Goal: Task Accomplishment & Management: Use online tool/utility

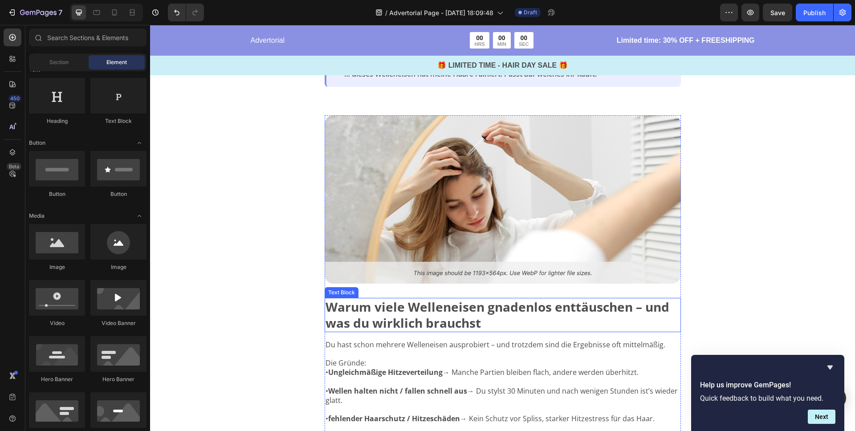
scroll to position [180, 0]
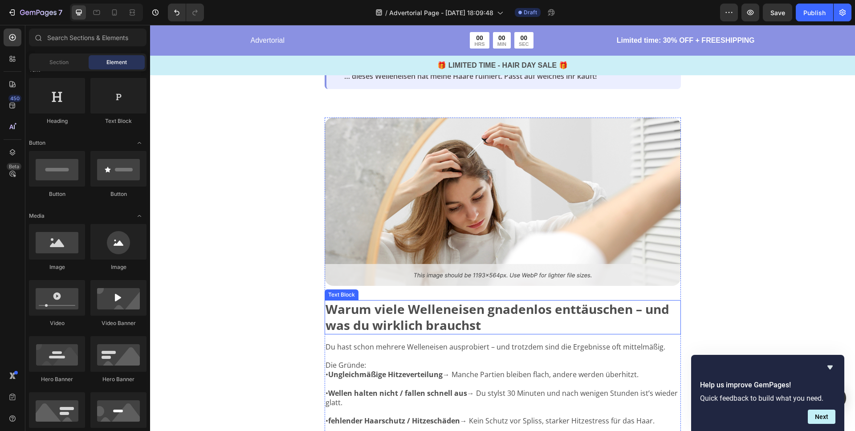
click at [394, 308] on strong "Warum viele Welleneisen gnadenlos enttäuschen – und was du wirklich brauchst" at bounding box center [497, 316] width 344 height 33
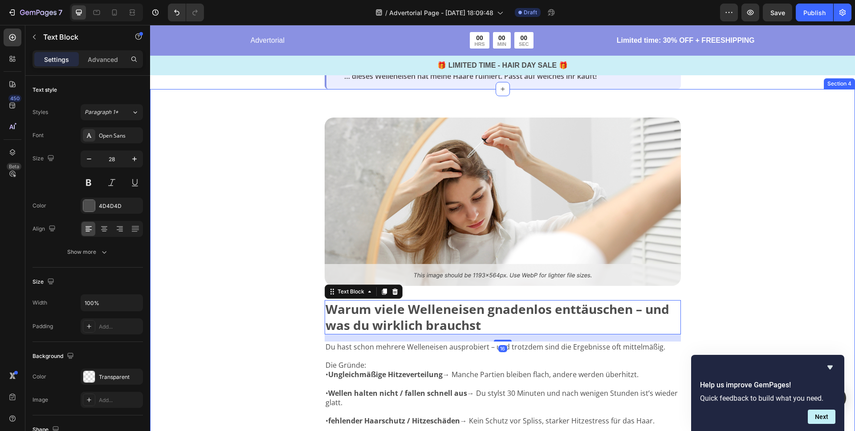
drag, startPoint x: 261, startPoint y: 168, endPoint x: 273, endPoint y: 181, distance: 18.0
click at [261, 168] on div "Image Warum viele Welleneisen gnadenlos enttäuschen – und was du wirklich brauc…" at bounding box center [502, 373] width 705 height 569
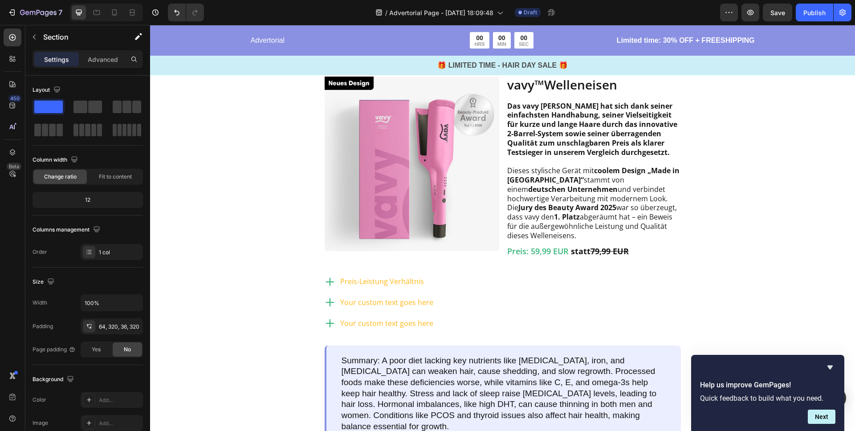
scroll to position [854, 0]
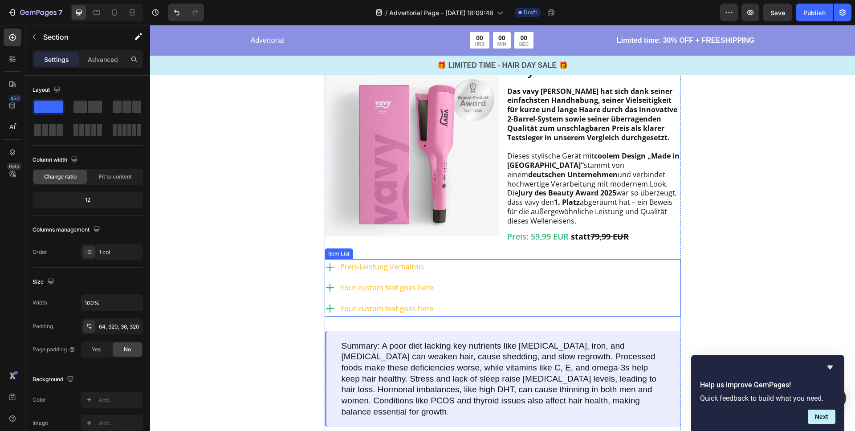
click at [378, 273] on p "Preis-Leistung Verhältnis" at bounding box center [386, 266] width 93 height 13
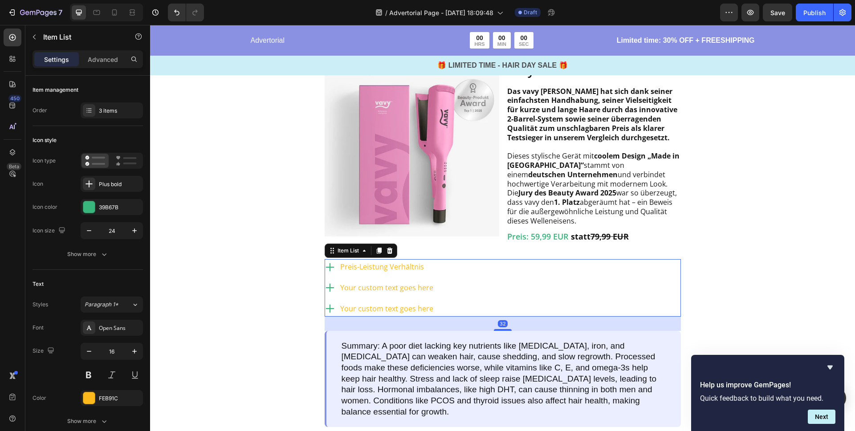
click at [371, 273] on p "Preis-Leistung Verhältnis" at bounding box center [386, 266] width 93 height 13
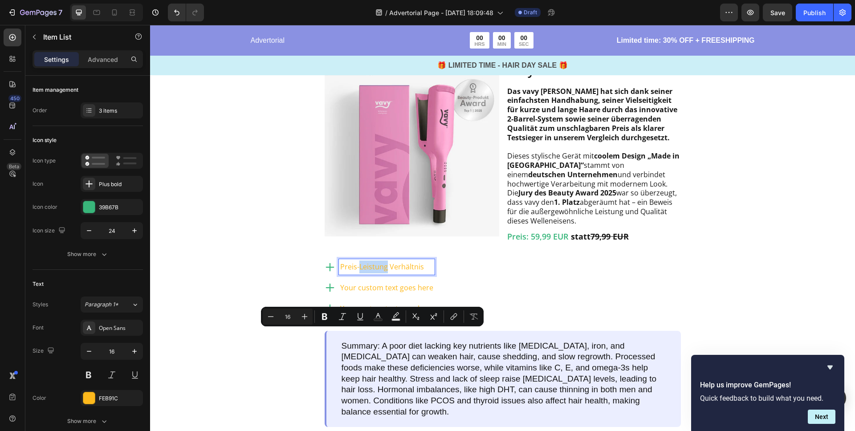
click at [373, 273] on p "Preis-Leistung Verhältnis" at bounding box center [386, 266] width 93 height 13
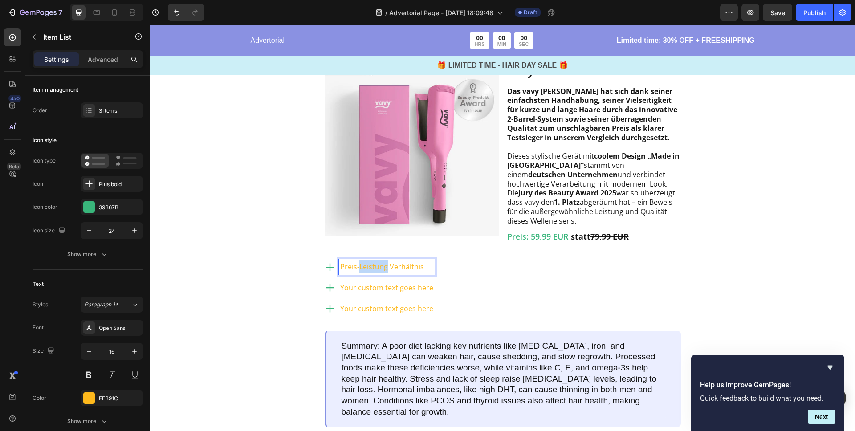
click at [373, 273] on p "Preis-Leistung Verhältnis" at bounding box center [386, 266] width 93 height 13
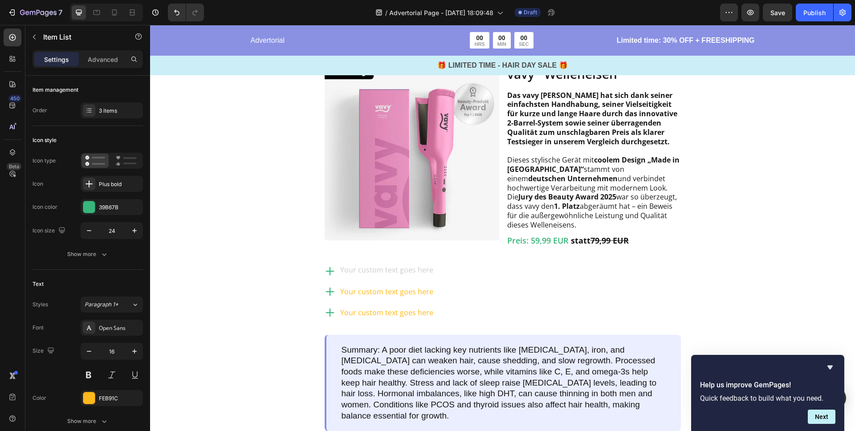
scroll to position [846, 0]
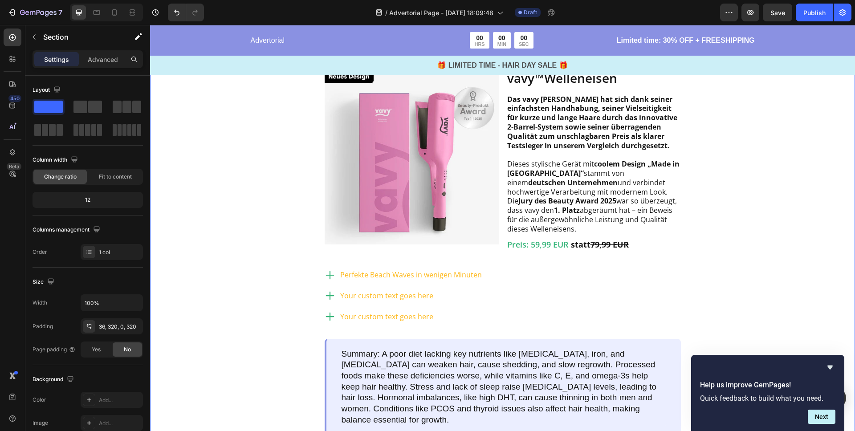
click at [263, 311] on div "Image Testsieger aller Stylinggeräte Heading Row Image vavy ™ Welleneisen Text …" at bounding box center [502, 231] width 705 height 479
click at [551, 324] on div "Perfekte Beach Waves in wenigen Minuten Your custom text goes here Your custom …" at bounding box center [502, 295] width 356 height 57
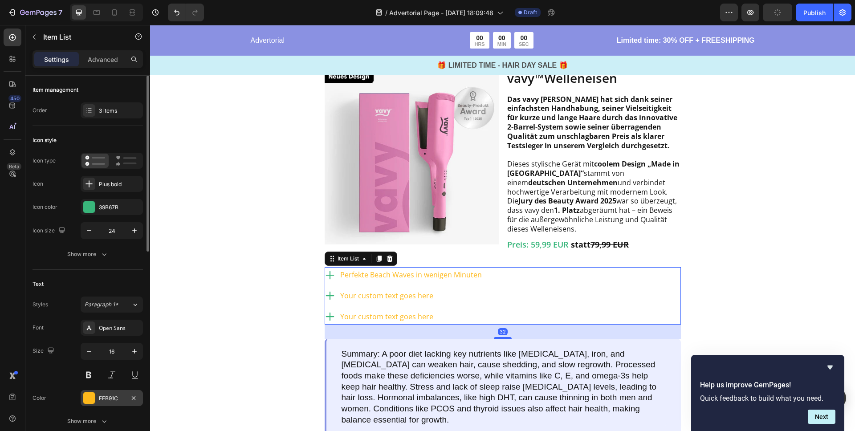
click at [89, 397] on div at bounding box center [89, 398] width 12 height 12
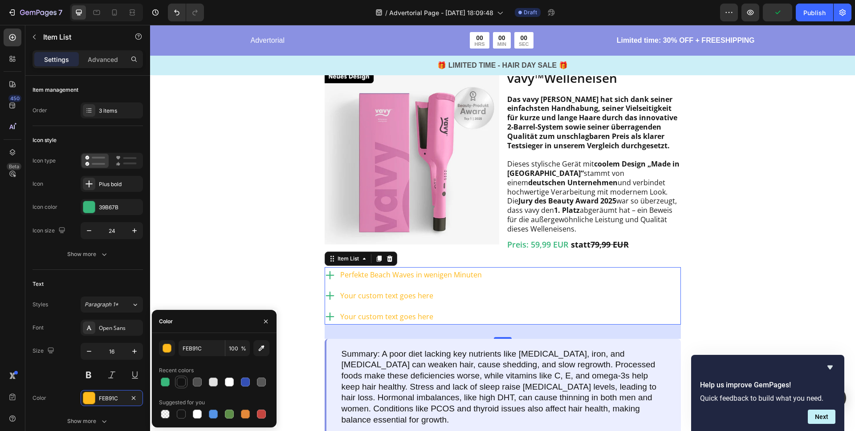
click at [182, 384] on div at bounding box center [181, 381] width 9 height 9
type input "121212"
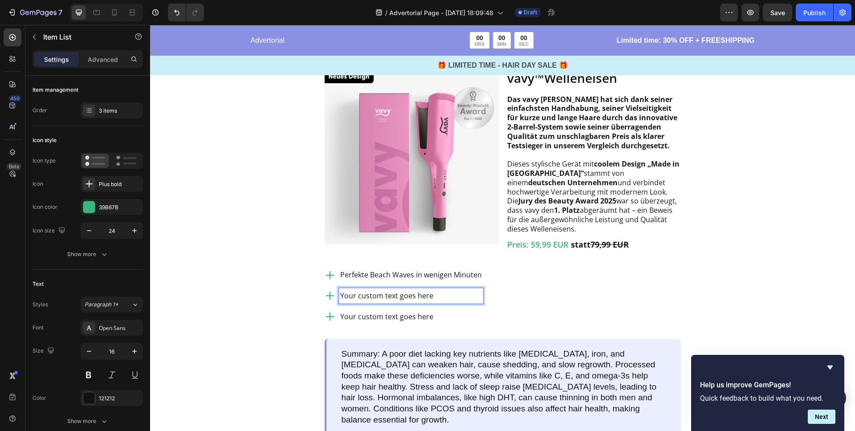
click at [390, 302] on p "Your custom text goes here" at bounding box center [411, 295] width 142 height 13
click at [370, 323] on p "Your custom text goes here" at bounding box center [411, 316] width 142 height 13
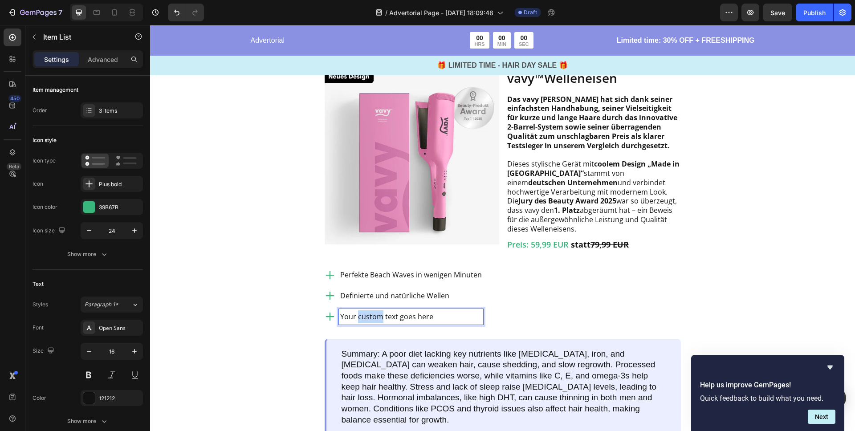
click at [370, 323] on p "Your custom text goes here" at bounding box center [411, 316] width 142 height 13
click at [282, 333] on div "Image Testsieger aller Stylinggeräte Heading Row Image vavy ™ Welleneisen Text …" at bounding box center [502, 231] width 705 height 479
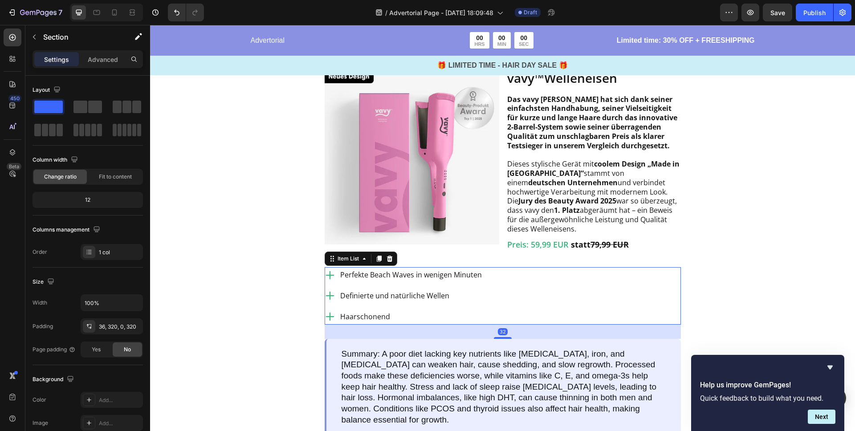
click at [393, 323] on p "Haarschonend" at bounding box center [411, 316] width 142 height 13
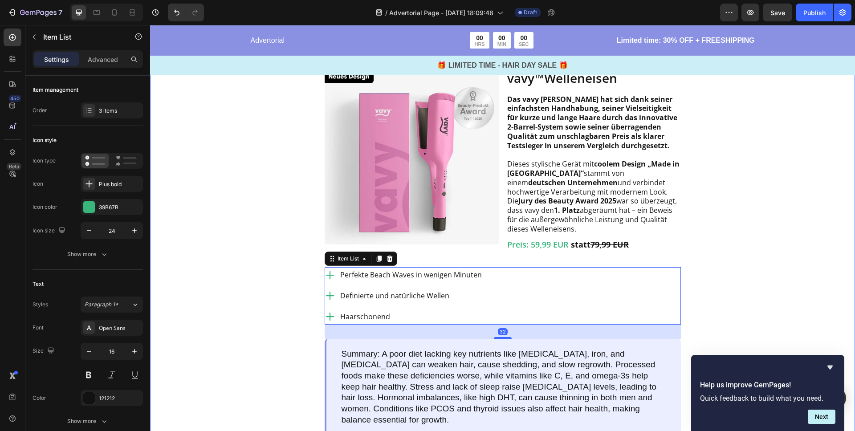
scroll to position [845, 0]
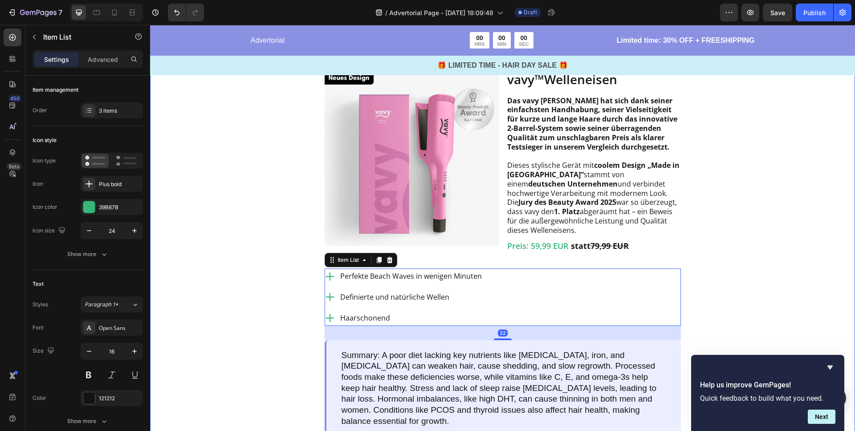
click at [271, 227] on div "Image Testsieger aller Stylinggeräte Heading Row Image vavy ™ Welleneisen Text …" at bounding box center [502, 233] width 705 height 479
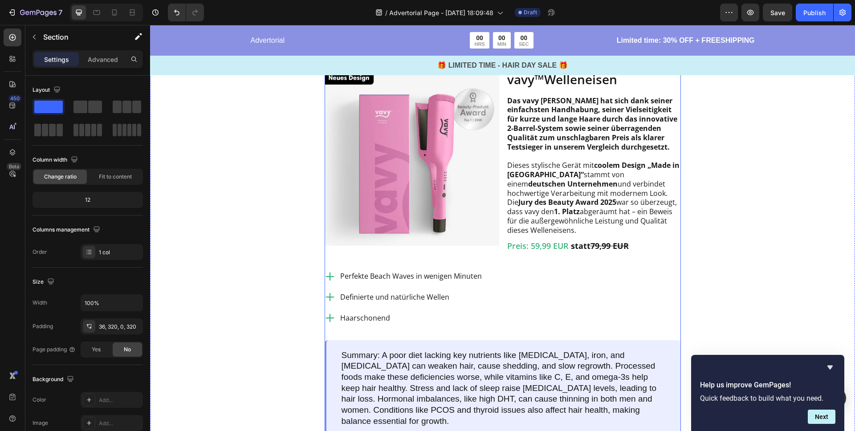
scroll to position [897, 0]
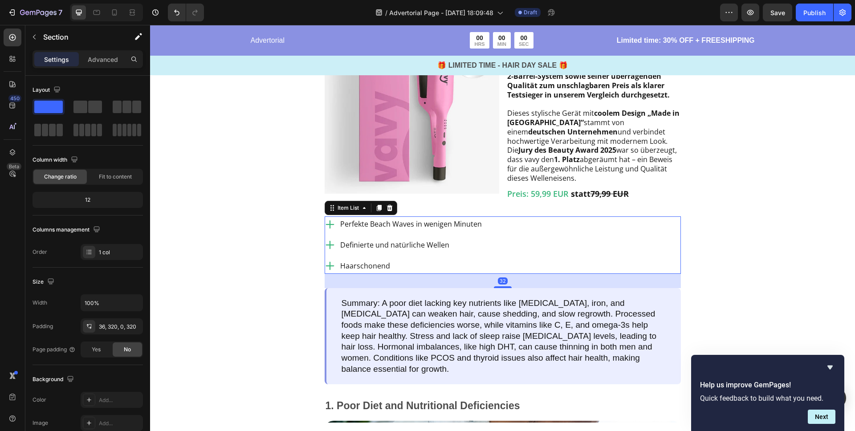
click at [415, 272] on p "Haarschonend" at bounding box center [411, 266] width 142 height 13
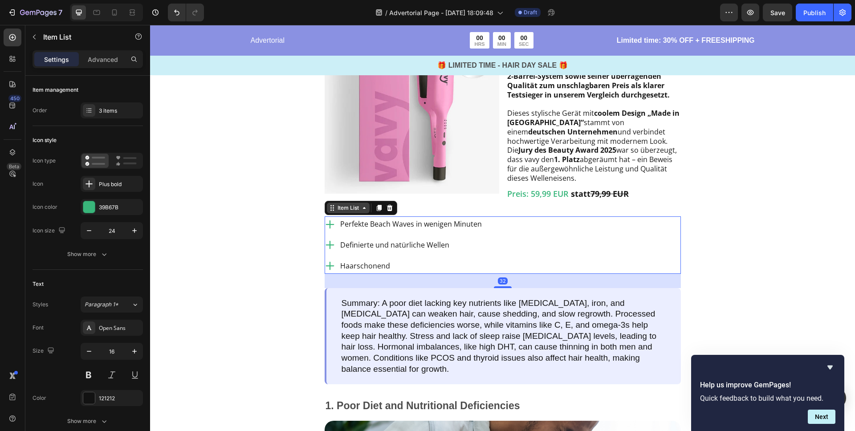
click at [355, 212] on div "Item List" at bounding box center [348, 208] width 25 height 8
click at [358, 212] on div "Item List" at bounding box center [348, 208] width 25 height 8
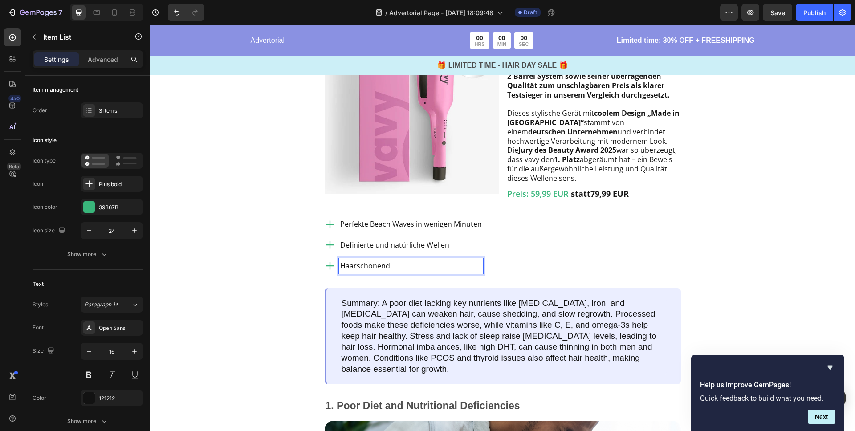
click at [519, 273] on div "Perfekte Beach Waves in wenigen Minuten Definierte und natürliche Wellen Haarsc…" at bounding box center [502, 244] width 356 height 57
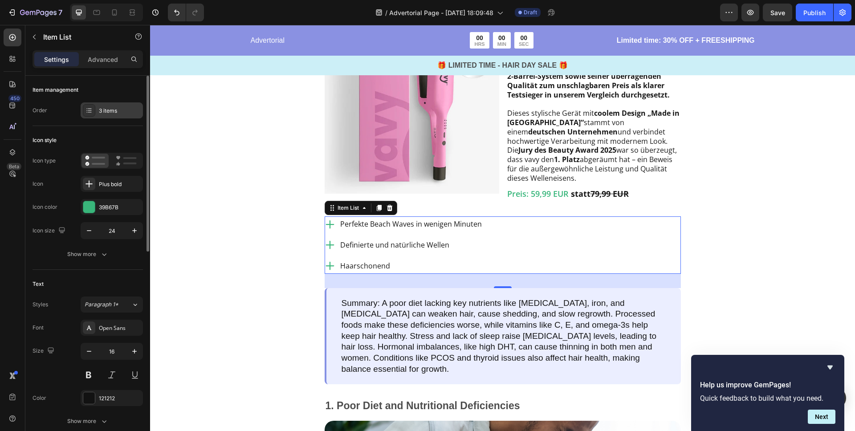
click at [111, 109] on div "3 items" at bounding box center [120, 111] width 42 height 8
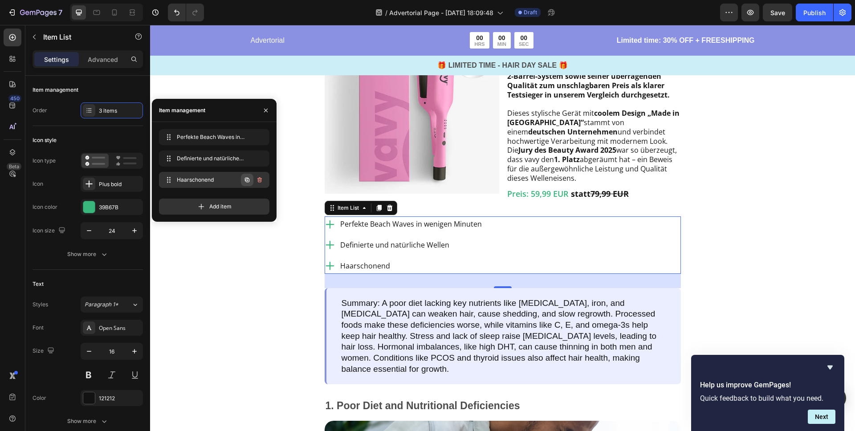
click at [250, 179] on icon "button" at bounding box center [246, 179] width 7 height 7
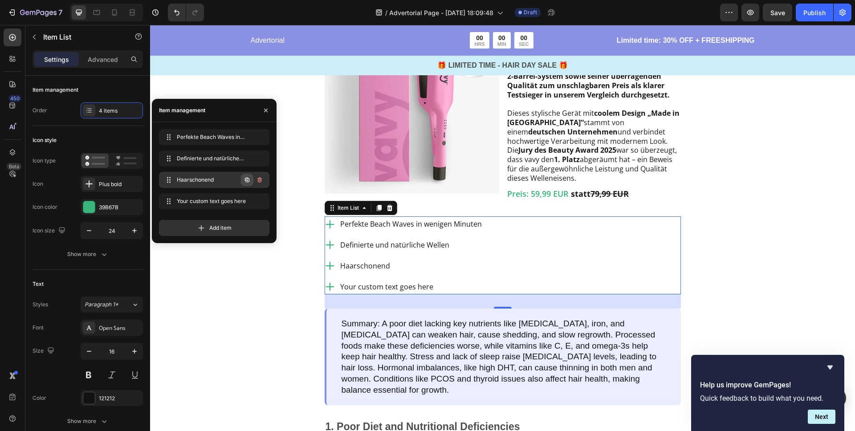
click at [249, 178] on icon "button" at bounding box center [246, 179] width 7 height 7
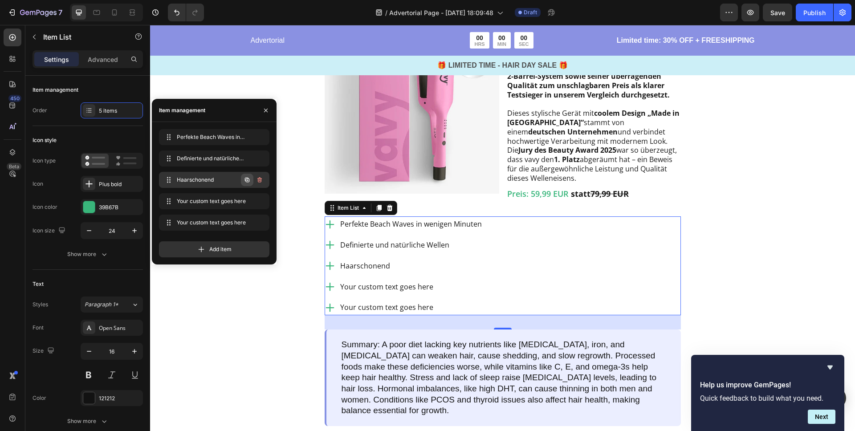
click at [249, 178] on icon "button" at bounding box center [246, 179] width 7 height 7
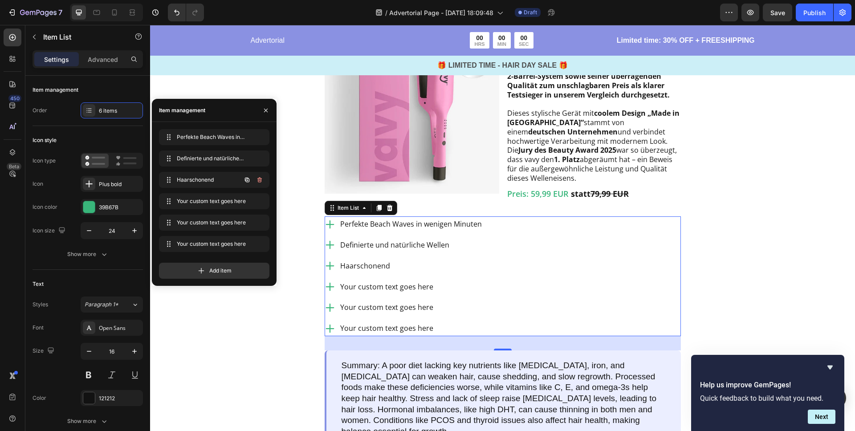
click at [249, 178] on icon "button" at bounding box center [246, 179] width 7 height 7
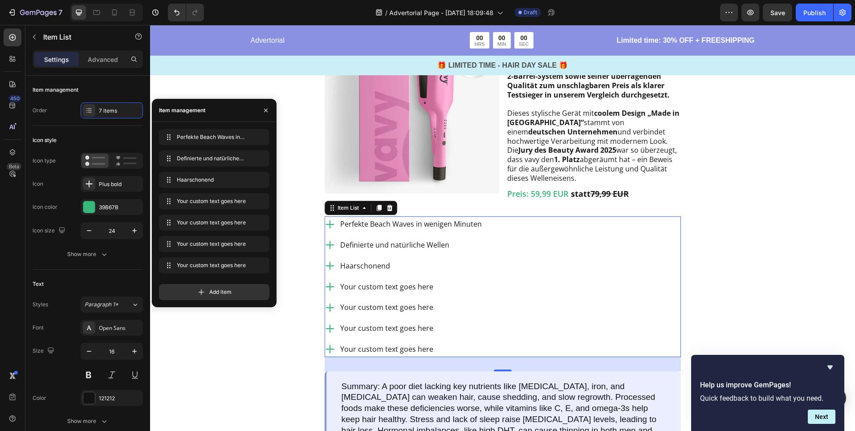
click at [373, 295] on div "Your custom text goes here" at bounding box center [411, 287] width 144 height 16
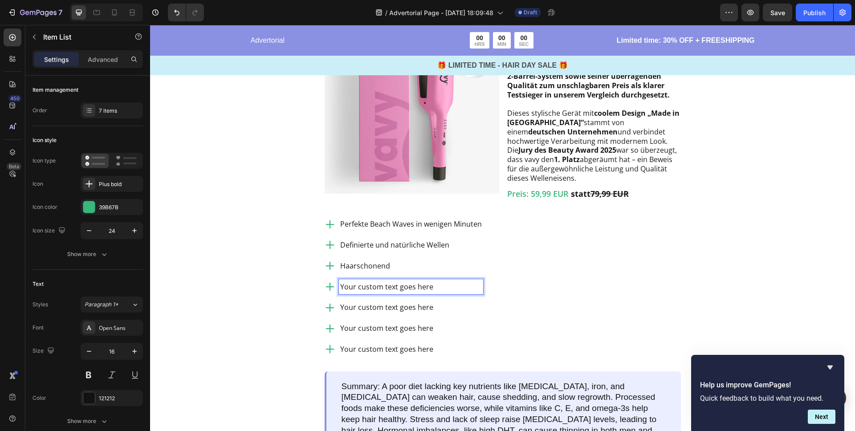
click at [386, 293] on p "Your custom text goes here" at bounding box center [411, 286] width 142 height 13
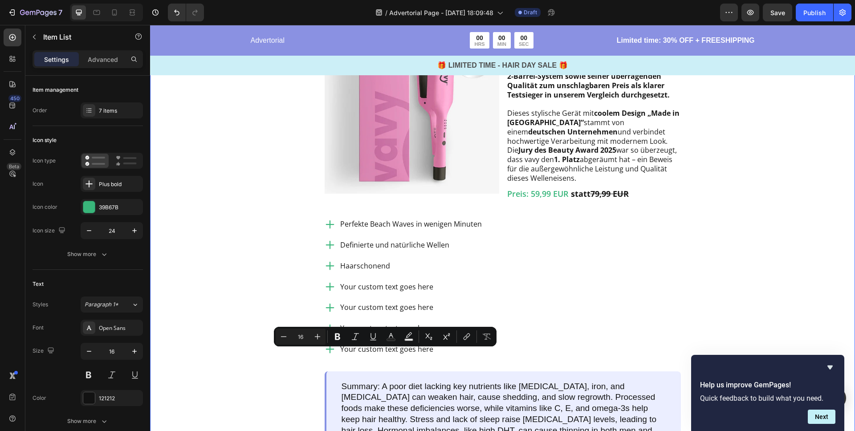
click at [242, 276] on div "Image Testsieger aller Stylinggeräte Heading Row Image vavy ™ Welleneisen Text …" at bounding box center [502, 307] width 705 height 731
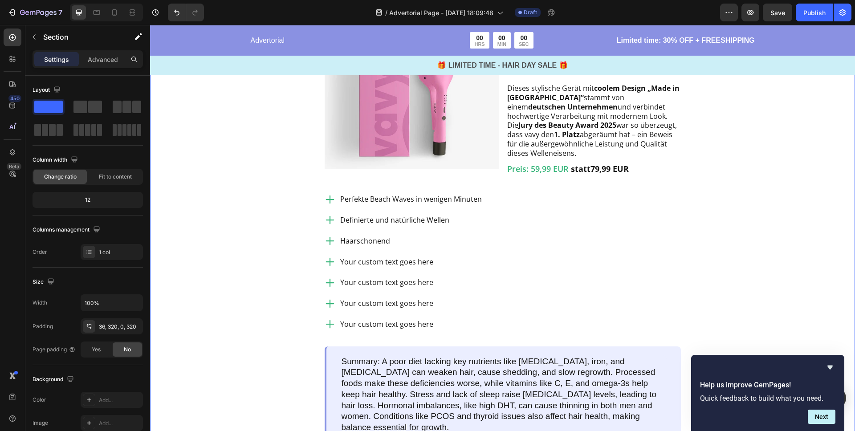
scroll to position [945, 0]
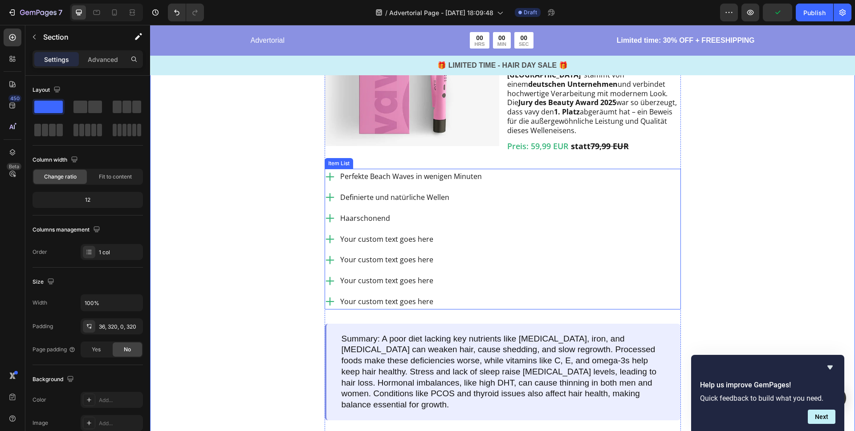
click at [394, 225] on p "Haarschonend" at bounding box center [411, 218] width 142 height 13
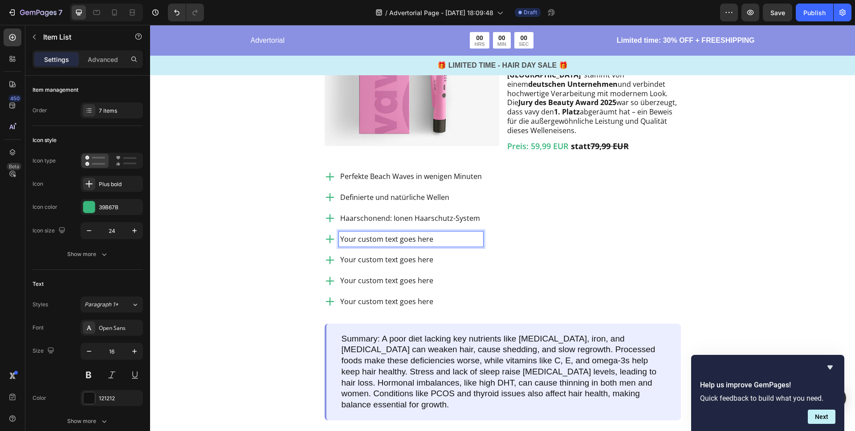
click at [393, 246] on p "Your custom text goes here" at bounding box center [411, 239] width 142 height 13
click at [383, 246] on p "Your custom text goes here" at bounding box center [411, 239] width 142 height 13
drag, startPoint x: 405, startPoint y: 306, endPoint x: 337, endPoint y: 306, distance: 67.7
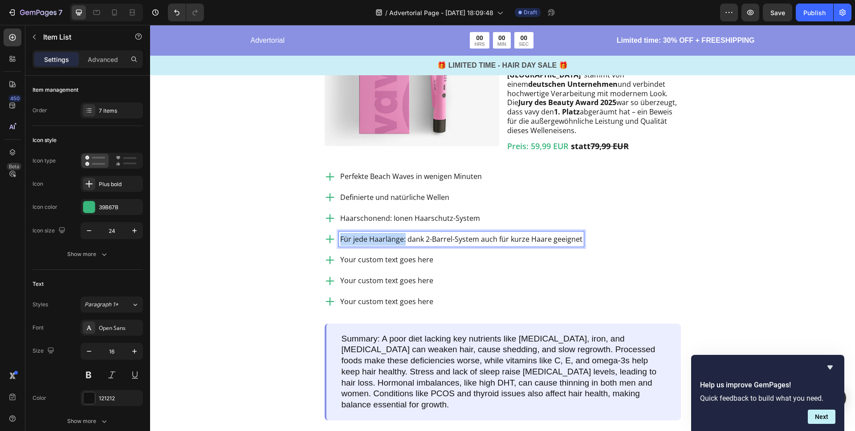
click at [337, 247] on div "Für jede Haarlänge: dank 2-Barrel-System auch für kurze Haare geeignet" at bounding box center [453, 239] width 259 height 16
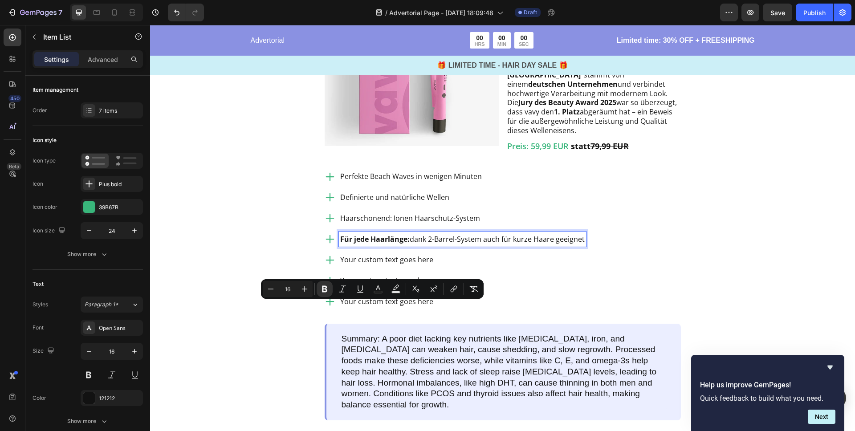
click at [428, 204] on p "Definierte und natürliche Wellen" at bounding box center [462, 197] width 244 height 13
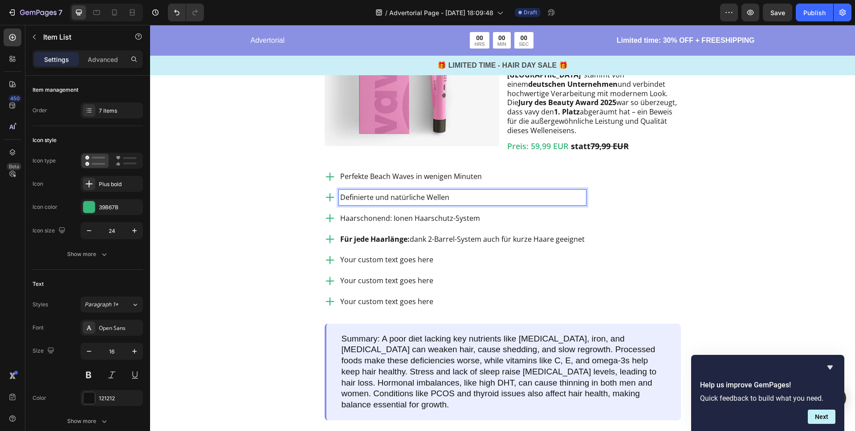
click at [405, 204] on p "Definierte und natürliche Wellen" at bounding box center [462, 197] width 244 height 13
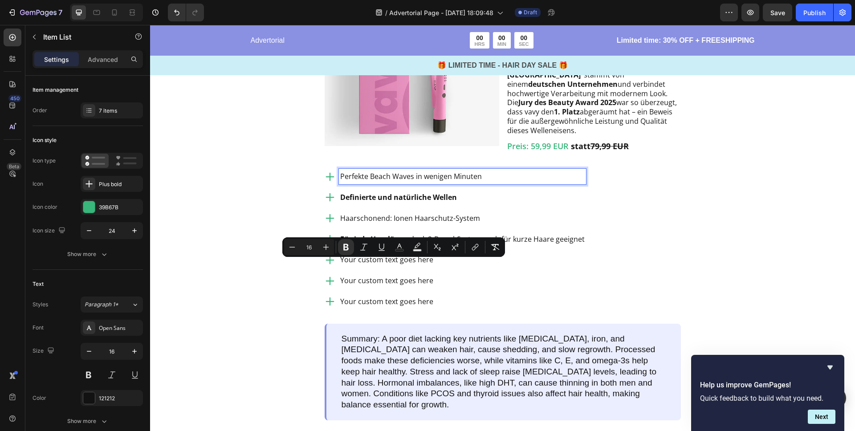
click at [520, 183] on p "Perfekte Beach Waves in wenigen Minuten" at bounding box center [462, 176] width 244 height 13
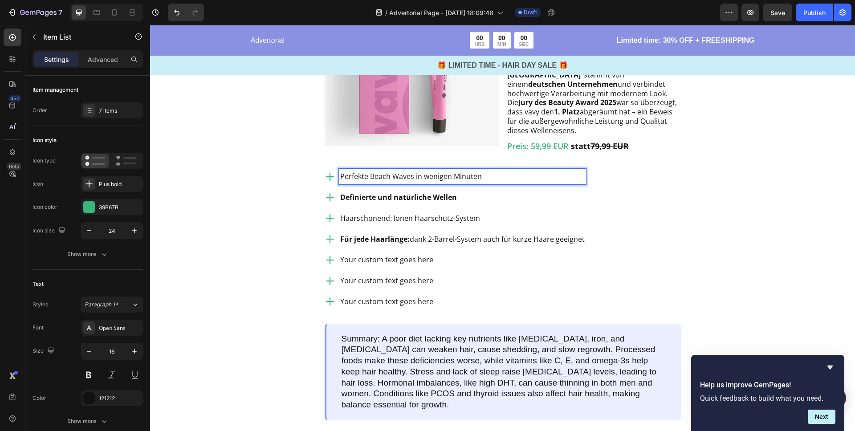
click at [520, 183] on p "Perfekte Beach Waves in wenigen Minuten" at bounding box center [462, 176] width 244 height 13
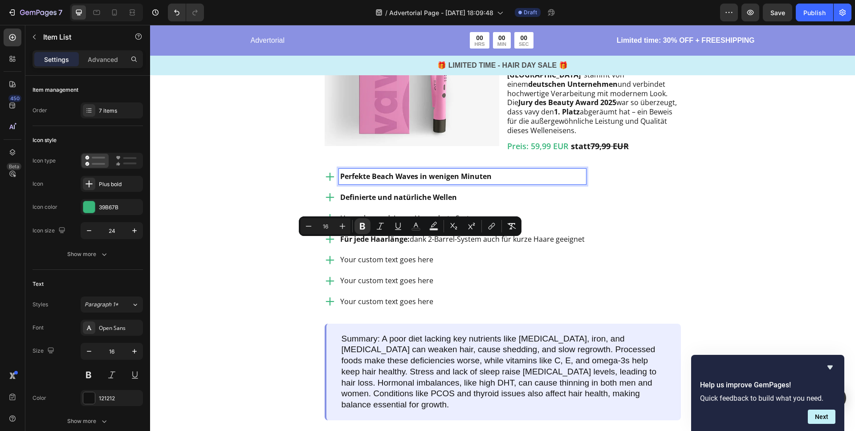
click at [394, 225] on p "Haarschonend: Ionen Haarschutz-System" at bounding box center [462, 218] width 244 height 13
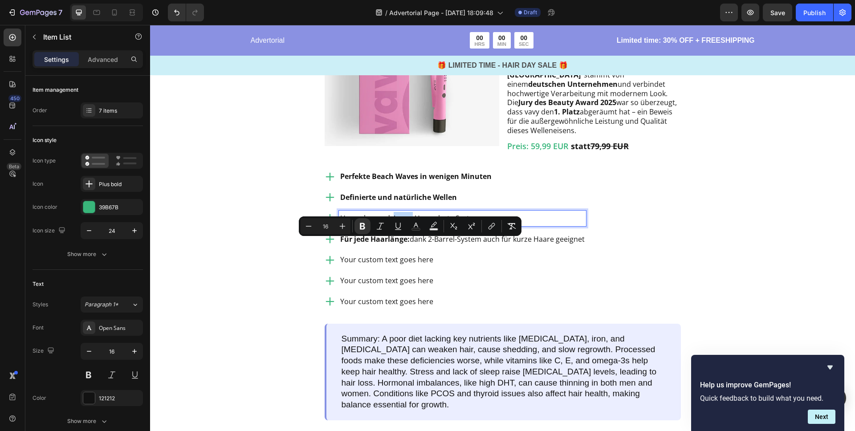
click at [394, 225] on p "Haarschonend: Ionen Haarschutz-System" at bounding box center [462, 218] width 244 height 13
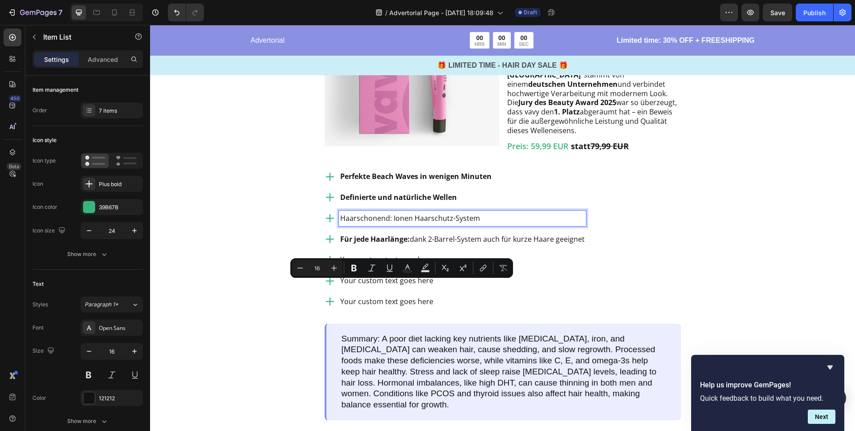
click at [389, 225] on p "Haarschonend: Ionen Haarschutz-System" at bounding box center [462, 218] width 244 height 13
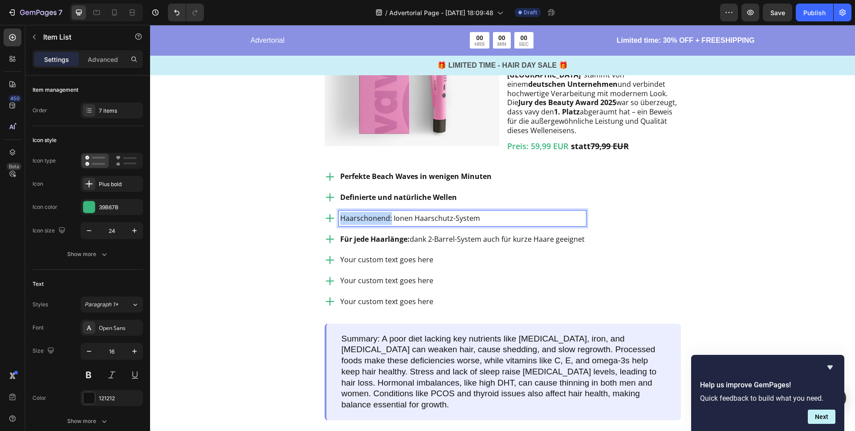
drag, startPoint x: 391, startPoint y: 286, endPoint x: 331, endPoint y: 284, distance: 60.1
click at [331, 226] on div "Haarschonend: Ionen Haarschutz-System" at bounding box center [454, 219] width 261 height 16
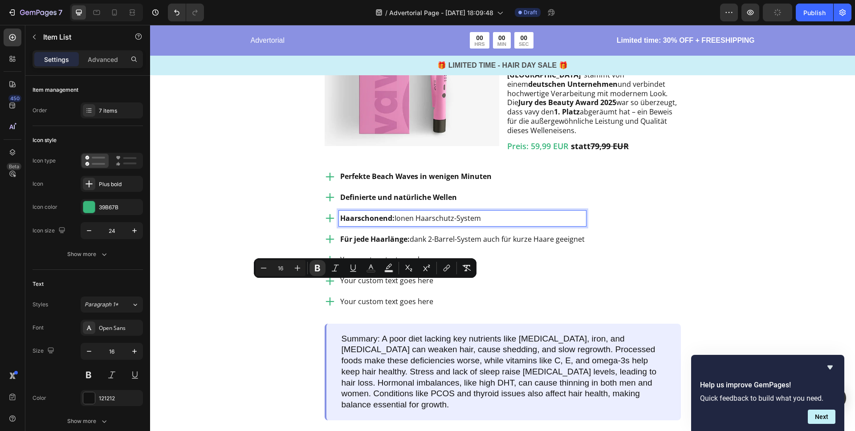
click at [393, 266] on p "Your custom text goes here" at bounding box center [462, 259] width 244 height 13
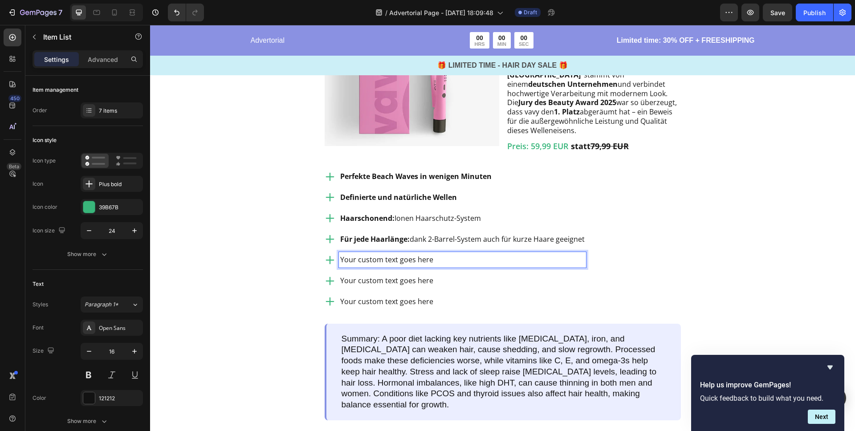
click at [370, 266] on p "Your custom text goes here" at bounding box center [462, 259] width 244 height 13
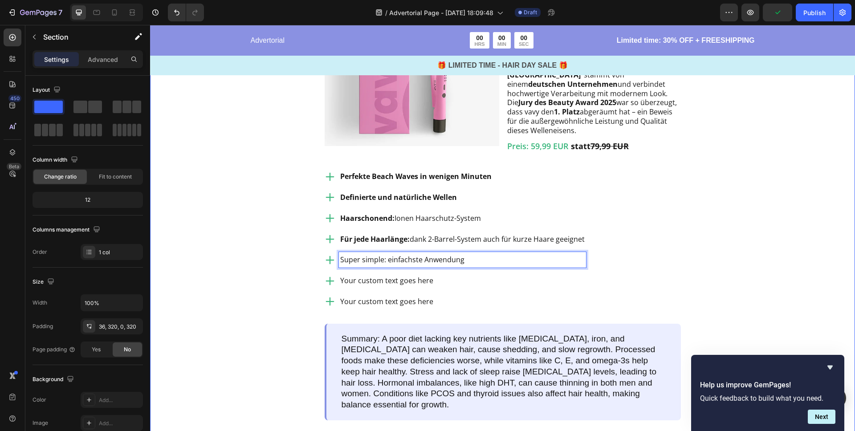
click at [231, 207] on div "Image Testsieger aller Stylinggeräte Heading Row Image vavy ™ Welleneisen Text …" at bounding box center [502, 259] width 705 height 731
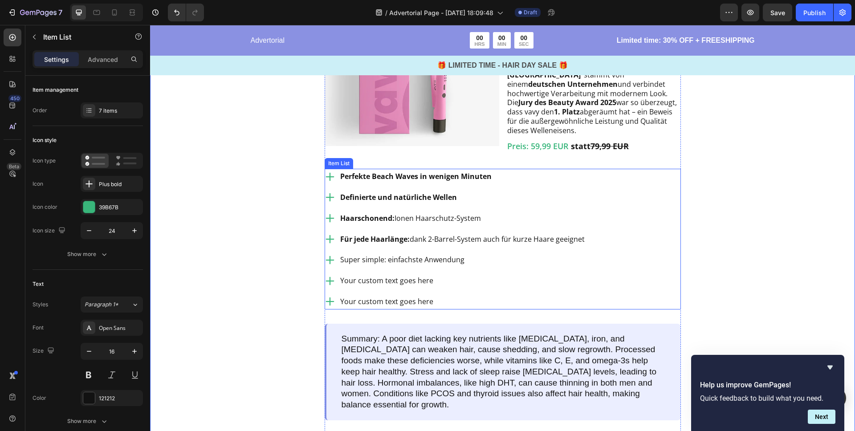
click at [392, 266] on p "Super simple: einfachste Anwendung" at bounding box center [462, 259] width 244 height 13
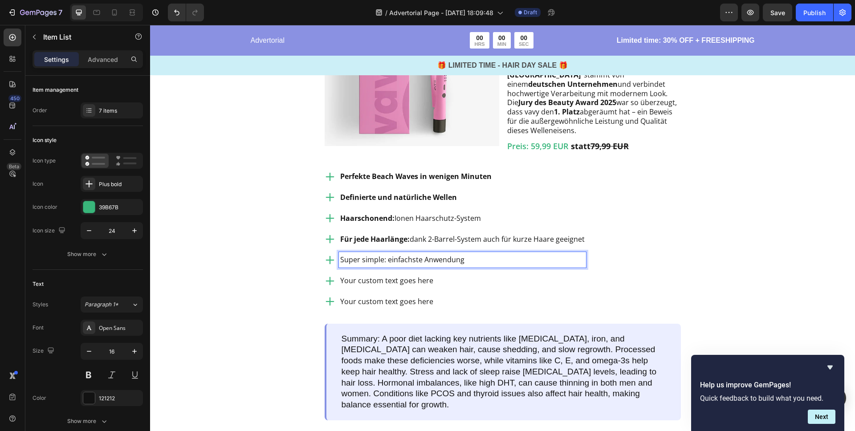
click at [380, 266] on p "Super simple: einfachste Anwendung" at bounding box center [462, 259] width 244 height 13
click at [379, 266] on p "Super simple: einfachste Anwendung" at bounding box center [462, 259] width 244 height 13
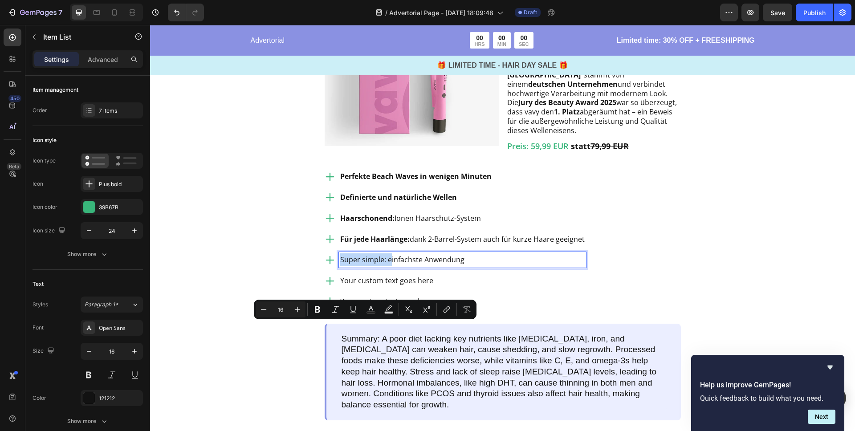
drag, startPoint x: 379, startPoint y: 327, endPoint x: 369, endPoint y: 330, distance: 10.3
click at [331, 268] on div "Super simple: einfachste Anwendung" at bounding box center [454, 260] width 261 height 16
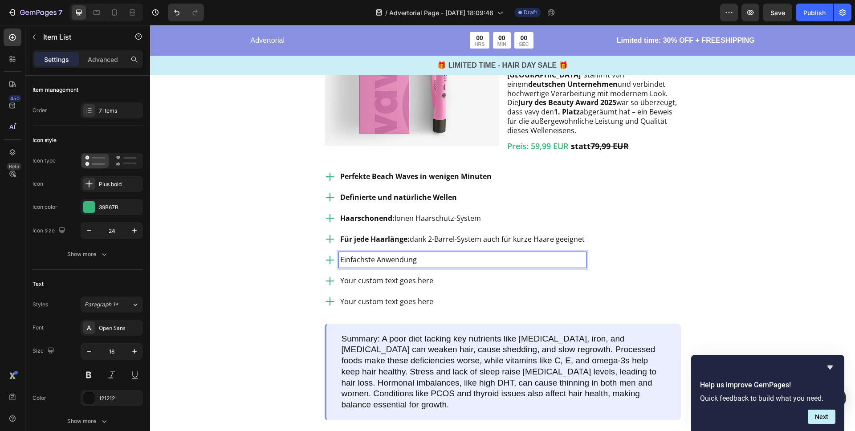
click at [426, 266] on p "Einfachste Anwendung" at bounding box center [462, 259] width 244 height 13
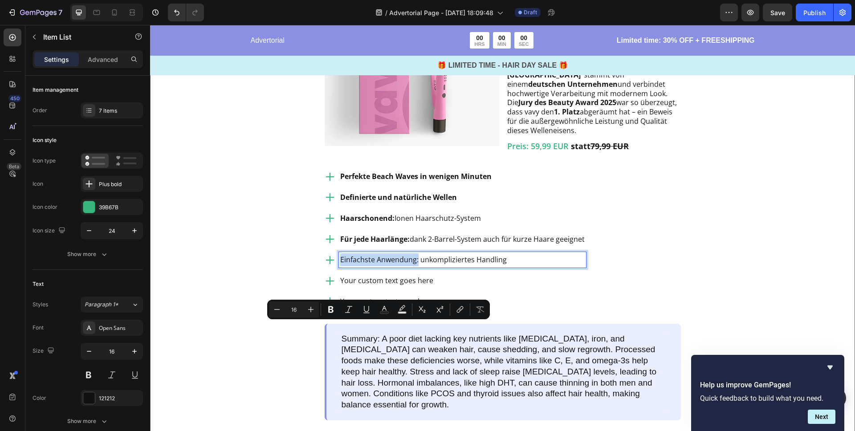
drag, startPoint x: 409, startPoint y: 326, endPoint x: 305, endPoint y: 328, distance: 103.3
click at [305, 328] on div "Image Testsieger aller Stylinggeräte Heading Row Image vavy ™ Welleneisen Text …" at bounding box center [502, 267] width 420 height 715
click at [334, 308] on icon "Editor contextual toolbar" at bounding box center [330, 309] width 9 height 9
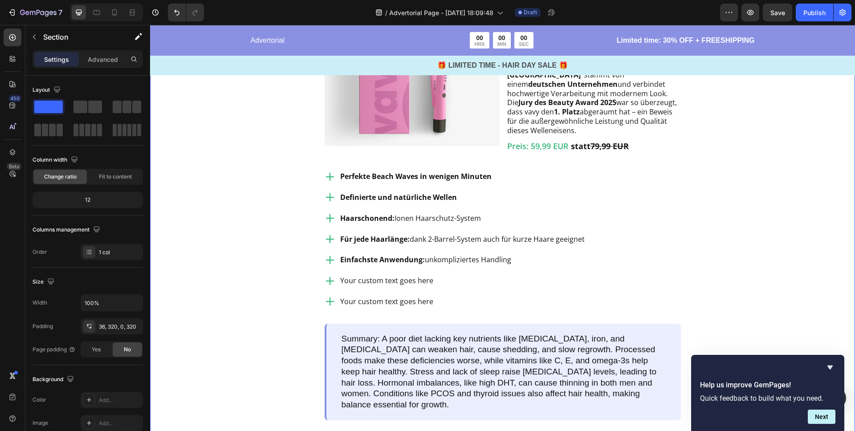
click at [256, 263] on div "Image Testsieger aller Stylinggeräte Heading Row Image vavy ™ Welleneisen Text …" at bounding box center [502, 259] width 705 height 731
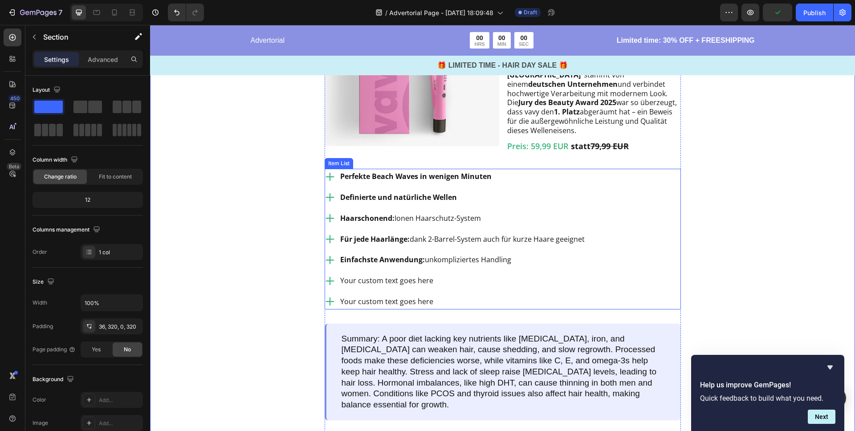
click at [404, 287] on p "Your custom text goes here" at bounding box center [462, 280] width 244 height 13
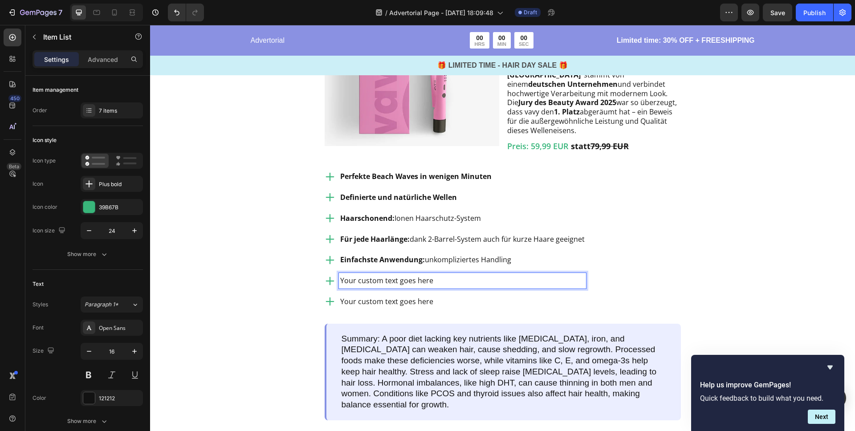
click at [400, 287] on p "Your custom text goes here" at bounding box center [462, 280] width 244 height 13
click at [427, 287] on p "Beauty Award Winner 2025" at bounding box center [462, 280] width 244 height 13
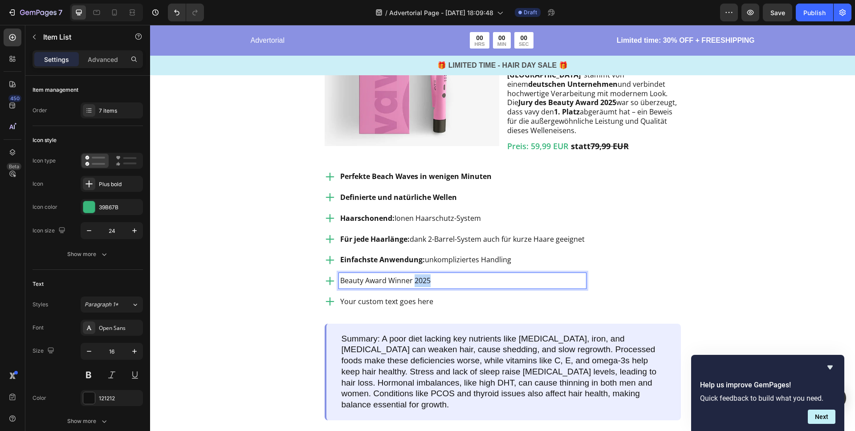
click at [427, 287] on p "Beauty Award Winner 2025" at bounding box center [462, 280] width 244 height 13
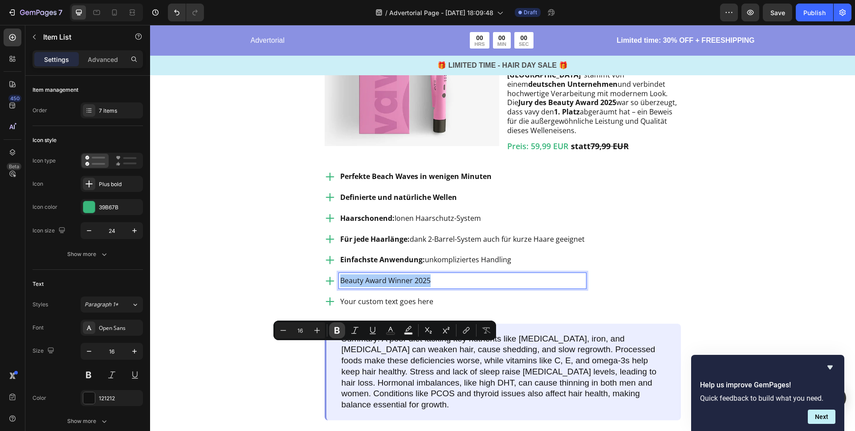
click at [333, 329] on icon "Editor contextual toolbar" at bounding box center [337, 330] width 9 height 9
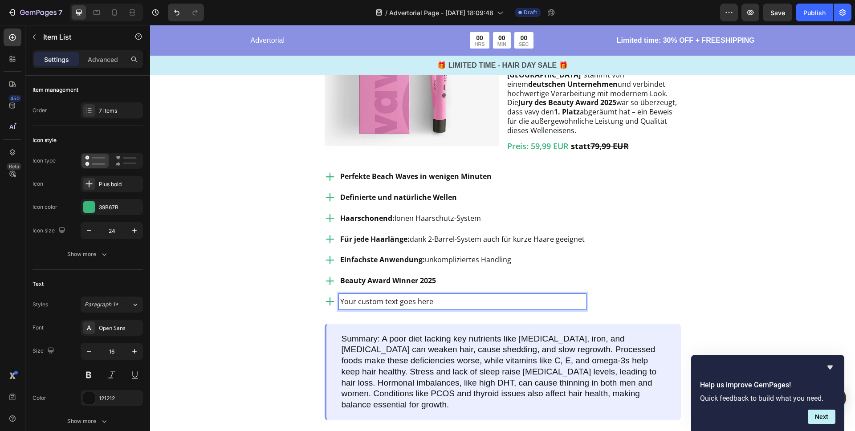
click at [372, 308] on p "Your custom text goes here" at bounding box center [462, 301] width 244 height 13
click at [371, 308] on p "14 Tage testen" at bounding box center [462, 301] width 244 height 13
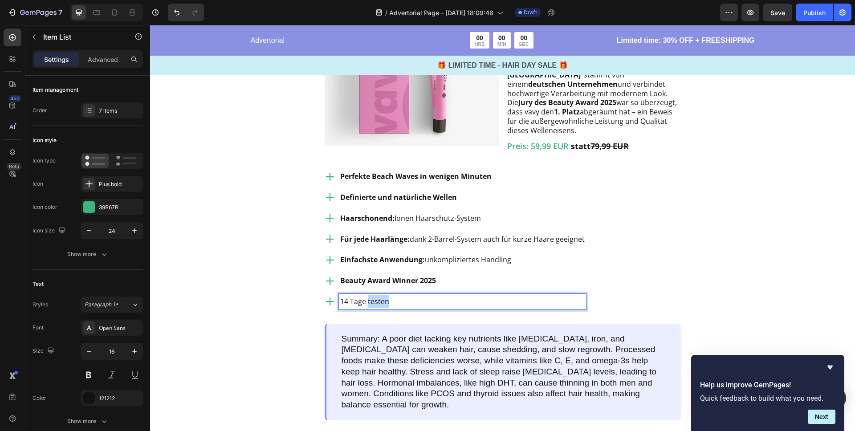
click at [371, 308] on p "14 Tage testen" at bounding box center [462, 301] width 244 height 13
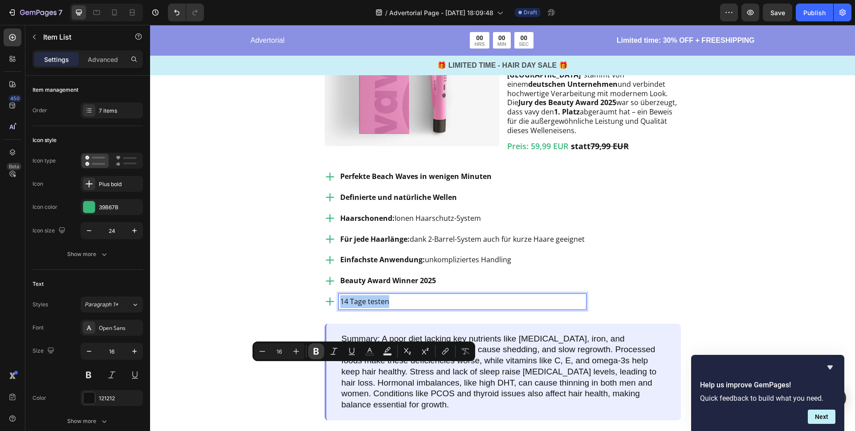
click at [316, 349] on icon "Editor contextual toolbar" at bounding box center [316, 351] width 9 height 9
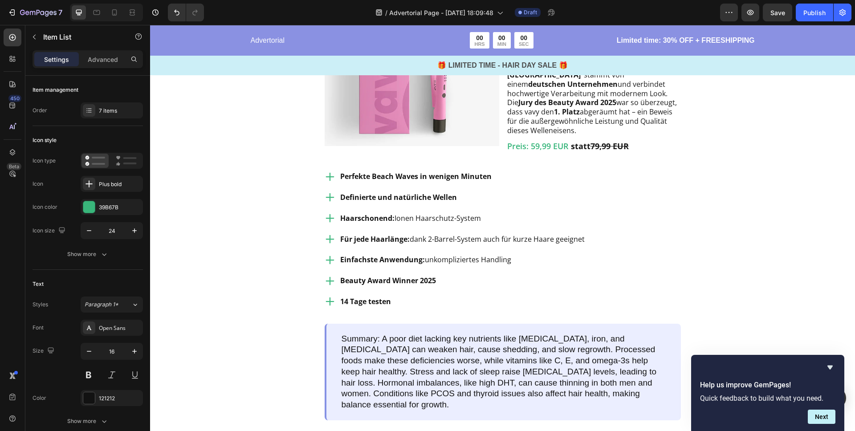
click at [379, 306] on strong "14 Tage testen" at bounding box center [365, 301] width 51 height 10
drag, startPoint x: 347, startPoint y: 369, endPoint x: 351, endPoint y: 369, distance: 4.5
click at [340, 306] on strong "se14 Tage T" at bounding box center [360, 301] width 40 height 10
drag, startPoint x: 350, startPoint y: 370, endPoint x: 340, endPoint y: 369, distance: 10.3
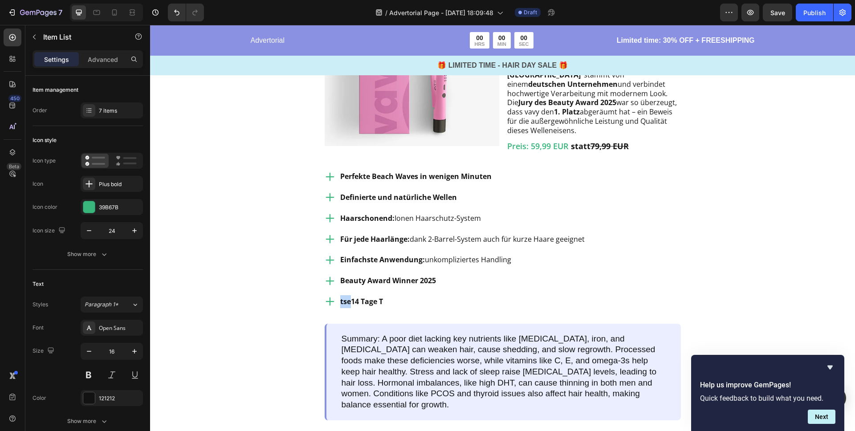
click at [340, 306] on strong "tse14 Tage T" at bounding box center [361, 301] width 43 height 10
click at [375, 308] on p "14 Tage T" at bounding box center [462, 301] width 244 height 13
click at [373, 308] on p "14 Tage T" at bounding box center [462, 301] width 244 height 13
click at [369, 306] on strong "14 Tage Te" at bounding box center [358, 301] width 36 height 10
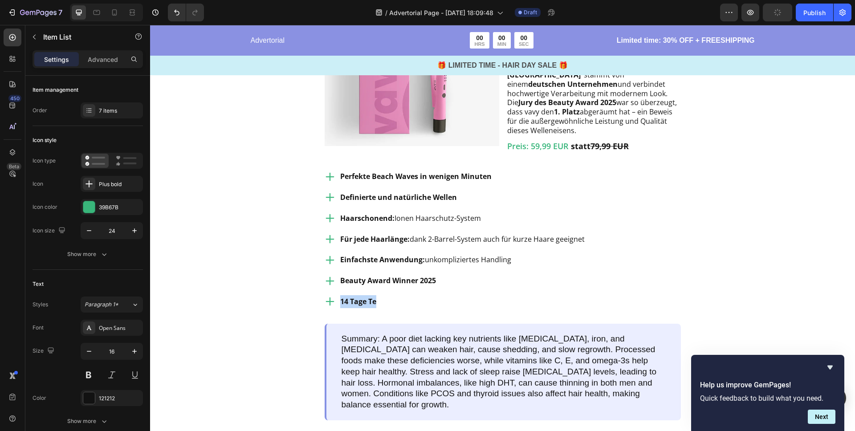
click at [369, 306] on strong "14 Tage Te" at bounding box center [358, 301] width 36 height 10
click at [355, 308] on p "41" at bounding box center [462, 301] width 244 height 13
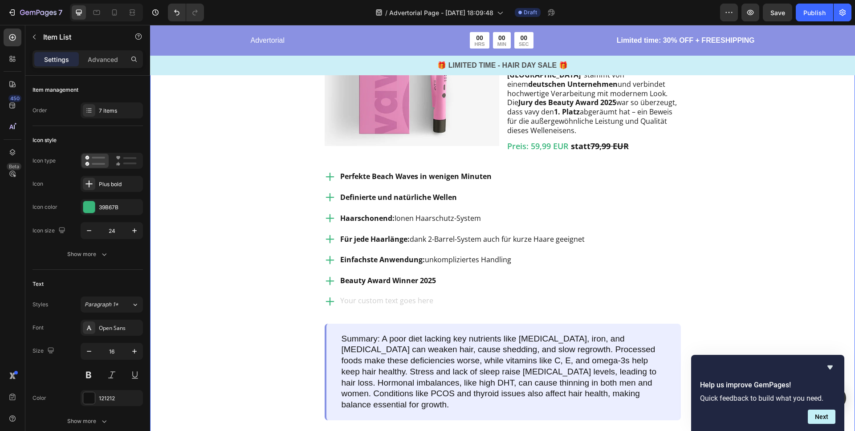
scroll to position [941, 0]
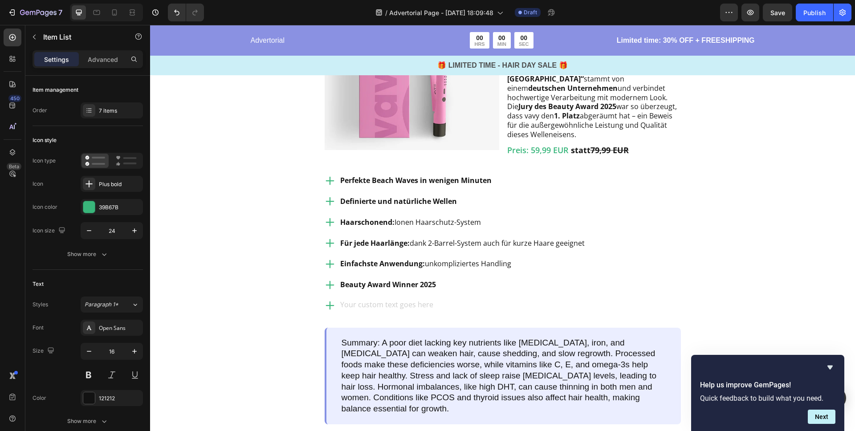
click at [394, 289] on strong "Beauty Award Winner 2025" at bounding box center [388, 285] width 96 height 10
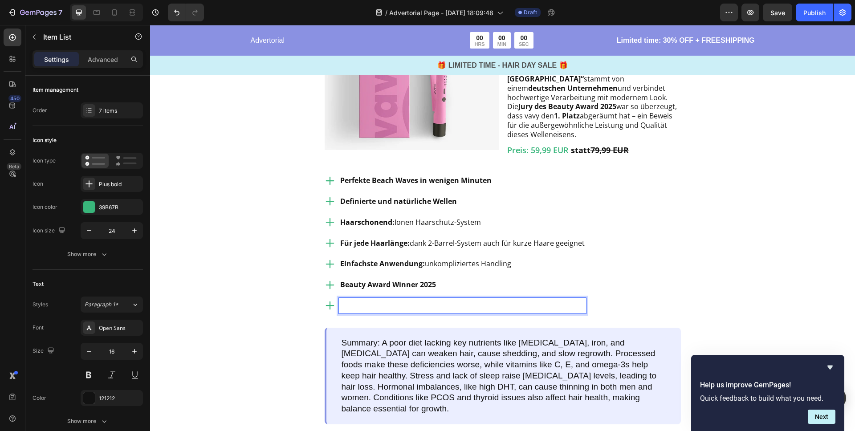
click at [391, 313] on div "Rich Text Editor. Editing area: main" at bounding box center [462, 306] width 247 height 16
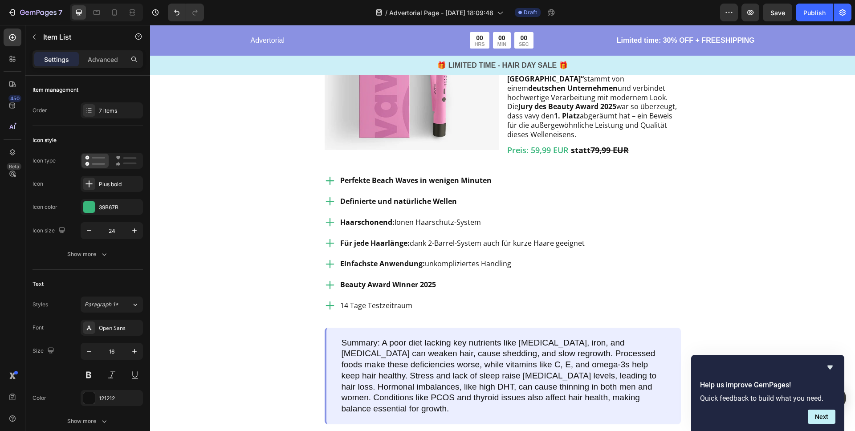
click at [401, 312] on p "14 Tage Testzeitraum" at bounding box center [462, 305] width 244 height 13
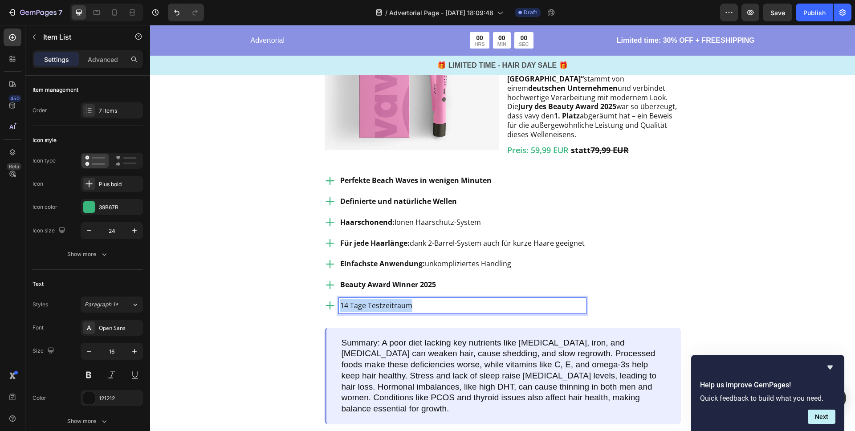
click at [401, 312] on p "14 Tage Testzeitraum" at bounding box center [462, 305] width 244 height 13
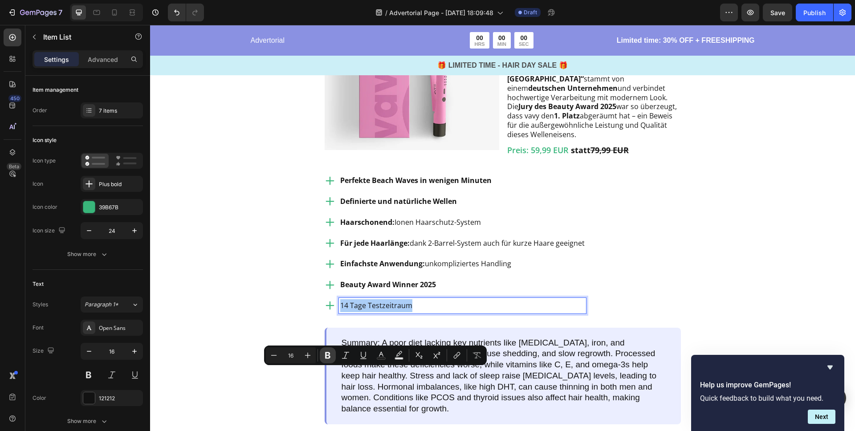
click at [323, 354] on icon "Editor contextual toolbar" at bounding box center [327, 355] width 9 height 9
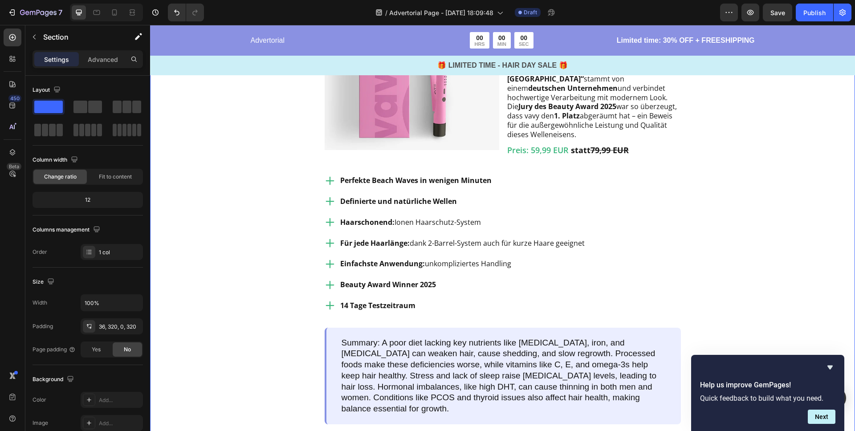
click at [216, 304] on div "Image Testsieger aller Stylinggeräte Heading Row Image vavy ™ Welleneisen Text …" at bounding box center [502, 263] width 705 height 731
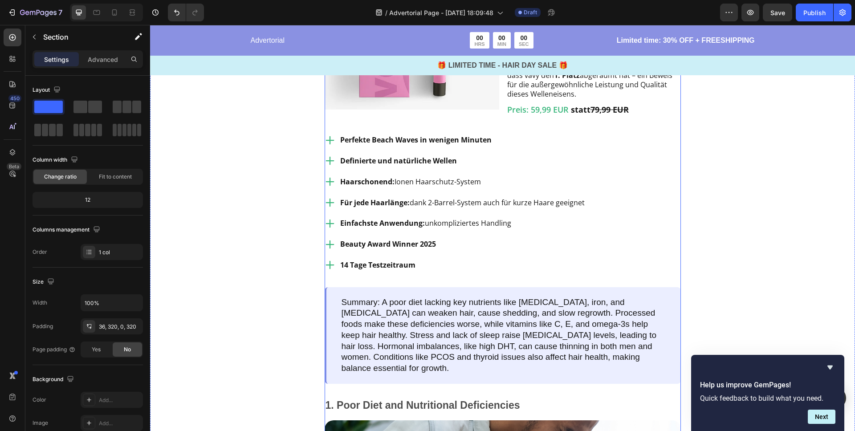
scroll to position [884, 0]
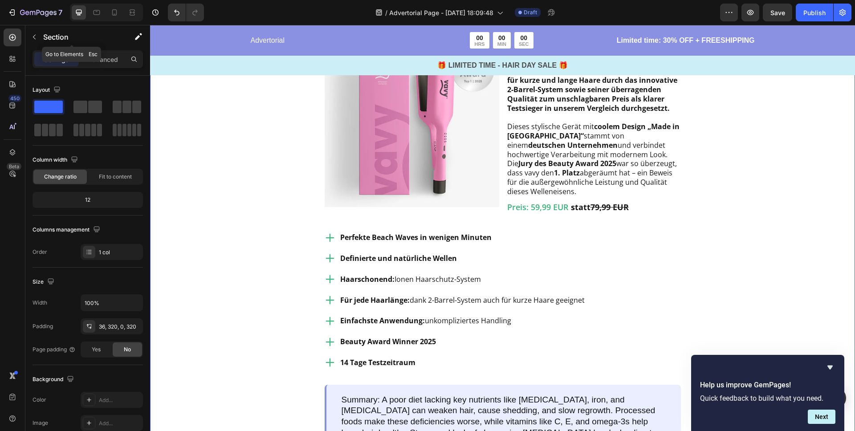
click at [36, 37] on icon "button" at bounding box center [34, 36] width 7 height 7
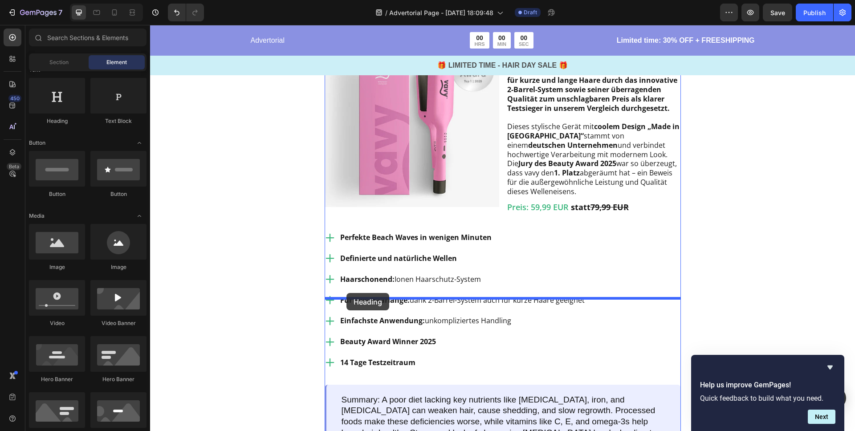
drag, startPoint x: 225, startPoint y: 123, endPoint x: 346, endPoint y: 295, distance: 209.8
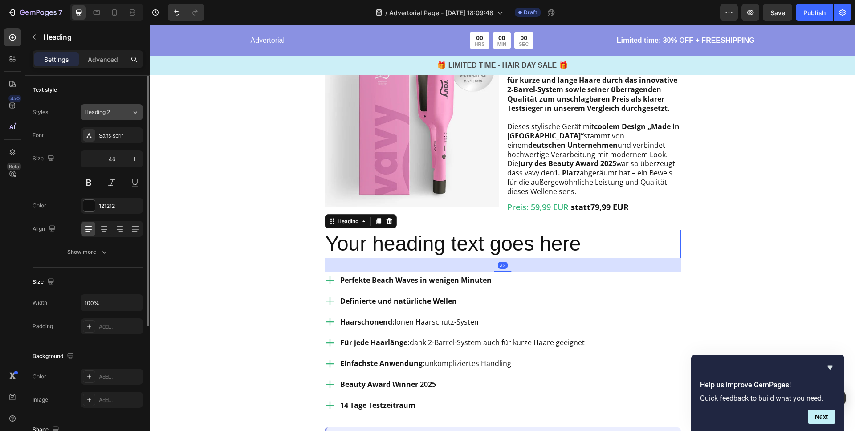
click at [112, 115] on div "Heading 2" at bounding box center [103, 112] width 36 height 8
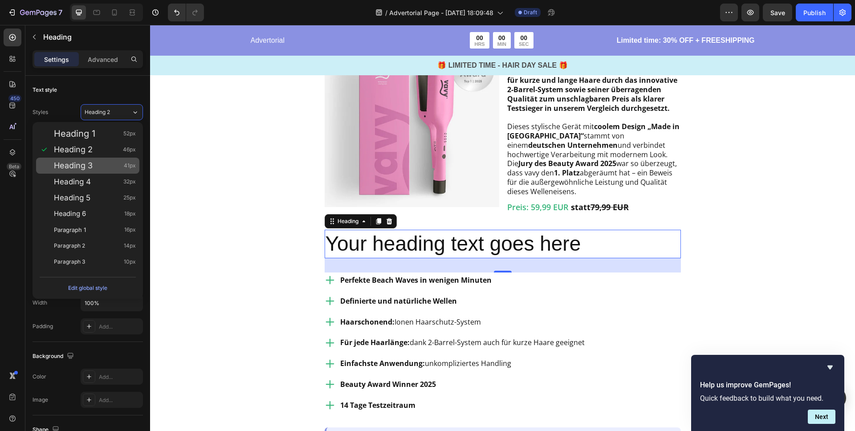
click at [88, 171] on div "Heading 3 41px" at bounding box center [87, 166] width 103 height 16
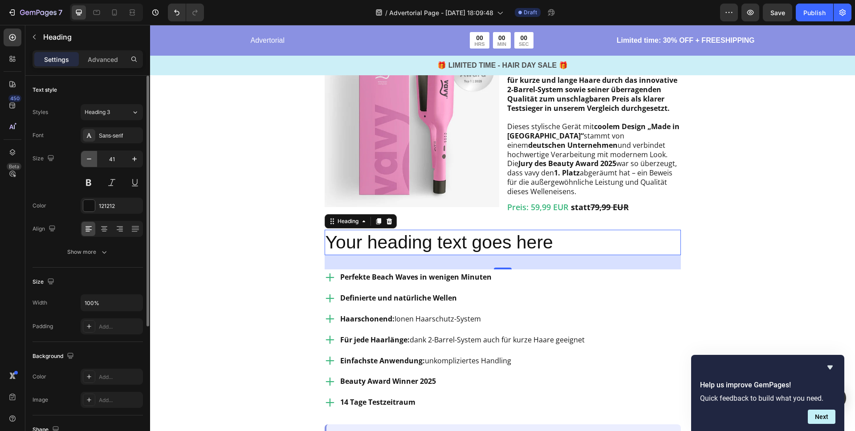
click at [92, 160] on icon "button" at bounding box center [89, 158] width 9 height 9
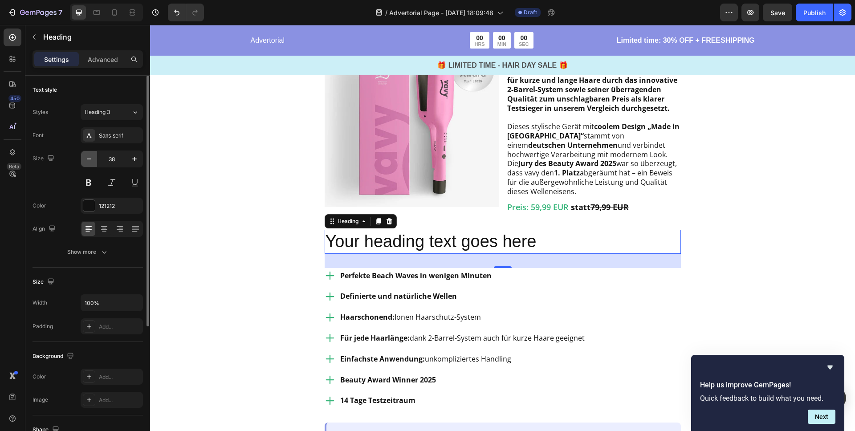
click at [92, 160] on icon "button" at bounding box center [89, 158] width 9 height 9
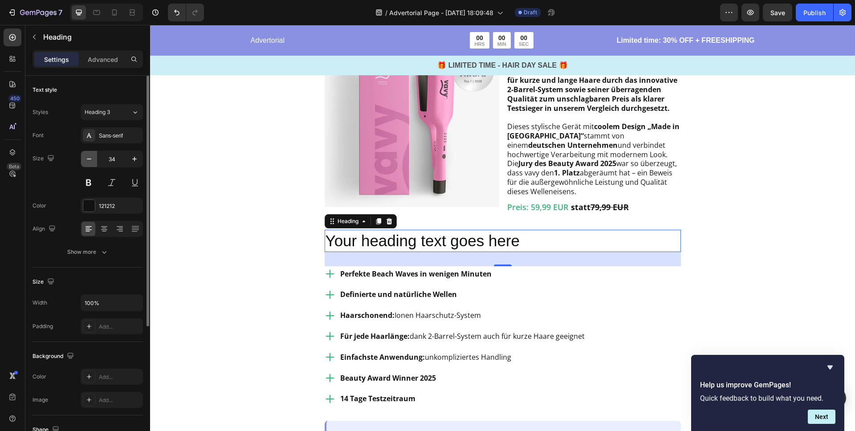
click at [92, 160] on icon "button" at bounding box center [89, 158] width 9 height 9
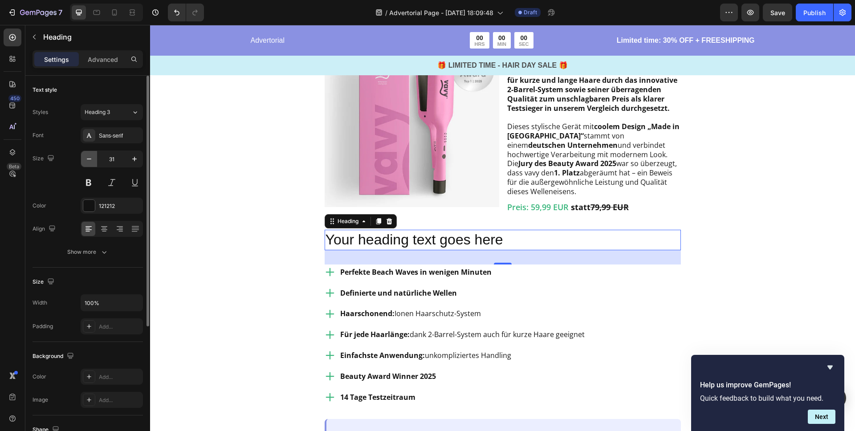
click at [92, 160] on icon "button" at bounding box center [89, 158] width 9 height 9
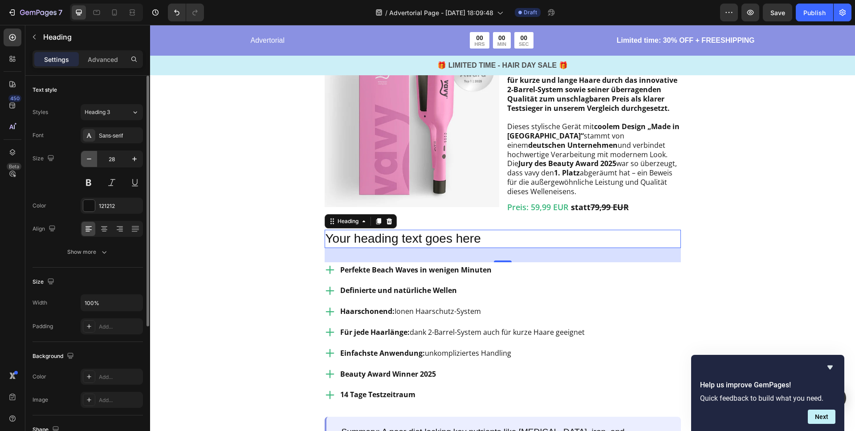
click at [92, 160] on icon "button" at bounding box center [89, 158] width 9 height 9
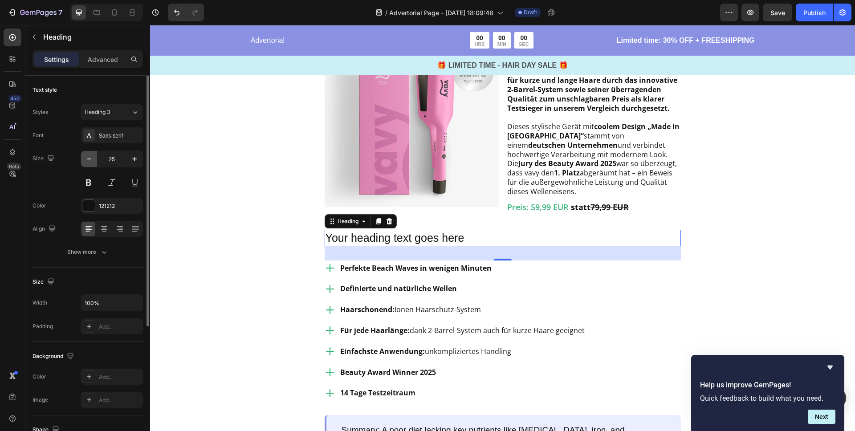
click at [92, 160] on icon "button" at bounding box center [89, 158] width 9 height 9
type input "22"
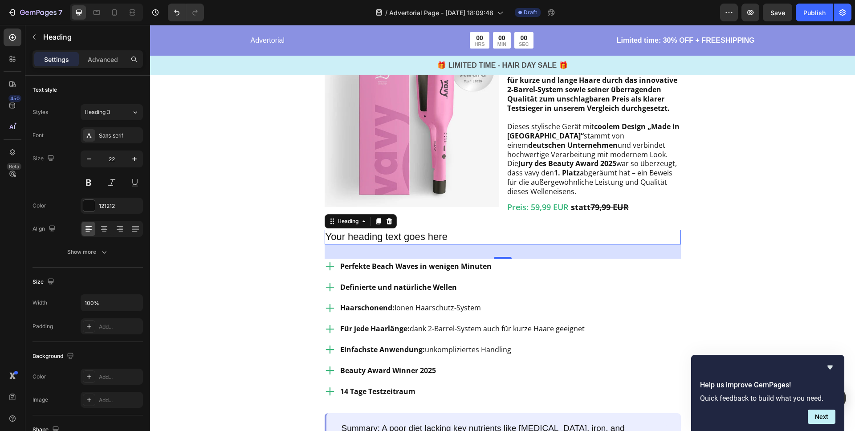
click at [385, 244] on h2 "Your heading text goes here" at bounding box center [502, 237] width 356 height 15
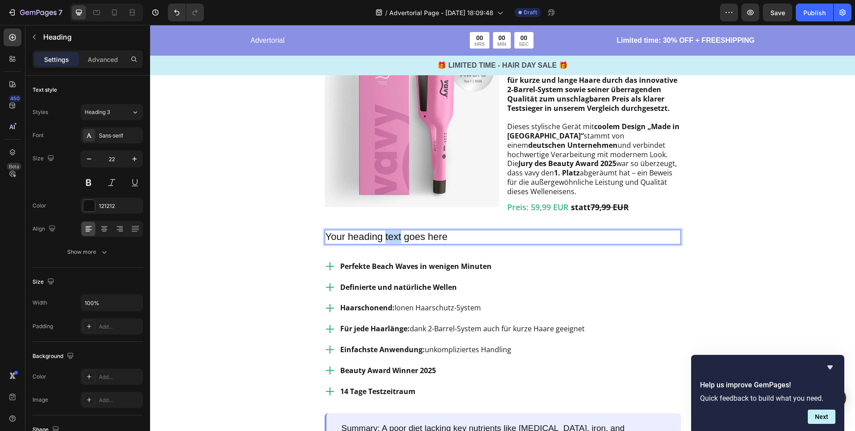
click at [385, 243] on p "Your heading text goes here" at bounding box center [502, 237] width 354 height 13
click at [268, 300] on div "Image Testsieger aller Stylinggeräte Heading Row Image vavy ™ Welleneisen Text …" at bounding box center [502, 334] width 705 height 759
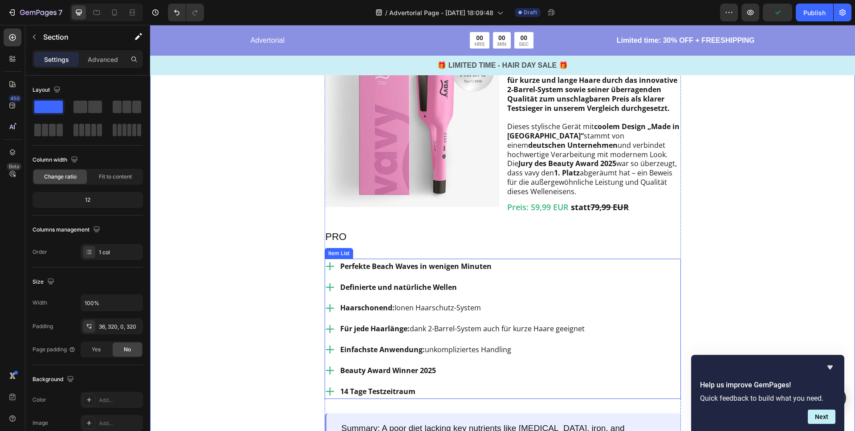
click at [642, 332] on div "Perfekte Beach Waves in wenigen Minuten Definierte und natürliche Wellen Haarsc…" at bounding box center [502, 329] width 356 height 141
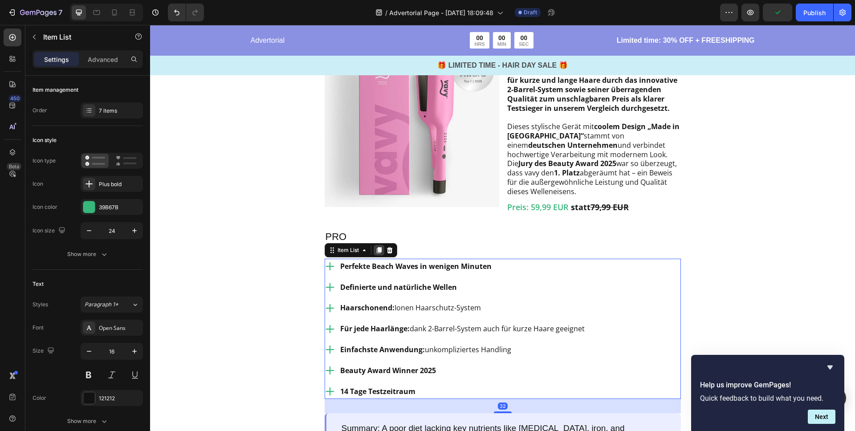
click at [380, 253] on icon at bounding box center [378, 250] width 5 height 6
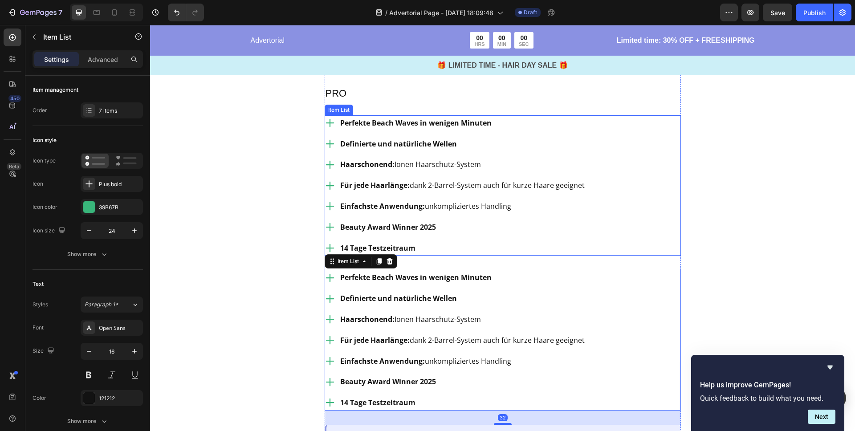
scroll to position [1004, 0]
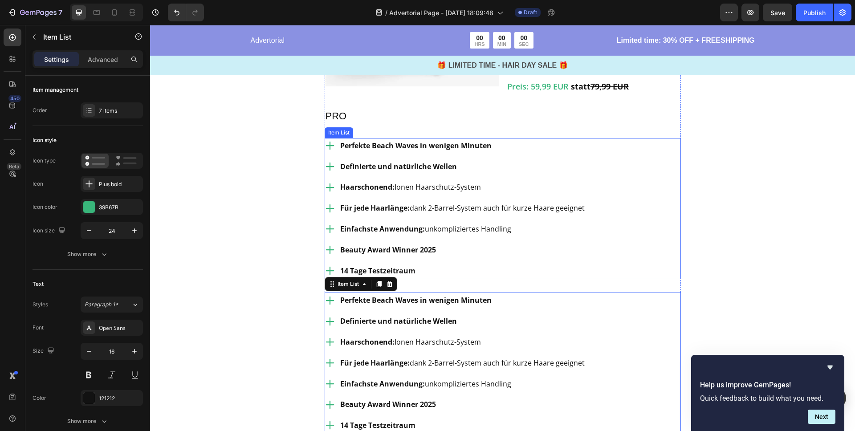
click at [358, 152] on p "Perfekte Beach Waves in wenigen Minuten" at bounding box center [462, 145] width 244 height 13
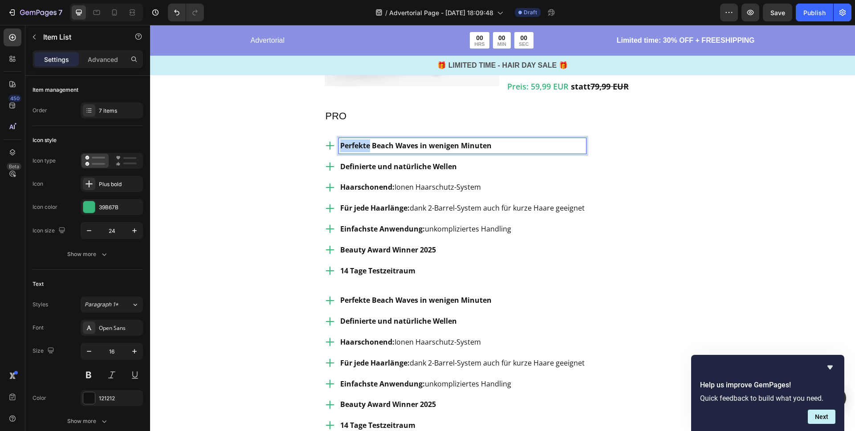
click at [356, 150] on strong "Perfekte Beach Waves in wenigen Minuten" at bounding box center [415, 146] width 151 height 10
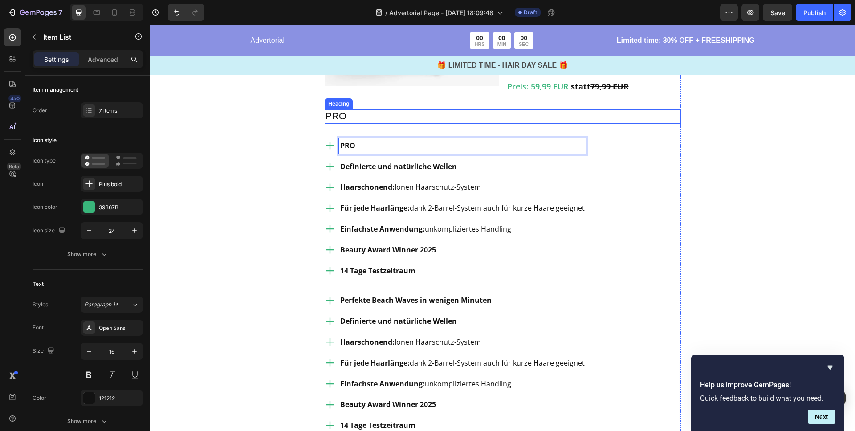
click at [368, 123] on p "PRO" at bounding box center [502, 116] width 354 height 13
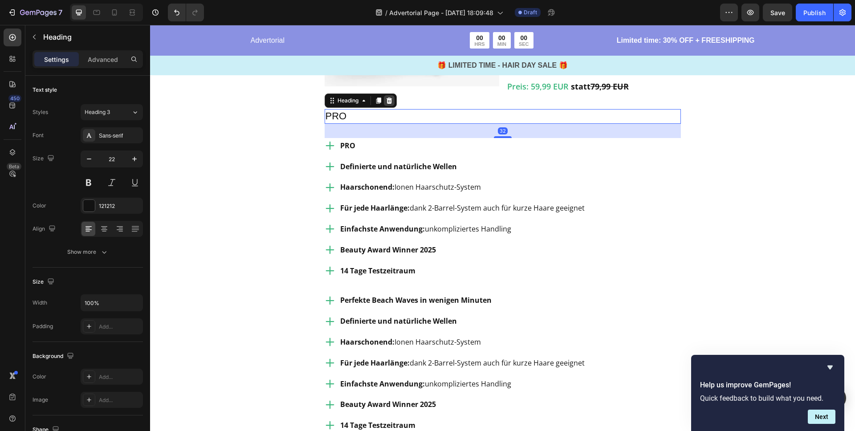
click at [389, 104] on icon at bounding box center [388, 100] width 7 height 7
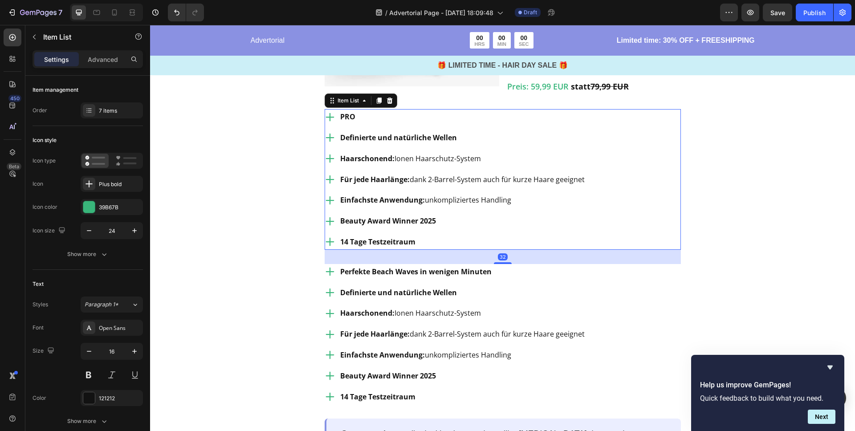
click at [552, 144] on p "Definierte und natürliche Wellen" at bounding box center [462, 137] width 244 height 13
click at [119, 110] on div "7 items" at bounding box center [120, 111] width 42 height 8
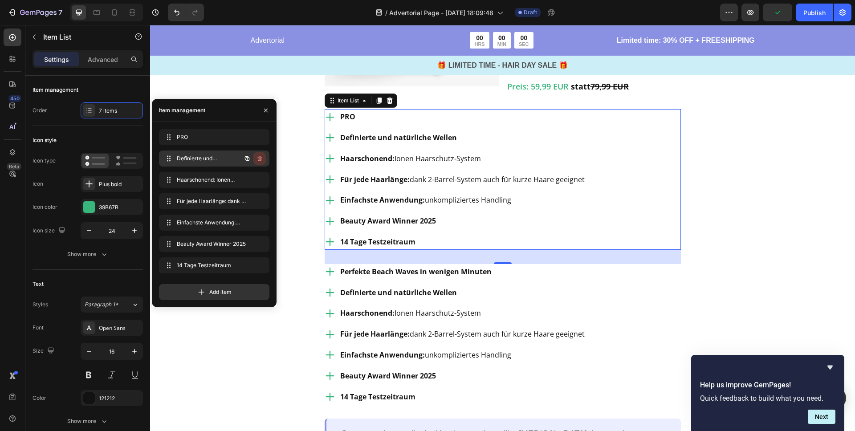
click at [259, 158] on icon "button" at bounding box center [259, 159] width 0 height 2
click at [259, 158] on div "Delete" at bounding box center [253, 158] width 16 height 8
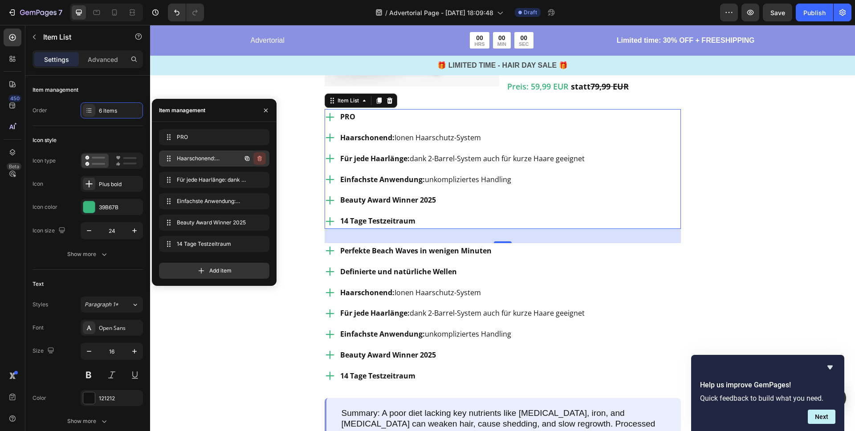
click at [260, 158] on icon "button" at bounding box center [259, 158] width 7 height 7
click at [260, 158] on div "Delete" at bounding box center [253, 158] width 16 height 8
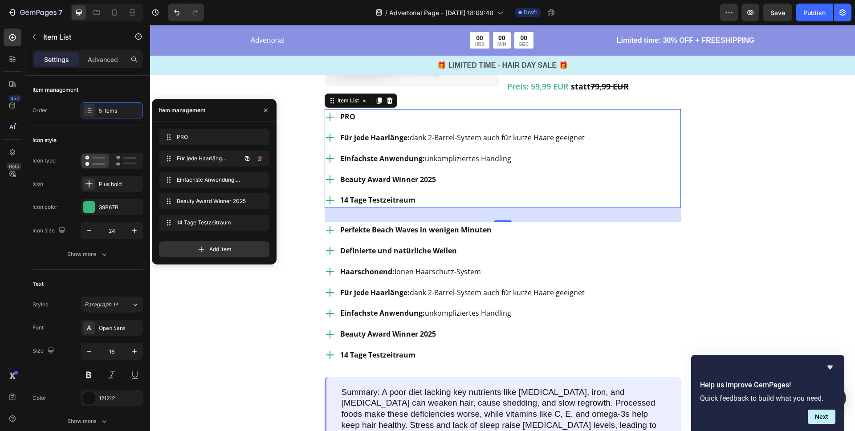
click at [260, 158] on icon "button" at bounding box center [259, 158] width 7 height 7
click at [260, 158] on div "Delete" at bounding box center [253, 158] width 16 height 8
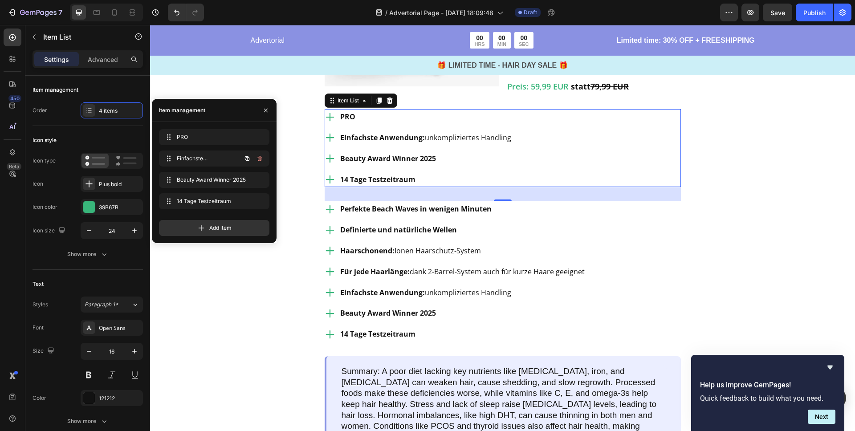
click at [260, 158] on icon "button" at bounding box center [259, 158] width 7 height 7
click at [260, 158] on div "Delete" at bounding box center [253, 158] width 16 height 8
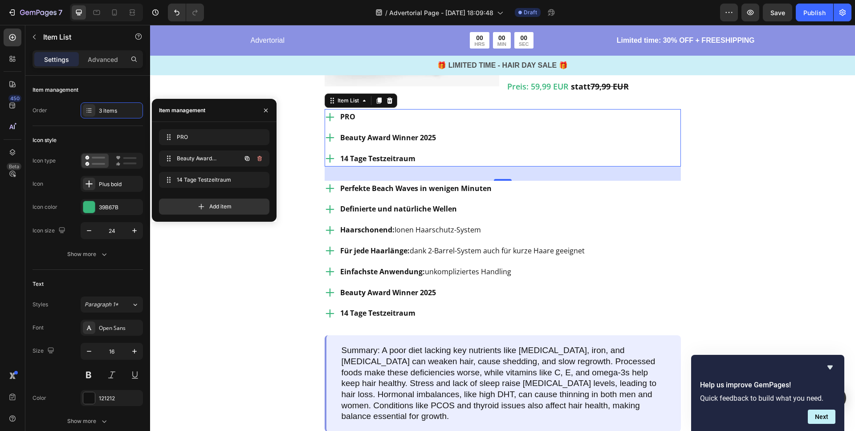
click at [260, 158] on icon "button" at bounding box center [259, 158] width 7 height 7
click at [260, 158] on div "Delete" at bounding box center [253, 158] width 16 height 8
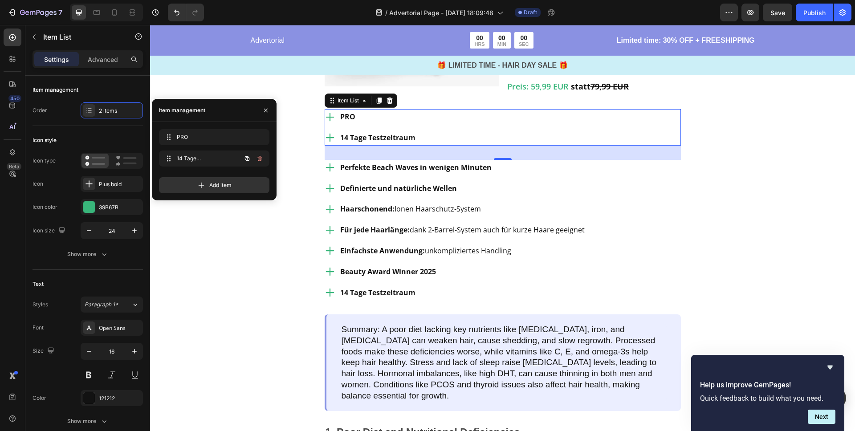
click at [260, 158] on icon "button" at bounding box center [259, 158] width 7 height 7
click at [260, 158] on div "Delete" at bounding box center [253, 158] width 16 height 8
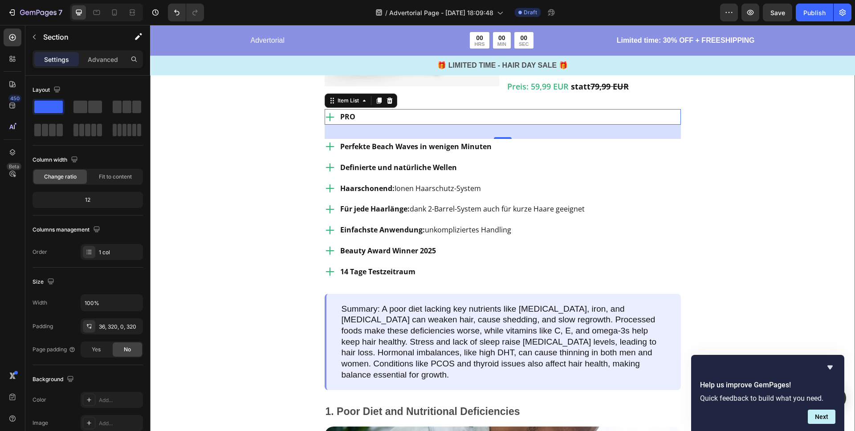
click at [261, 248] on div "Image Testsieger aller Stylinggeräte Heading Row Image vavy ™ Welleneisen Text …" at bounding box center [502, 214] width 705 height 760
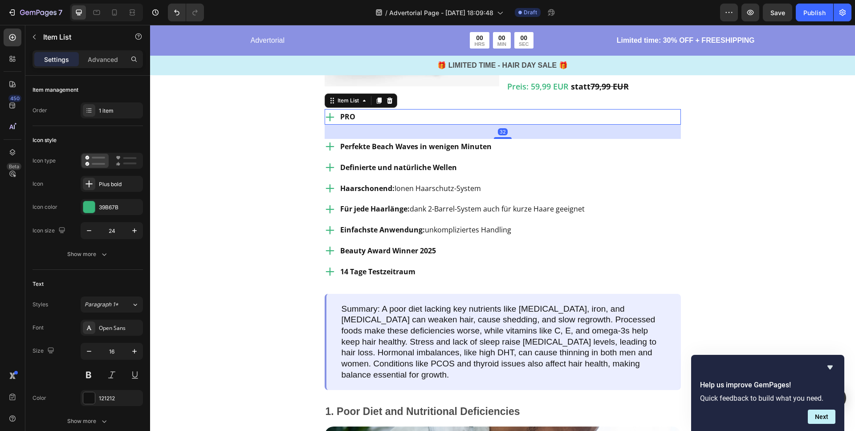
click at [364, 125] on div "PRO" at bounding box center [502, 117] width 356 height 16
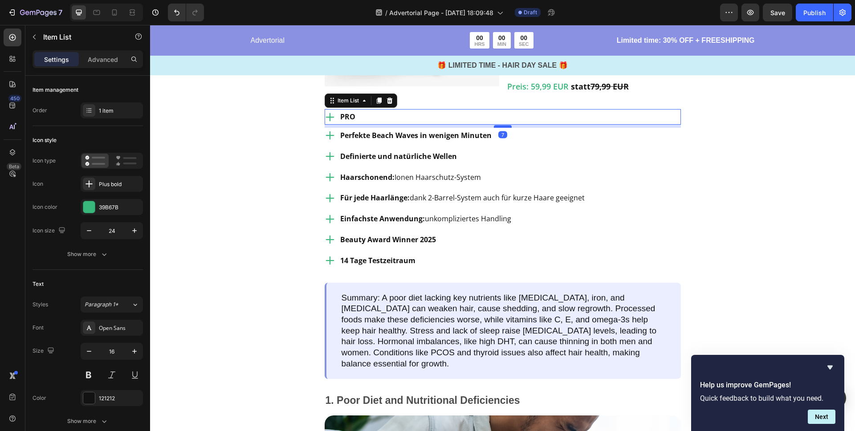
drag, startPoint x: 503, startPoint y: 204, endPoint x: 503, endPoint y: 195, distance: 9.8
click at [503, 128] on div at bounding box center [503, 126] width 18 height 3
type input "100%"
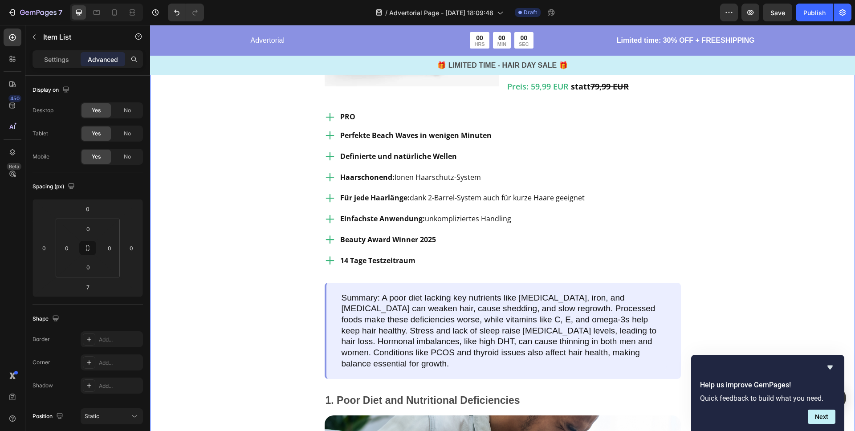
click at [254, 168] on div "Image Testsieger aller Stylinggeräte Heading Row Image vavy ™ Welleneisen Text …" at bounding box center [502, 208] width 705 height 749
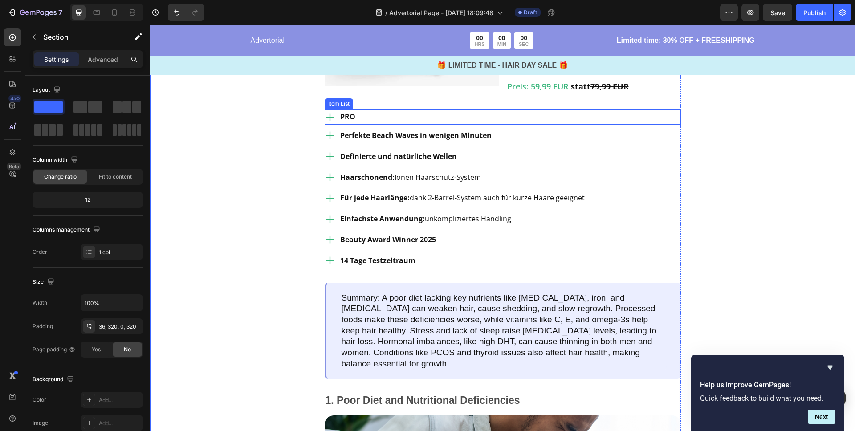
click at [370, 125] on div "PRO" at bounding box center [502, 117] width 356 height 16
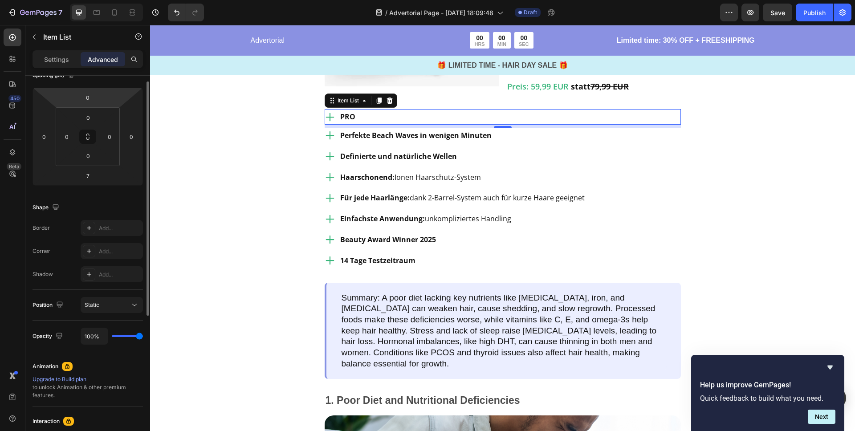
scroll to position [162, 0]
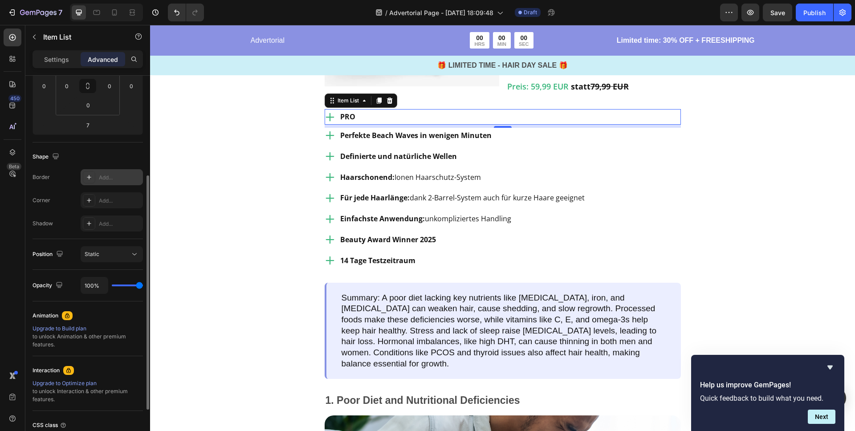
click at [91, 176] on icon at bounding box center [88, 177] width 7 height 7
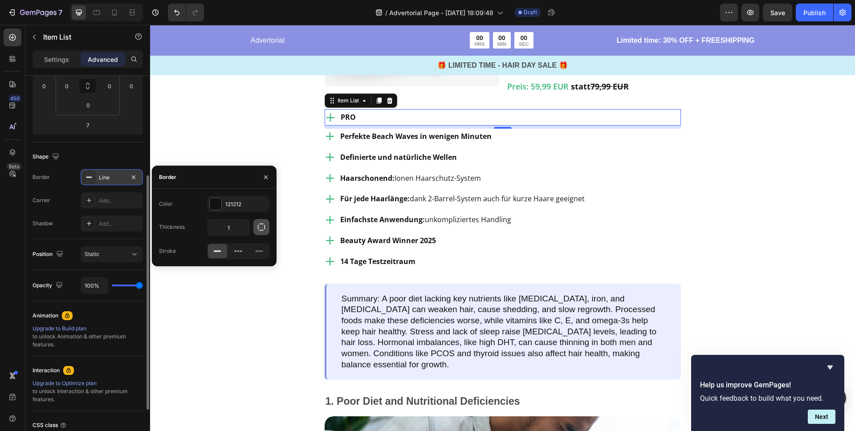
click at [263, 225] on icon "button" at bounding box center [261, 227] width 9 height 9
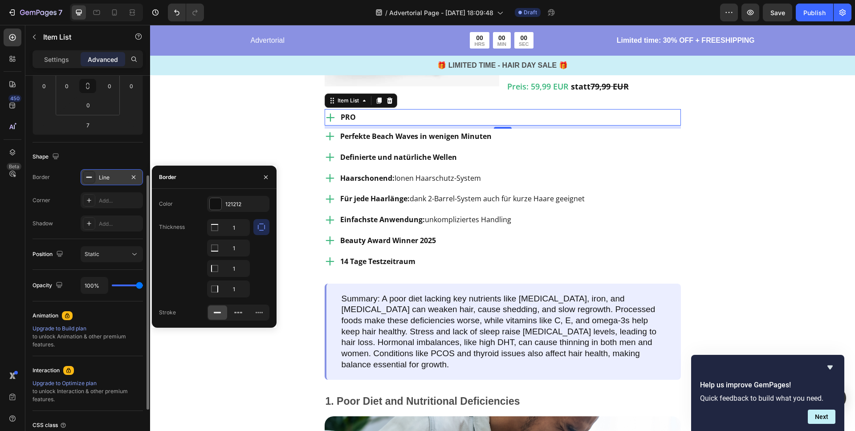
click at [263, 225] on icon "button" at bounding box center [261, 227] width 9 height 9
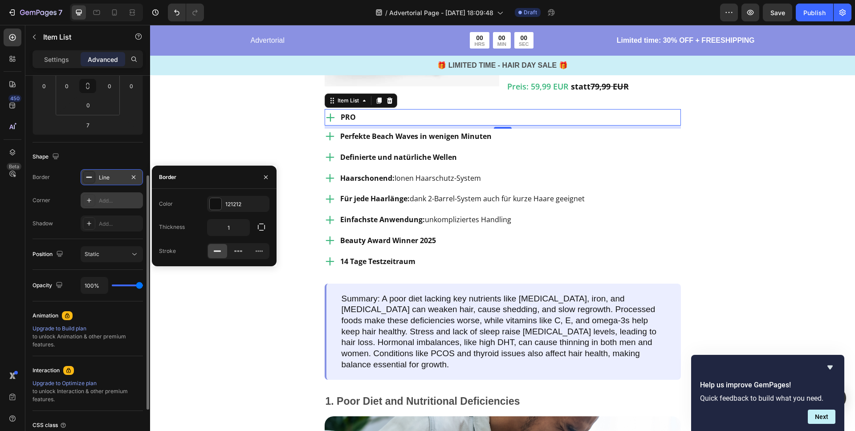
click at [111, 201] on div "Add..." at bounding box center [120, 201] width 42 height 8
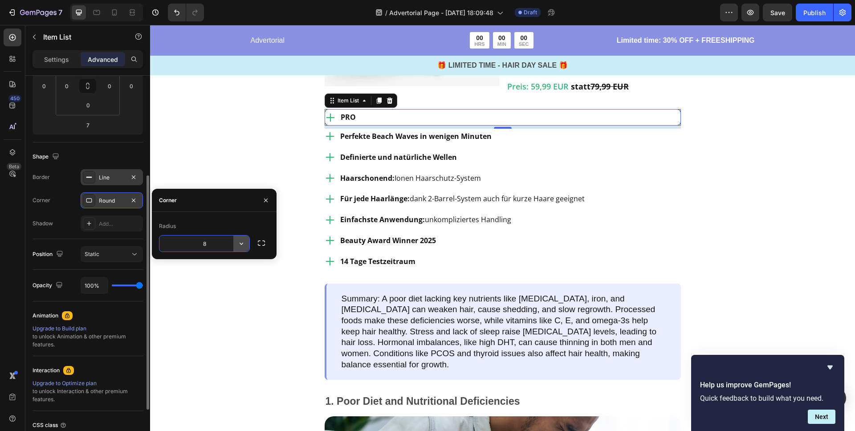
click at [243, 244] on icon "button" at bounding box center [241, 243] width 9 height 9
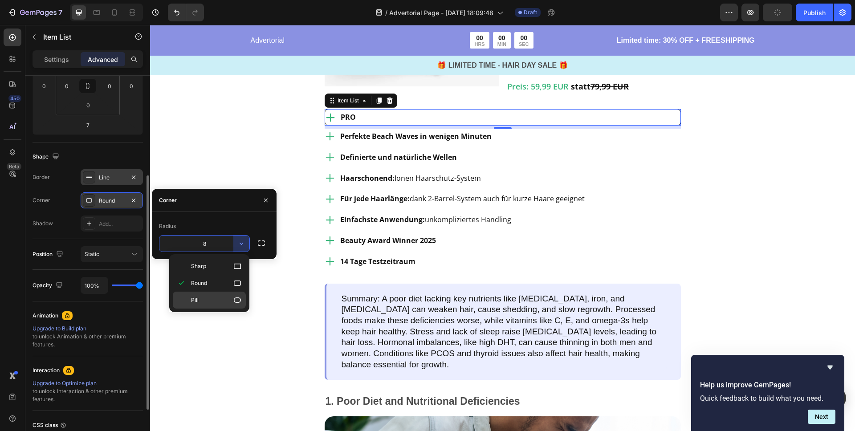
click at [219, 300] on p "Pill" at bounding box center [216, 300] width 51 height 9
type input "9999"
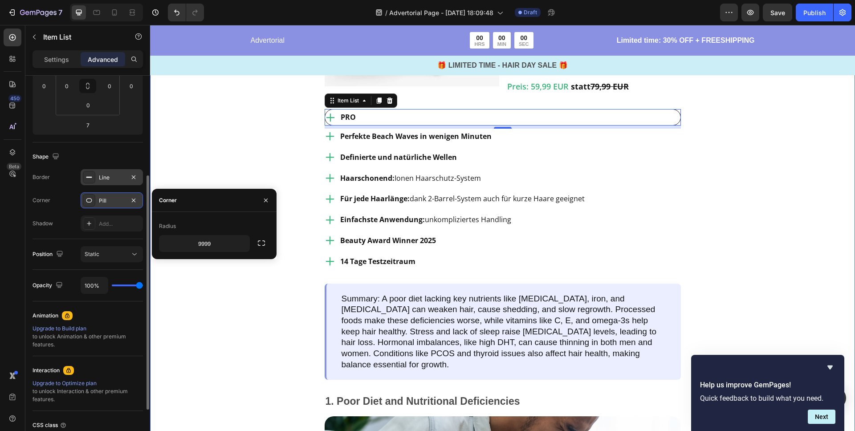
click at [246, 168] on div "Image Testsieger aller Stylinggeräte Heading Row Image vavy ™ Welleneisen Text …" at bounding box center [502, 209] width 705 height 750
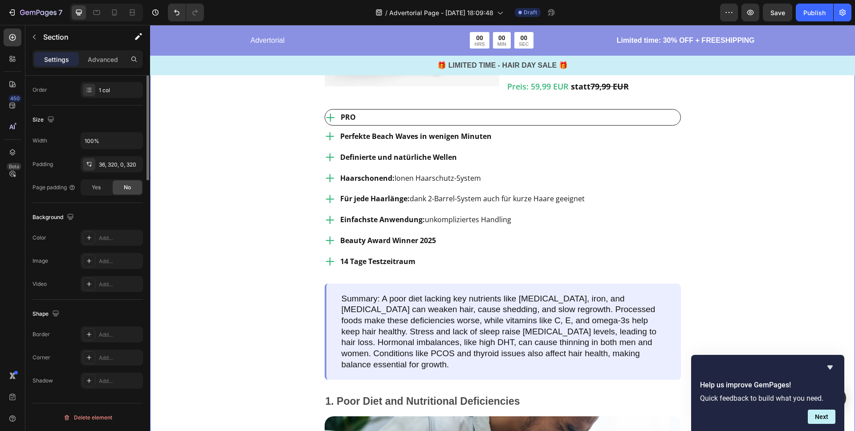
scroll to position [0, 0]
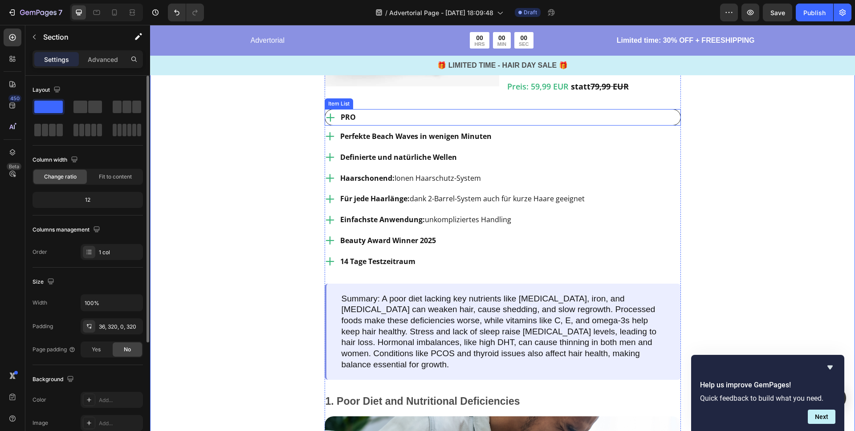
click at [406, 125] on div "PRO" at bounding box center [502, 118] width 355 height 16
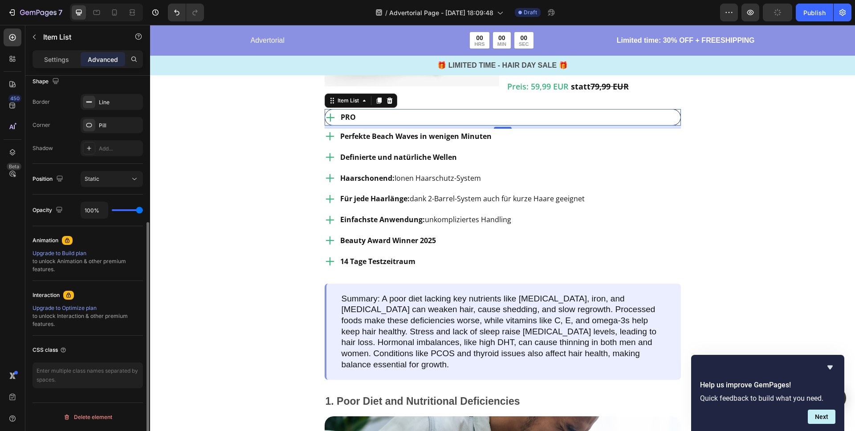
scroll to position [231, 0]
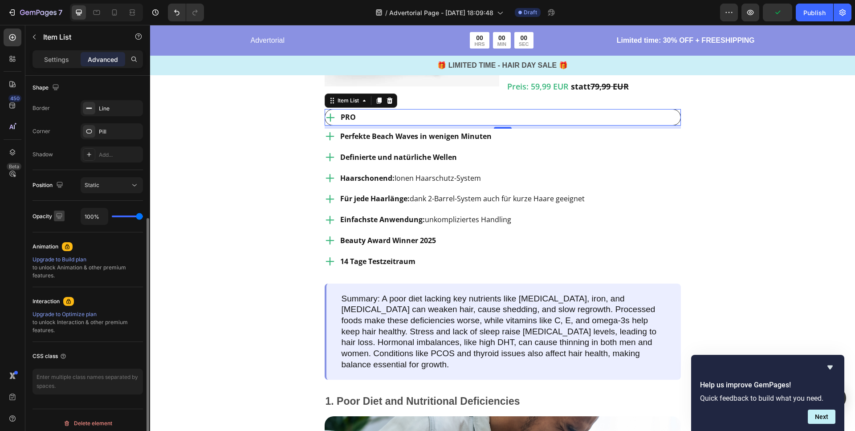
click at [59, 215] on icon "button" at bounding box center [59, 216] width 6 height 6
click at [60, 213] on icon "button" at bounding box center [59, 216] width 6 height 6
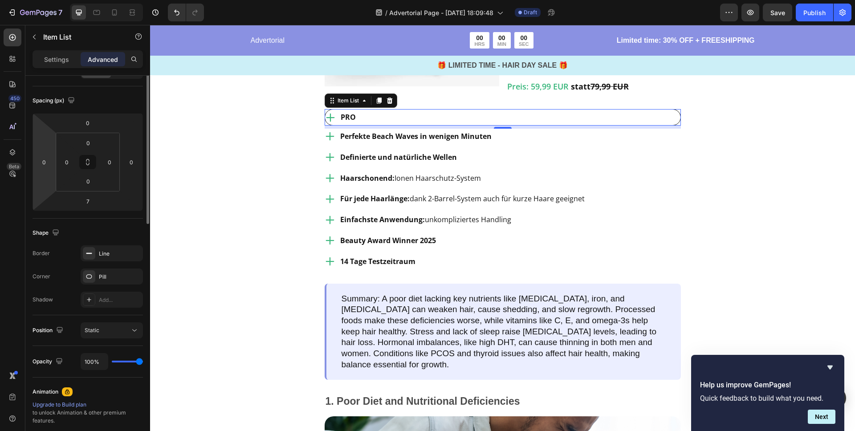
scroll to position [0, 0]
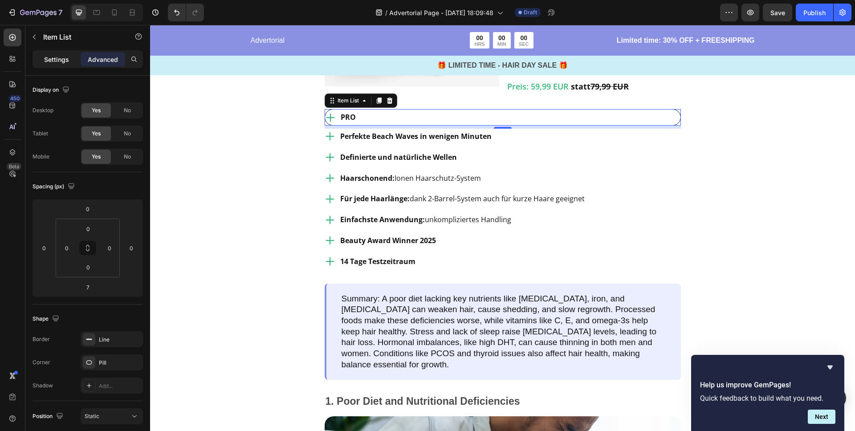
click at [57, 57] on p "Settings" at bounding box center [56, 59] width 25 height 9
type input "8"
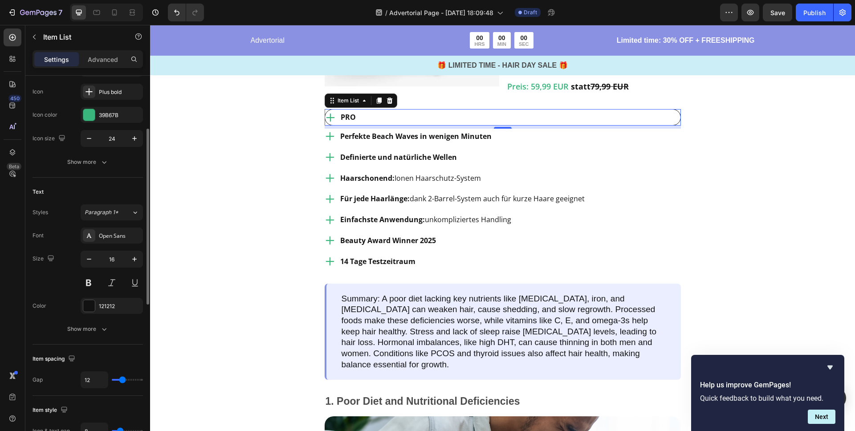
scroll to position [99, 0]
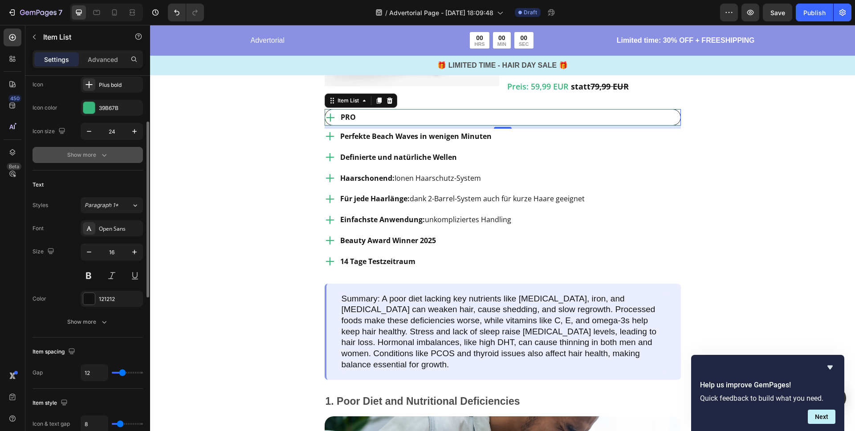
click at [96, 153] on div "Show more" at bounding box center [87, 154] width 41 height 9
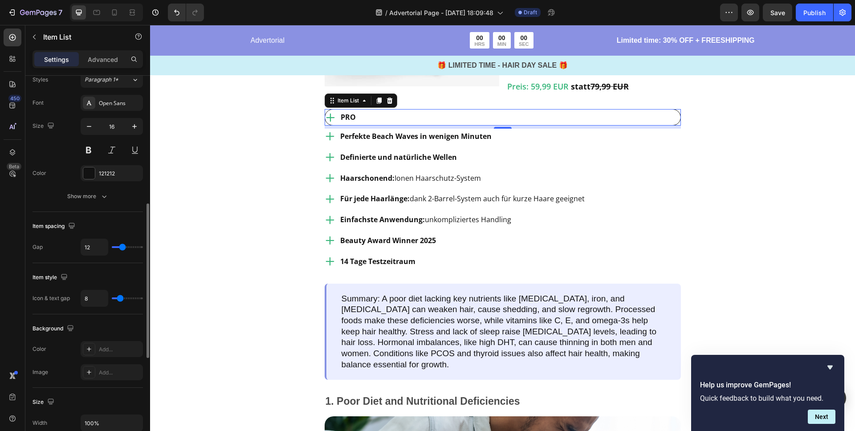
scroll to position [340, 0]
click at [97, 196] on div "Show more" at bounding box center [87, 196] width 41 height 9
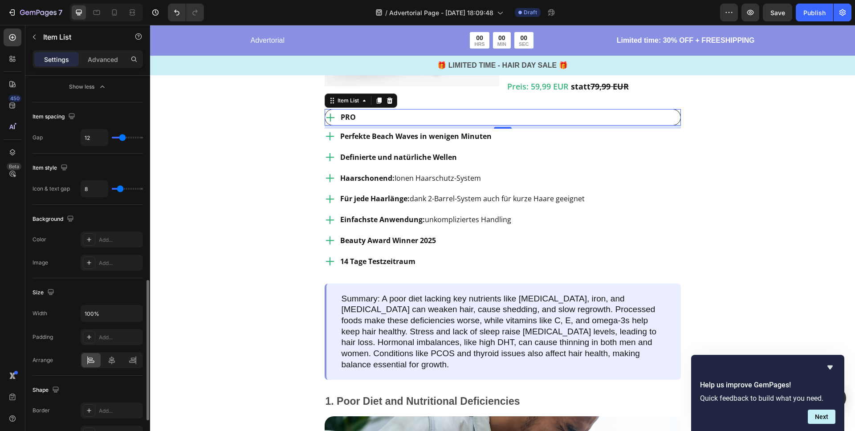
scroll to position [570, 0]
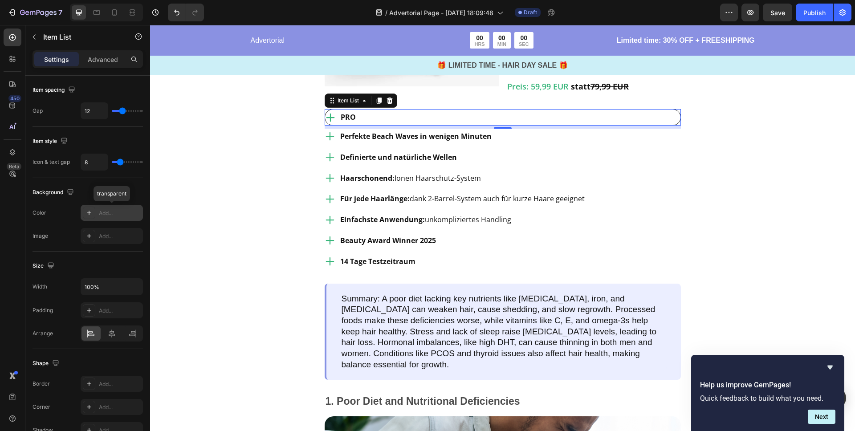
click at [91, 213] on icon at bounding box center [88, 212] width 7 height 7
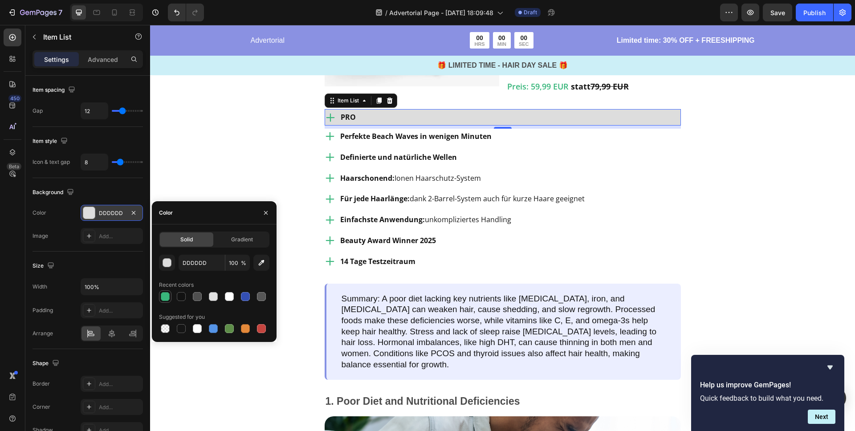
click at [166, 296] on div at bounding box center [165, 296] width 9 height 9
type input "39B67B"
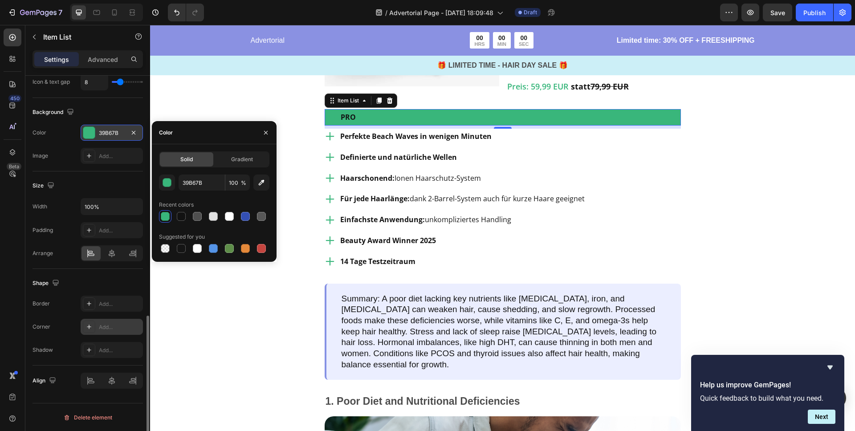
scroll to position [651, 0]
click at [90, 325] on icon at bounding box center [88, 326] width 7 height 7
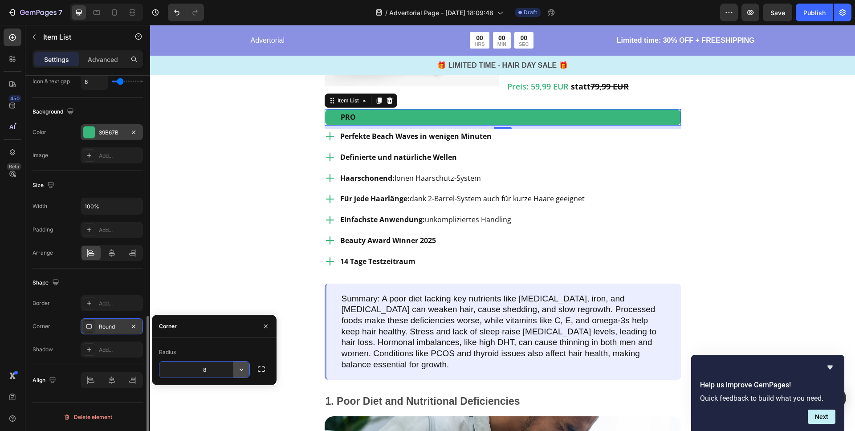
click at [240, 371] on icon "button" at bounding box center [241, 369] width 9 height 9
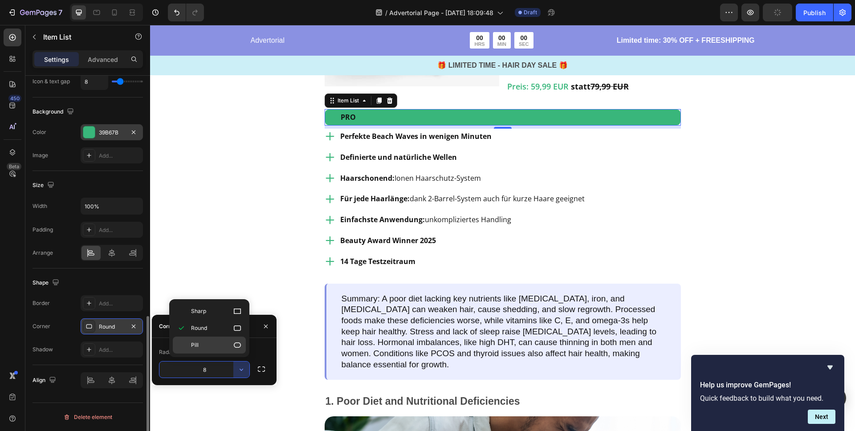
click at [217, 343] on p "Pill" at bounding box center [216, 345] width 51 height 9
type input "9999"
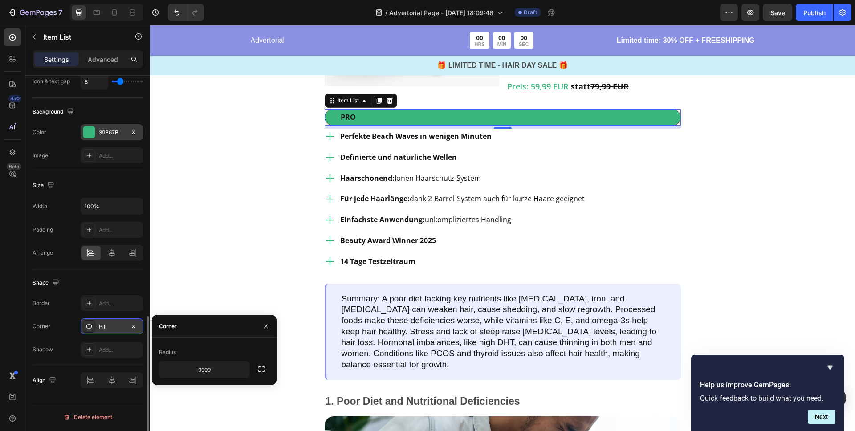
click at [85, 128] on div at bounding box center [89, 132] width 12 height 12
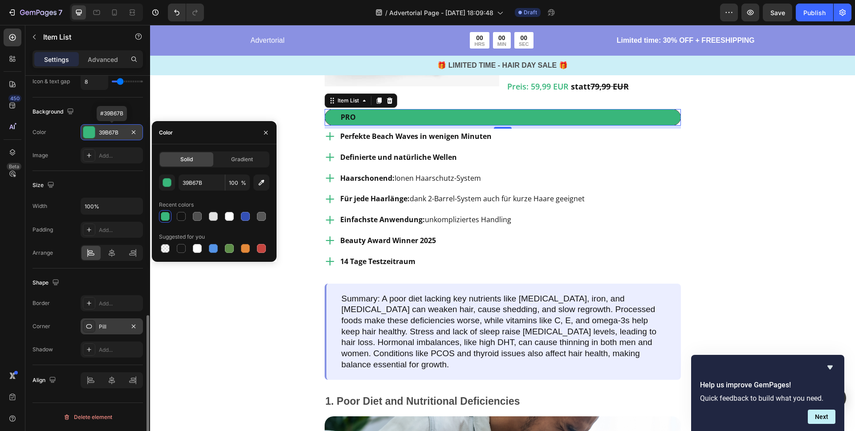
scroll to position [650, 0]
click at [237, 183] on input "100" at bounding box center [237, 182] width 24 height 16
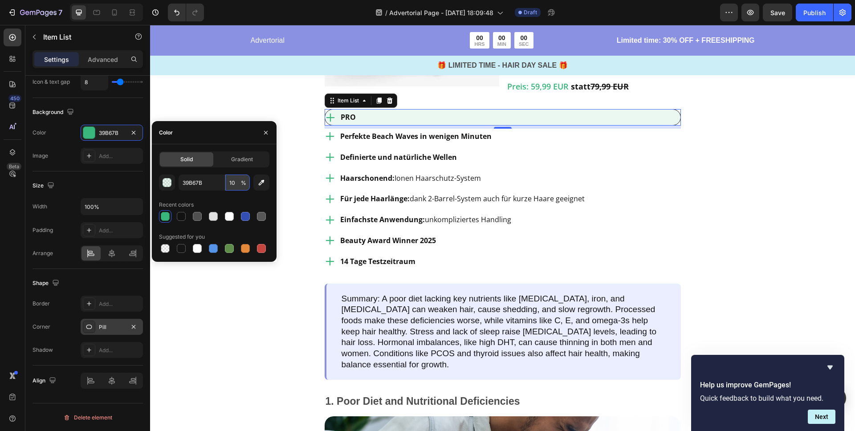
type input "1"
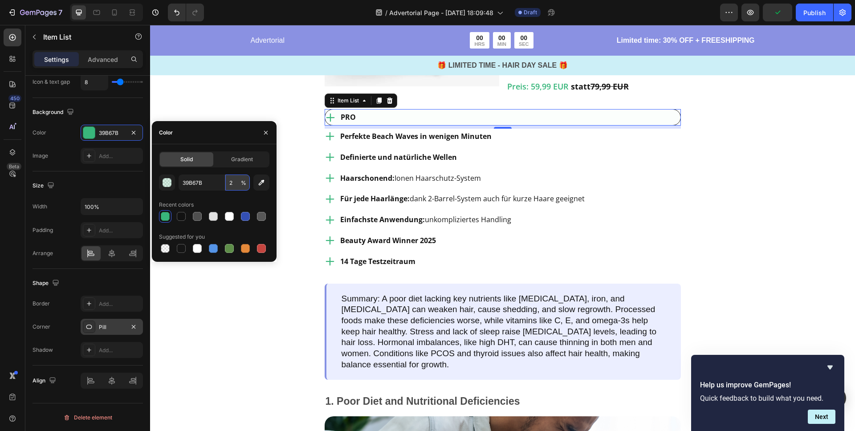
type input "25"
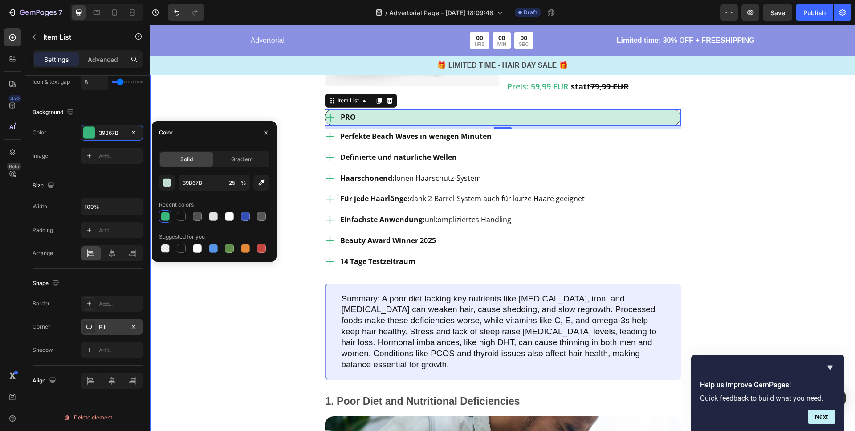
click at [234, 93] on div "Image Testsieger aller Stylinggeräte Heading Row Image vavy ™ Welleneisen Text …" at bounding box center [502, 209] width 705 height 750
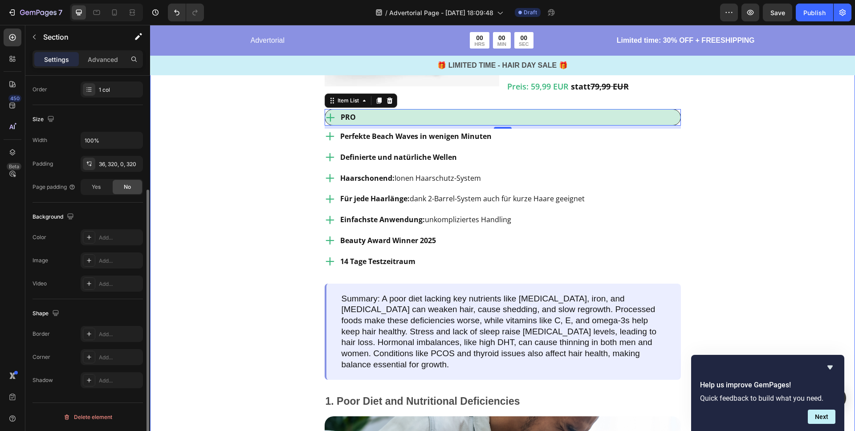
scroll to position [0, 0]
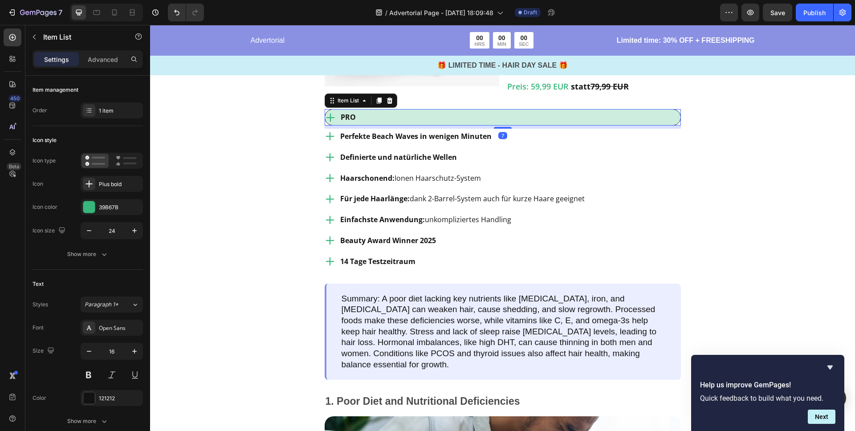
click at [382, 125] on div "PRO" at bounding box center [502, 118] width 355 height 16
click at [99, 63] on p "Advanced" at bounding box center [103, 59] width 30 height 9
type input "100%"
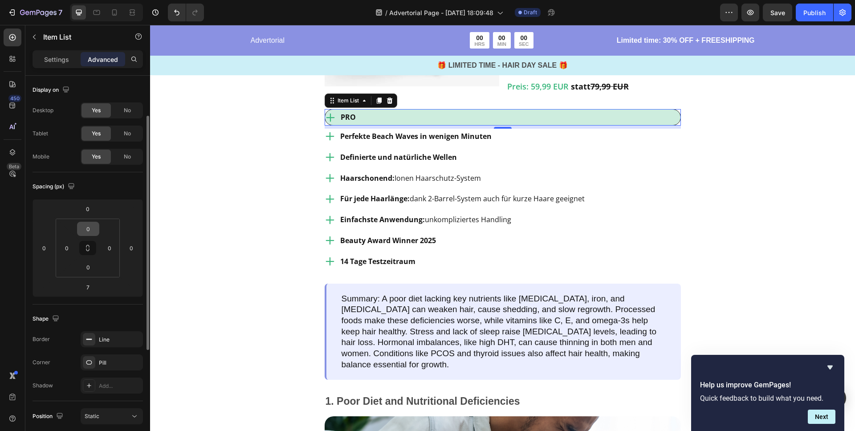
scroll to position [151, 0]
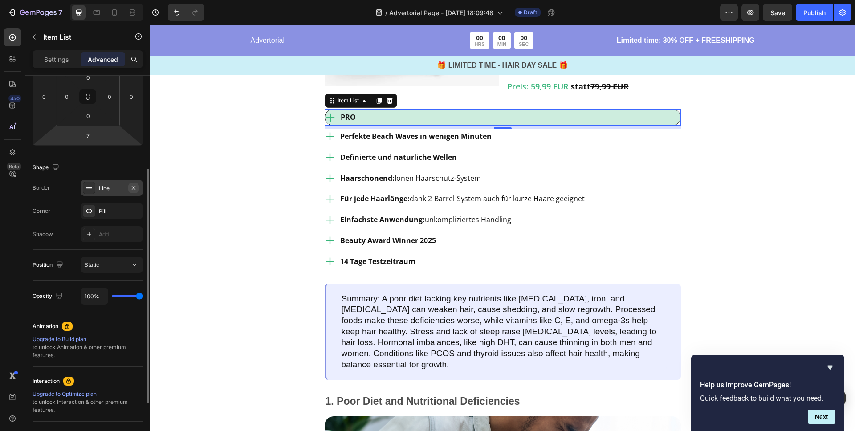
click at [134, 187] on icon "button" at bounding box center [134, 188] width 4 height 4
click at [135, 211] on icon "button" at bounding box center [133, 210] width 7 height 7
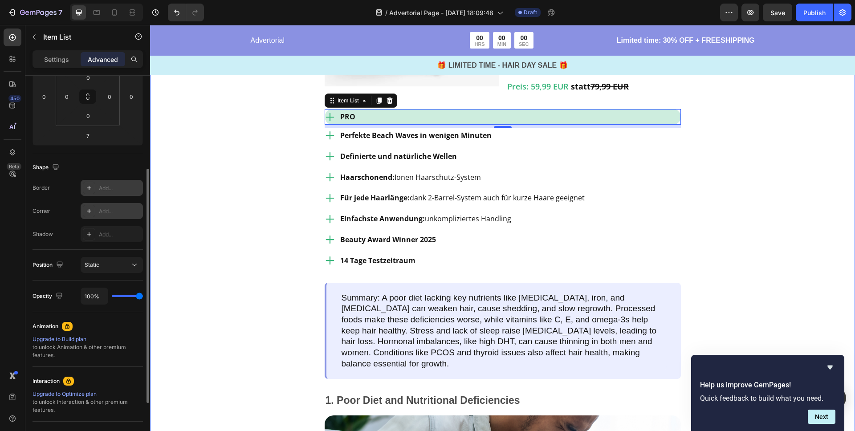
click at [240, 201] on div "Image Testsieger aller Stylinggeräte Heading Row Image vavy ™ Welleneisen Text …" at bounding box center [502, 208] width 705 height 749
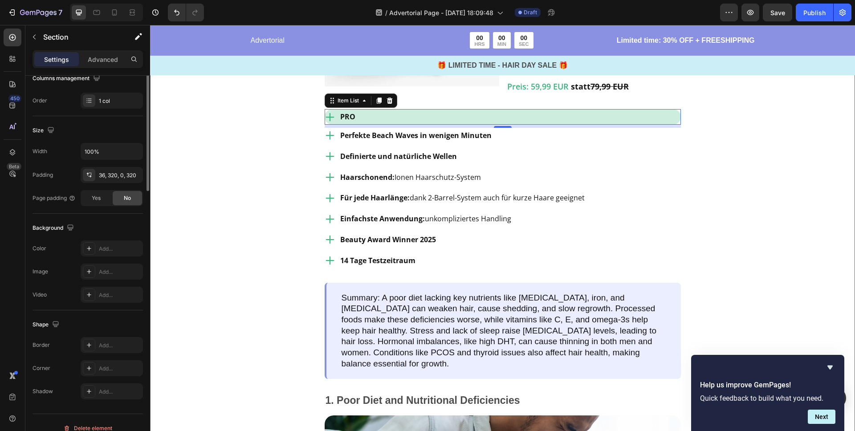
scroll to position [0, 0]
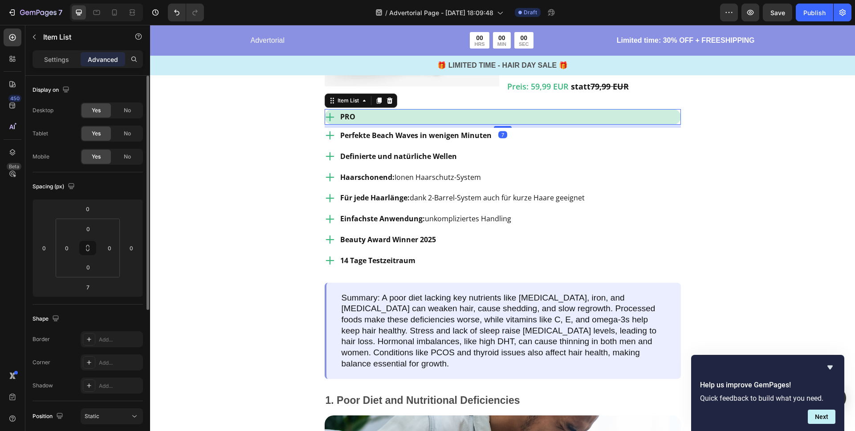
click at [380, 125] on div "PRO" at bounding box center [502, 117] width 356 height 16
click at [357, 125] on div "PRO" at bounding box center [502, 117] width 356 height 16
click at [349, 122] on strong "PRO" at bounding box center [347, 117] width 15 height 10
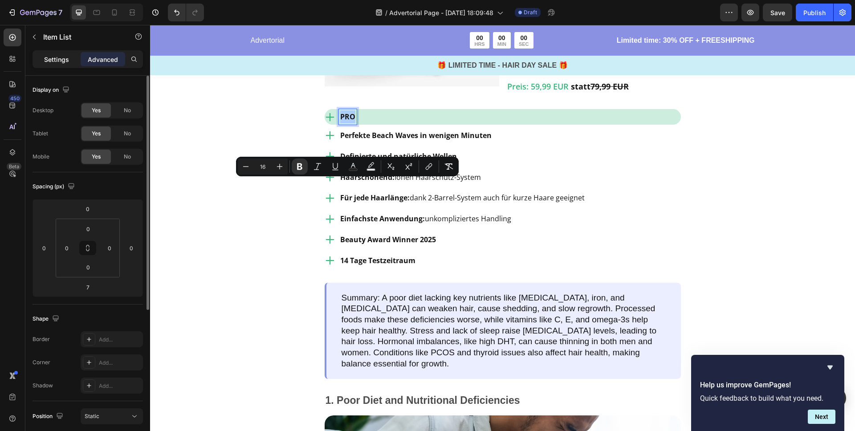
click at [54, 59] on p "Settings" at bounding box center [56, 59] width 25 height 9
type input "8"
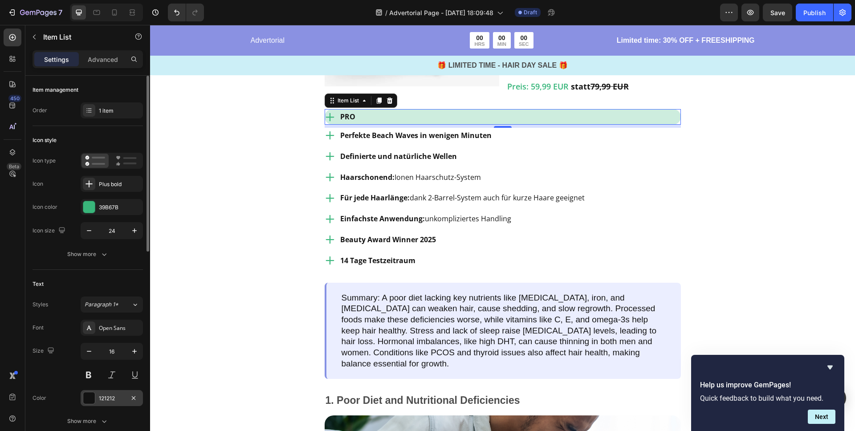
click at [89, 398] on div at bounding box center [89, 398] width 12 height 12
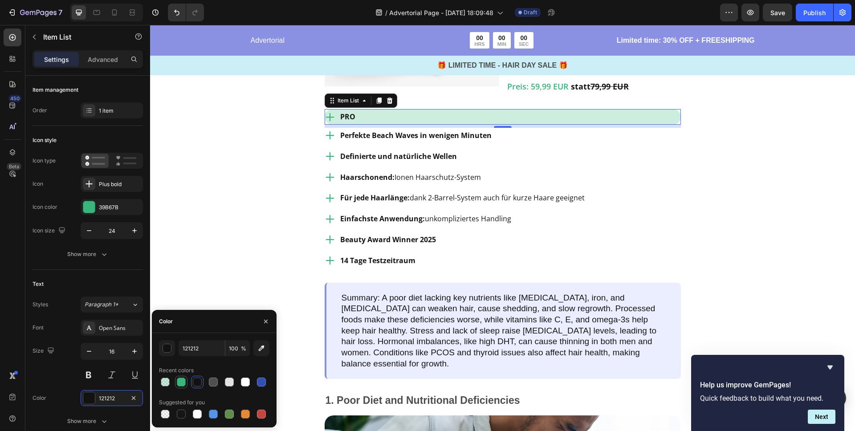
click at [183, 380] on div at bounding box center [181, 381] width 9 height 9
type input "39B67B"
click at [208, 217] on div "Image Testsieger aller Stylinggeräte Heading Row Image vavy ™ Welleneisen Text …" at bounding box center [502, 208] width 705 height 749
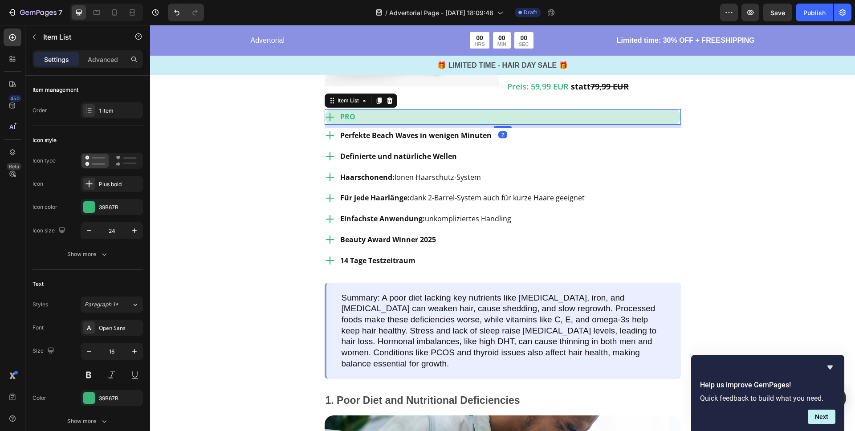
click at [362, 125] on div "PRO" at bounding box center [502, 117] width 356 height 16
click at [133, 231] on icon "button" at bounding box center [134, 230] width 9 height 9
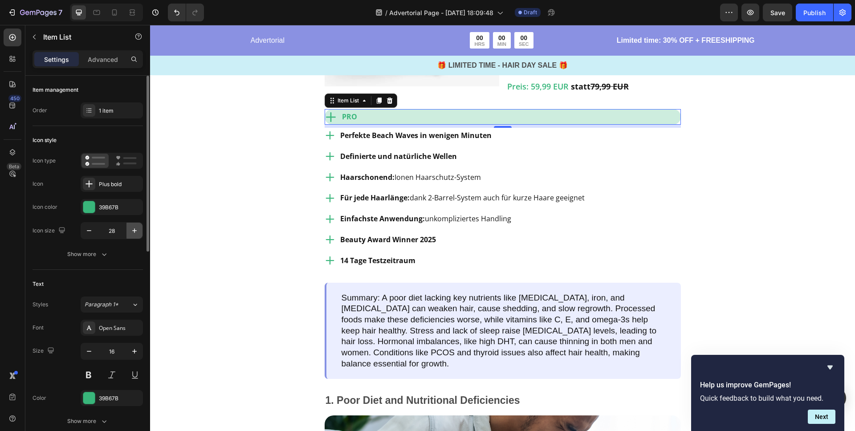
click at [133, 231] on icon "button" at bounding box center [134, 230] width 9 height 9
click at [93, 230] on button "button" at bounding box center [89, 231] width 16 height 16
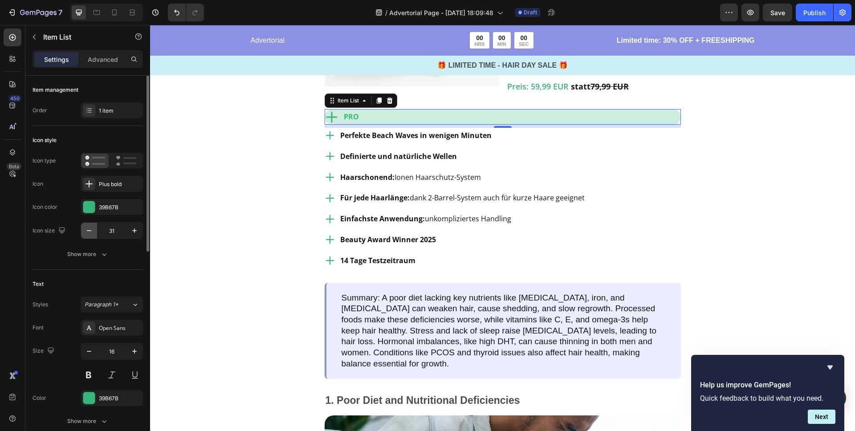
click at [93, 230] on button "button" at bounding box center [89, 231] width 16 height 16
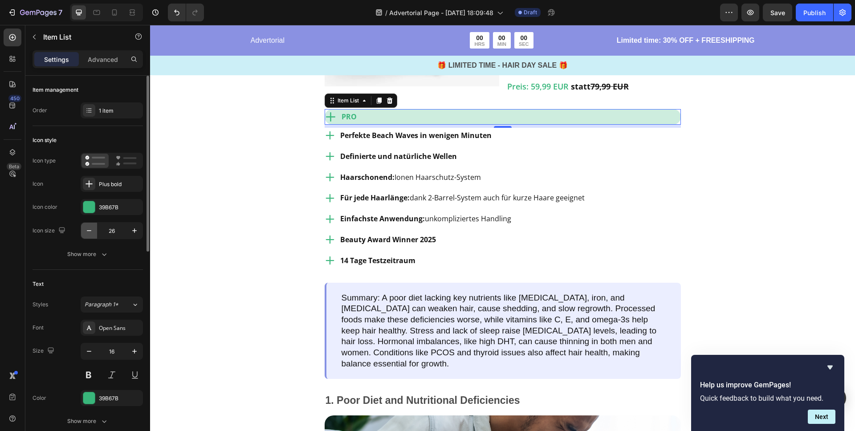
click at [93, 230] on button "button" at bounding box center [89, 231] width 16 height 16
click at [132, 229] on icon "button" at bounding box center [134, 230] width 9 height 9
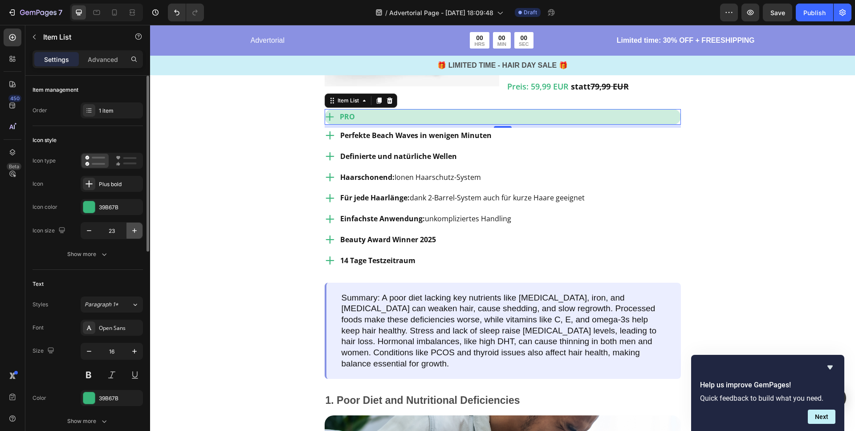
click at [132, 229] on icon "button" at bounding box center [134, 230] width 9 height 9
type input "24"
click at [394, 140] on strong "Perfekte Beach Waves in wenigen Minuten" at bounding box center [415, 135] width 151 height 10
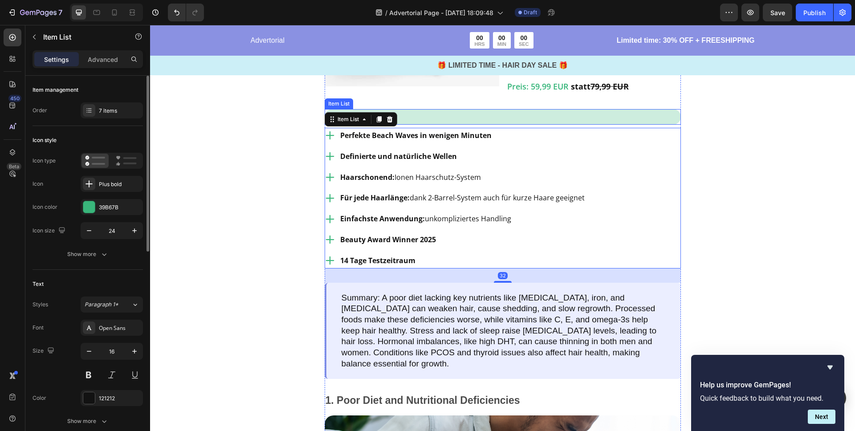
click at [441, 125] on div "PRO" at bounding box center [502, 117] width 356 height 16
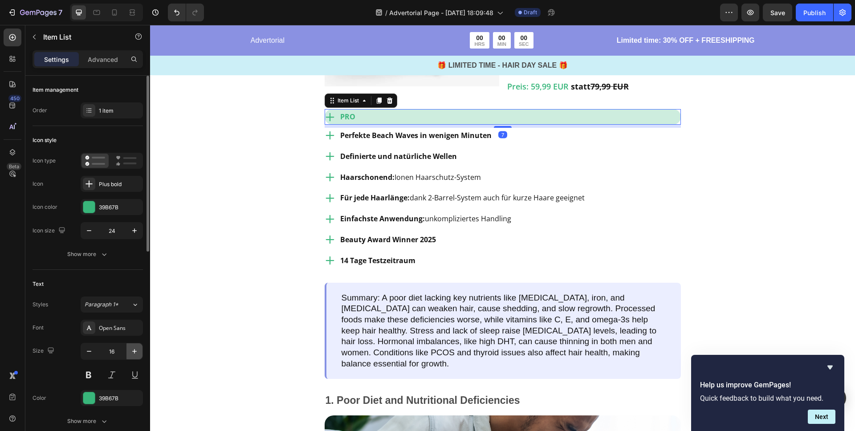
click at [135, 350] on icon "button" at bounding box center [134, 351] width 9 height 9
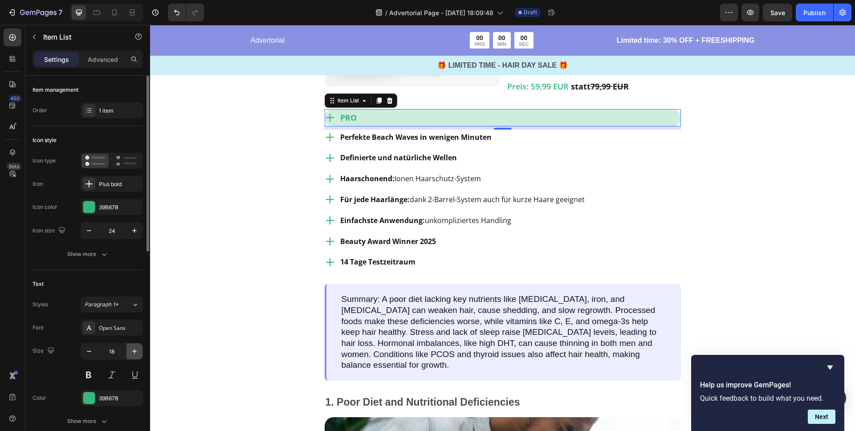
click at [135, 350] on icon "button" at bounding box center [134, 351] width 9 height 9
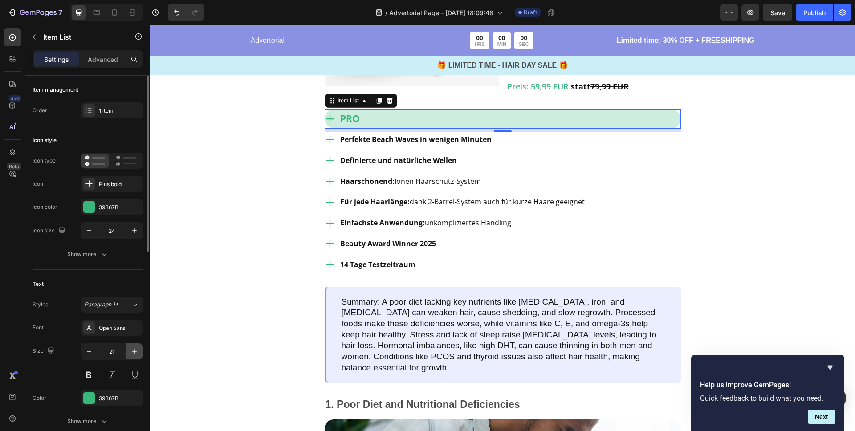
click at [135, 350] on icon "button" at bounding box center [134, 351] width 9 height 9
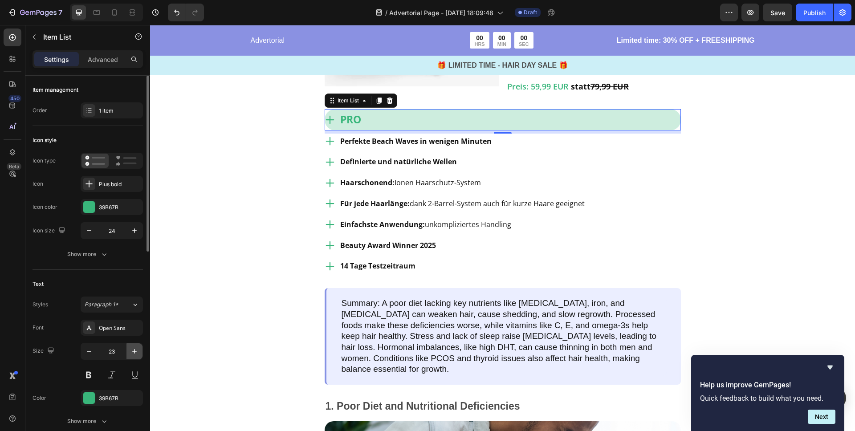
click at [135, 350] on icon "button" at bounding box center [134, 351] width 9 height 9
type input "24"
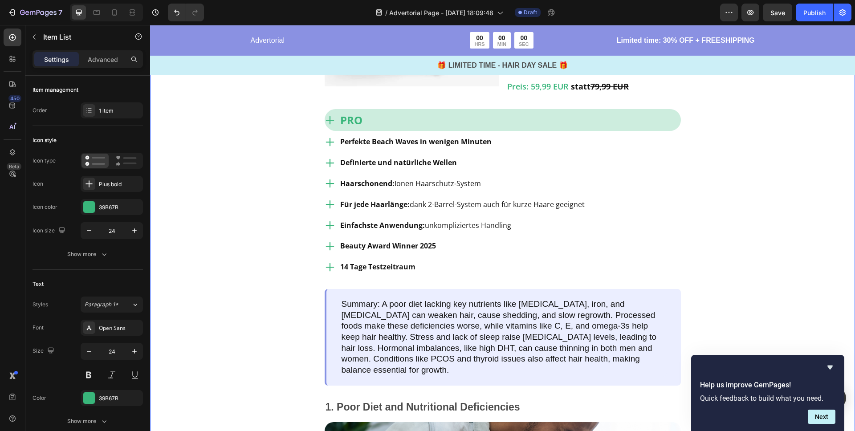
click at [264, 170] on div "Image Testsieger aller Stylinggeräte Heading Row Image vavy ™ Welleneisen Text …" at bounding box center [502, 212] width 705 height 756
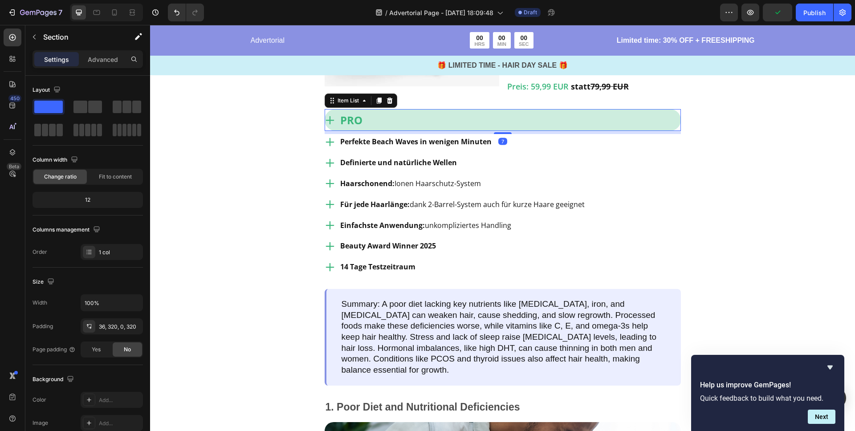
click at [382, 131] on div "PRO" at bounding box center [502, 120] width 356 height 22
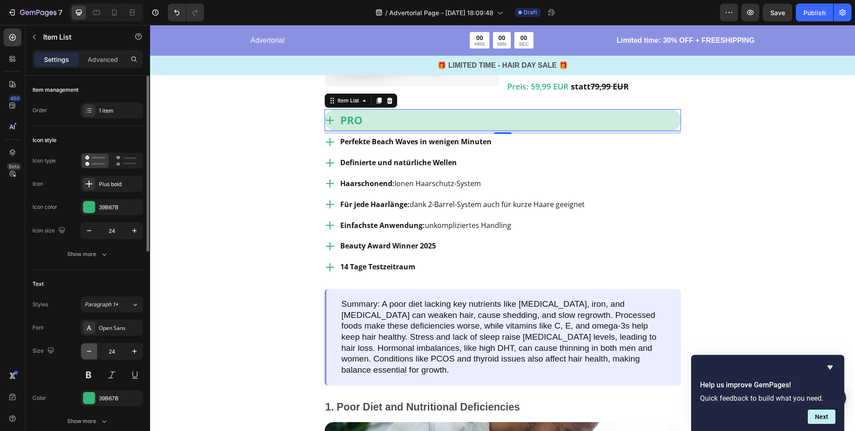
click at [85, 352] on icon "button" at bounding box center [89, 351] width 9 height 9
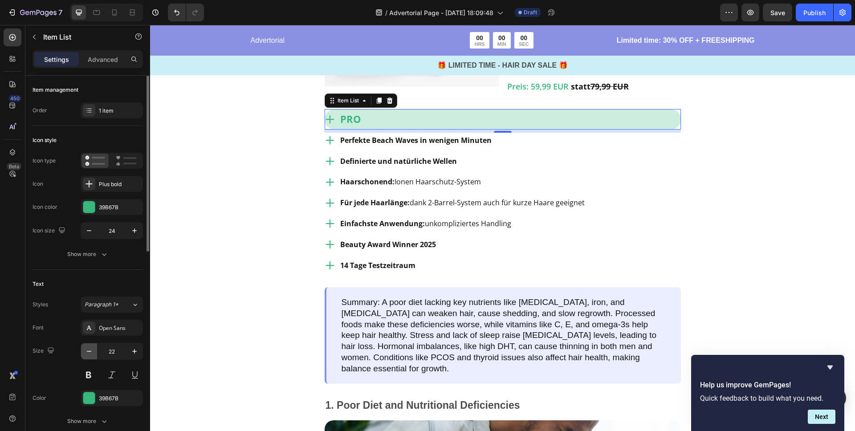
click at [85, 352] on icon "button" at bounding box center [89, 351] width 9 height 9
type input "21"
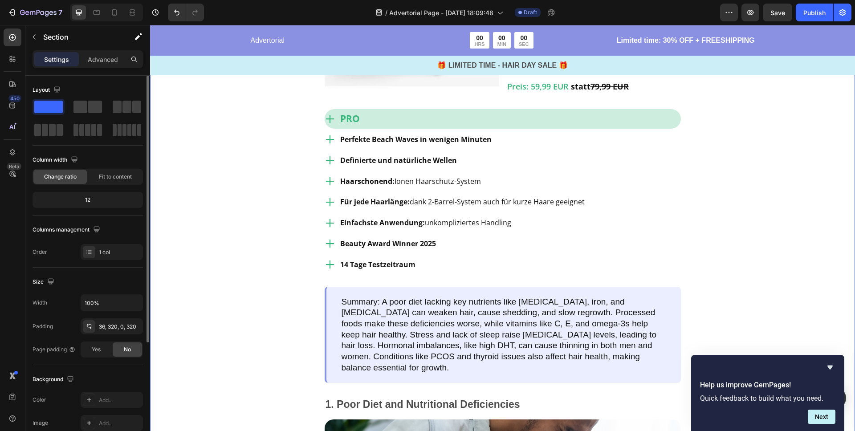
click at [244, 235] on div "Image Testsieger aller Stylinggeräte Heading Row Image vavy ™ Welleneisen Text …" at bounding box center [502, 210] width 705 height 753
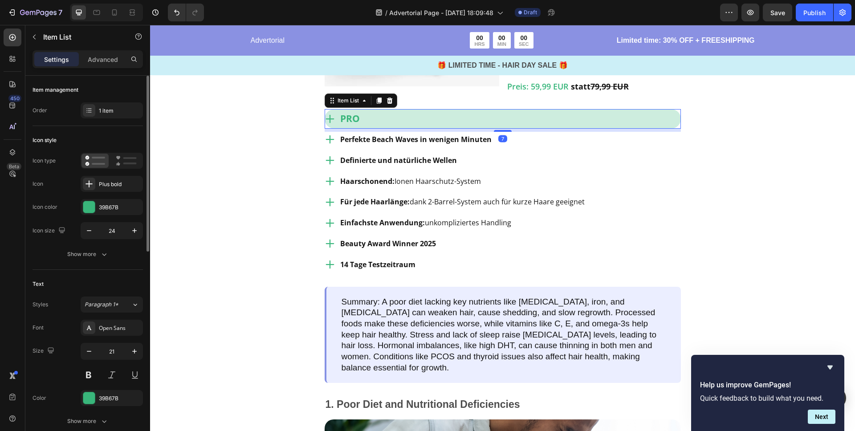
click at [401, 129] on div "PRO" at bounding box center [502, 119] width 356 height 20
click at [116, 12] on icon at bounding box center [114, 12] width 9 height 9
type input "14"
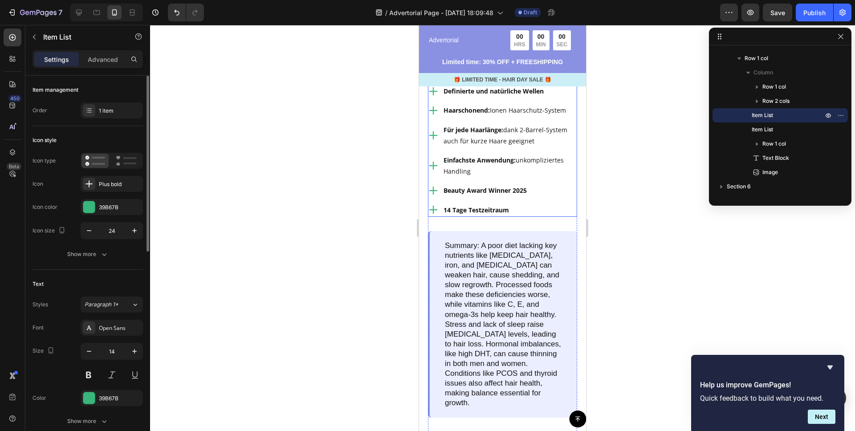
scroll to position [1216, 0]
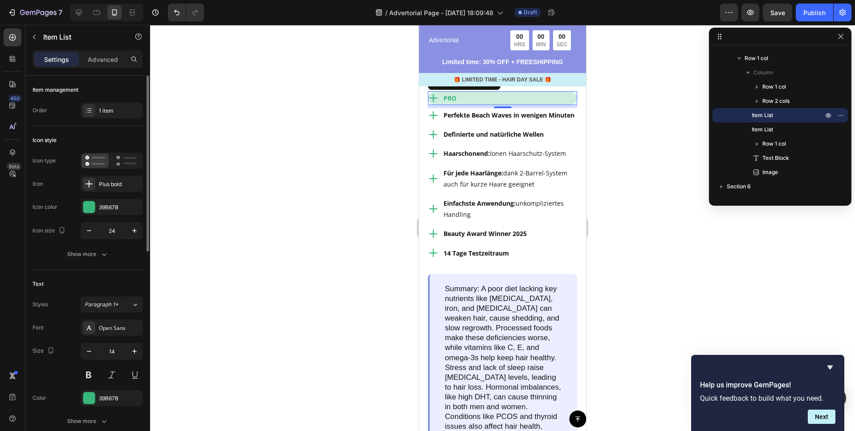
click at [300, 167] on div at bounding box center [502, 228] width 705 height 406
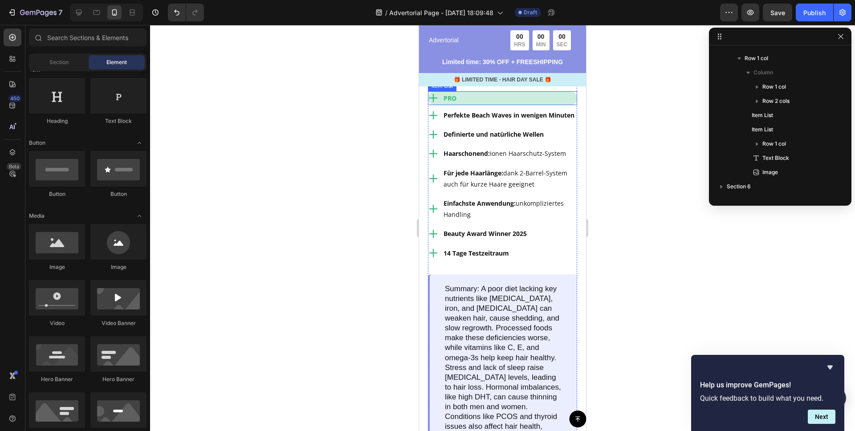
click at [469, 105] on div "PRO" at bounding box center [502, 98] width 149 height 14
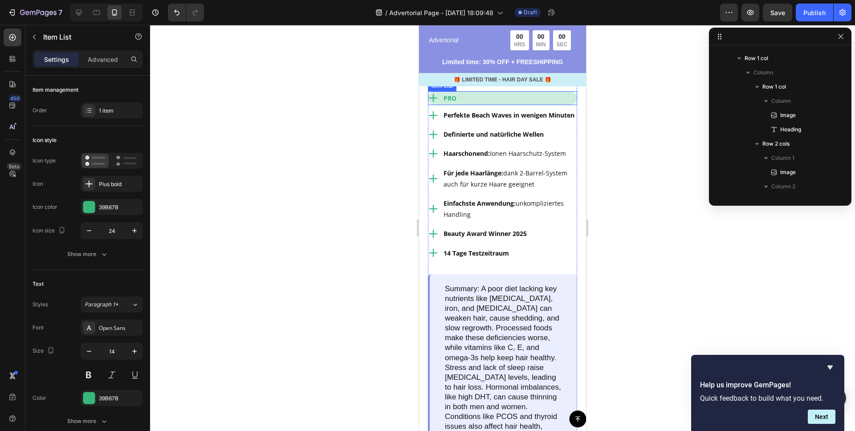
scroll to position [211, 0]
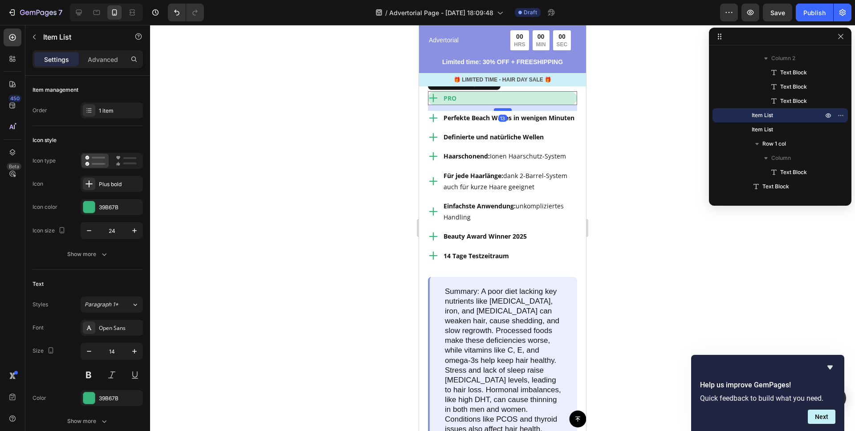
drag, startPoint x: 498, startPoint y: 170, endPoint x: 724, endPoint y: 201, distance: 228.3
click at [498, 111] on div at bounding box center [503, 109] width 18 height 3
type input "100%"
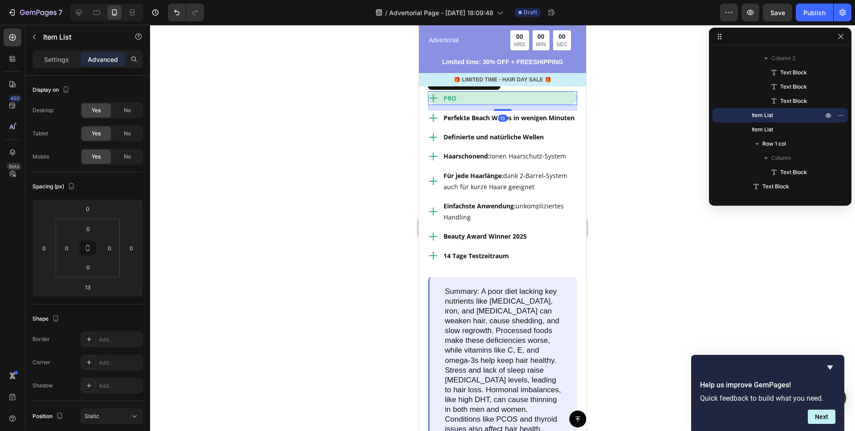
click at [265, 174] on div at bounding box center [502, 228] width 705 height 406
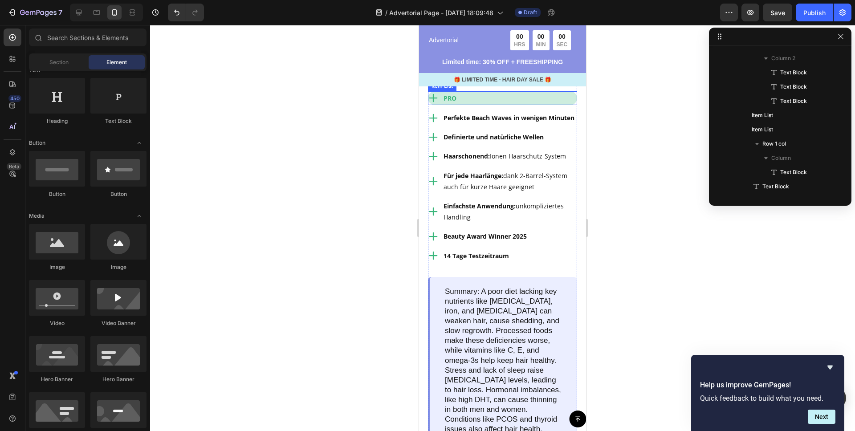
click at [450, 102] on strong "PRO" at bounding box center [449, 98] width 13 height 8
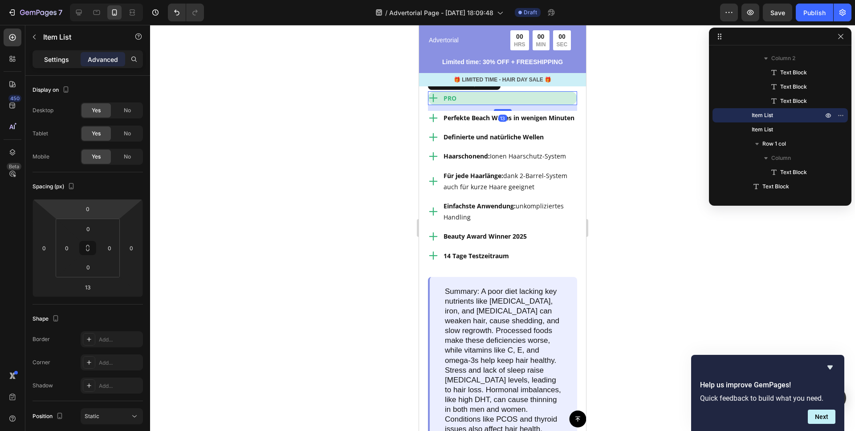
click at [56, 58] on p "Settings" at bounding box center [56, 59] width 25 height 9
type input "8"
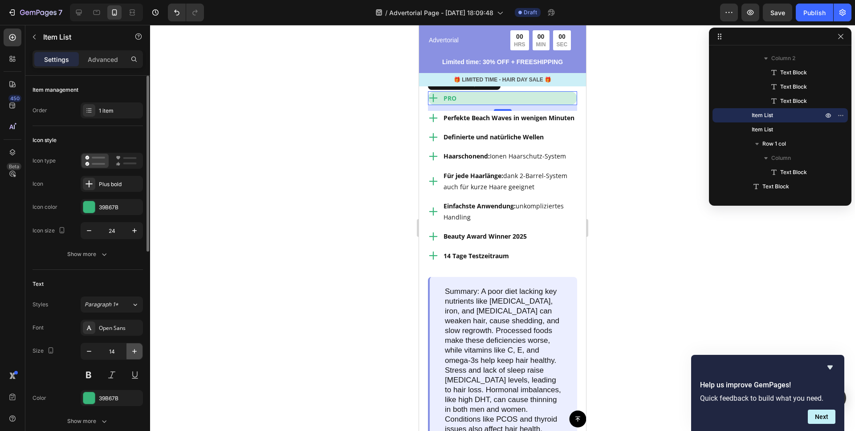
click at [136, 352] on icon "button" at bounding box center [134, 351] width 9 height 9
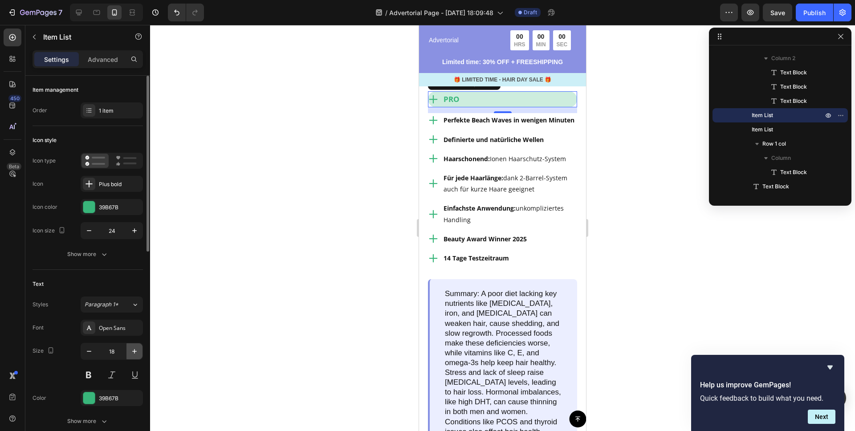
click at [136, 352] on icon "button" at bounding box center [134, 351] width 9 height 9
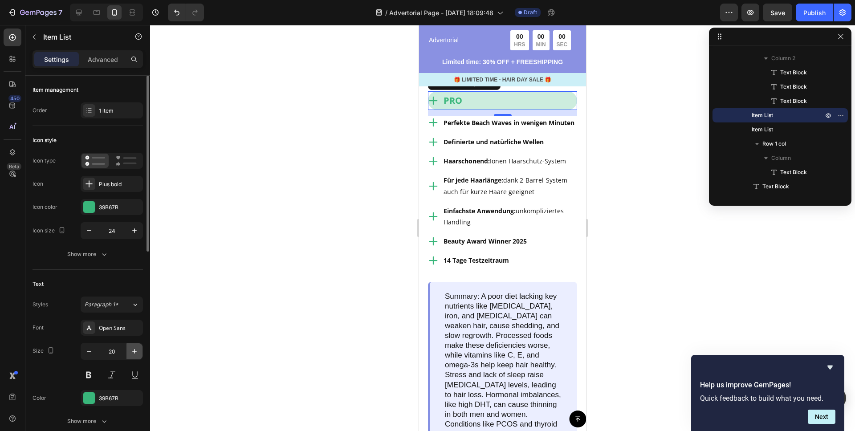
click at [136, 352] on icon "button" at bounding box center [134, 351] width 9 height 9
type input "21"
click at [234, 248] on div at bounding box center [502, 228] width 705 height 406
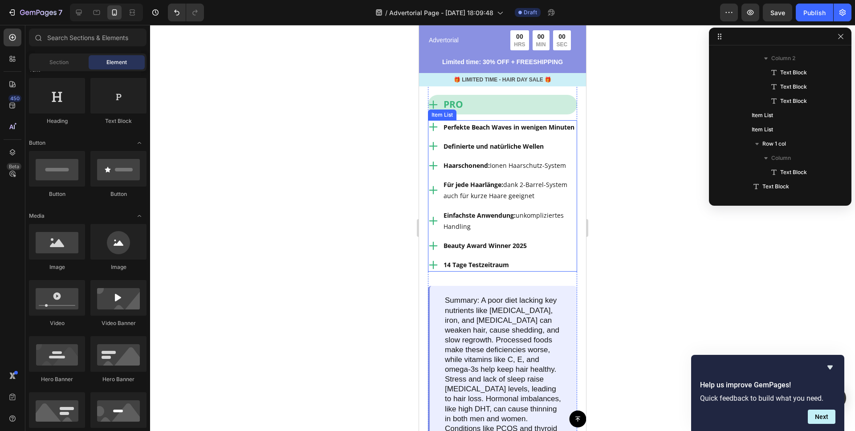
scroll to position [1152, 0]
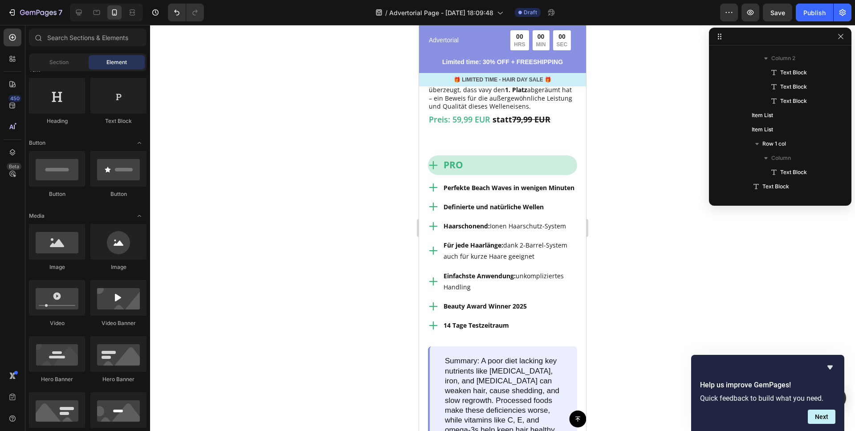
click at [196, 168] on div at bounding box center [502, 228] width 705 height 406
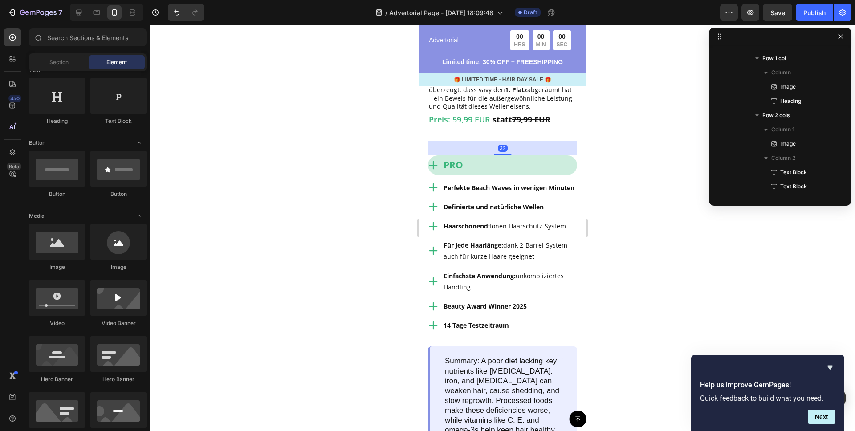
click at [460, 141] on div "vavy ™ Welleneisen Text Block Das vavy Welleneisen hat sich dank seiner einfach…" at bounding box center [502, 50] width 149 height 182
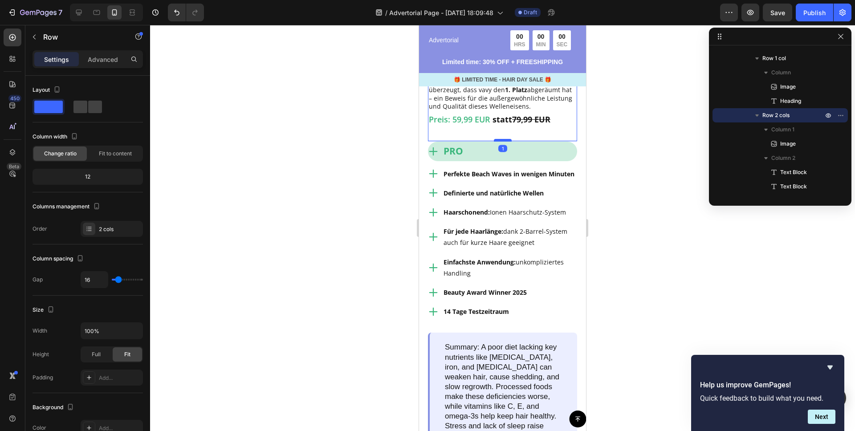
drag, startPoint x: 501, startPoint y: 216, endPoint x: 504, endPoint y: 203, distance: 14.1
click at [504, 142] on div at bounding box center [503, 140] width 18 height 3
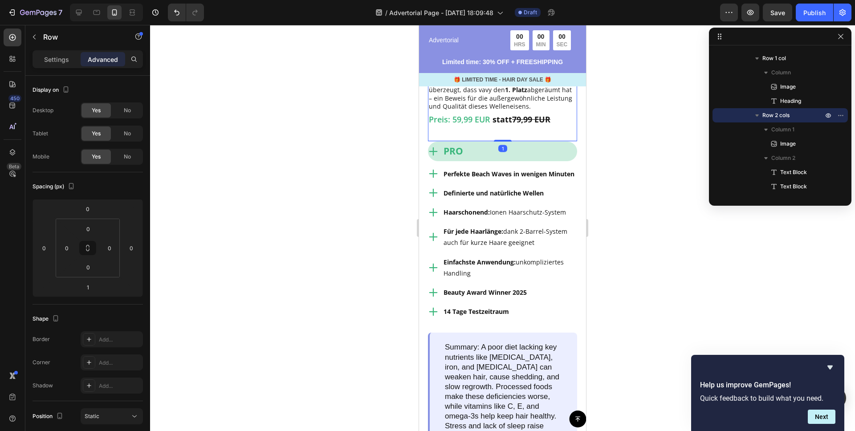
click at [322, 196] on div at bounding box center [502, 228] width 705 height 406
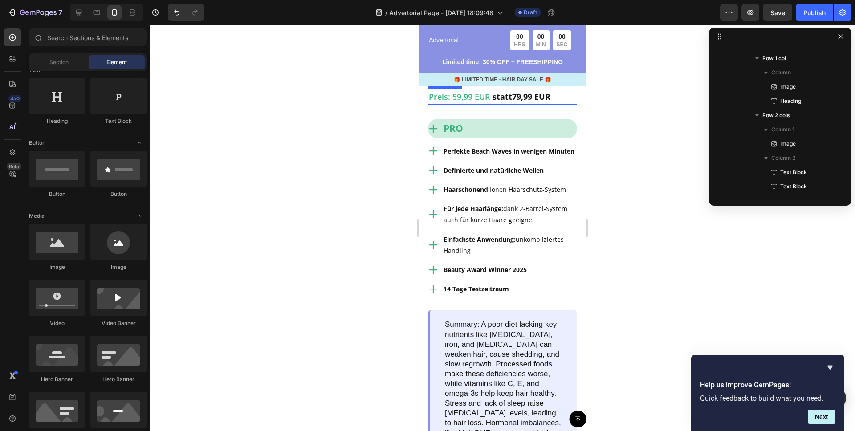
scroll to position [197, 0]
click at [498, 102] on strong "statt" at bounding box center [502, 96] width 20 height 11
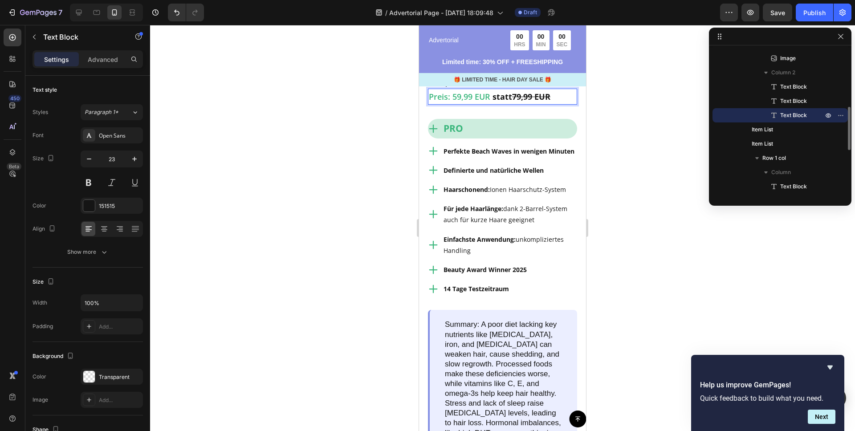
click at [488, 102] on span "Preis: 59,99 EUR" at bounding box center [459, 96] width 61 height 11
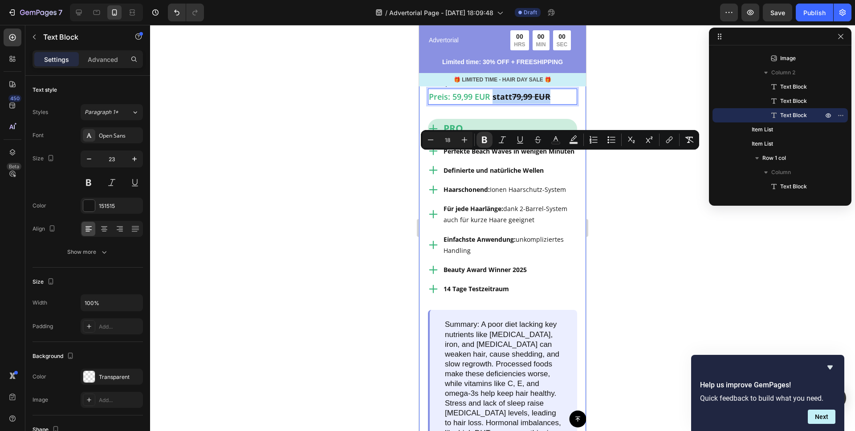
drag, startPoint x: 491, startPoint y: 158, endPoint x: 578, endPoint y: 161, distance: 86.4
click at [578, 161] on div "Image Testsieger aller Stylinggeräte Heading Row Image vavy ™ Welleneisen Text …" at bounding box center [502, 147] width 167 height 923
click at [485, 138] on icon "Editor contextual toolbar" at bounding box center [484, 140] width 5 height 7
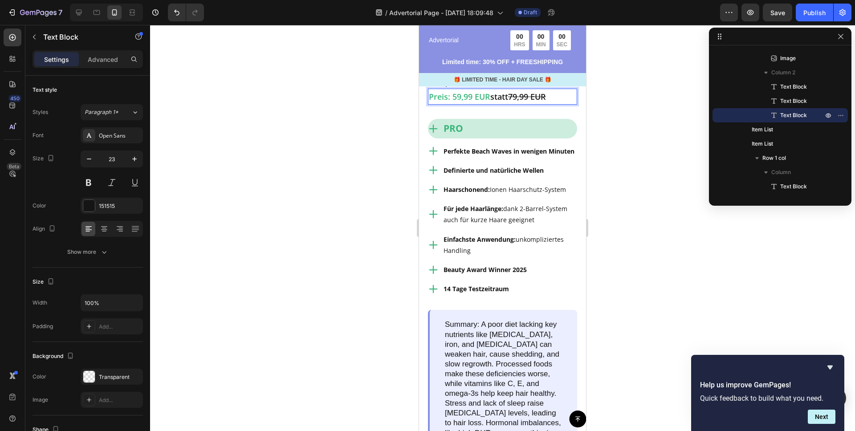
click at [496, 102] on span "statt 79,99 EUR" at bounding box center [518, 96] width 56 height 11
drag, startPoint x: 490, startPoint y: 159, endPoint x: 430, endPoint y: 158, distance: 60.1
click at [430, 104] on p "Preis: 59,99 EUR statt 79,99 EUR" at bounding box center [502, 96] width 147 height 14
click at [483, 88] on p "Dieses stylische Gerät mit coolem Design „Made in [GEOGRAPHIC_DATA]“ stammt von…" at bounding box center [502, 55] width 147 height 65
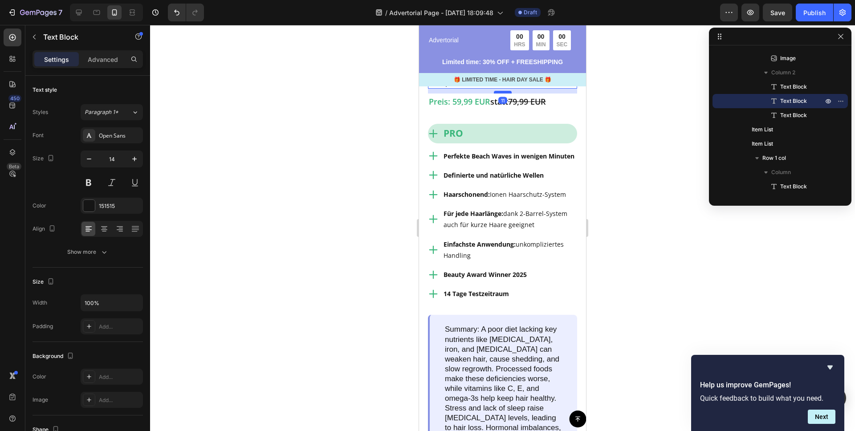
drag, startPoint x: 503, startPoint y: 150, endPoint x: 502, endPoint y: 155, distance: 5.0
click at [502, 93] on div at bounding box center [503, 92] width 18 height 3
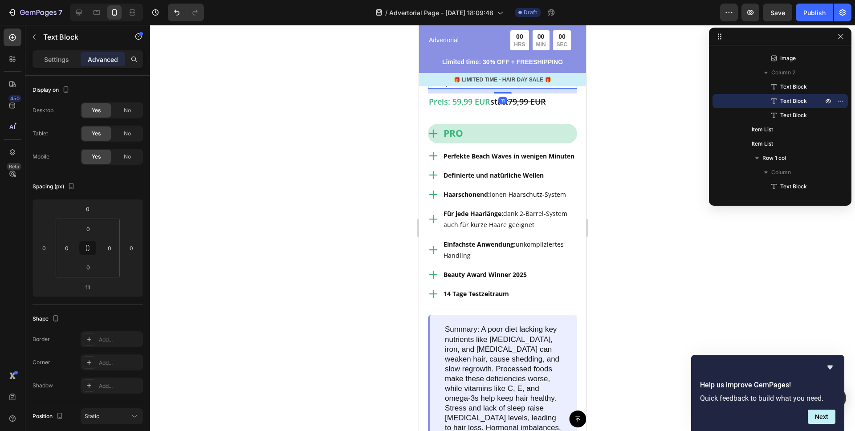
click at [329, 171] on div at bounding box center [502, 228] width 705 height 406
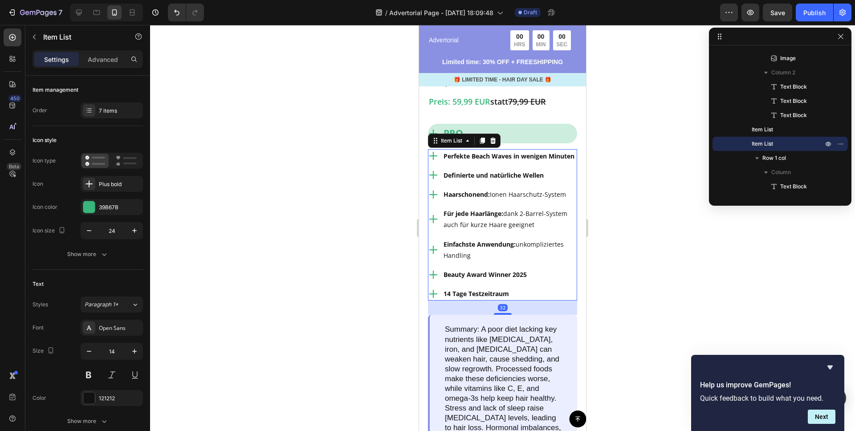
click at [454, 160] on strong "Perfekte Beach Waves in wenigen Minuten" at bounding box center [508, 156] width 131 height 8
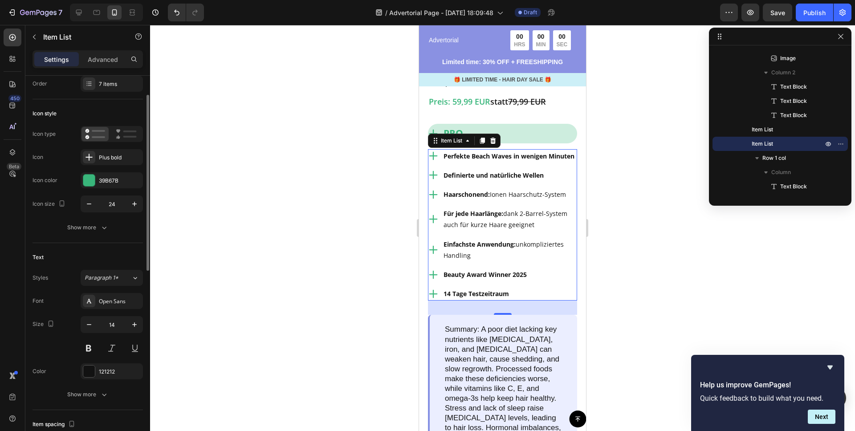
scroll to position [62, 0]
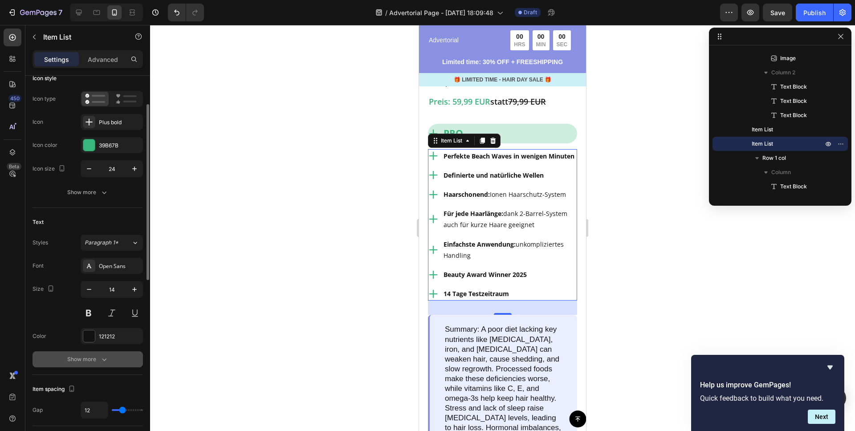
click at [91, 360] on div "Show more" at bounding box center [87, 359] width 41 height 9
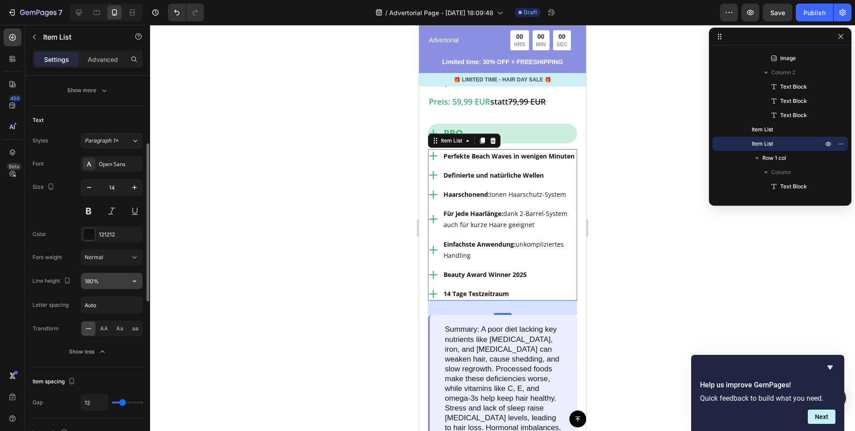
click at [90, 282] on input "180%" at bounding box center [111, 281] width 61 height 16
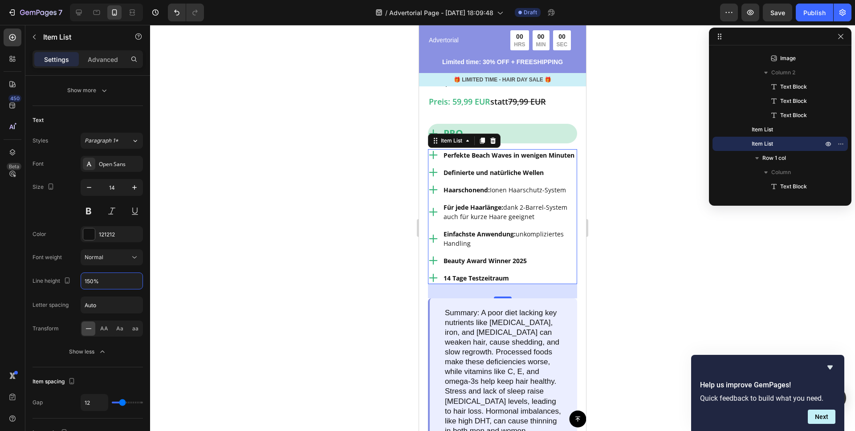
type input "150%"
click at [283, 237] on div at bounding box center [502, 228] width 705 height 406
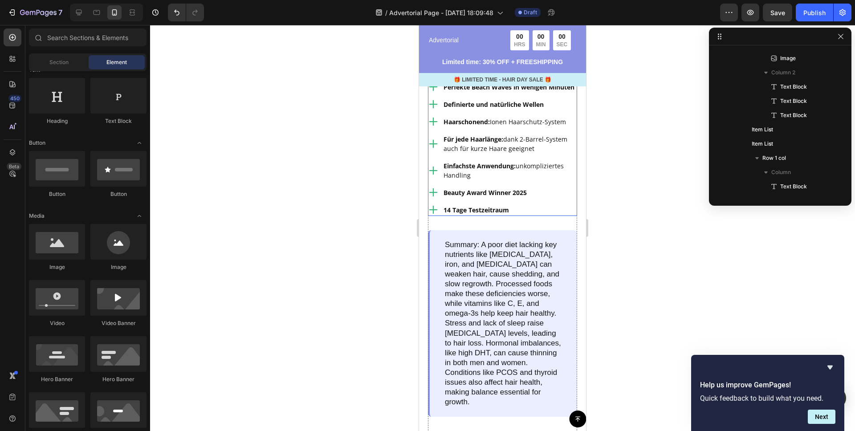
scroll to position [1161, 0]
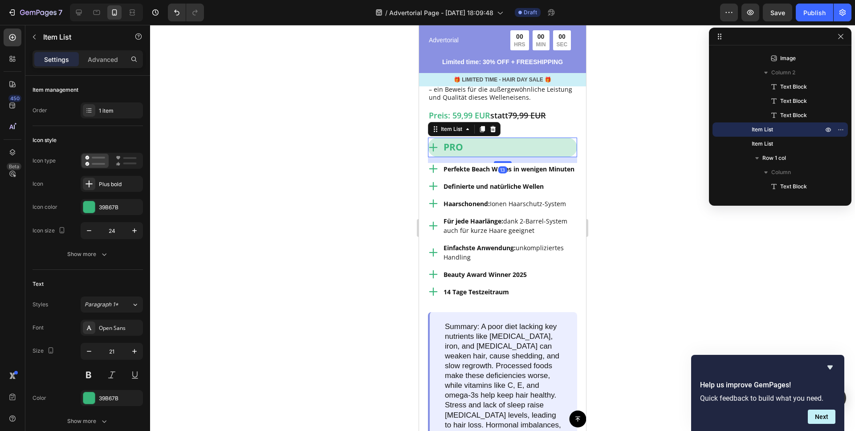
click at [569, 157] on div "PRO" at bounding box center [502, 148] width 149 height 20
click at [482, 132] on icon at bounding box center [482, 129] width 5 height 6
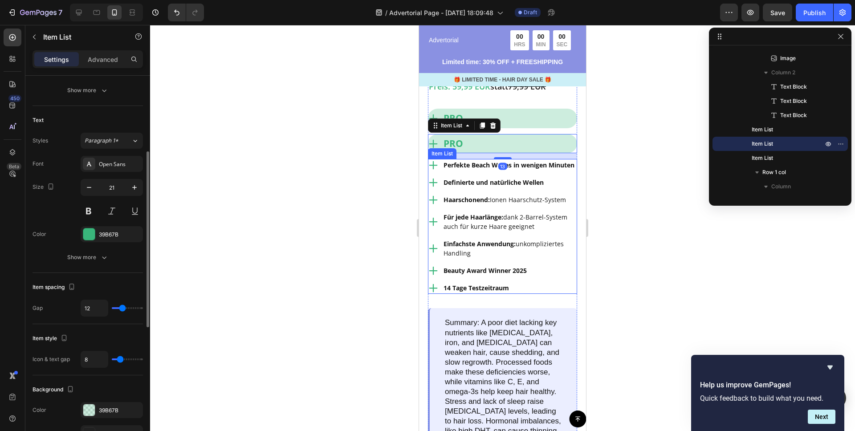
scroll to position [1198, 0]
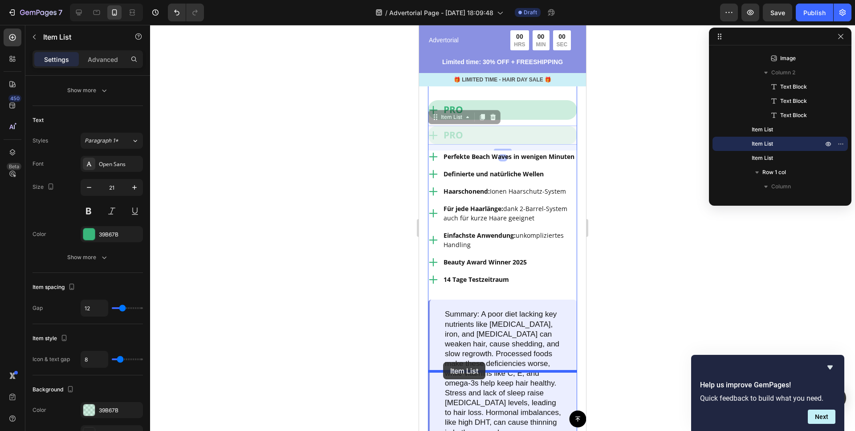
drag, startPoint x: 436, startPoint y: 178, endPoint x: 443, endPoint y: 362, distance: 183.5
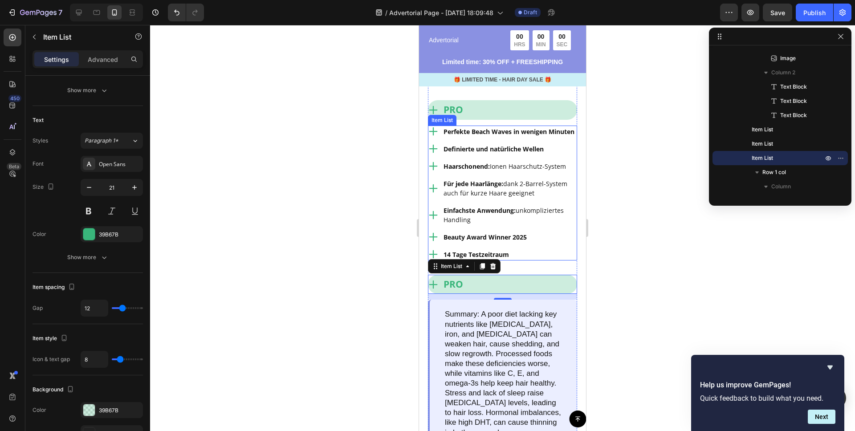
click at [484, 136] on strong "Perfekte Beach Waves in wenigen Minuten" at bounding box center [508, 131] width 131 height 8
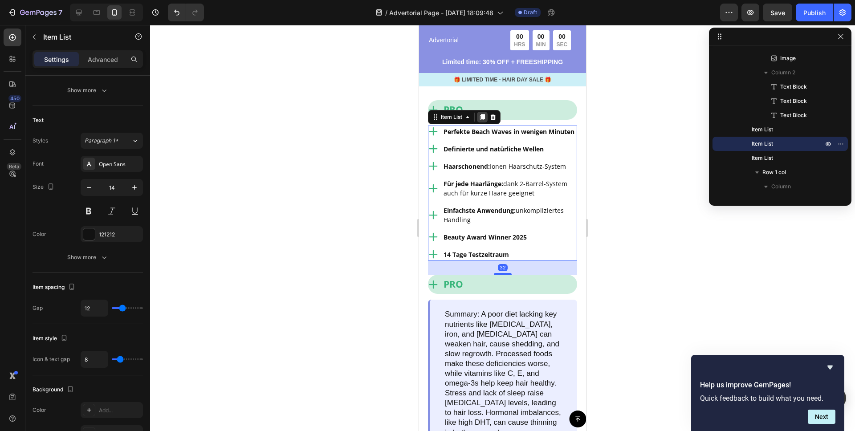
click at [483, 120] on icon at bounding box center [482, 117] width 5 height 6
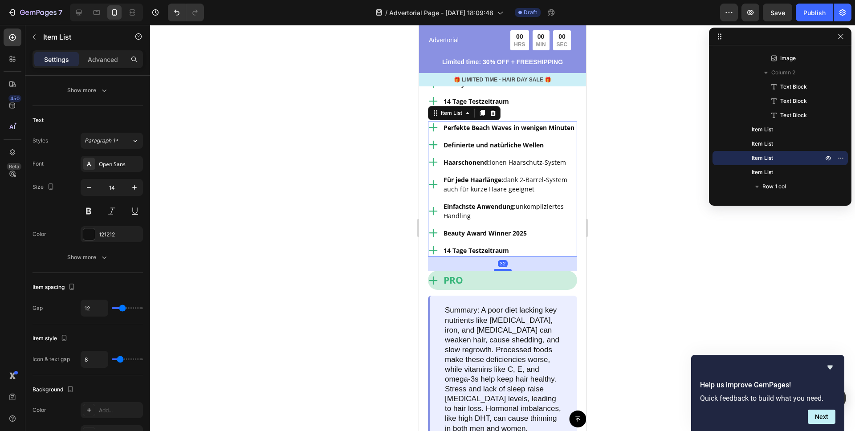
scroll to position [1340, 0]
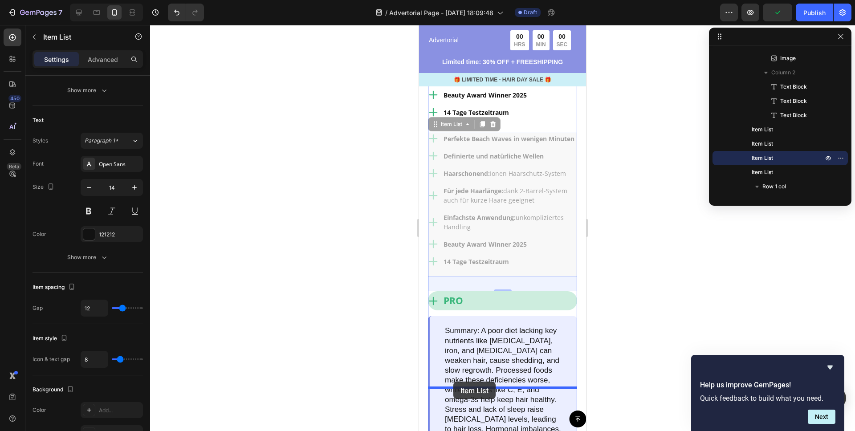
drag, startPoint x: 437, startPoint y: 197, endPoint x: 453, endPoint y: 381, distance: 185.0
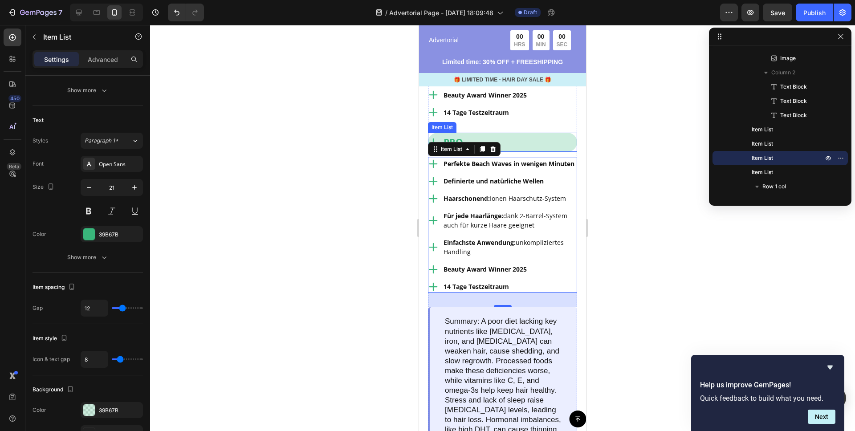
click at [527, 152] on div "PRO" at bounding box center [502, 143] width 149 height 20
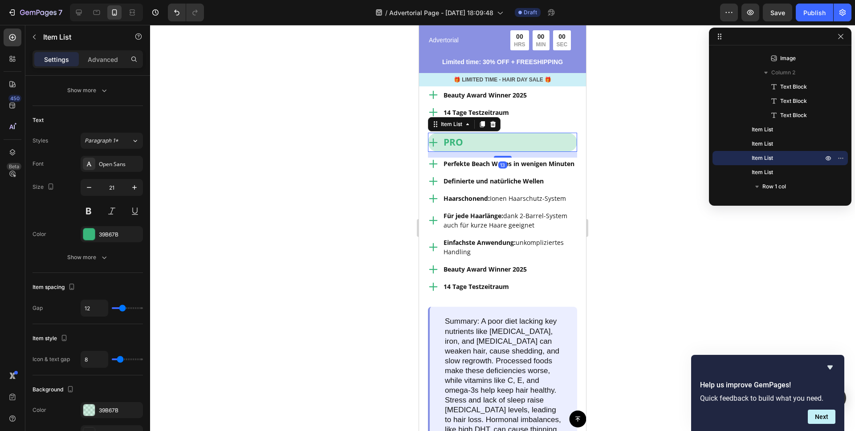
click at [452, 148] on strong "PRO" at bounding box center [453, 142] width 20 height 12
click at [453, 148] on strong "PRO" at bounding box center [453, 142] width 20 height 12
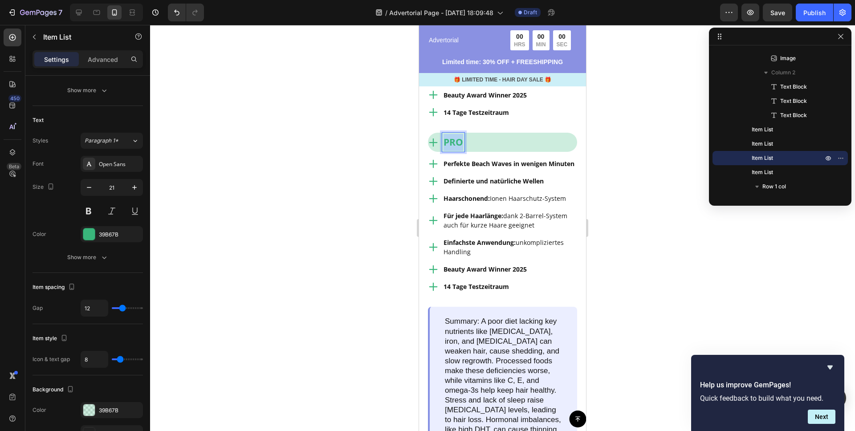
click at [453, 148] on strong "PRO" at bounding box center [453, 142] width 20 height 12
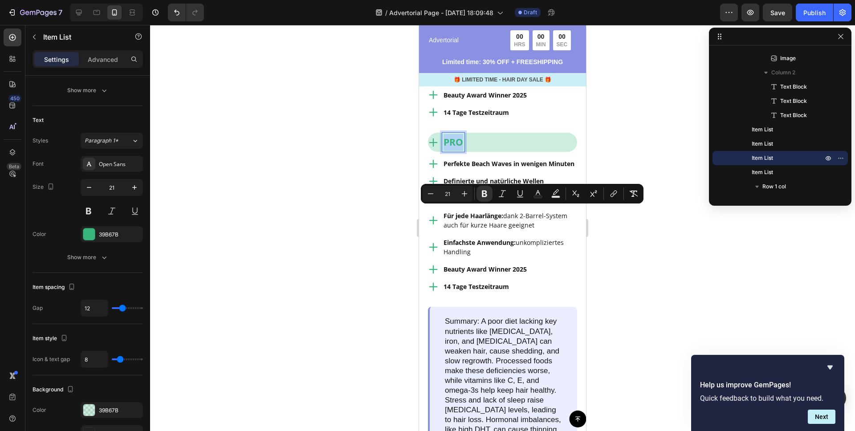
click at [453, 148] on strong "PRO" at bounding box center [453, 142] width 20 height 12
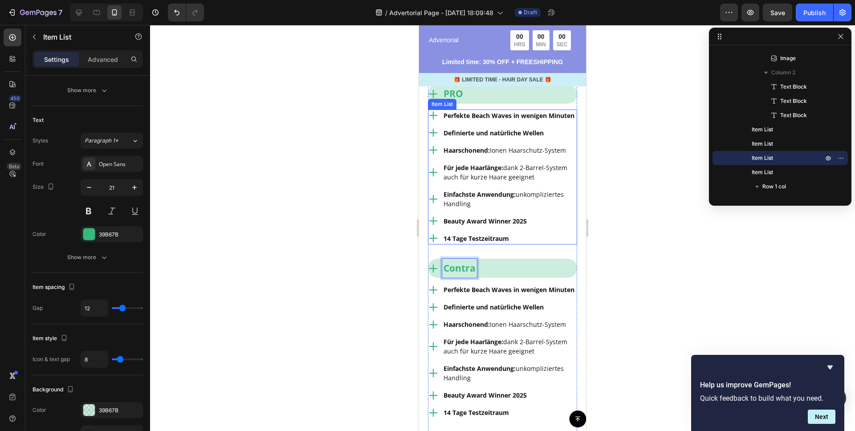
scroll to position [1213, 0]
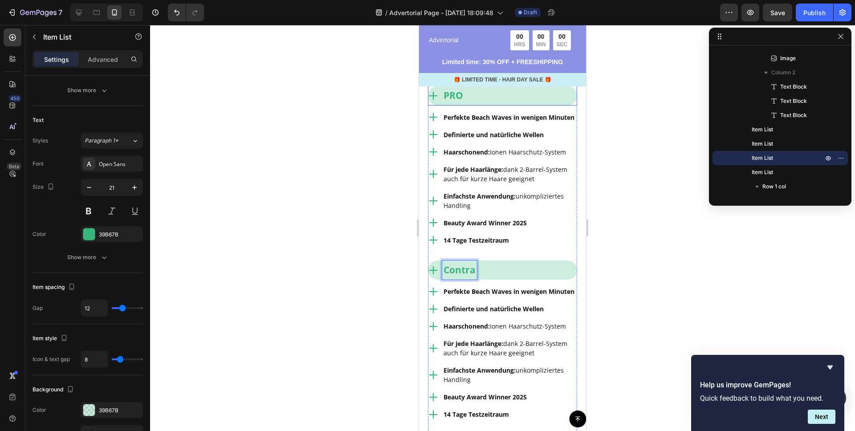
click at [459, 101] on strong "PRO" at bounding box center [453, 95] width 20 height 12
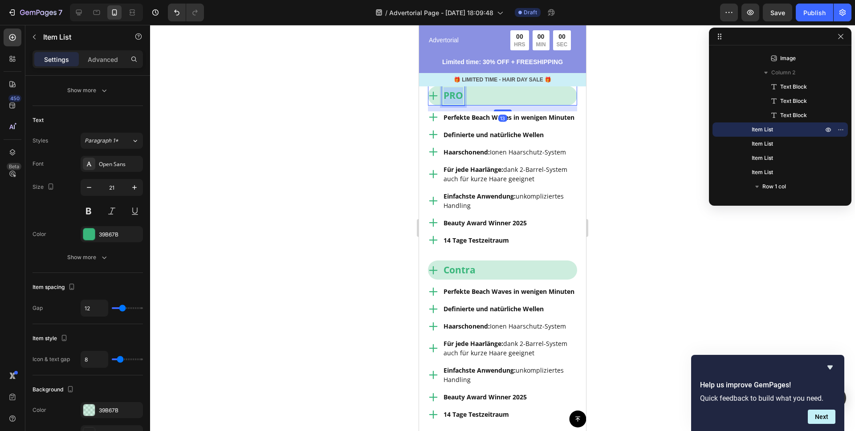
click at [453, 101] on strong "PRO" at bounding box center [453, 95] width 20 height 12
click at [347, 195] on div at bounding box center [502, 228] width 705 height 406
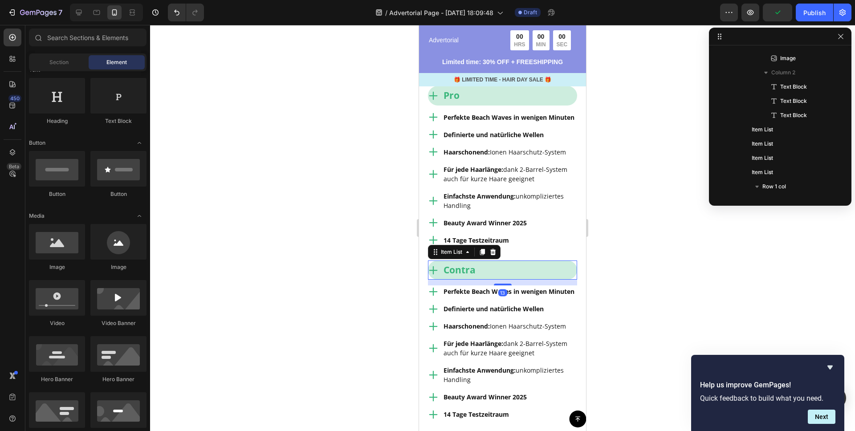
click at [518, 280] on div "Contra" at bounding box center [502, 270] width 149 height 20
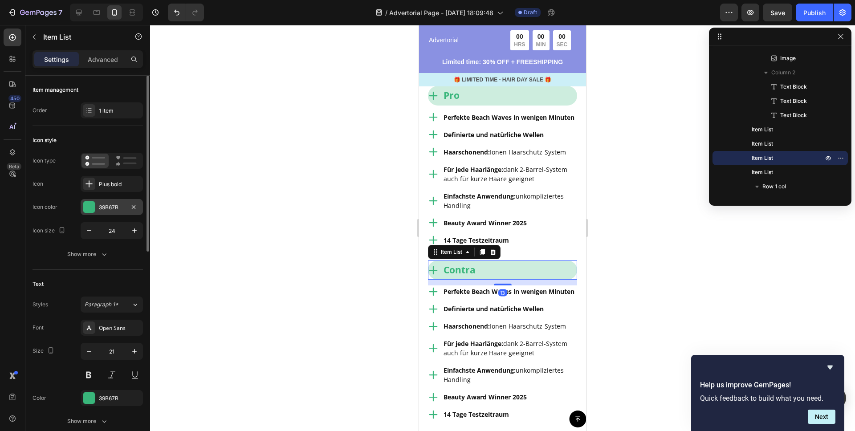
click at [90, 210] on div at bounding box center [89, 207] width 12 height 12
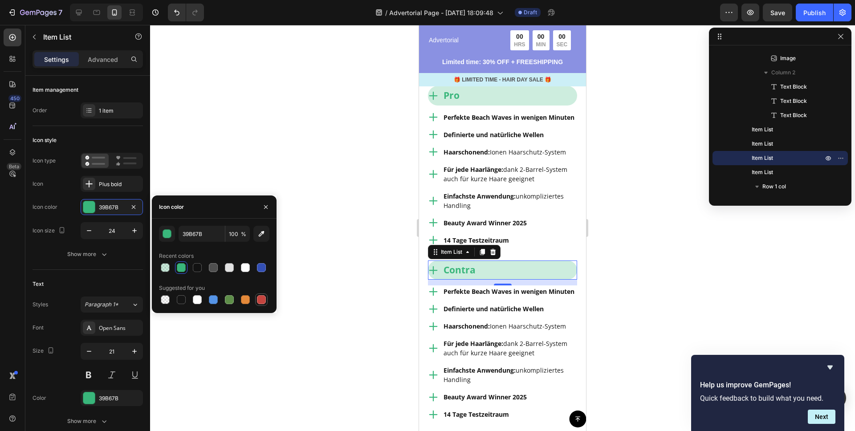
click at [261, 301] on div at bounding box center [261, 299] width 9 height 9
type input "C5453F"
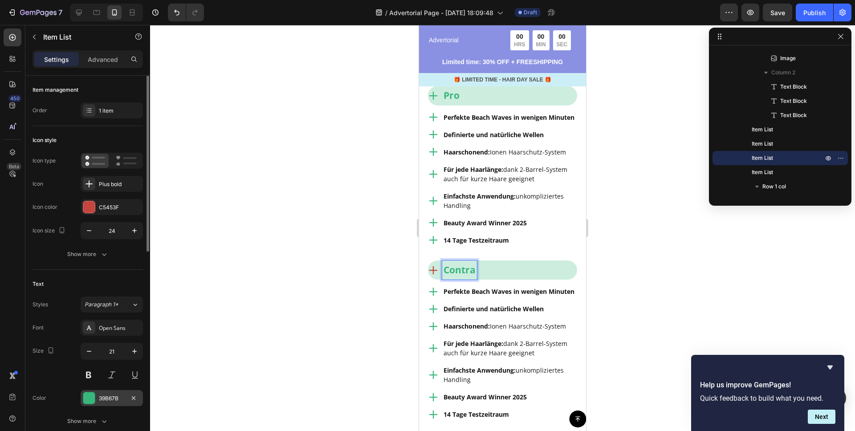
click at [89, 395] on div at bounding box center [89, 398] width 12 height 12
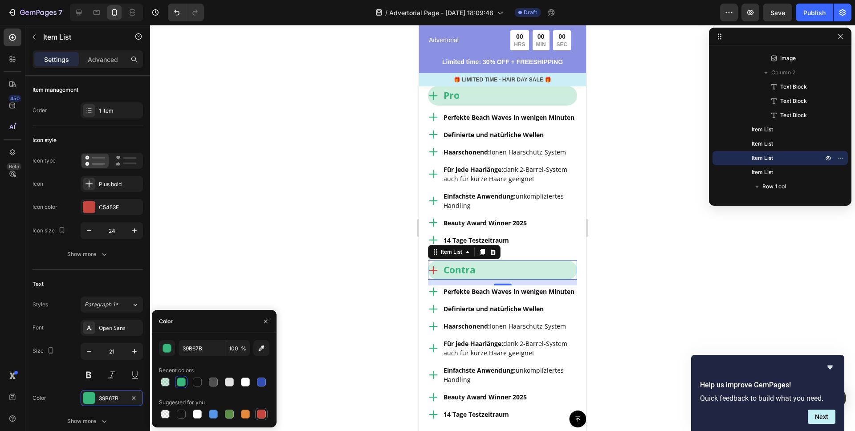
click at [260, 415] on div at bounding box center [261, 414] width 9 height 9
type input "C5453F"
click at [542, 280] on div "Contra" at bounding box center [502, 270] width 149 height 20
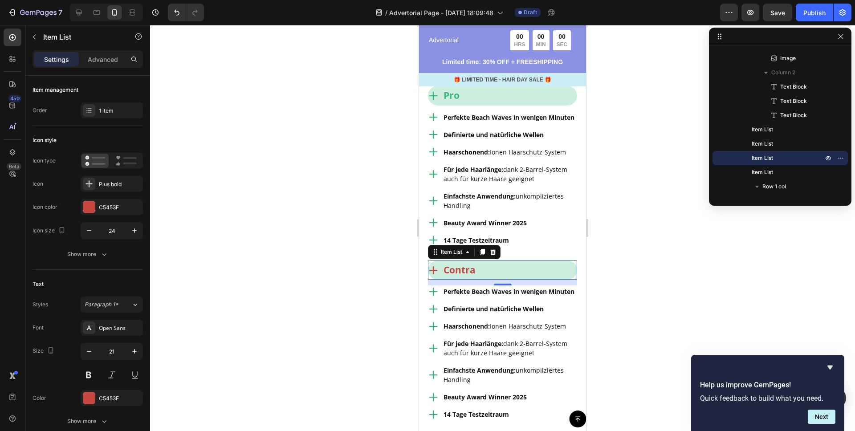
click at [539, 280] on div "Contra" at bounding box center [502, 270] width 149 height 20
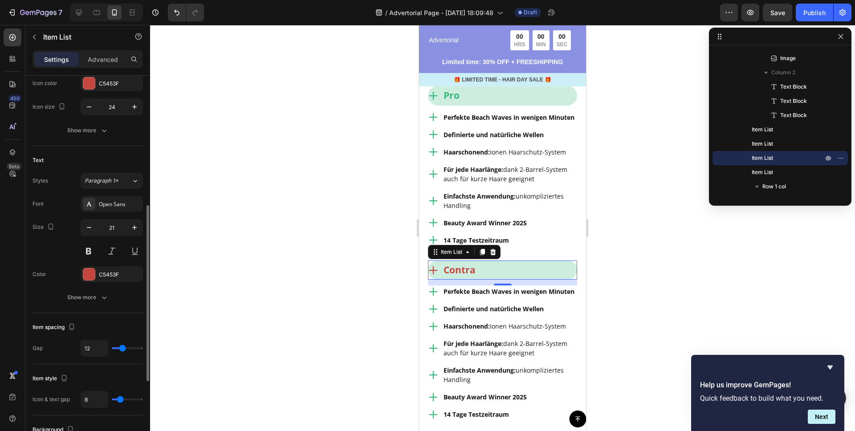
scroll to position [275, 0]
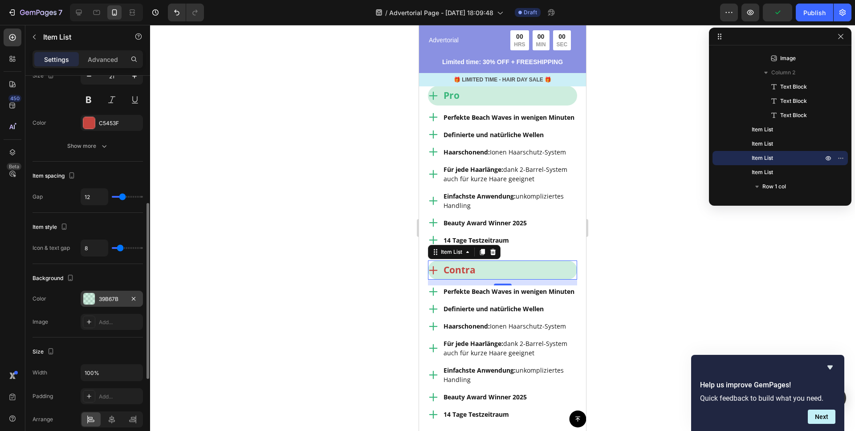
click at [90, 301] on div at bounding box center [89, 299] width 12 height 12
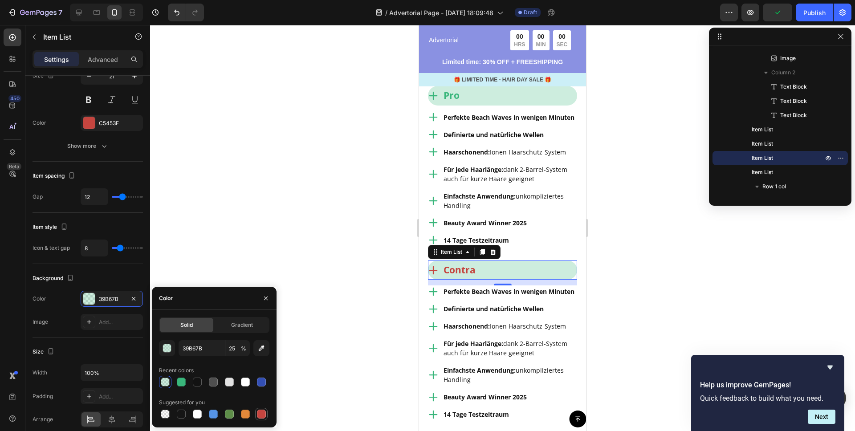
click at [258, 411] on div at bounding box center [261, 414] width 9 height 9
type input "C5453F"
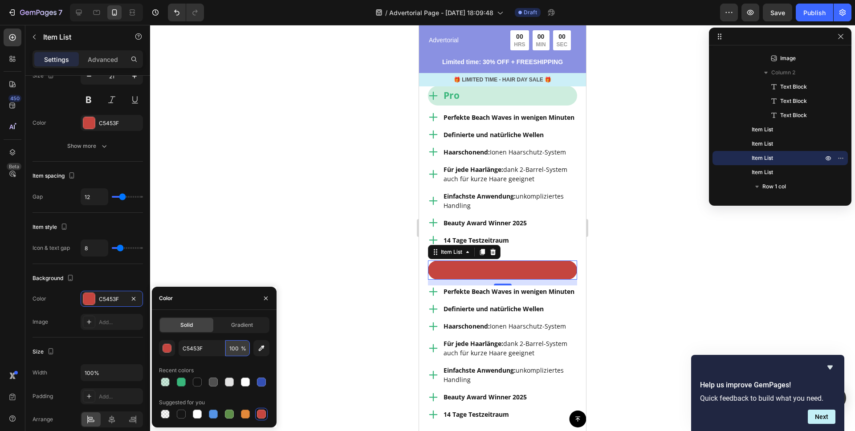
click at [233, 351] on input "100" at bounding box center [237, 348] width 24 height 16
click at [233, 352] on input "100" at bounding box center [237, 348] width 24 height 16
type input "20"
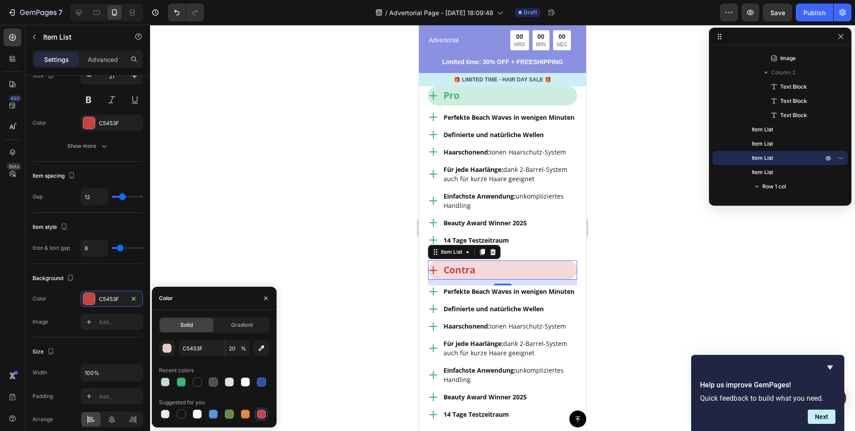
click at [258, 246] on div at bounding box center [502, 228] width 705 height 406
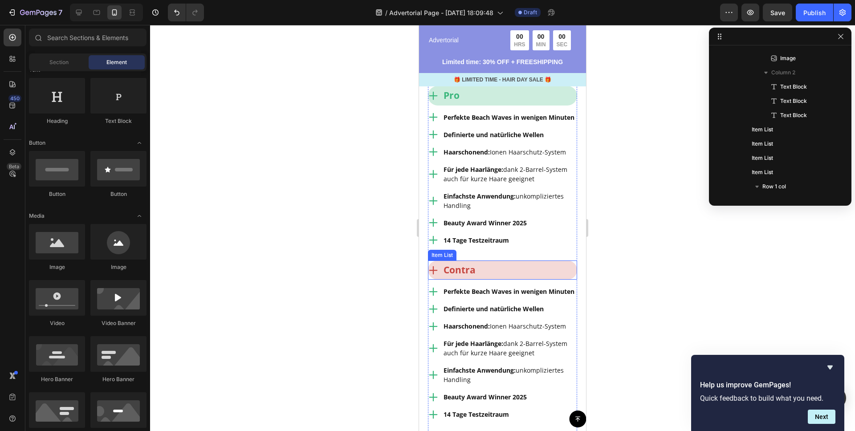
click at [522, 280] on div "Contra" at bounding box center [502, 270] width 149 height 20
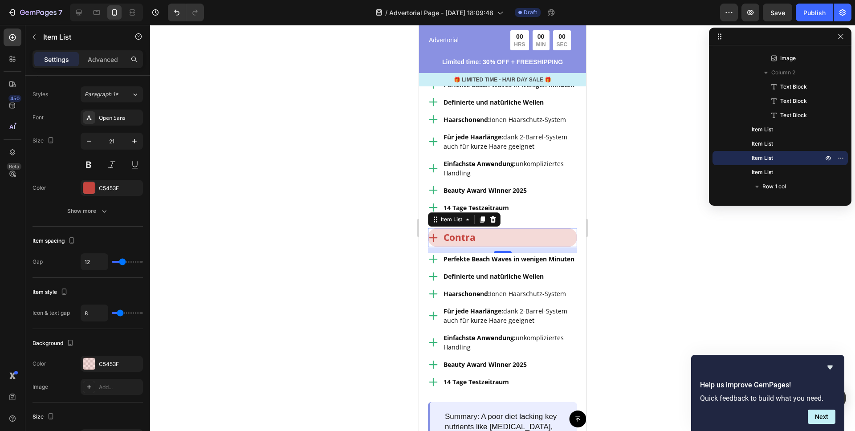
scroll to position [1249, 0]
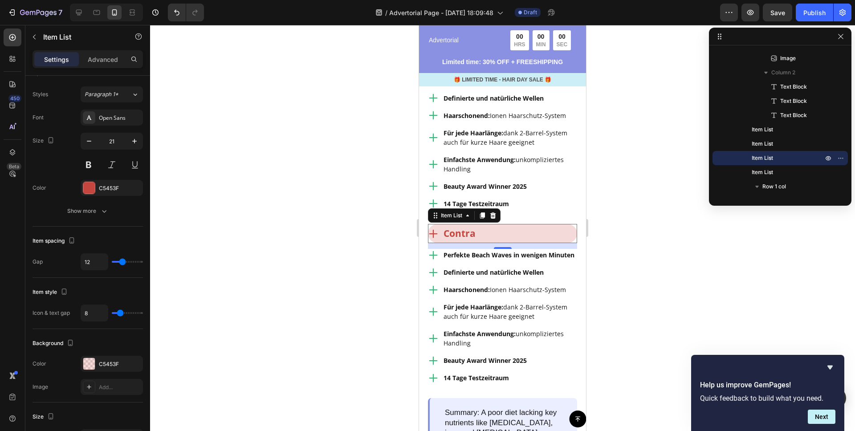
click at [431, 238] on icon at bounding box center [433, 233] width 8 height 8
click at [433, 238] on icon at bounding box center [433, 233] width 8 height 8
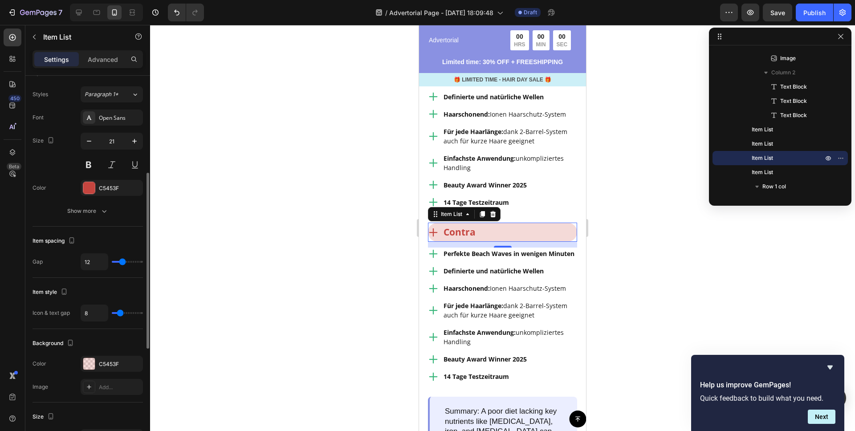
scroll to position [0, 0]
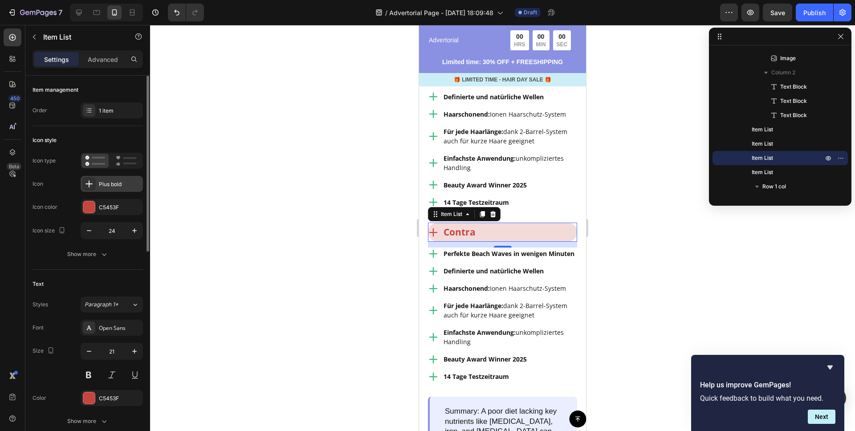
click at [112, 184] on div "Plus bold" at bounding box center [120, 184] width 42 height 8
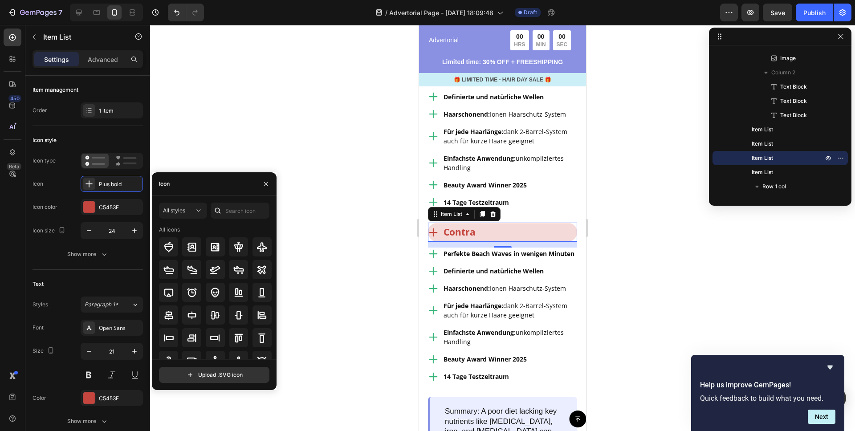
click at [177, 187] on div "Icon" at bounding box center [214, 183] width 125 height 23
click at [250, 216] on input "text" at bounding box center [240, 211] width 59 height 16
type input "minus"
click at [166, 268] on icon at bounding box center [168, 269] width 11 height 11
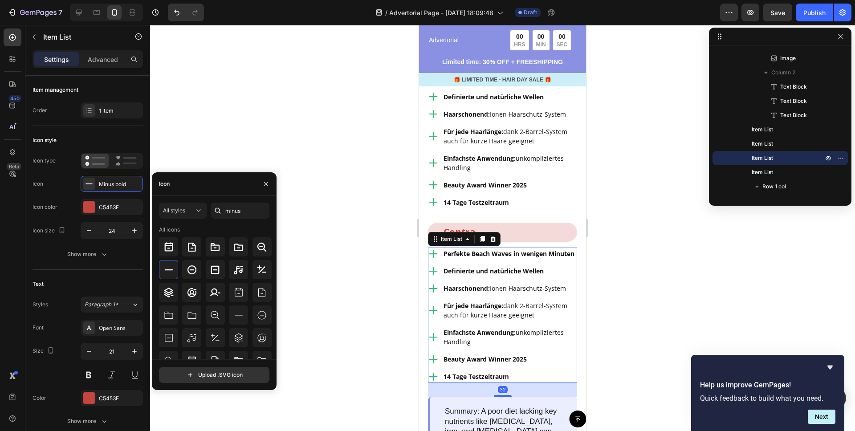
click at [434, 259] on icon at bounding box center [433, 253] width 11 height 11
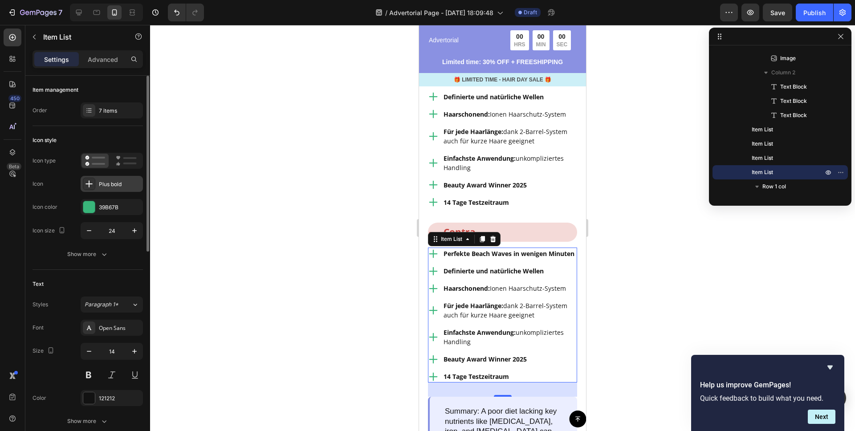
click at [94, 186] on div at bounding box center [89, 184] width 12 height 12
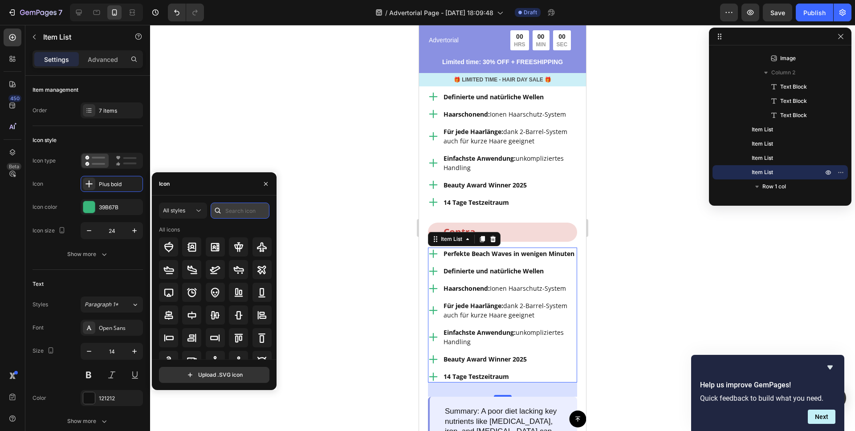
click at [231, 216] on input "text" at bounding box center [240, 211] width 59 height 16
type input "minus"
click at [164, 276] on div at bounding box center [168, 269] width 19 height 19
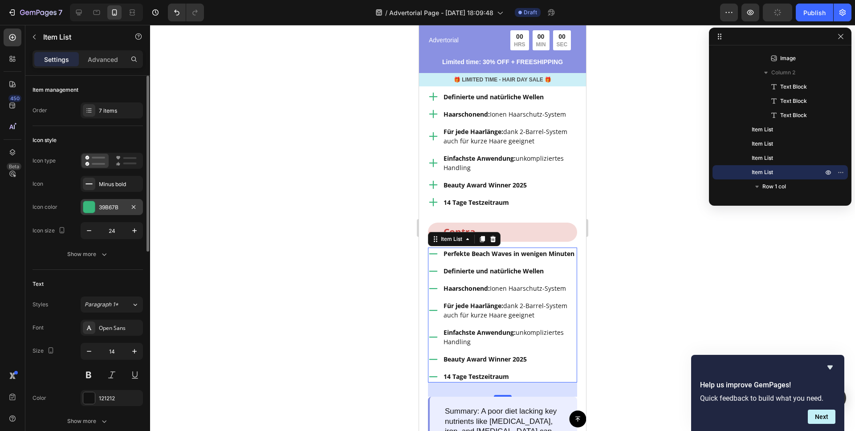
click at [90, 206] on div at bounding box center [89, 207] width 12 height 12
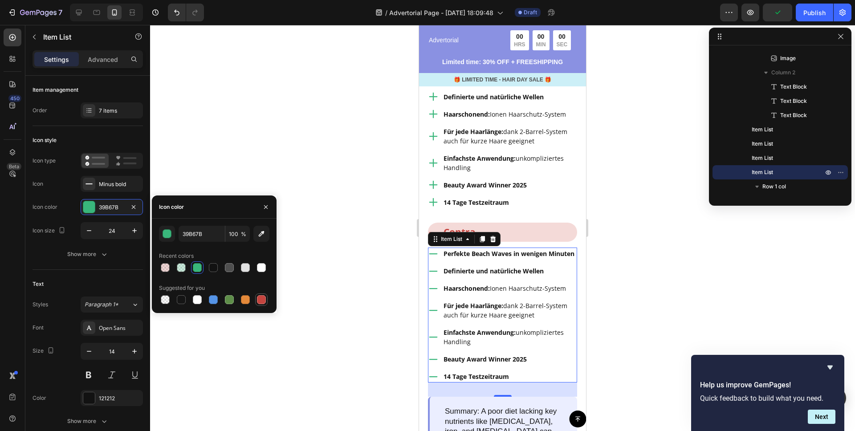
click at [259, 302] on div at bounding box center [261, 299] width 9 height 9
type input "C5453F"
click at [365, 276] on div at bounding box center [502, 228] width 705 height 406
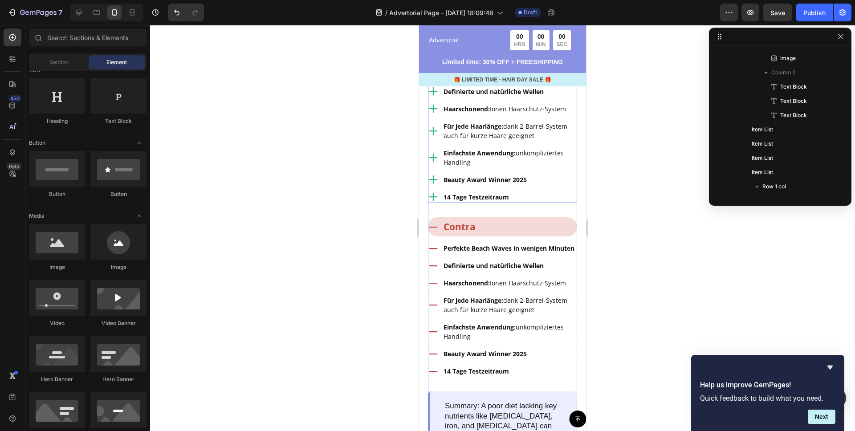
scroll to position [1281, 0]
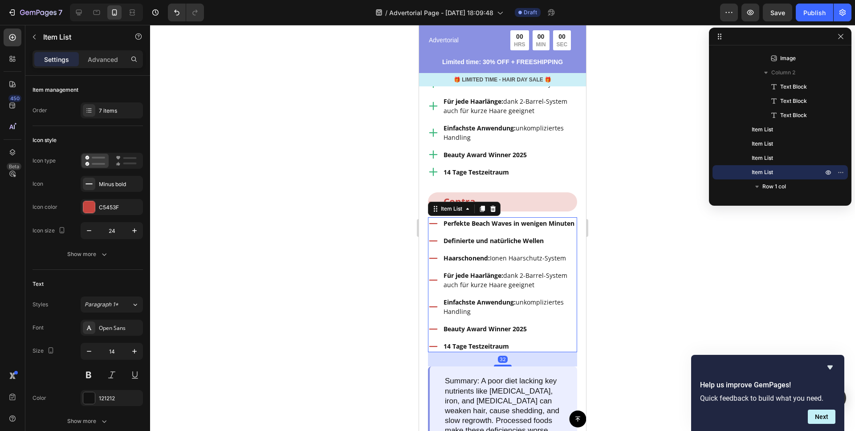
click at [478, 228] on p "Perfekte Beach Waves in wenigen Minuten" at bounding box center [509, 223] width 132 height 9
click at [470, 228] on p "Perfekte Beach Waves in wenigen Minuten" at bounding box center [509, 223] width 132 height 9
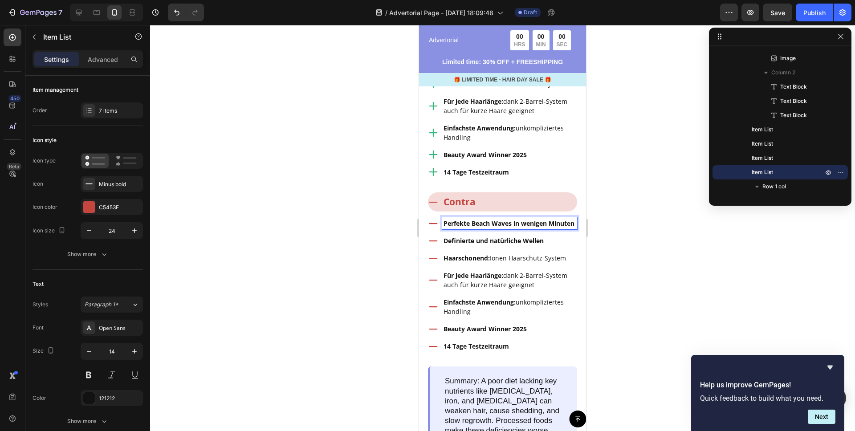
click at [470, 228] on p "Perfekte Beach Waves in wenigen Minuten" at bounding box center [509, 223] width 132 height 9
click at [471, 228] on p "Perfekte Beach Waves in wenigen Minuten" at bounding box center [509, 223] width 132 height 9
click at [460, 227] on strong "Versand nur" at bounding box center [461, 223] width 37 height 8
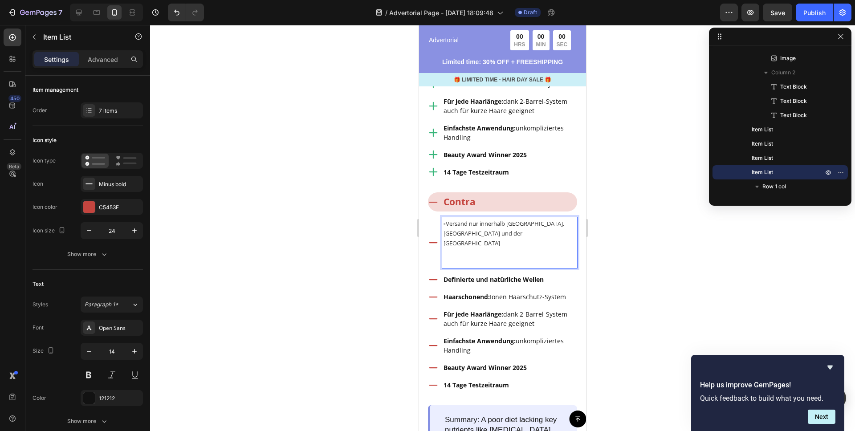
click at [449, 247] on span "Versand nur innerhalb [GEOGRAPHIC_DATA], [GEOGRAPHIC_DATA] und der [GEOGRAPHIC_…" at bounding box center [503, 233] width 121 height 28
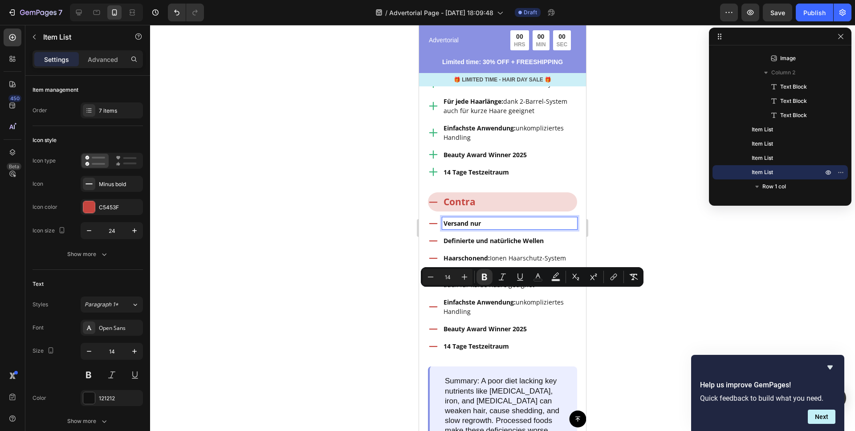
click at [497, 228] on p "Versand nur" at bounding box center [509, 223] width 132 height 9
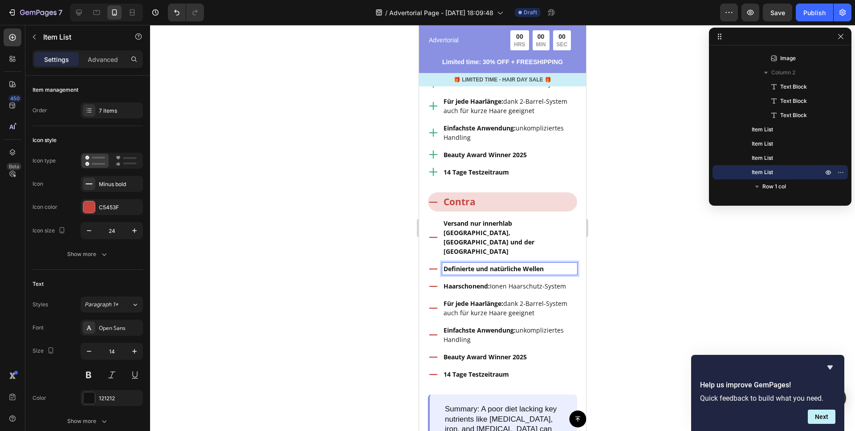
click at [480, 273] on strong "Definierte und natürliche Wellen" at bounding box center [493, 268] width 100 height 8
click at [107, 110] on div "7 items" at bounding box center [120, 111] width 42 height 8
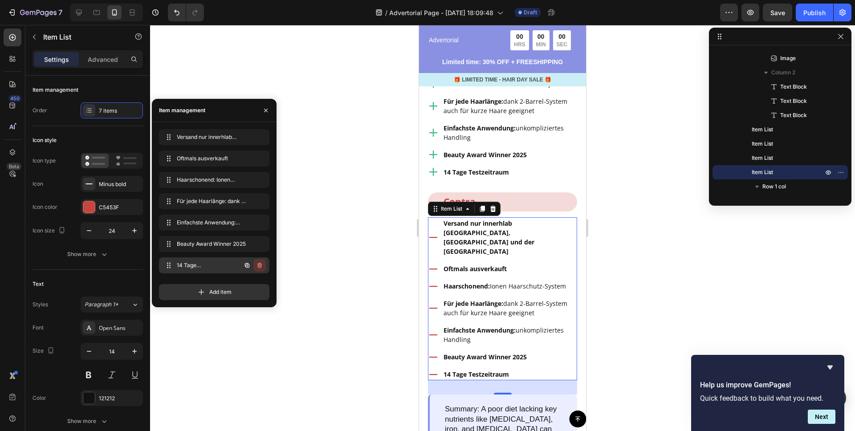
click at [258, 265] on icon "button" at bounding box center [259, 265] width 4 height 5
click at [261, 244] on icon "button" at bounding box center [259, 243] width 7 height 7
click at [257, 243] on div "Delete" at bounding box center [253, 244] width 16 height 8
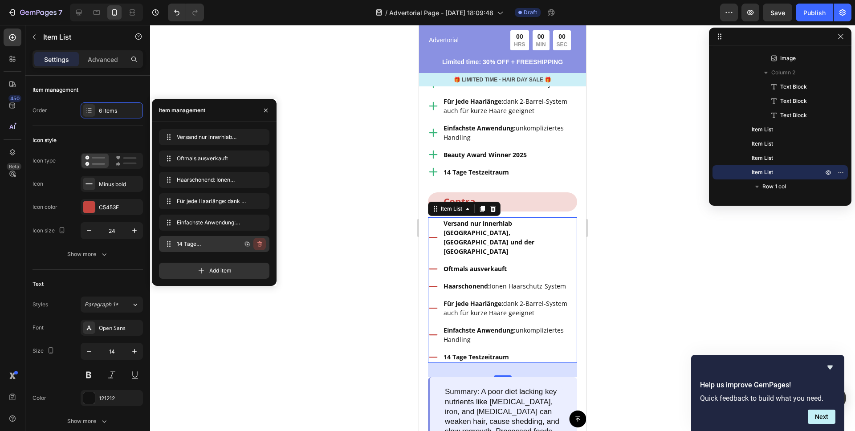
click at [259, 242] on icon "button" at bounding box center [259, 243] width 4 height 5
click at [259, 242] on div "Delete" at bounding box center [253, 244] width 16 height 8
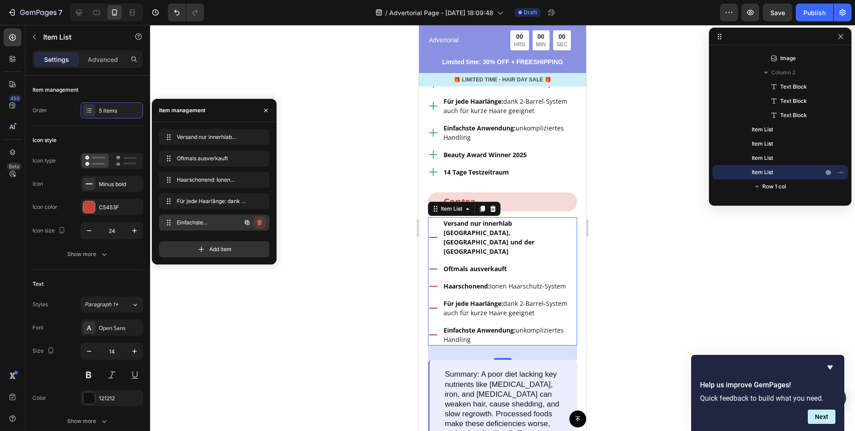
click at [259, 222] on icon "button" at bounding box center [259, 222] width 7 height 7
click at [259, 222] on div "Delete" at bounding box center [253, 223] width 16 height 8
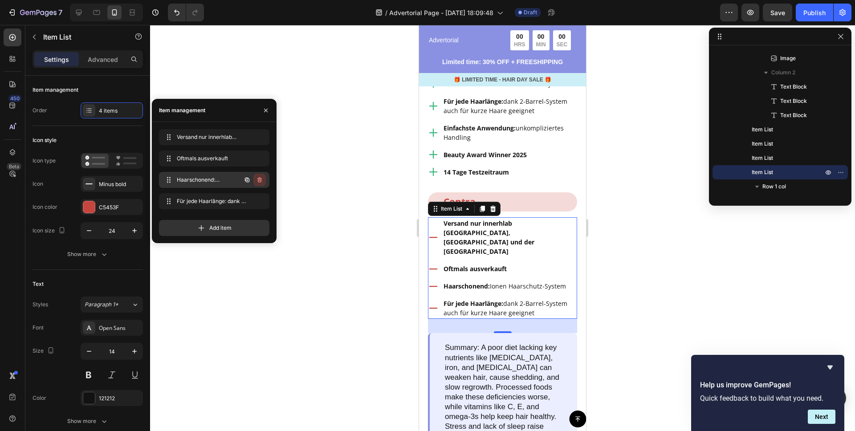
click at [259, 179] on icon "button" at bounding box center [259, 179] width 7 height 7
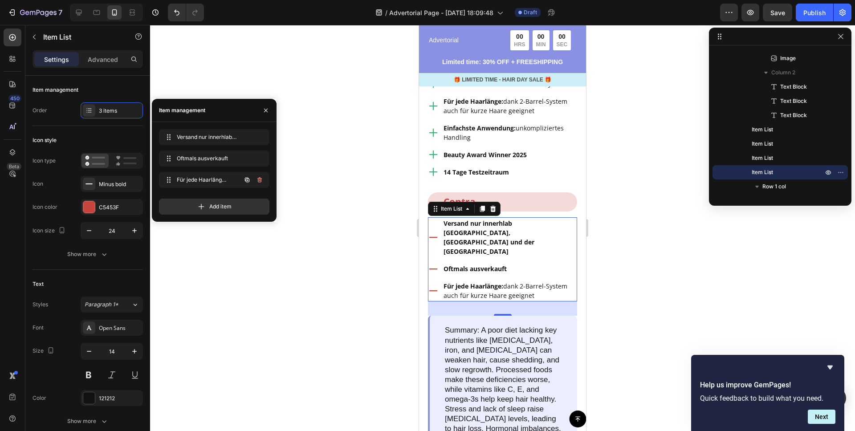
click at [259, 179] on icon "button" at bounding box center [259, 179] width 7 height 7
click at [259, 179] on div "Delete" at bounding box center [253, 180] width 16 height 8
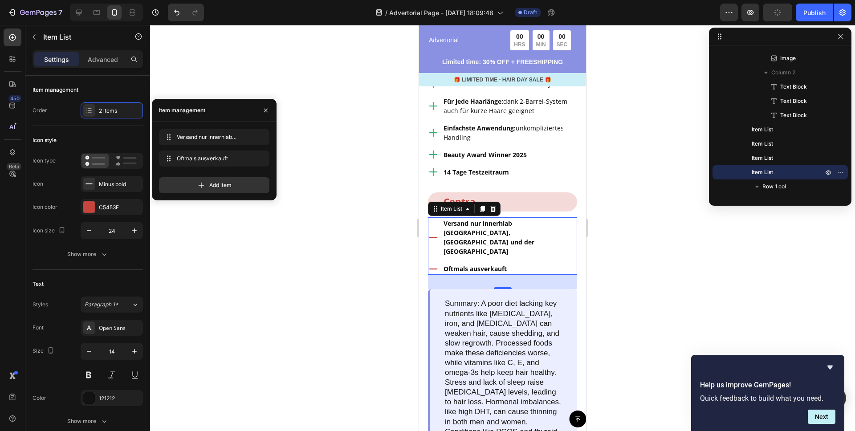
click at [337, 303] on div at bounding box center [502, 228] width 705 height 406
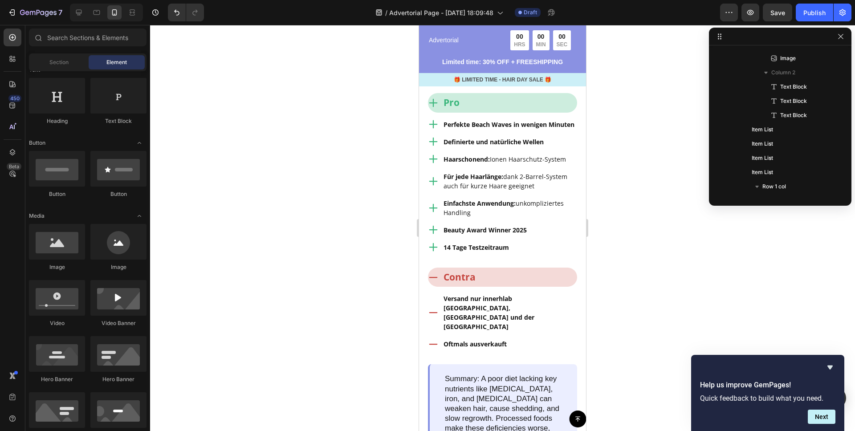
scroll to position [1203, 0]
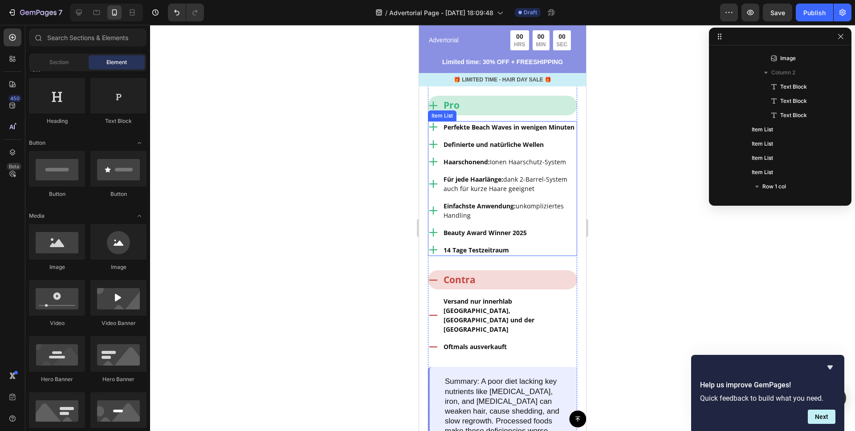
click at [440, 168] on div "Haarschonend: Ionen Haarschutz-System" at bounding box center [502, 162] width 149 height 12
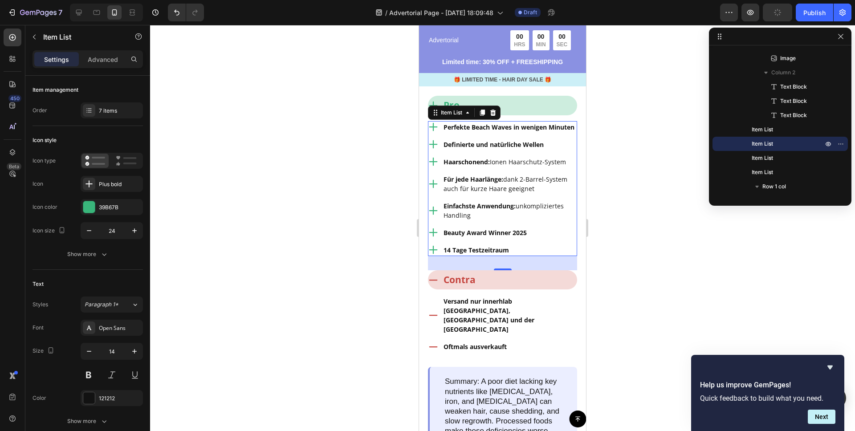
click at [491, 166] on p "Haarschonend: Ionen Haarschutz-System" at bounding box center [509, 161] width 132 height 9
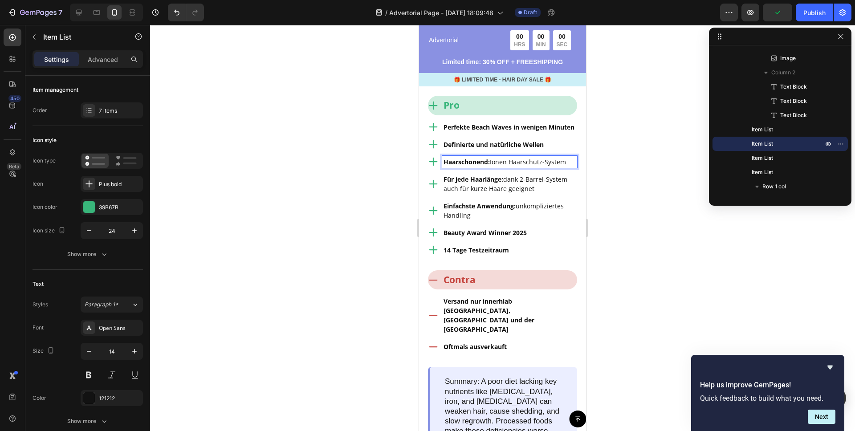
click at [490, 166] on p "Haarschonend: Ionen Haarschutz-System" at bounding box center [509, 161] width 132 height 9
click at [492, 166] on p "Haarschonend: Ionen Haarschutz-System" at bounding box center [509, 161] width 132 height 9
click at [114, 115] on div "7 items" at bounding box center [112, 110] width 62 height 16
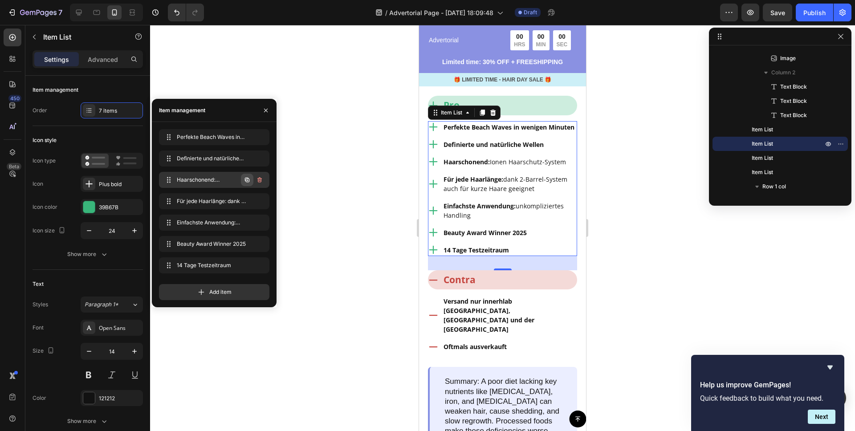
click at [248, 179] on icon "button" at bounding box center [246, 179] width 7 height 7
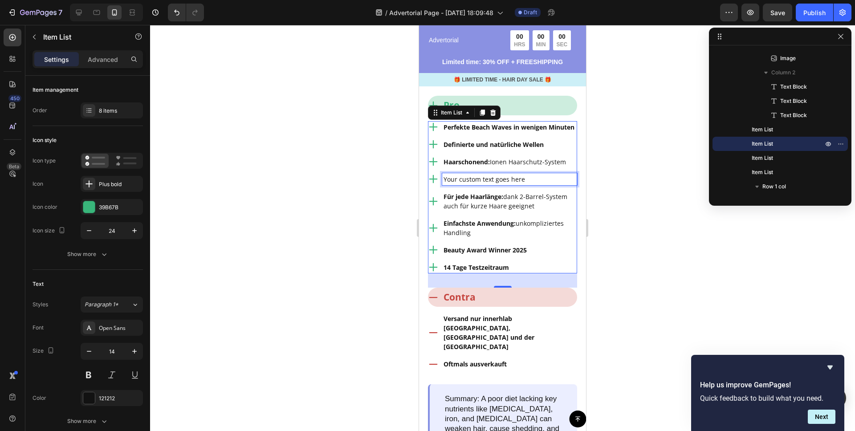
click at [472, 185] on div "Your custom text goes here" at bounding box center [509, 179] width 135 height 12
click at [472, 184] on p "Your custom text goes here" at bounding box center [509, 178] width 132 height 9
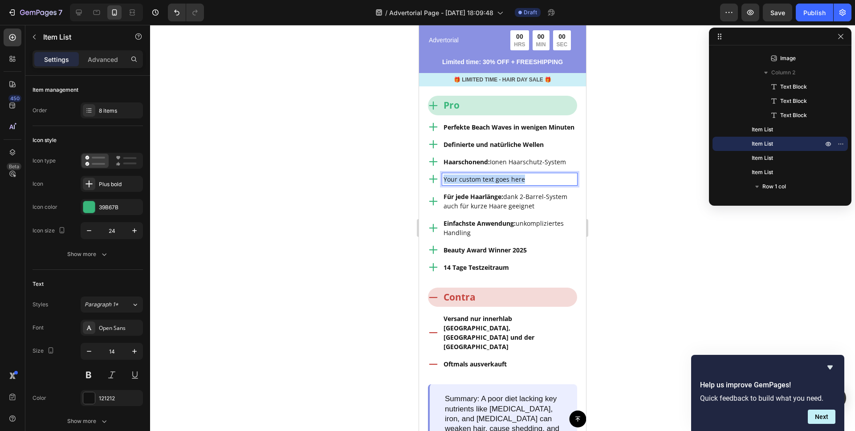
click at [472, 184] on p "Your custom text goes here" at bounding box center [509, 178] width 132 height 9
drag, startPoint x: 468, startPoint y: 251, endPoint x: 830, endPoint y: 275, distance: 362.2
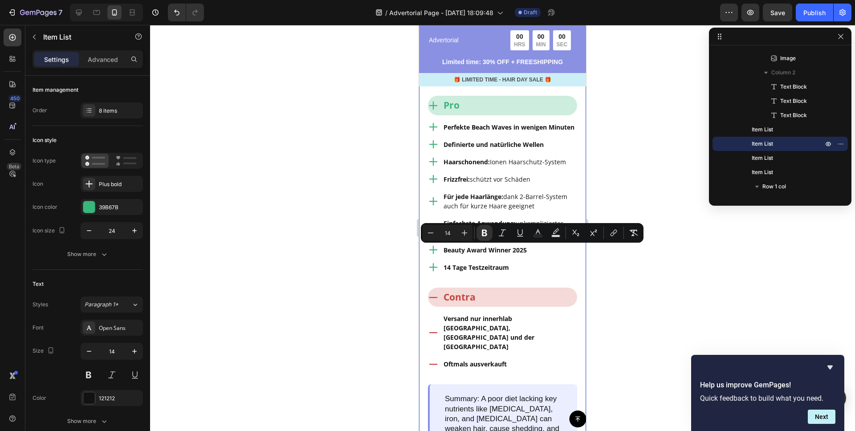
click at [313, 237] on div at bounding box center [502, 228] width 705 height 406
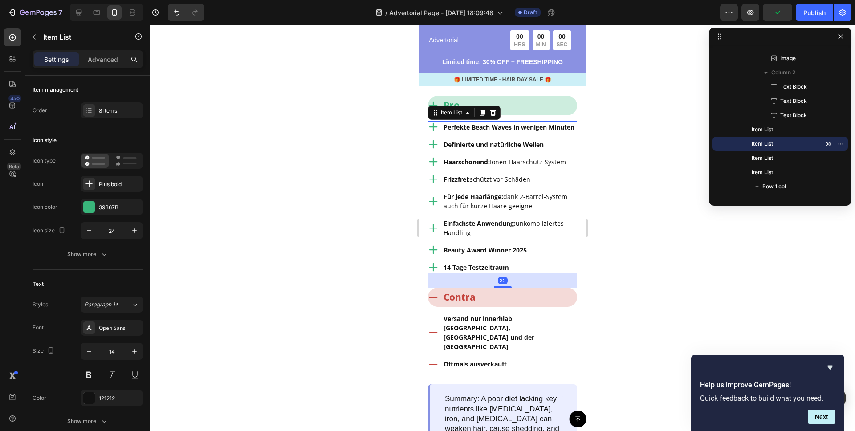
click at [491, 184] on p "Frizzfrei: schützt vor Schäden" at bounding box center [509, 178] width 132 height 9
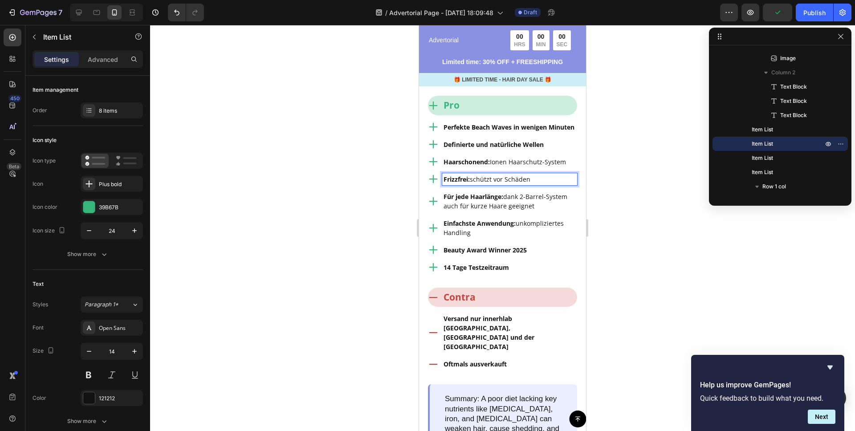
drag, startPoint x: 482, startPoint y: 251, endPoint x: 477, endPoint y: 251, distance: 5.3
click at [482, 184] on p "Frizzfrei: schützt vor Schäden" at bounding box center [509, 178] width 132 height 9
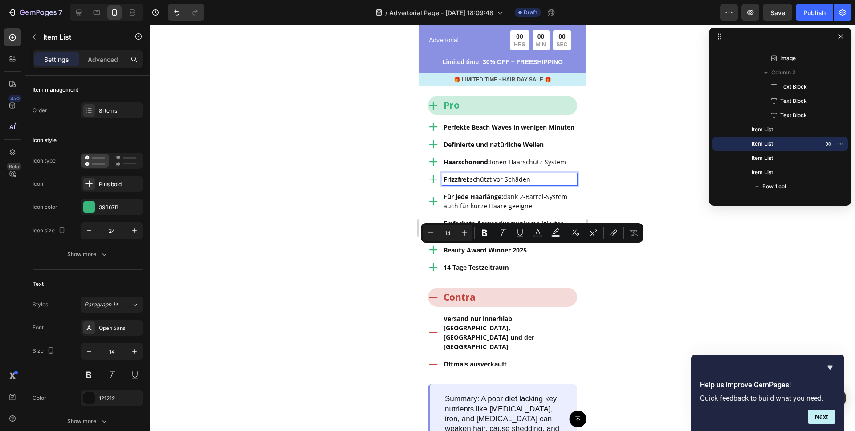
drag, startPoint x: 473, startPoint y: 251, endPoint x: 539, endPoint y: 254, distance: 66.4
click at [539, 184] on p "Frizzfrei: schützt vor Schäden" at bounding box center [509, 178] width 132 height 9
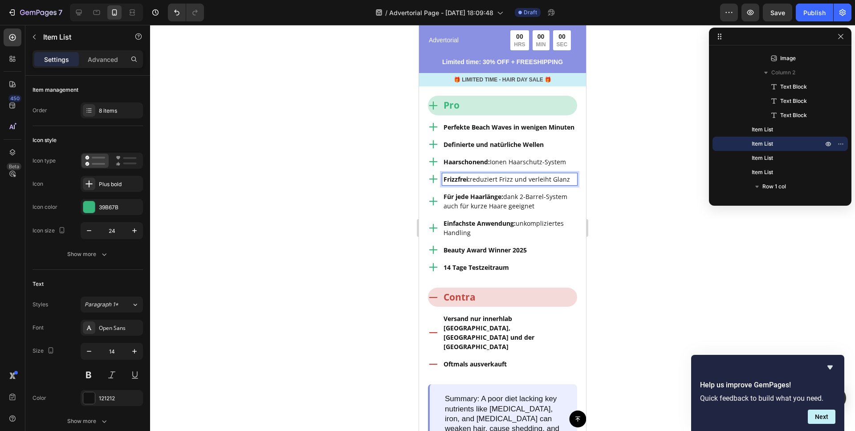
click at [324, 183] on div at bounding box center [502, 228] width 705 height 406
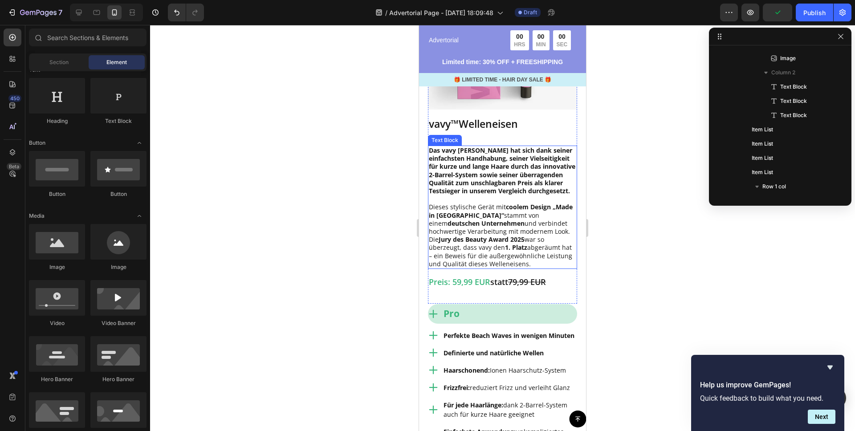
scroll to position [967, 0]
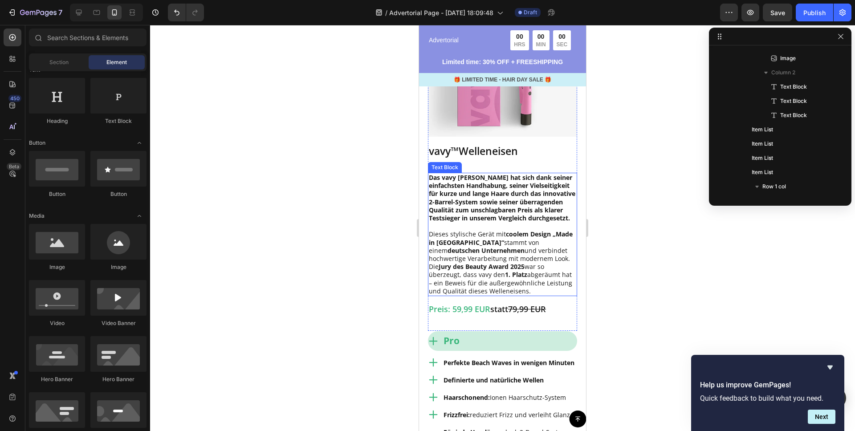
click at [500, 222] on strong "Das vavy [PERSON_NAME] hat sich dank seiner einfachsten Handhabung, seiner Viel…" at bounding box center [502, 197] width 146 height 49
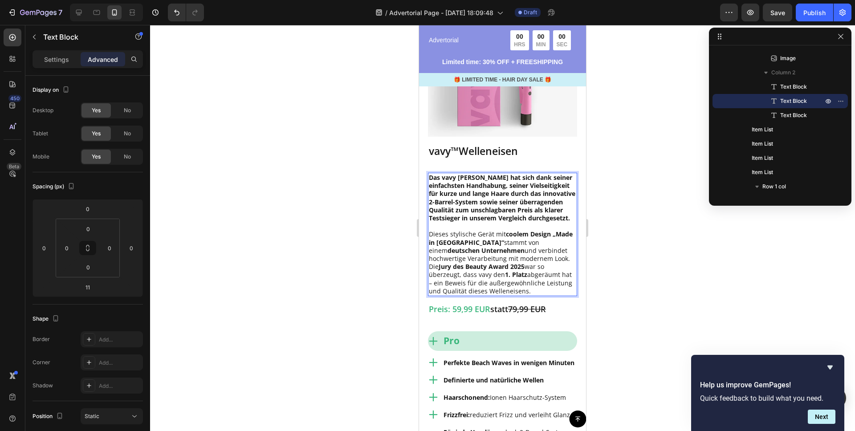
click at [477, 222] on strong "Das vavy [PERSON_NAME] hat sich dank seiner einfachsten Handhabung, seiner Viel…" at bounding box center [502, 197] width 146 height 49
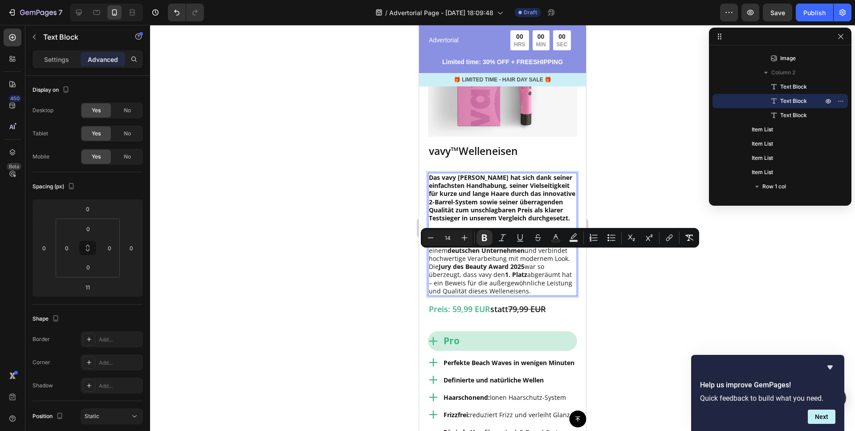
click at [475, 222] on p "Das vavy [PERSON_NAME] hat sich dank seiner einfachsten Handhabung, seiner Viel…" at bounding box center [502, 198] width 147 height 49
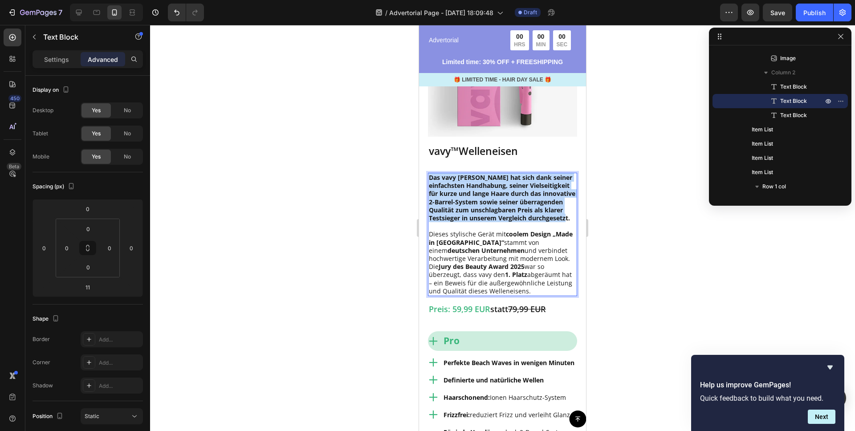
drag, startPoint x: 471, startPoint y: 278, endPoint x: 409, endPoint y: 219, distance: 85.3
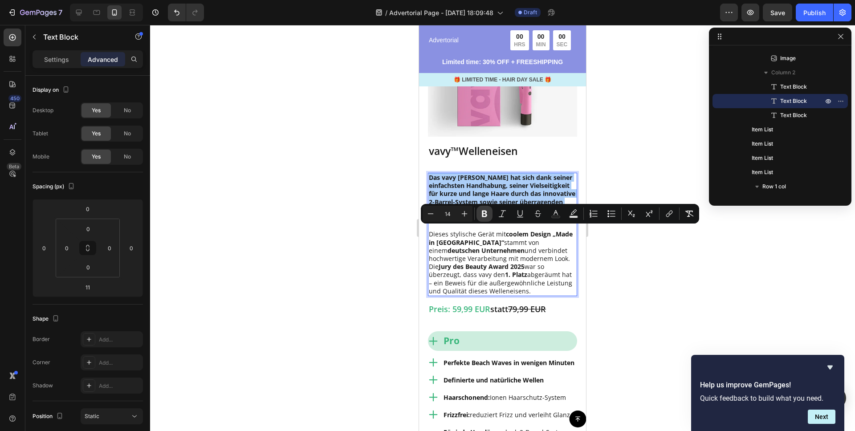
drag, startPoint x: 484, startPoint y: 211, endPoint x: 485, endPoint y: 217, distance: 5.9
click at [484, 211] on icon "Editor contextual toolbar" at bounding box center [484, 214] width 5 height 7
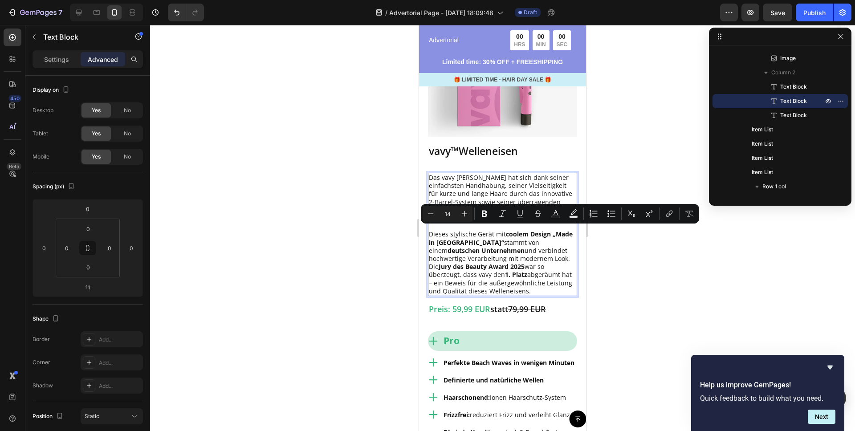
drag, startPoint x: 531, startPoint y: 320, endPoint x: 483, endPoint y: 339, distance: 52.7
click at [531, 295] on p "Dieses stylische Gerät mit coolem Design „Made in [GEOGRAPHIC_DATA]“ stammt von…" at bounding box center [502, 262] width 147 height 65
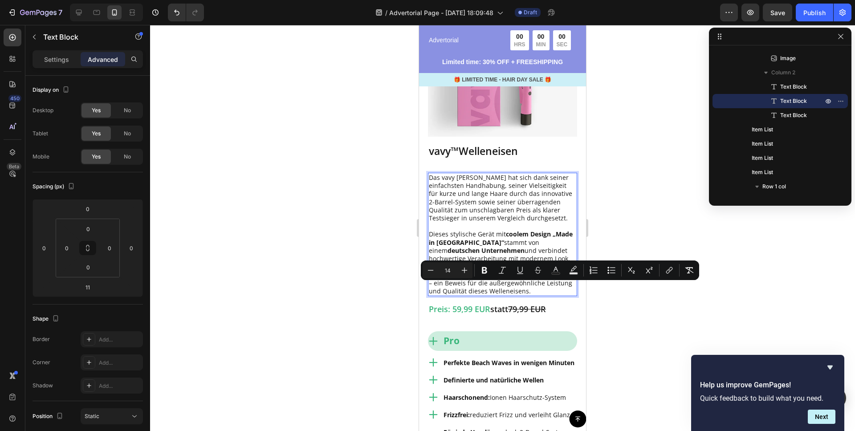
drag, startPoint x: 473, startPoint y: 345, endPoint x: 835, endPoint y: 314, distance: 362.7
click at [512, 295] on p "Dieses stylische Gerät mit coolem Design „Made in [GEOGRAPHIC_DATA]“ stammt von…" at bounding box center [502, 262] width 147 height 65
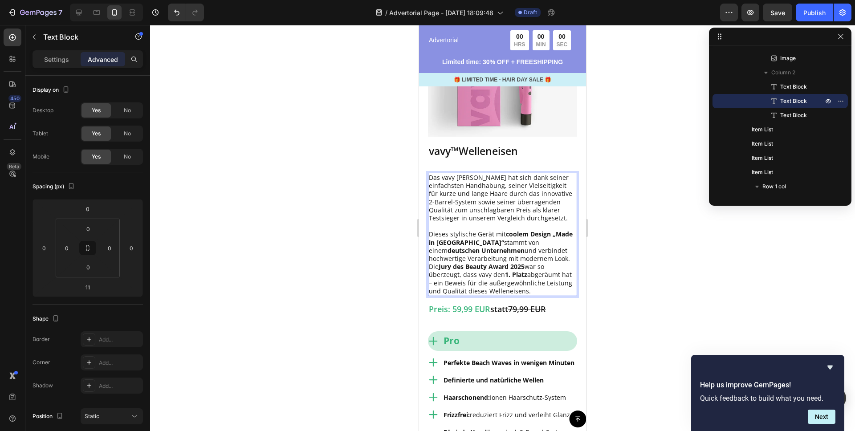
drag, startPoint x: 501, startPoint y: 247, endPoint x: 518, endPoint y: 247, distance: 17.4
click at [501, 222] on p "Das vavy [PERSON_NAME] hat sich dank seiner einfachsten Handhabung, seiner Viel…" at bounding box center [502, 198] width 147 height 49
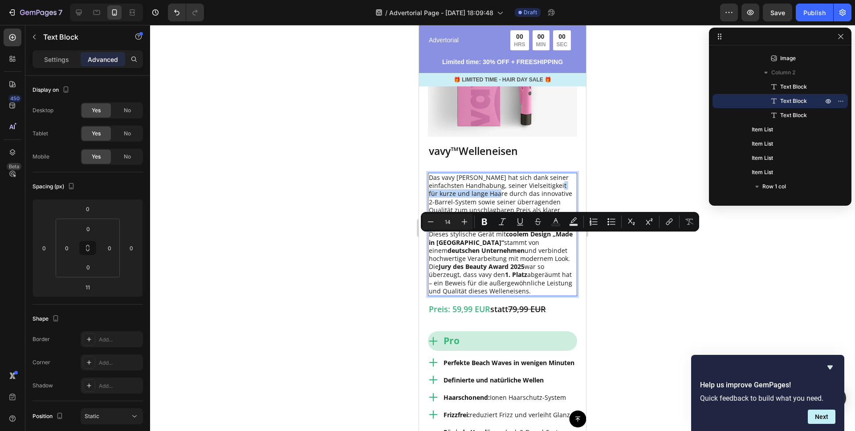
drag, startPoint x: 563, startPoint y: 239, endPoint x: 493, endPoint y: 250, distance: 70.8
click at [493, 222] on p "Das vavy [PERSON_NAME] hat sich dank seiner einfachsten Handhabung, seiner Viel…" at bounding box center [502, 198] width 147 height 49
click at [482, 223] on icon "Editor contextual toolbar" at bounding box center [484, 222] width 5 height 7
click at [325, 232] on div at bounding box center [502, 228] width 705 height 406
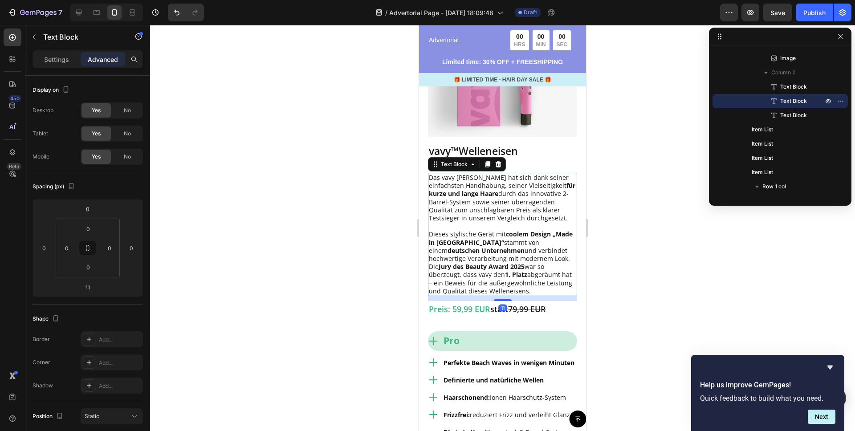
drag, startPoint x: 485, startPoint y: 290, endPoint x: 480, endPoint y: 288, distance: 5.6
click at [485, 290] on p "Dieses stylische Gerät mit coolem Design „Made in [GEOGRAPHIC_DATA]“ stammt von…" at bounding box center [502, 262] width 147 height 65
click at [479, 288] on p "Dieses stylische Gerät mit coolem Design „Made in [GEOGRAPHIC_DATA]“ stammt von…" at bounding box center [502, 262] width 147 height 65
click at [335, 228] on div at bounding box center [502, 228] width 705 height 406
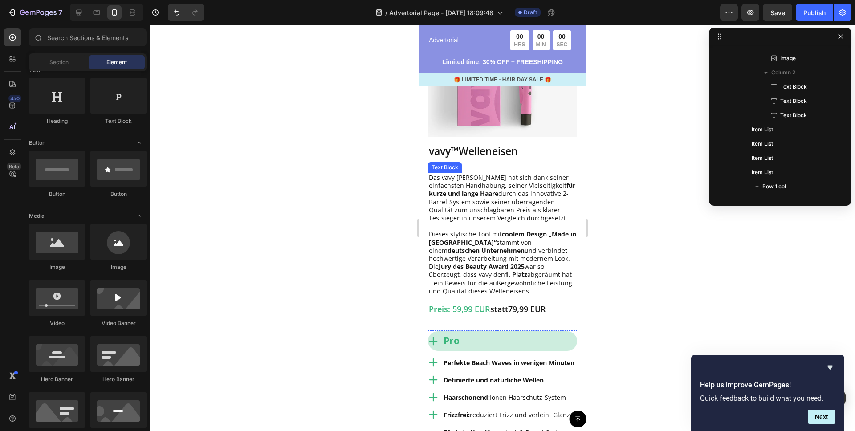
click at [519, 295] on p "Dieses stylische Tool mit coolem Design „Made in [GEOGRAPHIC_DATA]“ stammt von …" at bounding box center [502, 262] width 147 height 65
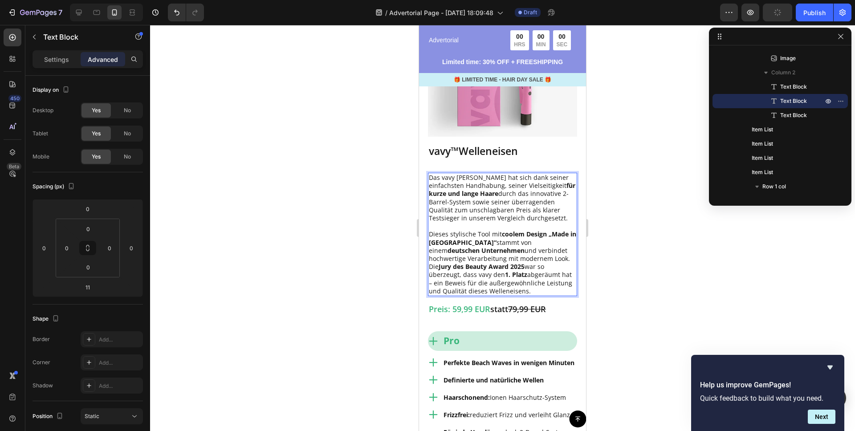
click at [527, 295] on p "Dieses stylische Tool mit coolem Design „Made in [GEOGRAPHIC_DATA]“ stammt von …" at bounding box center [502, 262] width 147 height 65
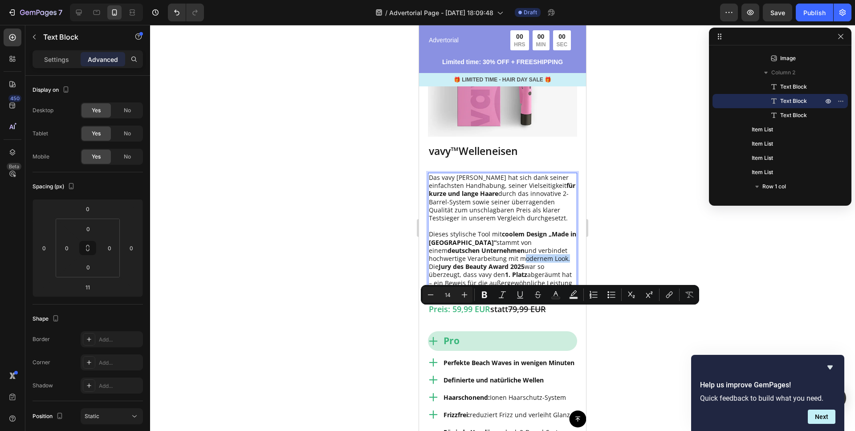
drag, startPoint x: 527, startPoint y: 312, endPoint x: 479, endPoint y: 314, distance: 47.6
click at [479, 295] on p "Dieses stylische Tool mit coolem Design „Made in [GEOGRAPHIC_DATA]“ stammt von …" at bounding box center [502, 262] width 147 height 65
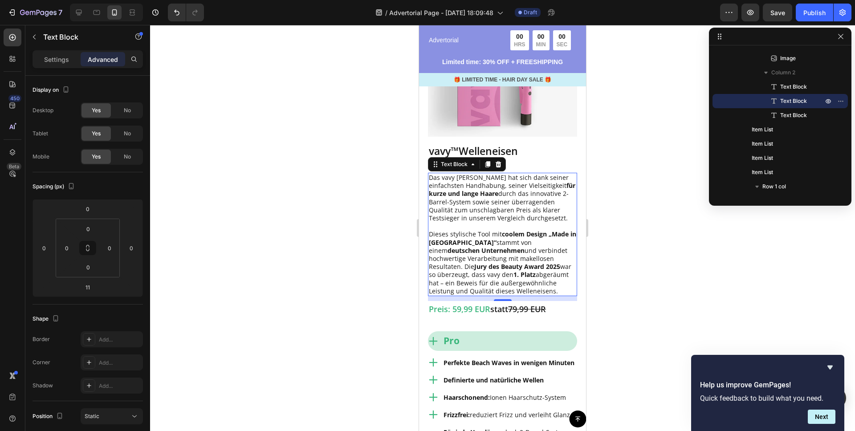
click at [333, 266] on div at bounding box center [502, 228] width 705 height 406
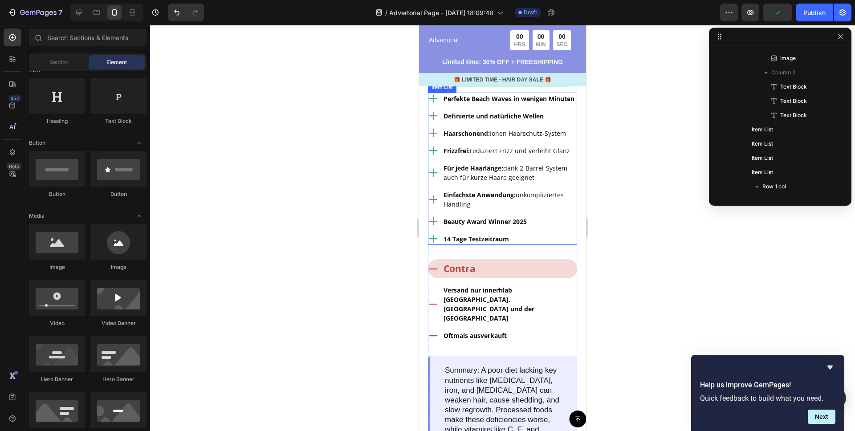
scroll to position [1164, 0]
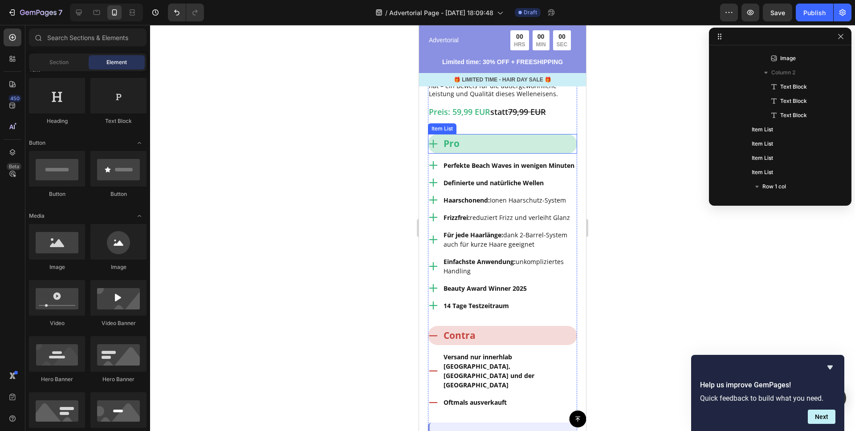
click at [533, 154] on div "Pro" at bounding box center [502, 144] width 149 height 20
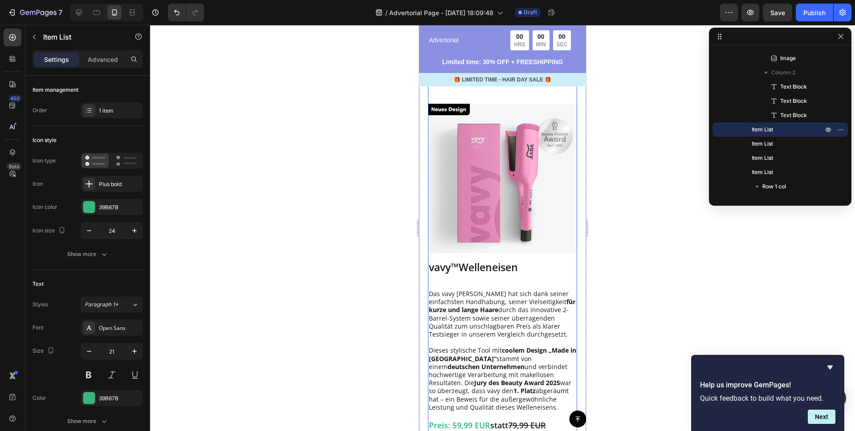
scroll to position [903, 0]
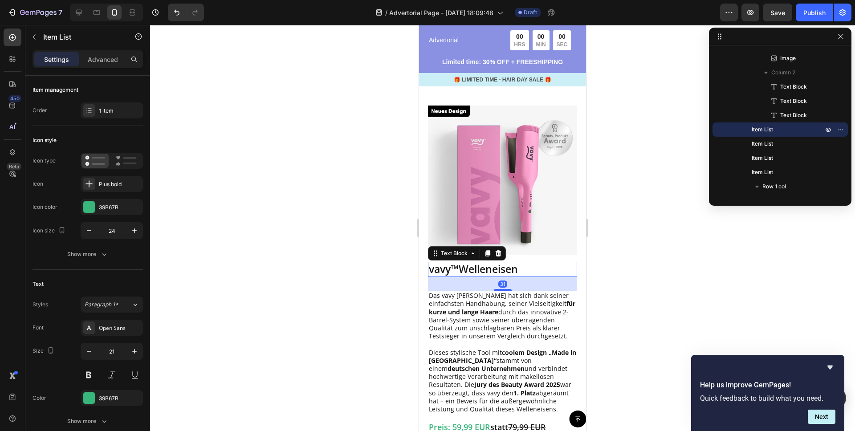
click at [488, 268] on p "vavy ™ Welleneisen" at bounding box center [502, 269] width 147 height 13
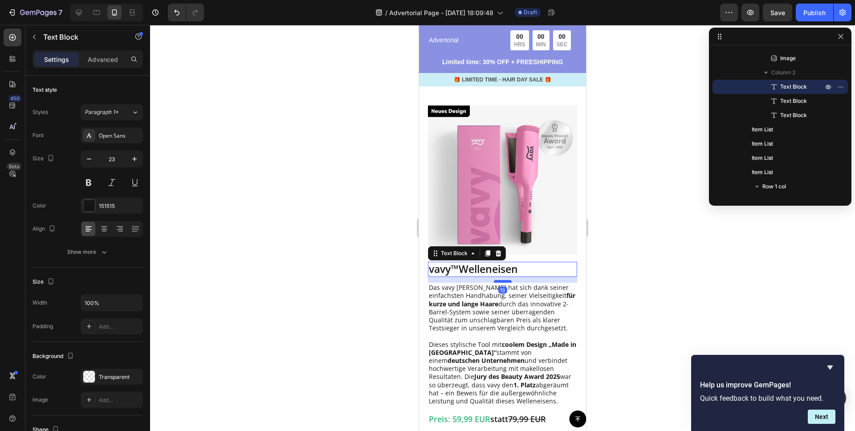
drag, startPoint x: 503, startPoint y: 289, endPoint x: 809, endPoint y: 298, distance: 305.5
click at [504, 281] on div at bounding box center [503, 281] width 18 height 3
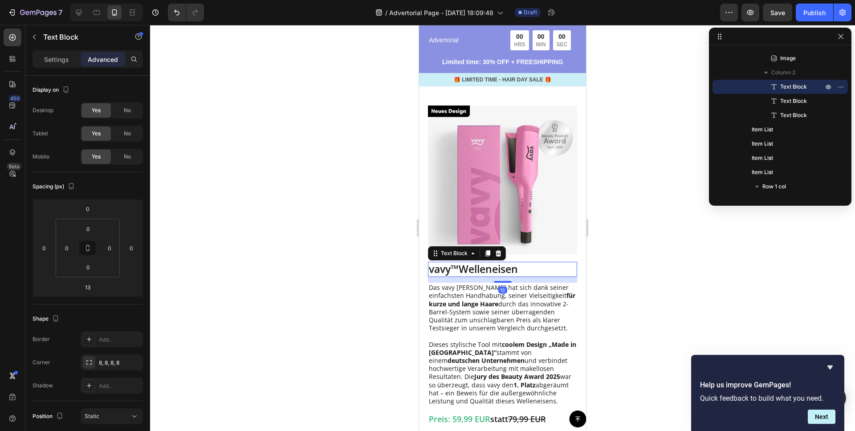
click at [341, 267] on div at bounding box center [502, 228] width 705 height 406
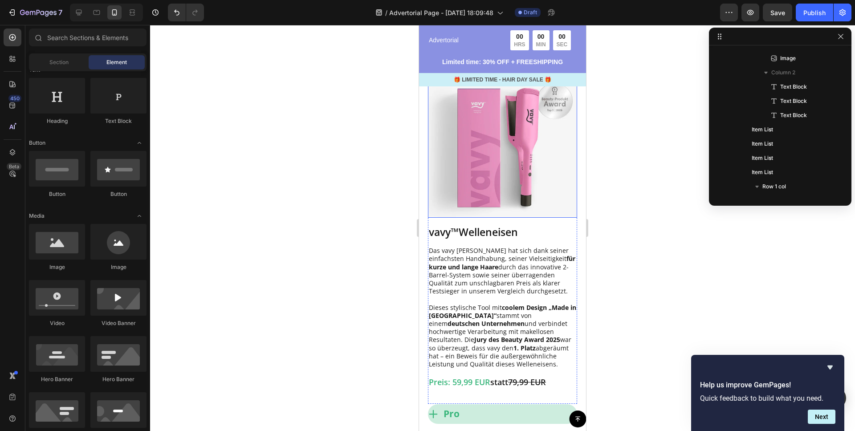
scroll to position [936, 0]
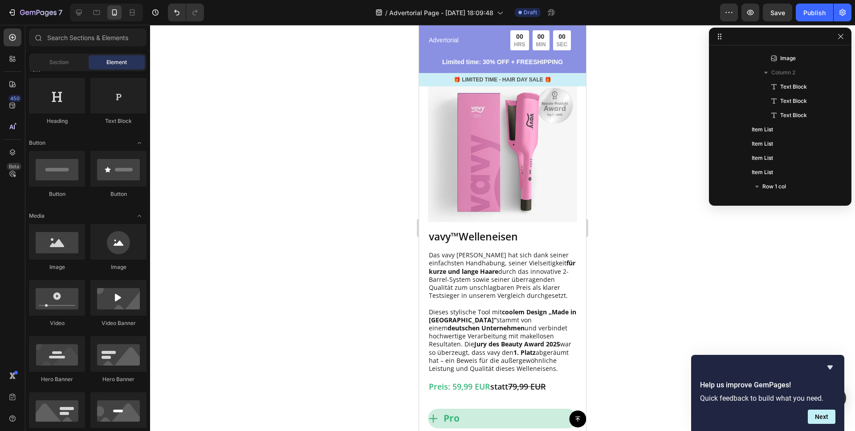
click at [320, 177] on div at bounding box center [502, 228] width 705 height 406
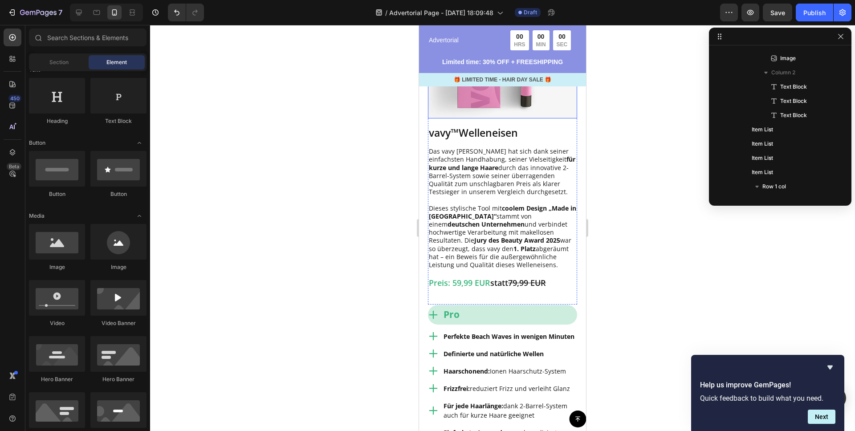
scroll to position [1122, 0]
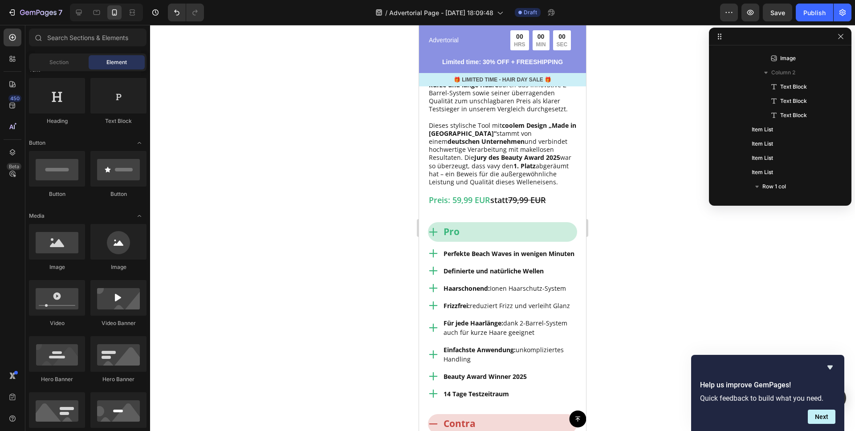
click at [289, 158] on div at bounding box center [502, 228] width 705 height 406
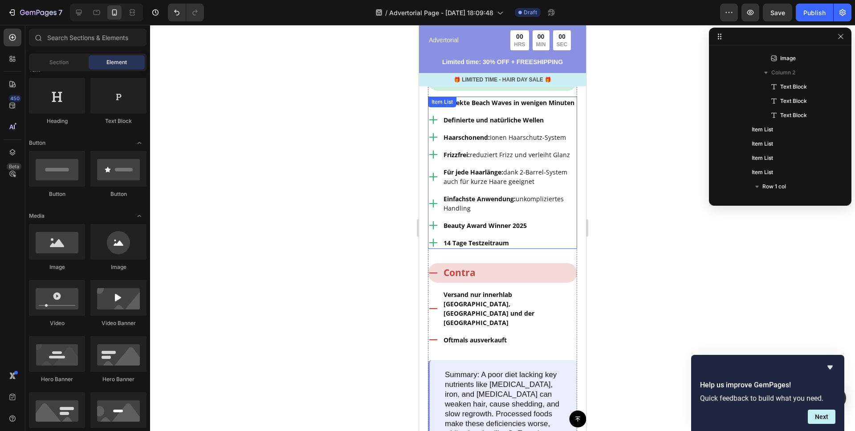
scroll to position [1211, 0]
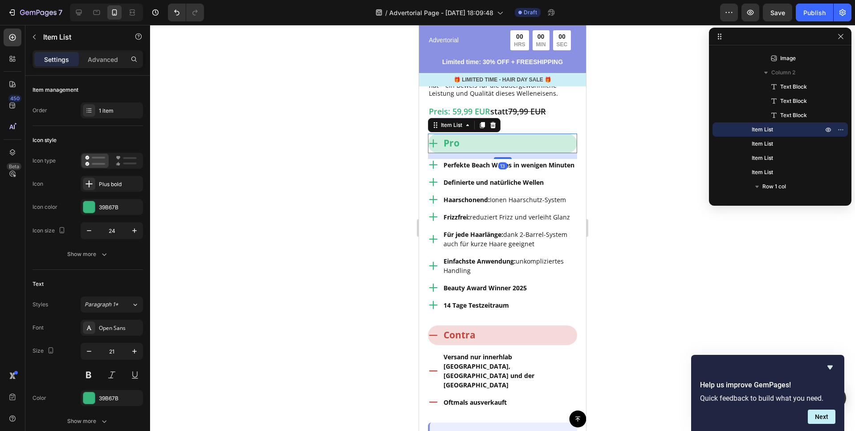
click at [499, 138] on div "Pro" at bounding box center [502, 144] width 149 height 20
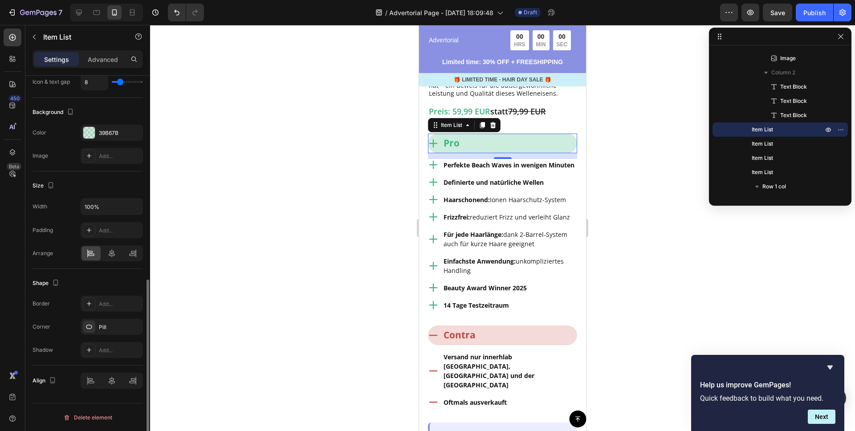
scroll to position [433, 0]
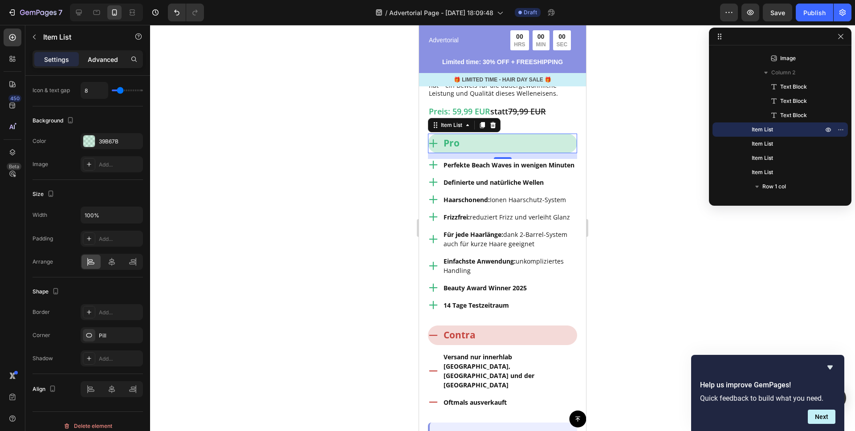
click at [90, 63] on p "Advanced" at bounding box center [103, 59] width 30 height 9
type input "100%"
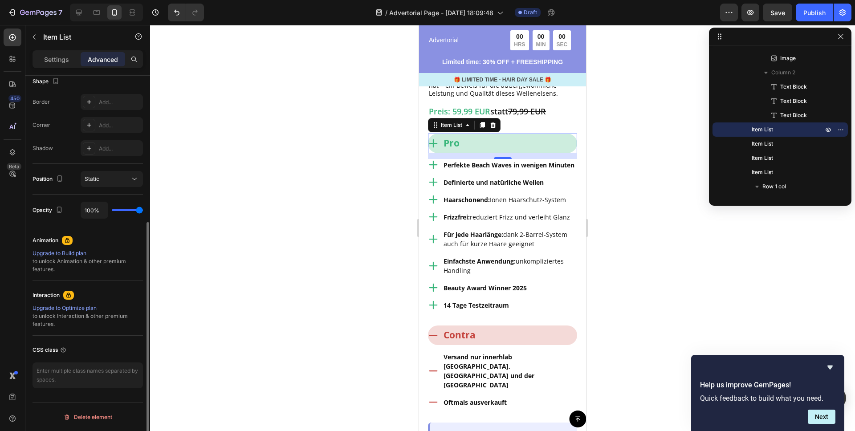
scroll to position [237, 0]
click at [107, 178] on div "Static" at bounding box center [107, 179] width 45 height 8
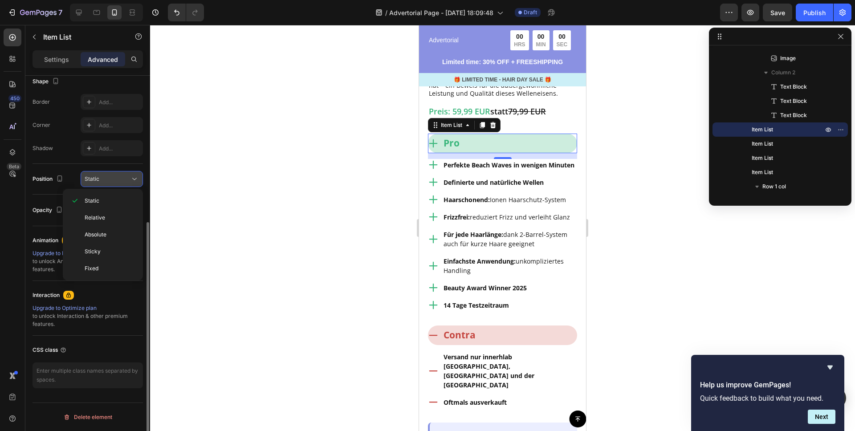
click at [110, 177] on div "Static" at bounding box center [107, 179] width 45 height 8
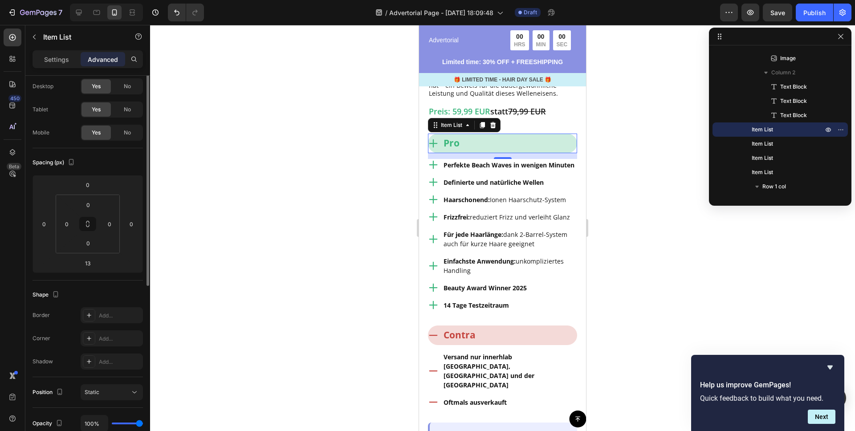
scroll to position [0, 0]
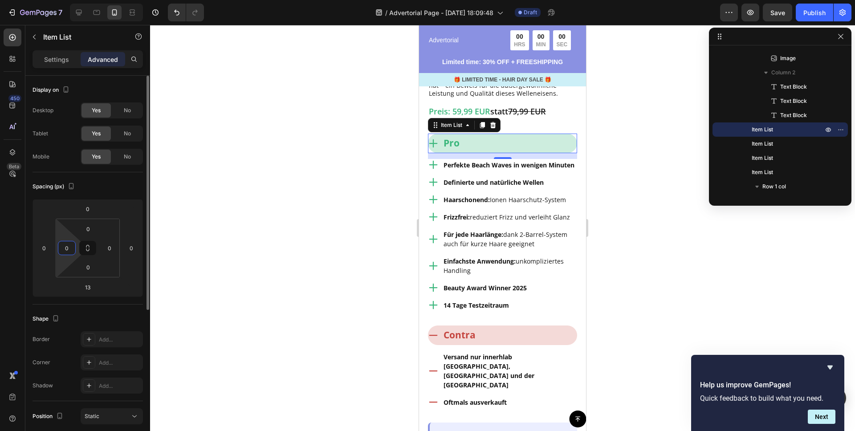
click at [68, 246] on input "0" at bounding box center [66, 247] width 13 height 13
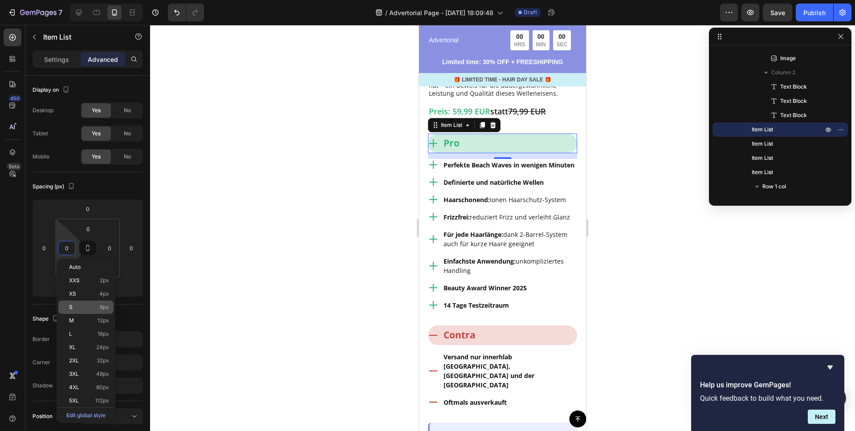
click at [79, 306] on p "S 8px" at bounding box center [89, 307] width 40 height 6
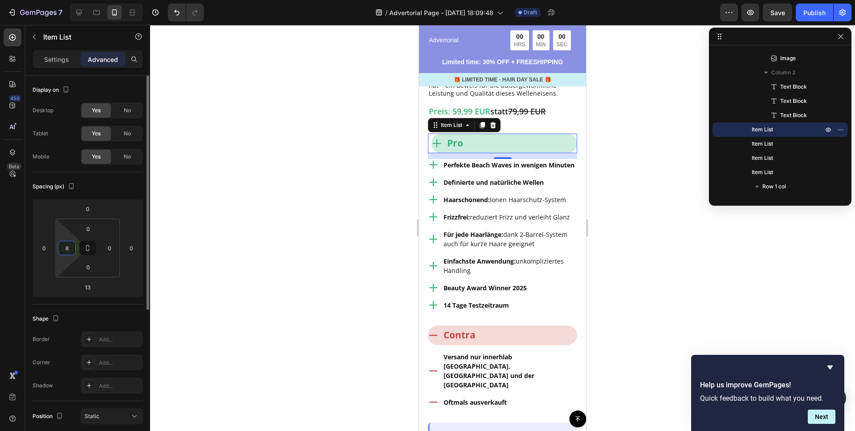
click at [70, 247] on input "8" at bounding box center [66, 247] width 13 height 13
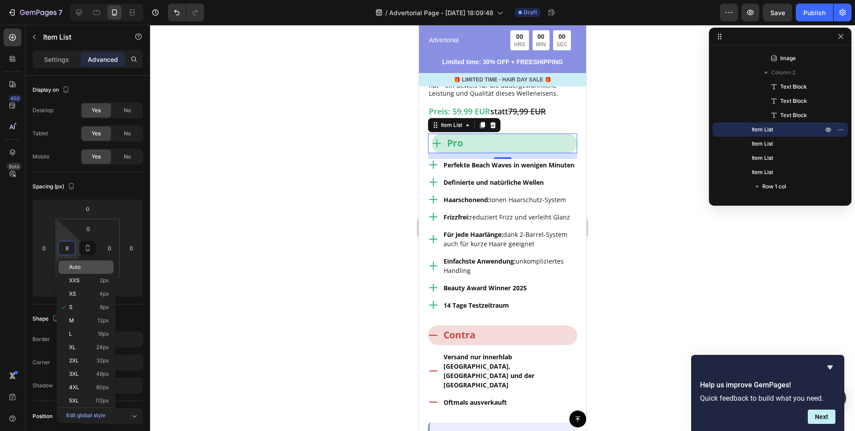
click at [80, 268] on span "Auto" at bounding box center [75, 267] width 12 height 6
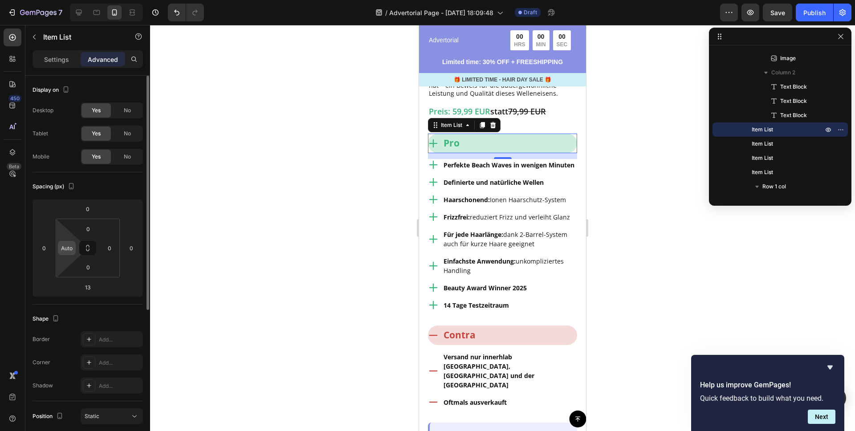
click at [69, 248] on input "Auto" at bounding box center [66, 247] width 13 height 13
type input "0"
click at [53, 0] on html "7 / Advertorial Page - [DATE] 18:09:48 Draft Preview Save Publish 450 Beta Sect…" at bounding box center [427, 0] width 855 height 0
click at [42, 249] on input "0" at bounding box center [43, 247] width 13 height 13
type input "0"
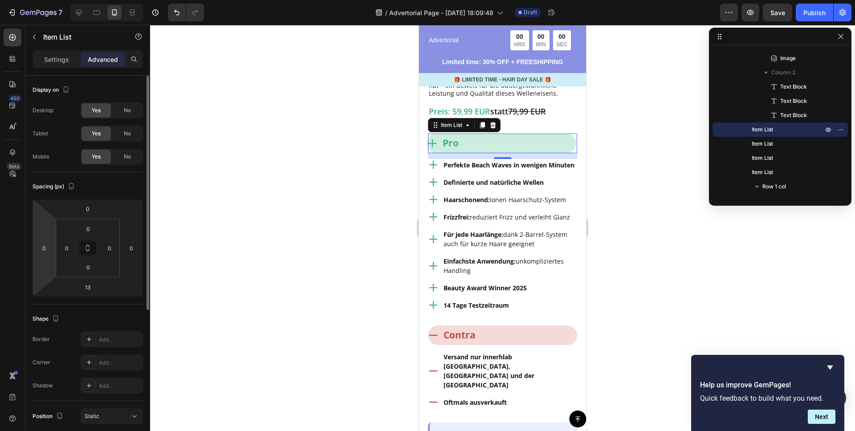
click at [52, 0] on html "7 / Advertorial Page - [DATE] 18:09:48 Draft Preview Save Publish 450 Beta Sect…" at bounding box center [427, 0] width 855 height 0
click at [88, 249] on icon at bounding box center [87, 247] width 7 height 7
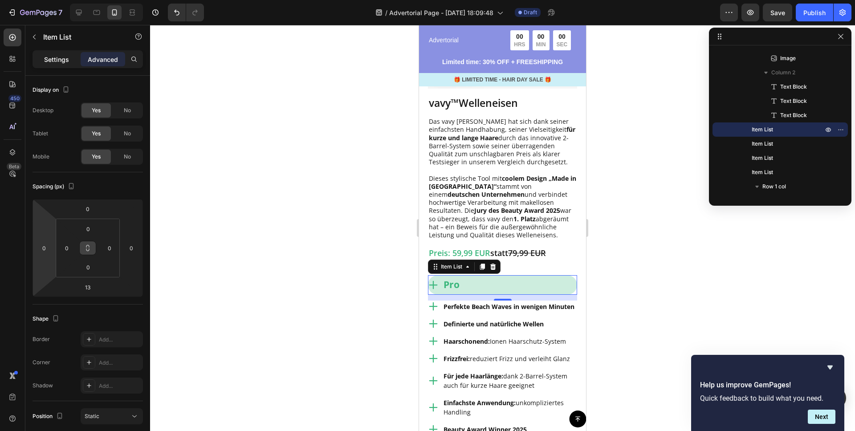
click at [51, 57] on p "Settings" at bounding box center [56, 59] width 25 height 9
type input "8"
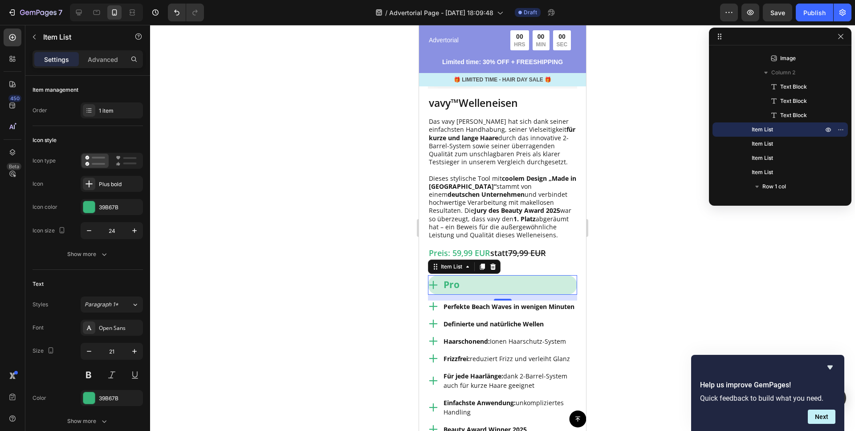
click at [497, 283] on div "Pro" at bounding box center [502, 285] width 149 height 20
click at [85, 251] on div "Show more" at bounding box center [87, 254] width 41 height 9
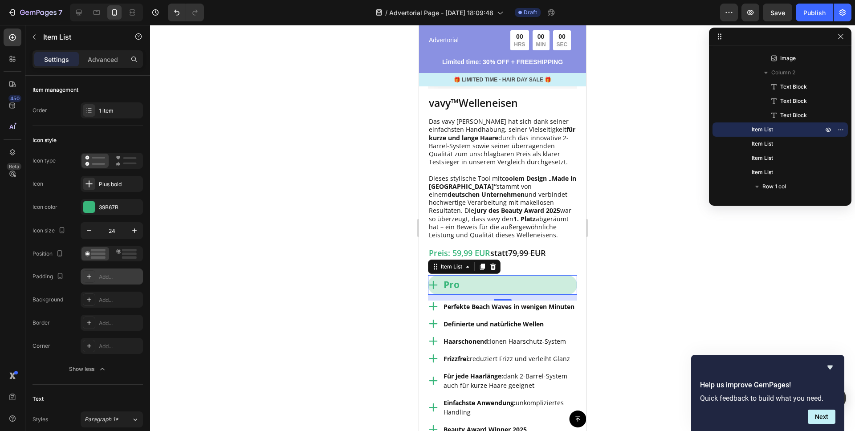
click at [102, 276] on div "Add..." at bounding box center [120, 277] width 42 height 8
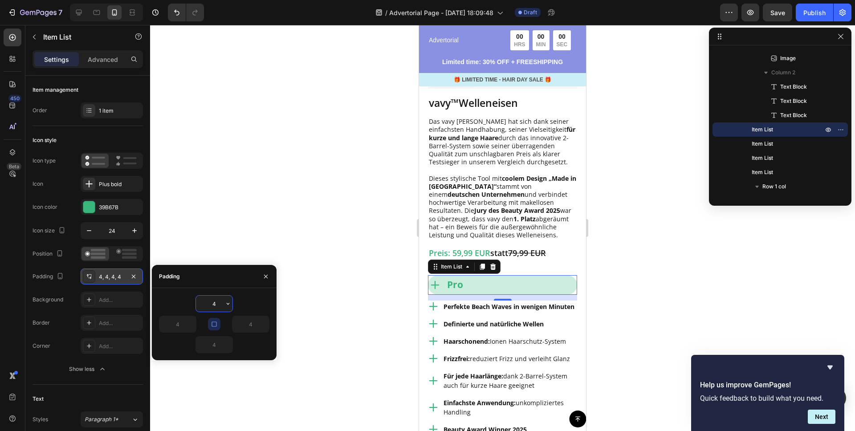
click at [213, 324] on icon "button" at bounding box center [214, 323] width 7 height 7
click at [215, 324] on icon "button" at bounding box center [214, 323] width 7 height 7
click at [225, 304] on icon "button" at bounding box center [227, 303] width 7 height 7
click at [215, 304] on input "4" at bounding box center [214, 304] width 37 height 16
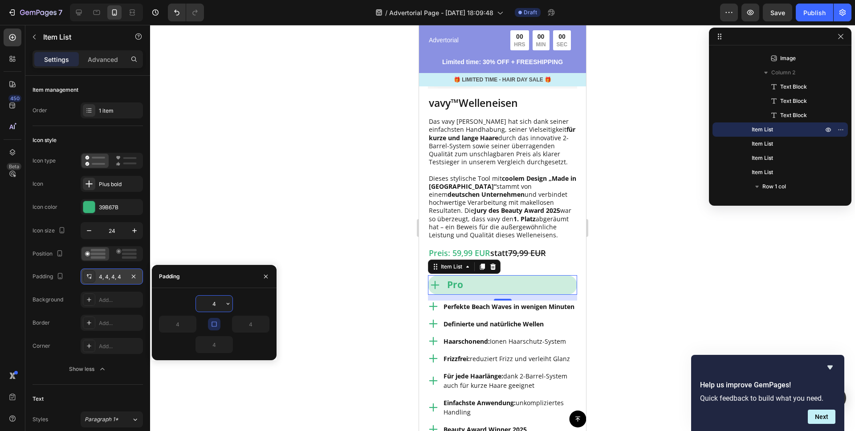
click at [215, 304] on input "4" at bounding box center [214, 304] width 37 height 16
type input "0"
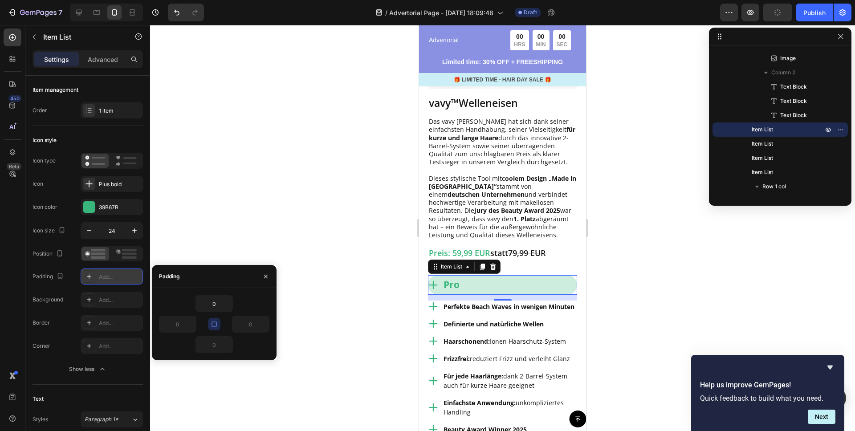
click at [216, 326] on icon "button" at bounding box center [213, 323] width 5 height 5
click at [190, 324] on icon "button" at bounding box center [191, 323] width 7 height 7
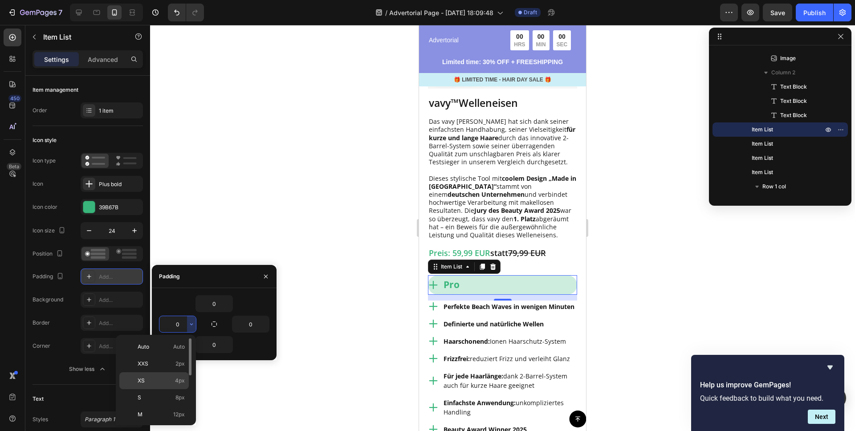
click at [176, 378] on span "4px" at bounding box center [180, 381] width 10 height 8
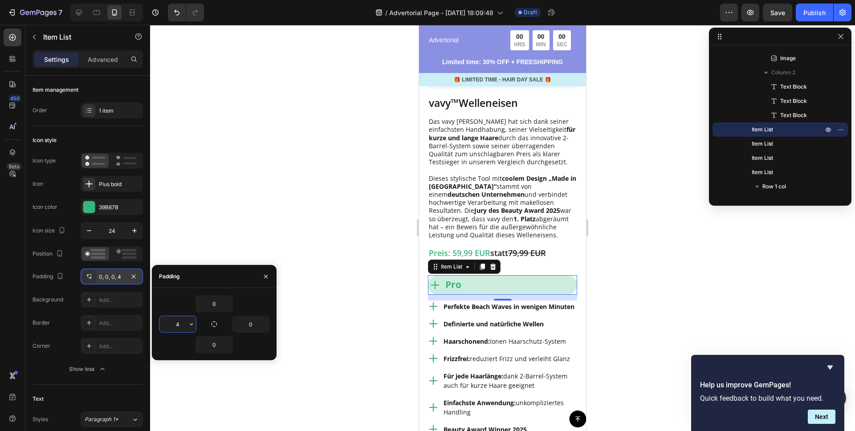
drag, startPoint x: 176, startPoint y: 325, endPoint x: 183, endPoint y: 320, distance: 8.8
click at [176, 325] on input "4" at bounding box center [177, 324] width 37 height 16
drag, startPoint x: 182, startPoint y: 322, endPoint x: 168, endPoint y: 321, distance: 13.4
click at [168, 322] on input "4" at bounding box center [177, 324] width 37 height 16
type input "6"
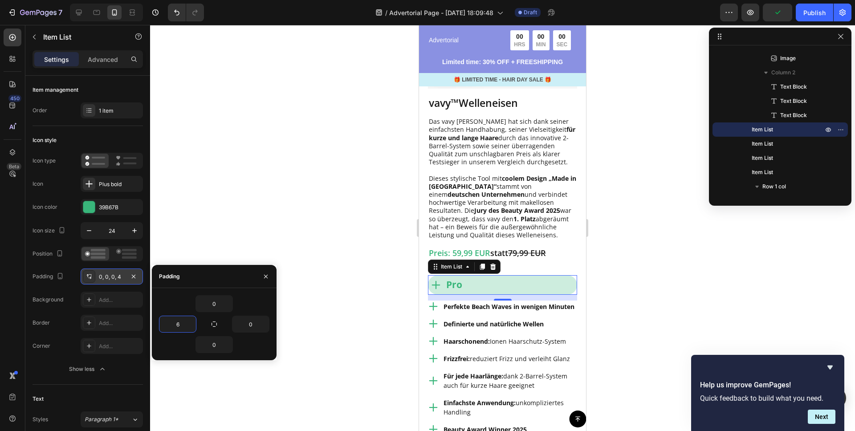
click at [225, 224] on div at bounding box center [502, 228] width 705 height 406
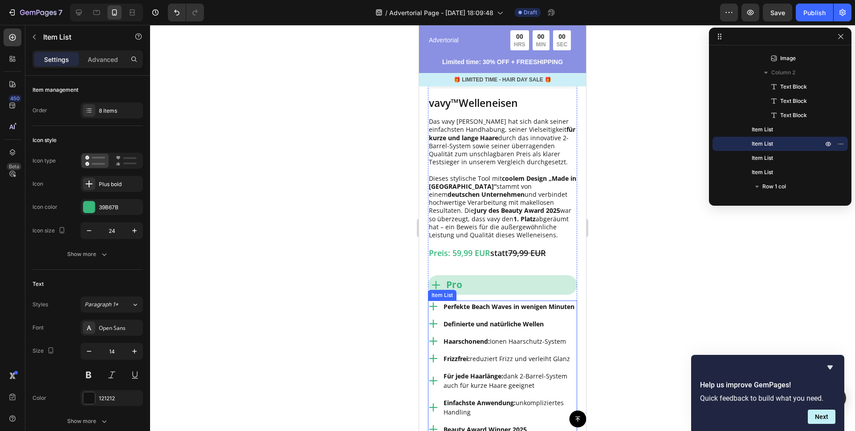
click at [437, 306] on icon at bounding box center [433, 306] width 11 height 11
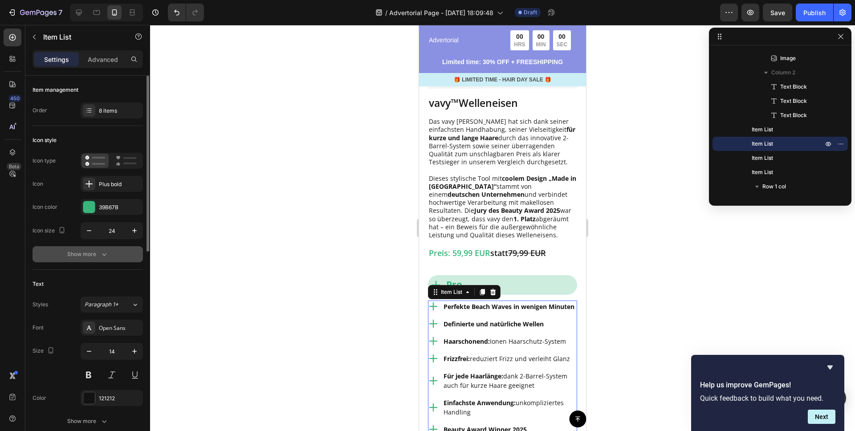
click at [97, 252] on div "Show more" at bounding box center [87, 254] width 41 height 9
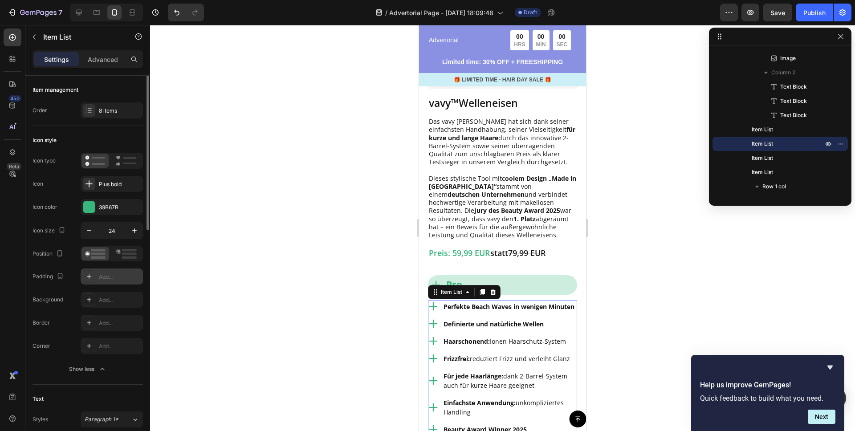
click at [115, 275] on div "Add..." at bounding box center [120, 277] width 42 height 8
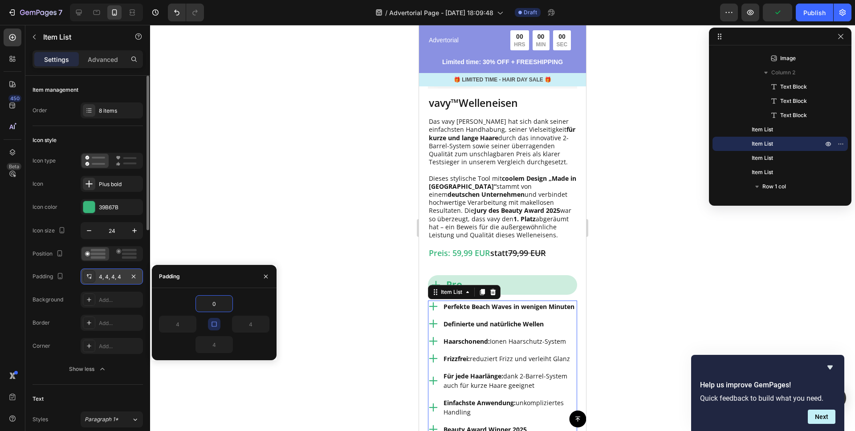
type input "0"
click at [180, 308] on div "0" at bounding box center [214, 303] width 110 height 17
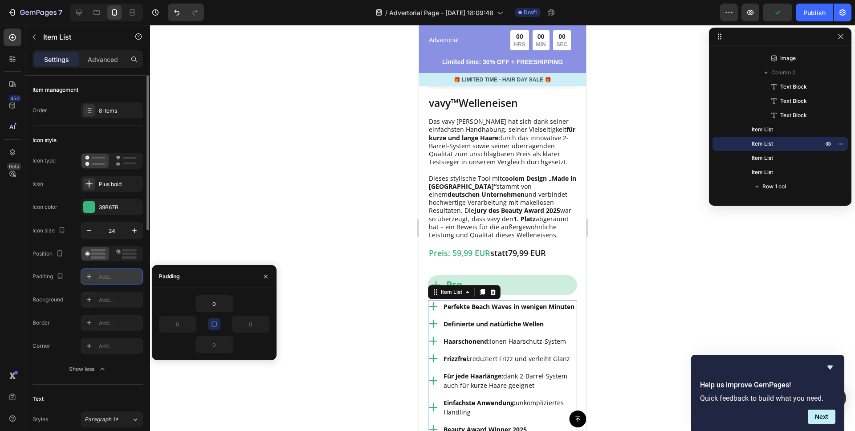
click at [221, 322] on div "0" at bounding box center [241, 324] width 55 height 17
click at [218, 323] on button "button" at bounding box center [214, 324] width 12 height 12
drag, startPoint x: 179, startPoint y: 324, endPoint x: 166, endPoint y: 320, distance: 13.9
click at [165, 321] on input "0" at bounding box center [177, 324] width 37 height 16
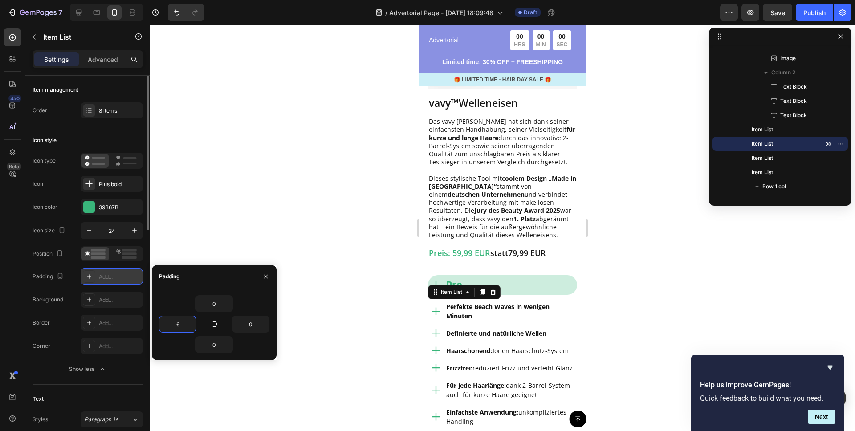
type input "6"
click at [179, 297] on div "0" at bounding box center [214, 303] width 110 height 17
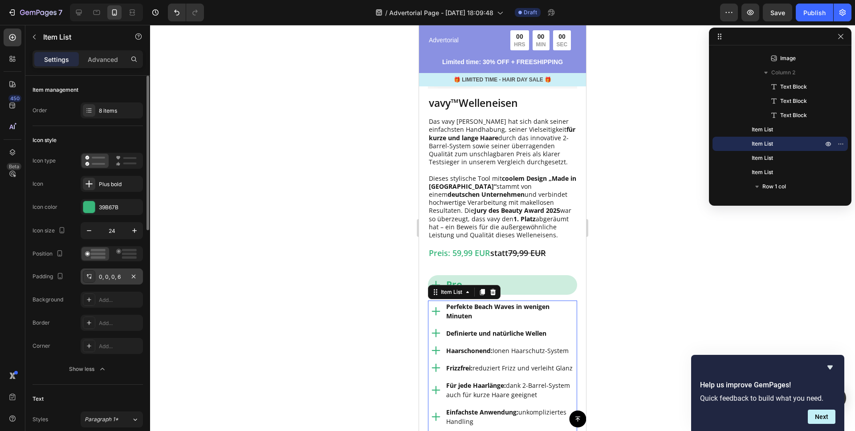
click at [277, 207] on div at bounding box center [502, 228] width 705 height 406
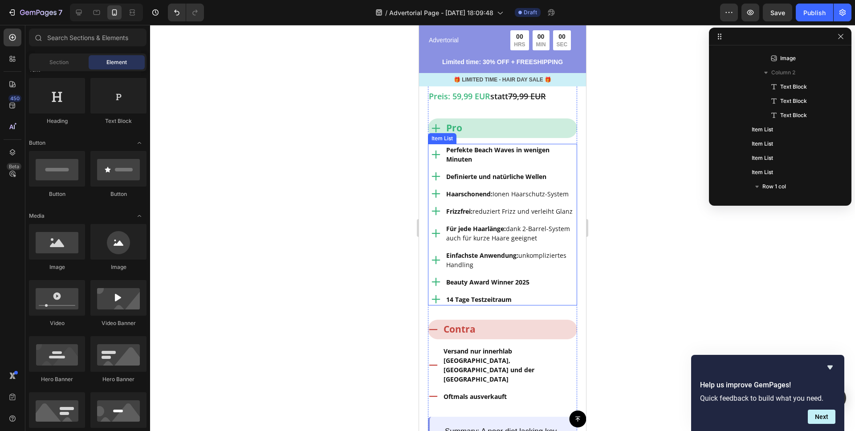
scroll to position [1269, 0]
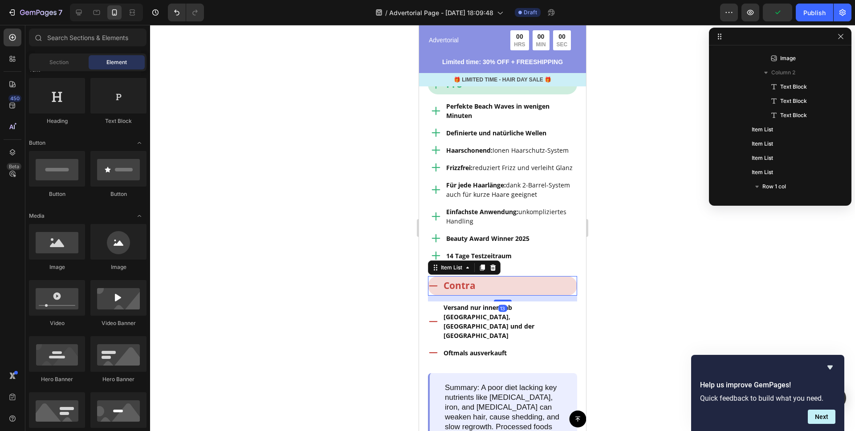
click at [436, 286] on icon at bounding box center [433, 285] width 11 height 11
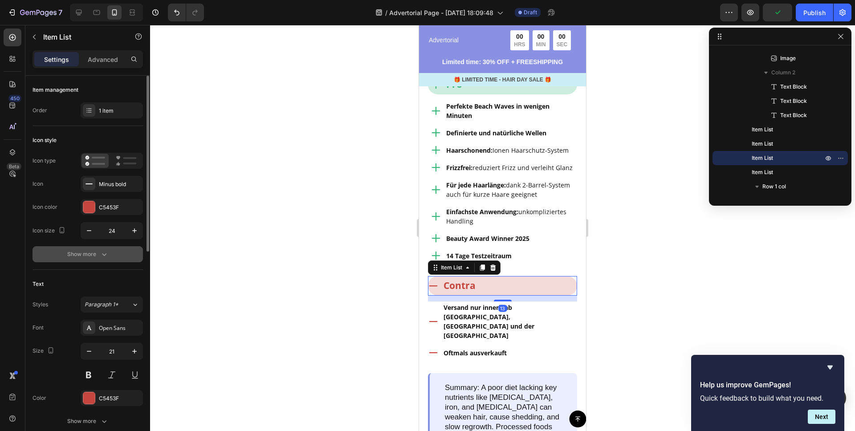
click at [90, 254] on div "Show more" at bounding box center [87, 254] width 41 height 9
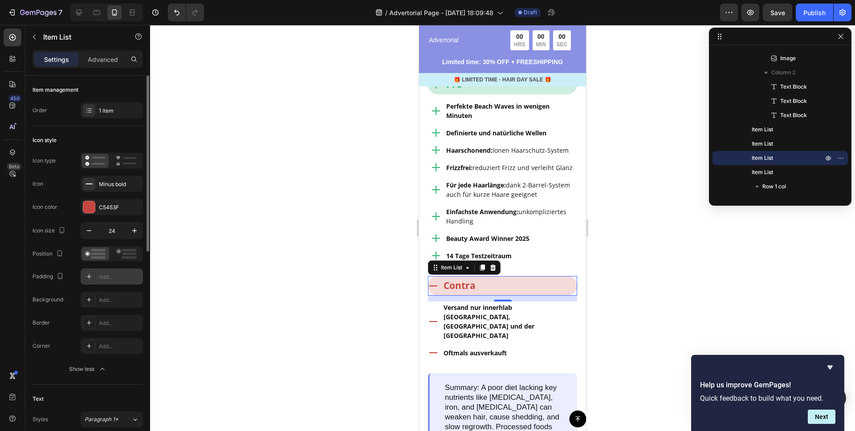
click at [104, 280] on div "Add..." at bounding box center [120, 277] width 42 height 8
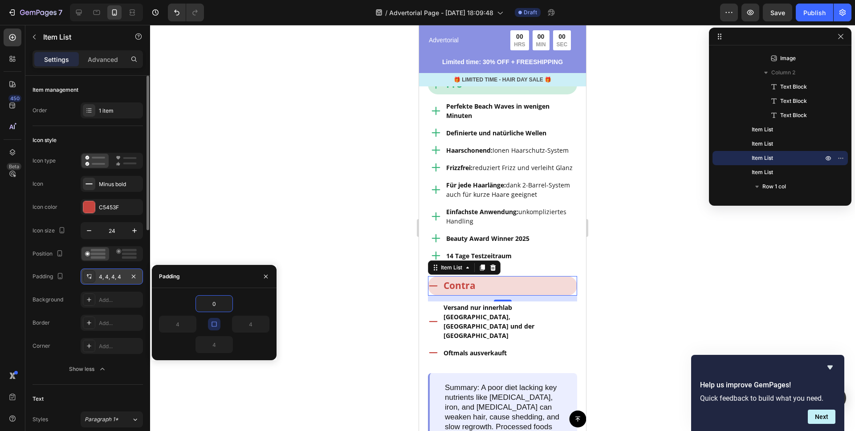
type input "0"
click at [262, 292] on div "0 0 0 0" at bounding box center [214, 324] width 125 height 72
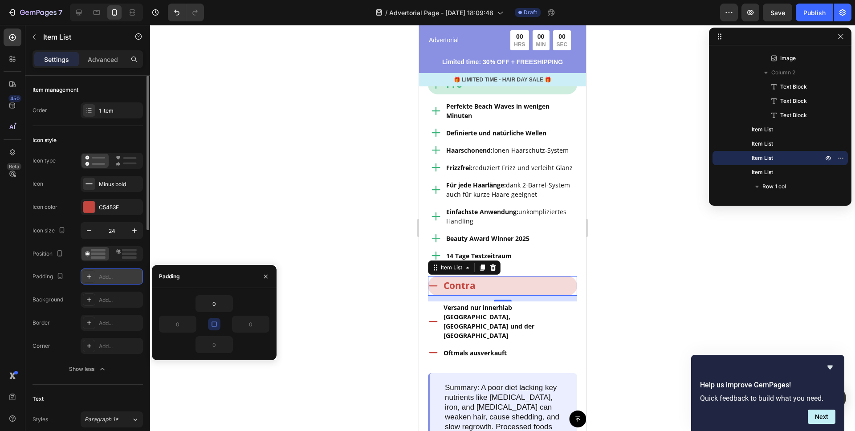
click at [211, 323] on icon "button" at bounding box center [214, 323] width 7 height 7
drag, startPoint x: 180, startPoint y: 325, endPoint x: 162, endPoint y: 324, distance: 17.4
click at [162, 324] on input "0" at bounding box center [177, 324] width 37 height 16
type input "6"
click at [183, 295] on div "0" at bounding box center [214, 303] width 110 height 17
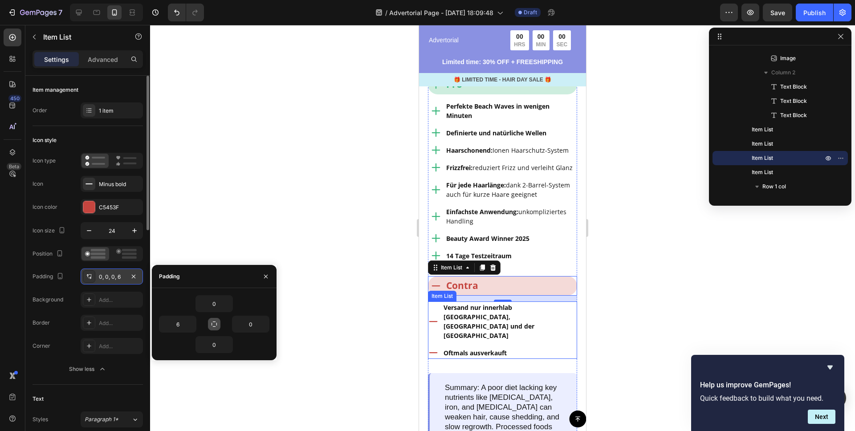
click at [435, 316] on icon at bounding box center [433, 321] width 11 height 11
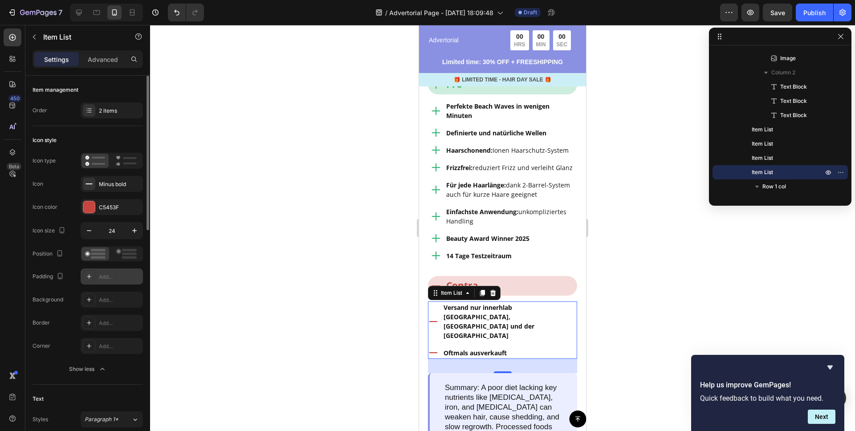
click at [116, 276] on div "Add..." at bounding box center [120, 277] width 42 height 8
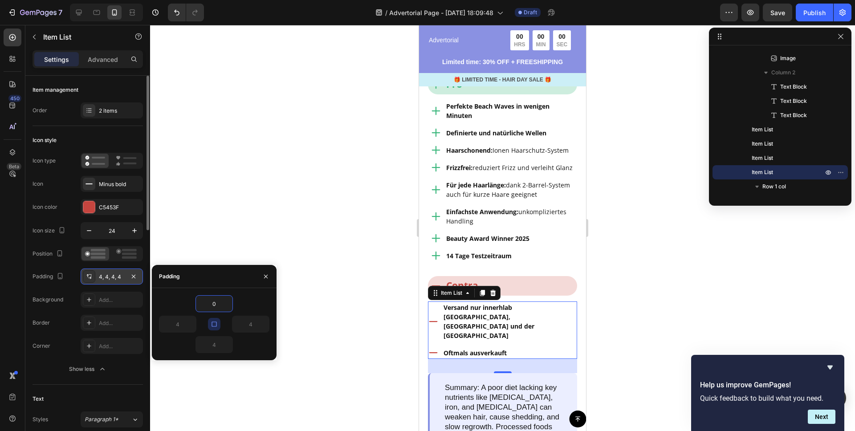
type input "0"
click at [252, 300] on div "0" at bounding box center [214, 303] width 110 height 17
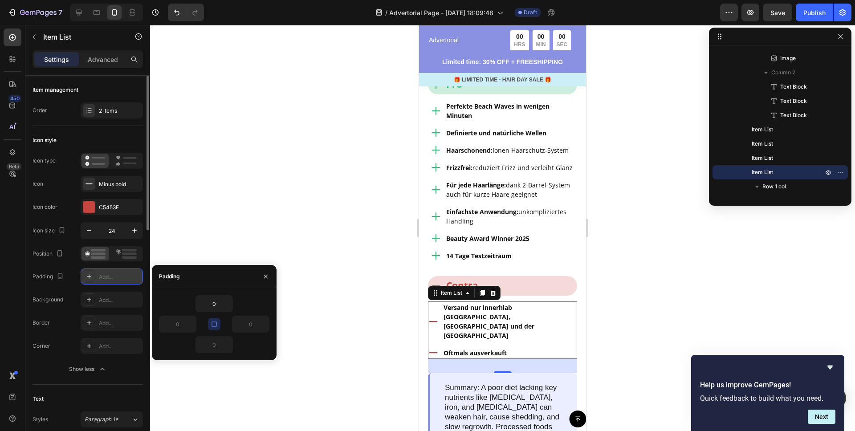
click at [214, 323] on icon "button" at bounding box center [214, 323] width 7 height 7
drag, startPoint x: 181, startPoint y: 323, endPoint x: 163, endPoint y: 321, distance: 17.5
click at [163, 322] on input "0" at bounding box center [177, 324] width 37 height 16
type input "6"
click at [249, 223] on div at bounding box center [502, 228] width 705 height 406
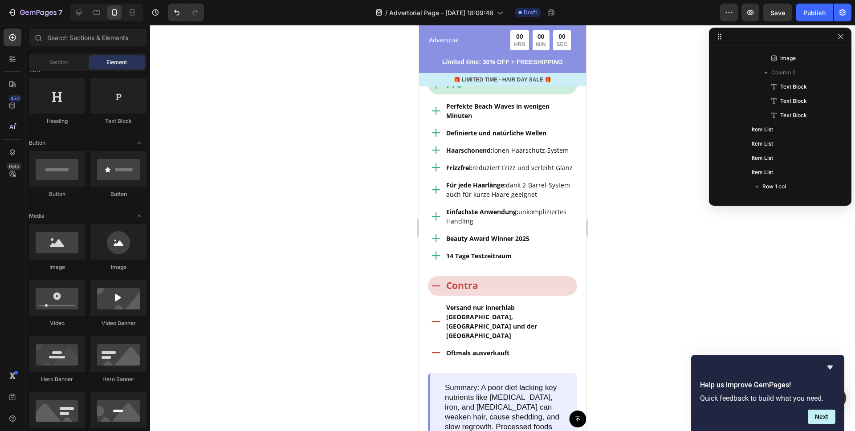
click at [650, 198] on div at bounding box center [502, 228] width 705 height 406
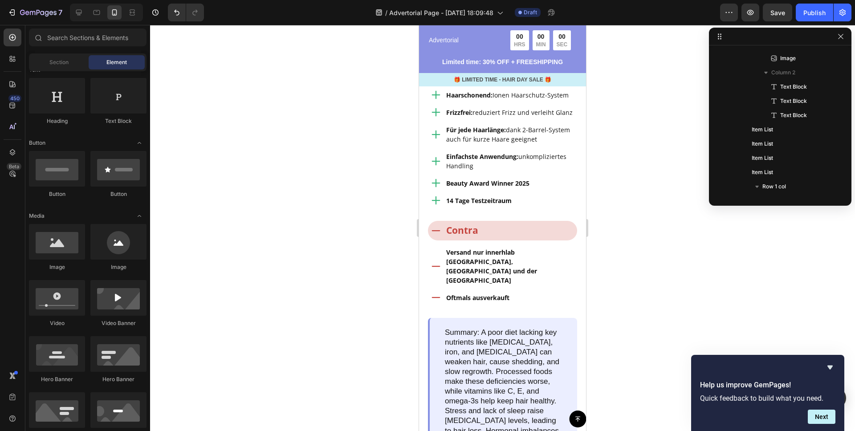
click at [347, 207] on div at bounding box center [502, 228] width 705 height 406
click at [380, 121] on div at bounding box center [502, 228] width 705 height 406
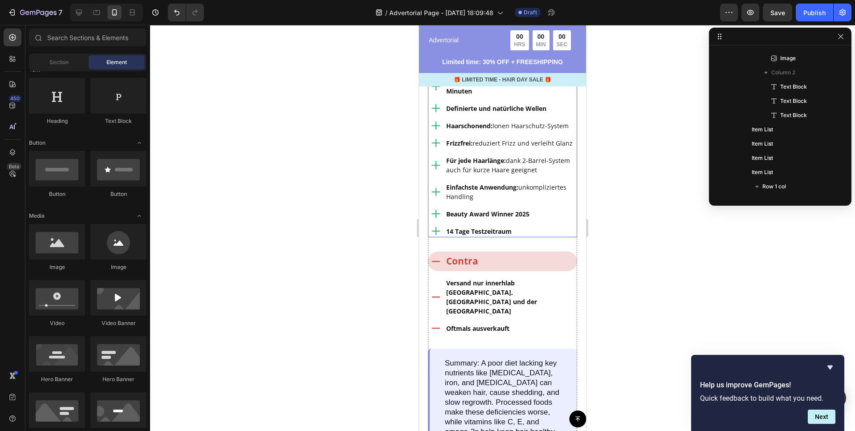
scroll to position [1284, 0]
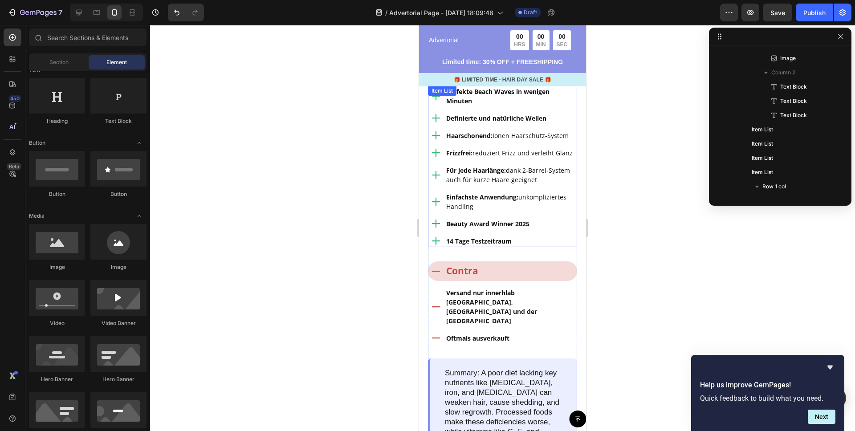
click at [342, 169] on div at bounding box center [502, 228] width 705 height 406
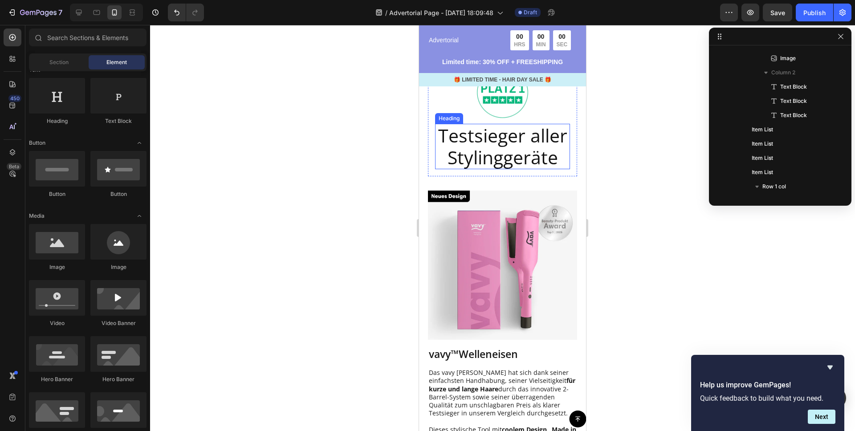
scroll to position [97, 0]
click at [503, 145] on h2 "Testsieger aller Stylinggeräte" at bounding box center [502, 146] width 135 height 45
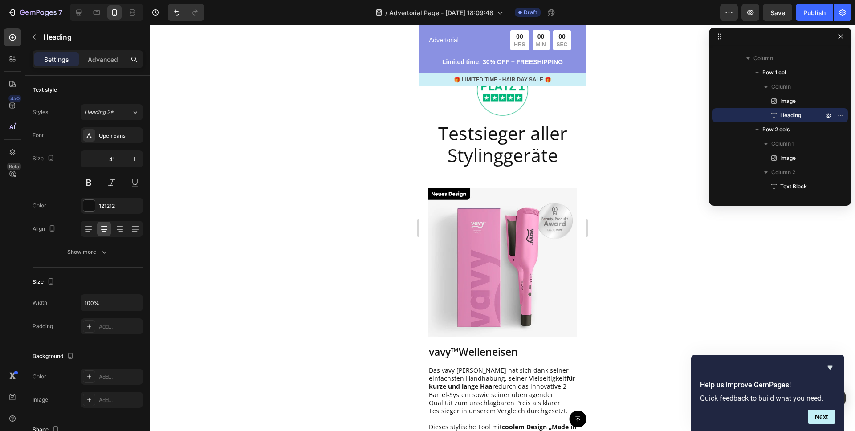
scroll to position [26, 0]
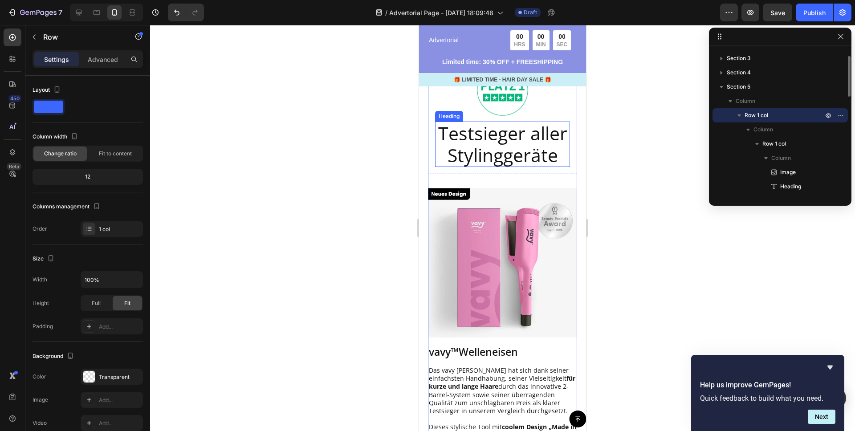
click at [471, 153] on h2 "Testsieger aller Stylinggeräte" at bounding box center [502, 144] width 135 height 45
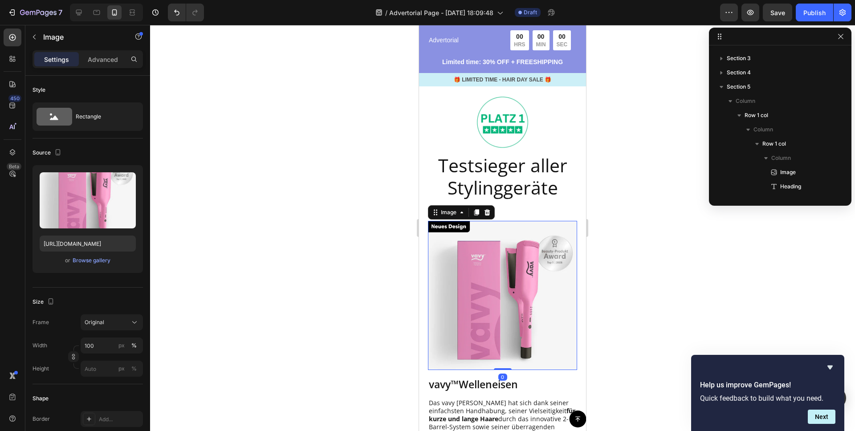
click at [485, 221] on img at bounding box center [502, 295] width 149 height 149
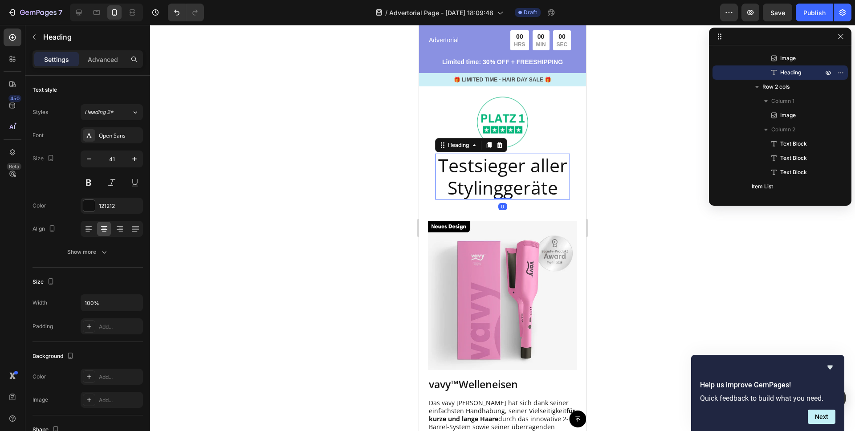
click at [544, 160] on h2 "Testsieger aller Stylinggeräte" at bounding box center [502, 176] width 135 height 45
click at [638, 167] on div at bounding box center [502, 228] width 705 height 406
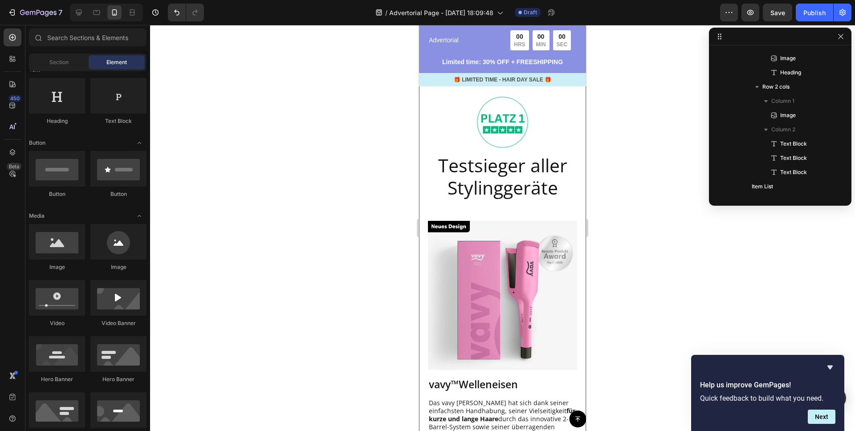
scroll to position [726, 0]
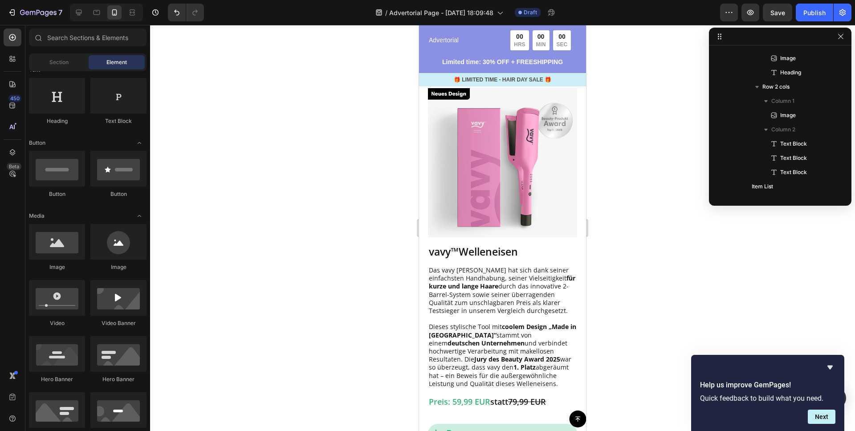
click at [608, 210] on div at bounding box center [502, 228] width 705 height 406
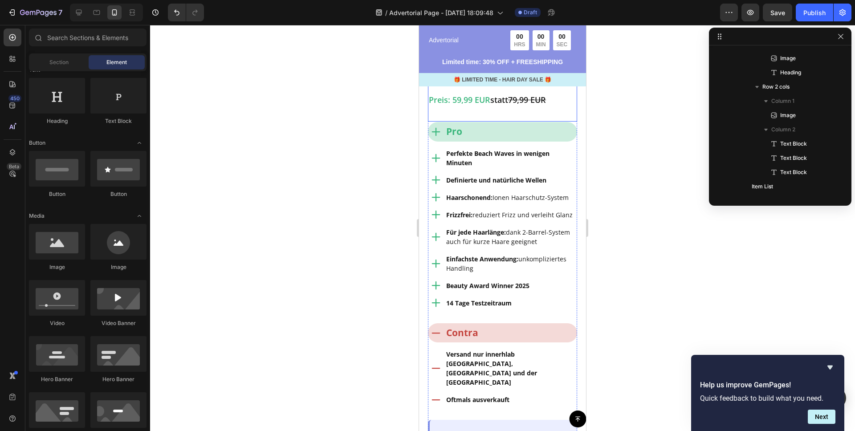
scroll to position [1237, 0]
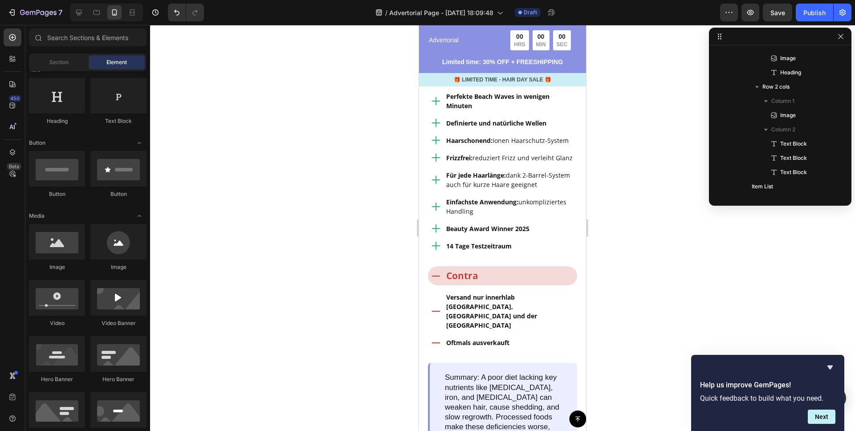
click at [352, 161] on div at bounding box center [502, 228] width 705 height 406
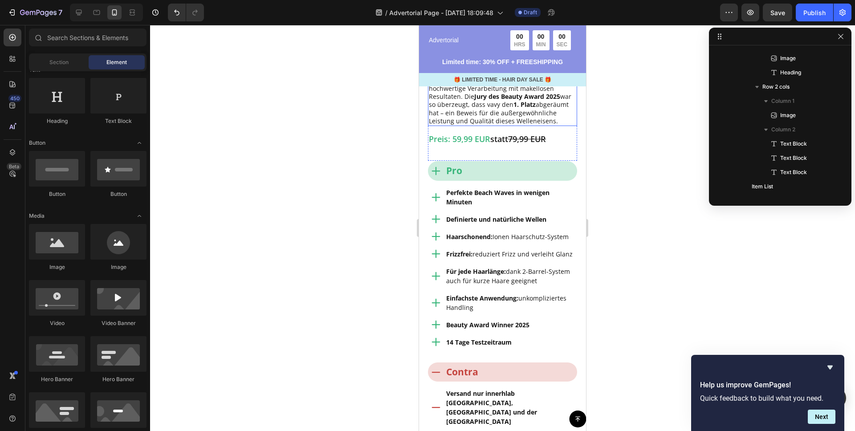
scroll to position [1148, 0]
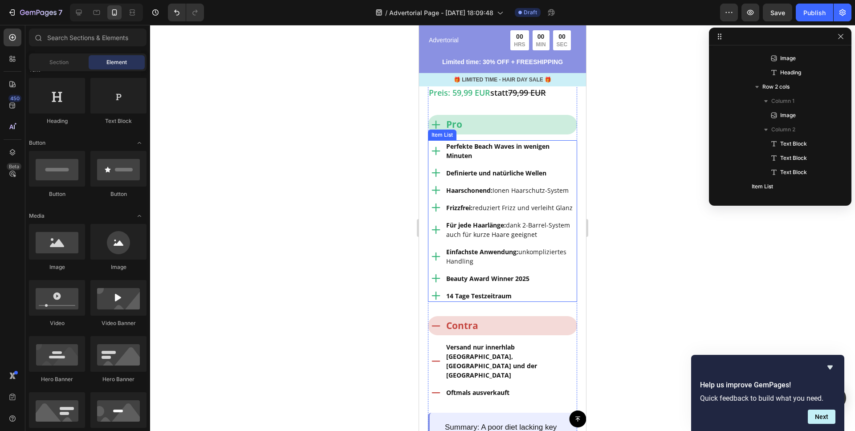
click at [341, 130] on div at bounding box center [502, 228] width 705 height 406
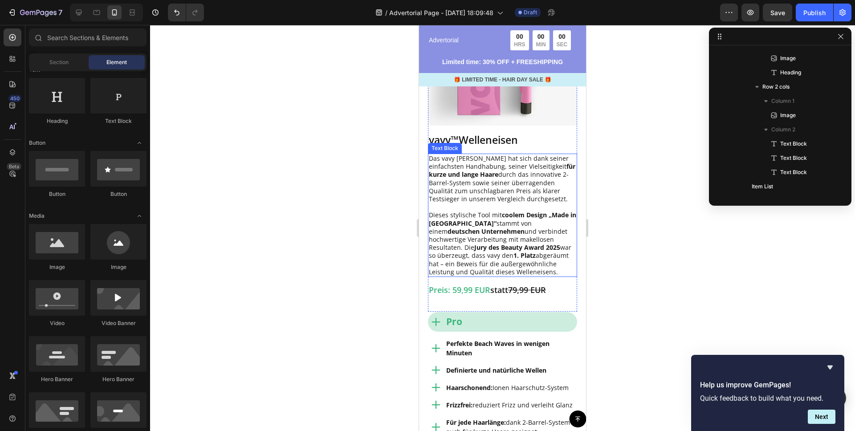
scroll to position [1059, 0]
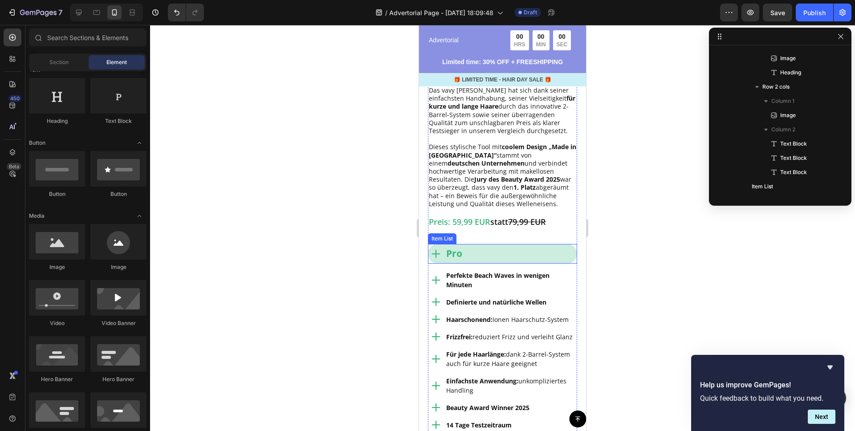
click at [490, 256] on div "Pro" at bounding box center [502, 254] width 149 height 20
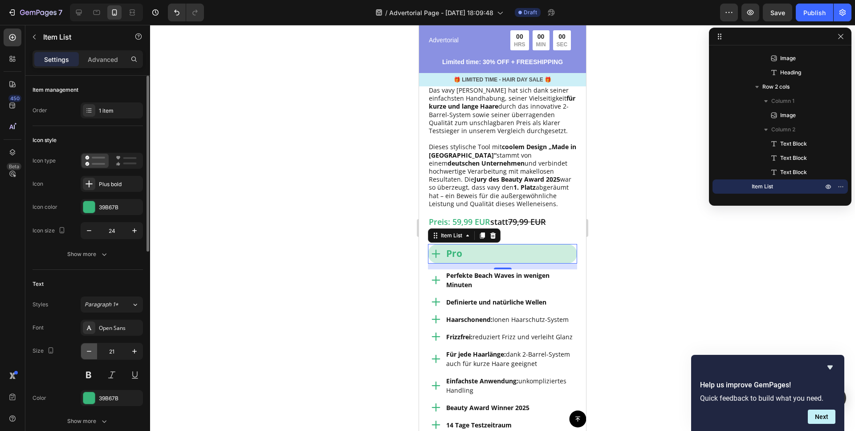
click at [91, 354] on icon "button" at bounding box center [89, 351] width 9 height 9
type input "20"
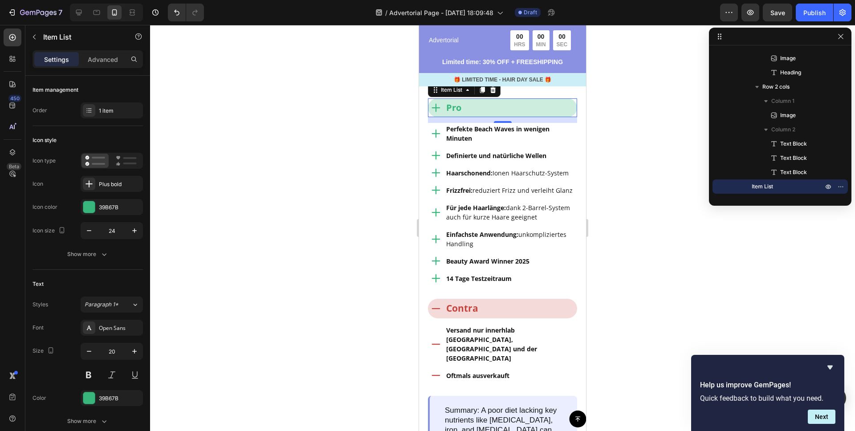
scroll to position [1241, 0]
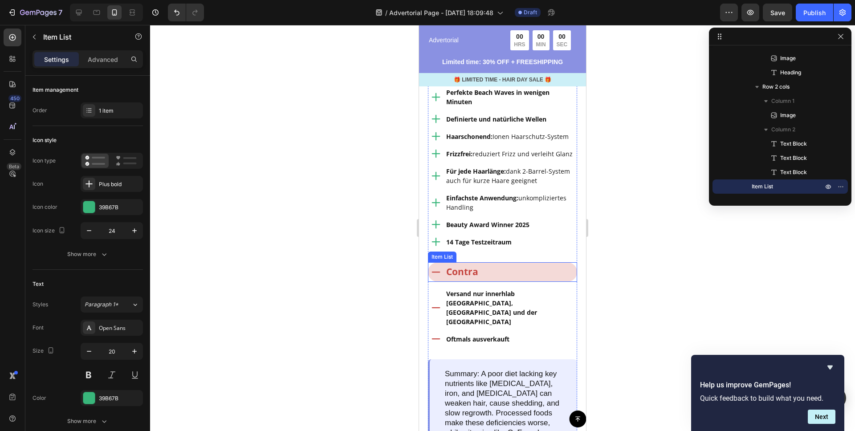
click at [518, 270] on div "Contra" at bounding box center [502, 272] width 149 height 20
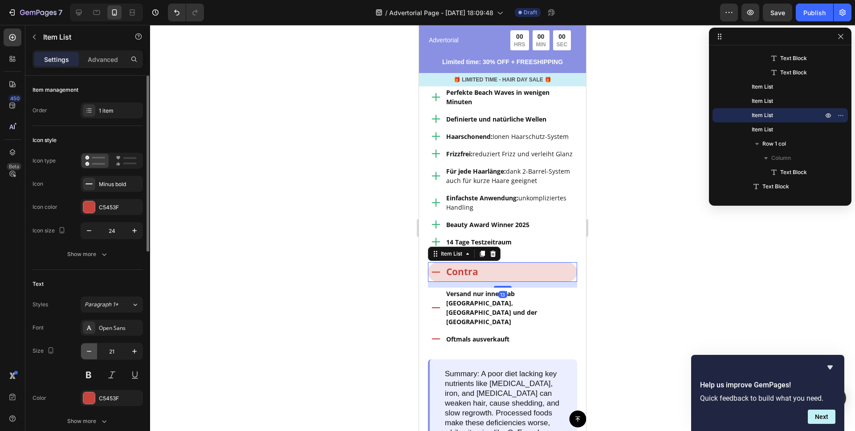
click at [88, 348] on icon "button" at bounding box center [89, 351] width 9 height 9
type input "20"
click at [294, 251] on div at bounding box center [502, 228] width 705 height 406
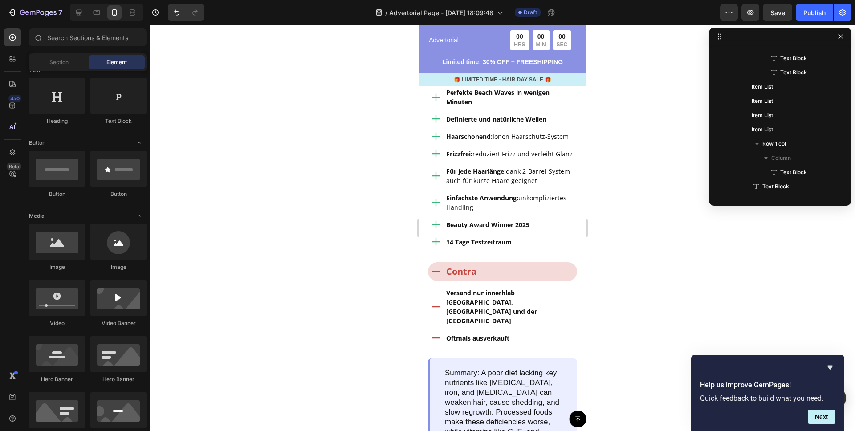
click at [287, 215] on div at bounding box center [502, 228] width 705 height 406
click at [291, 139] on div at bounding box center [502, 228] width 705 height 406
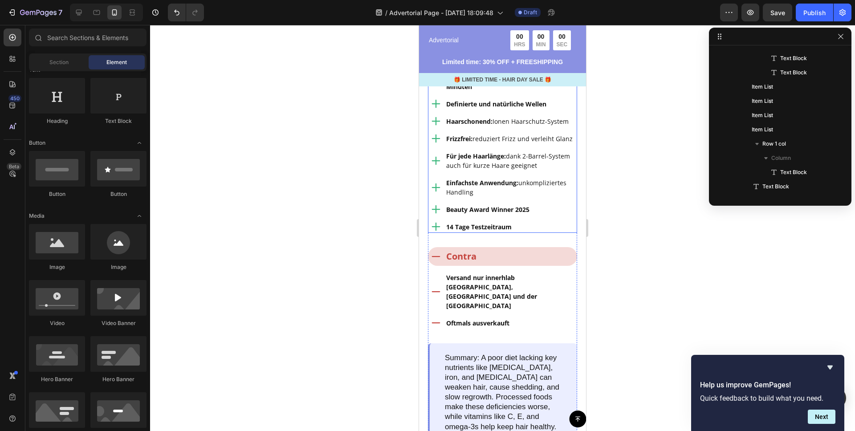
scroll to position [1252, 0]
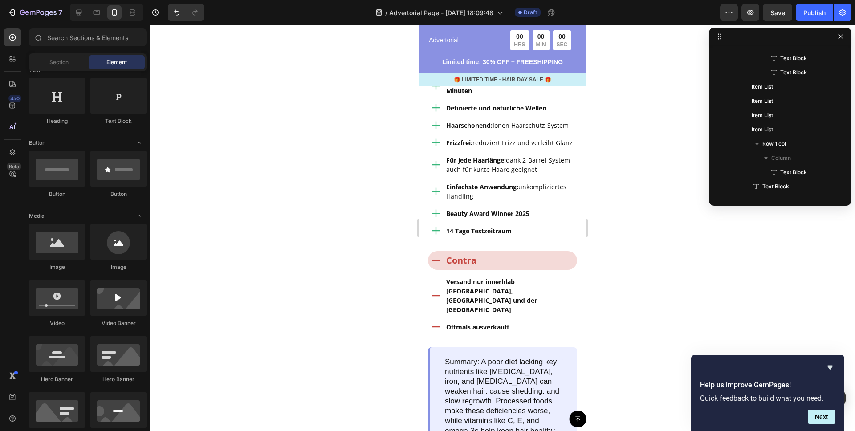
click at [609, 195] on div at bounding box center [502, 228] width 705 height 406
click at [303, 170] on div at bounding box center [502, 228] width 705 height 406
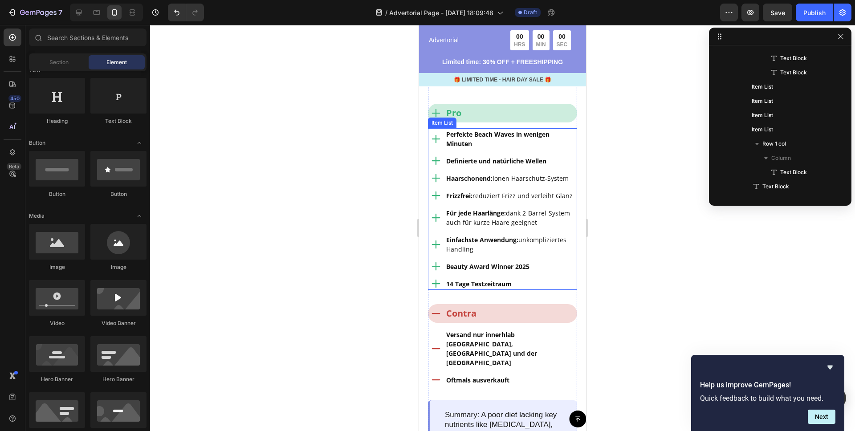
scroll to position [1197, 0]
click at [252, 180] on div at bounding box center [502, 228] width 705 height 406
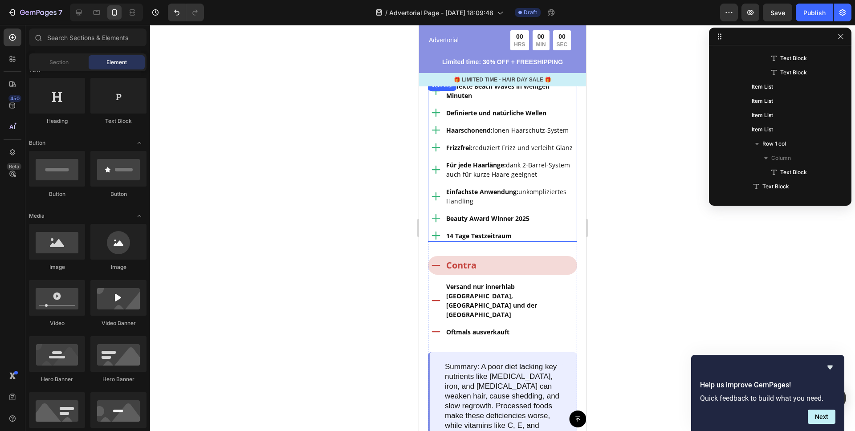
scroll to position [1173, 0]
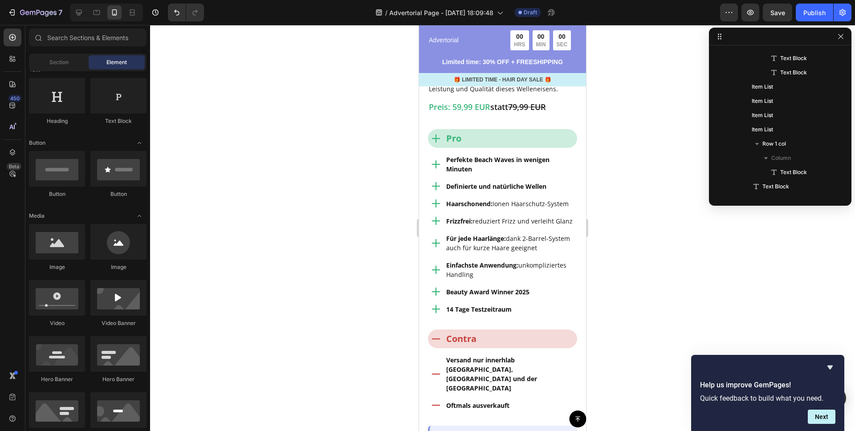
click at [317, 168] on div at bounding box center [502, 228] width 705 height 406
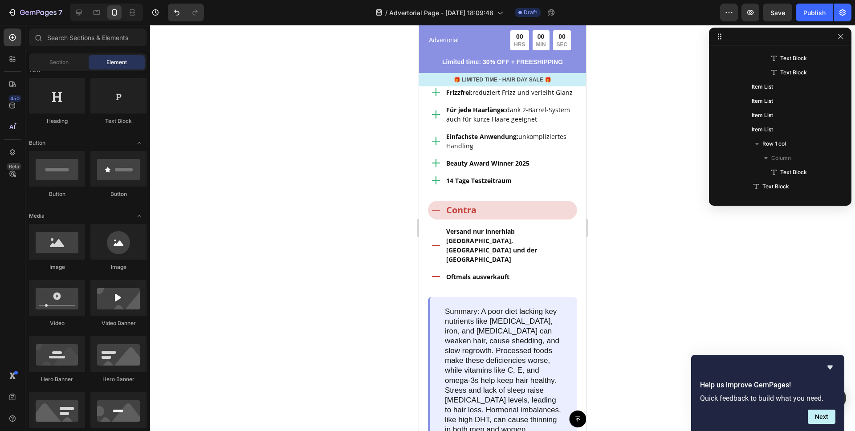
scroll to position [1294, 0]
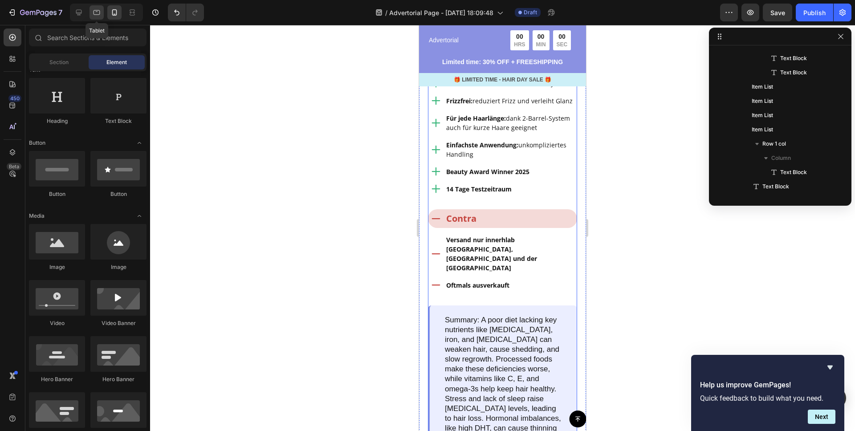
click at [98, 13] on icon at bounding box center [96, 12] width 9 height 9
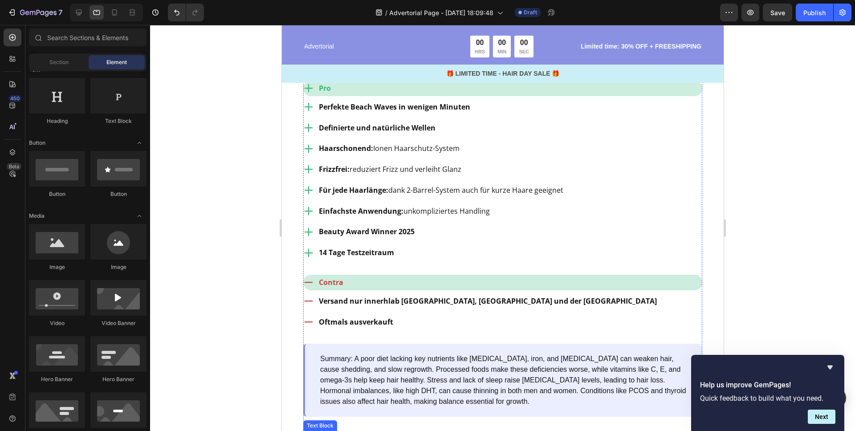
scroll to position [1086, 0]
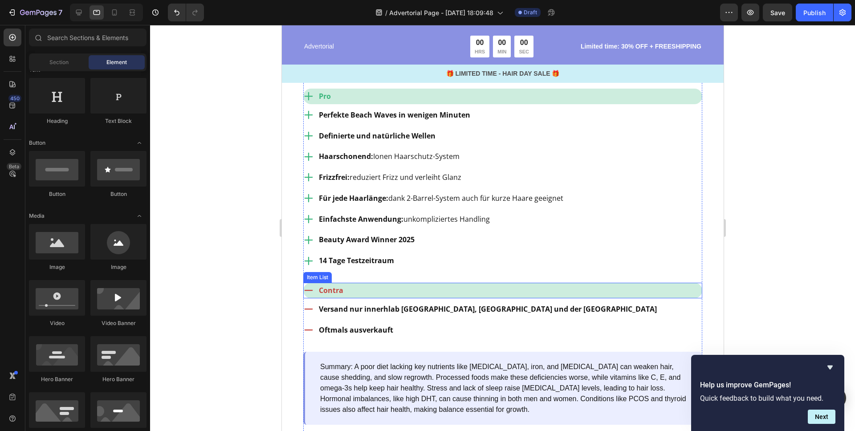
click at [379, 286] on div "Contra" at bounding box center [502, 291] width 399 height 16
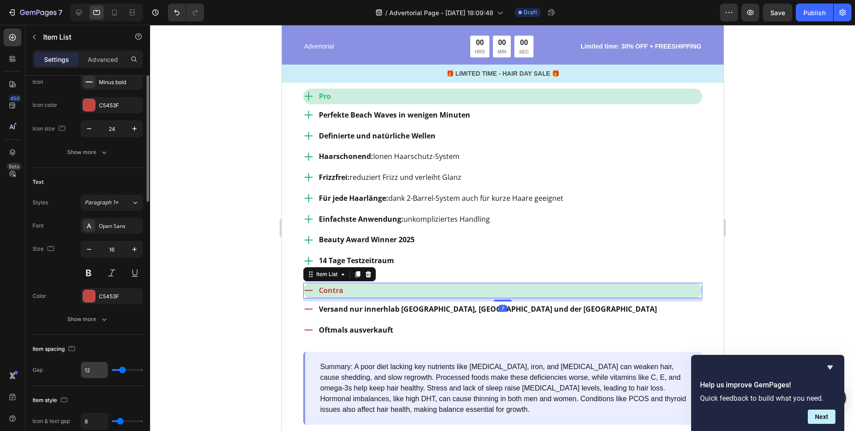
scroll to position [233, 0]
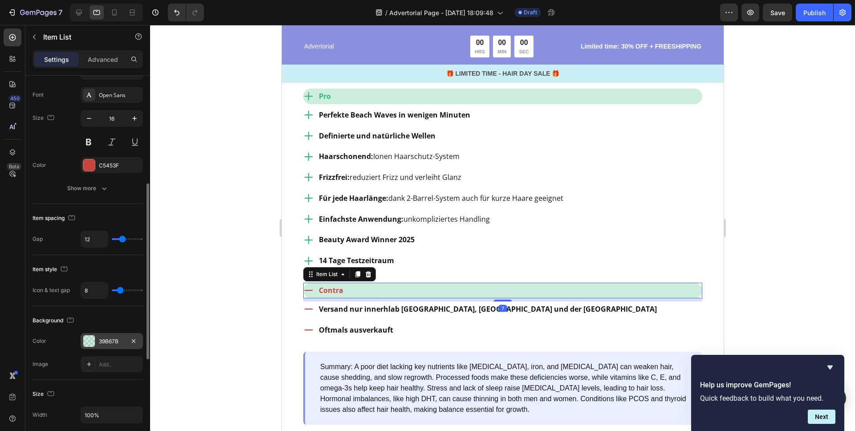
click at [90, 341] on div at bounding box center [89, 341] width 12 height 12
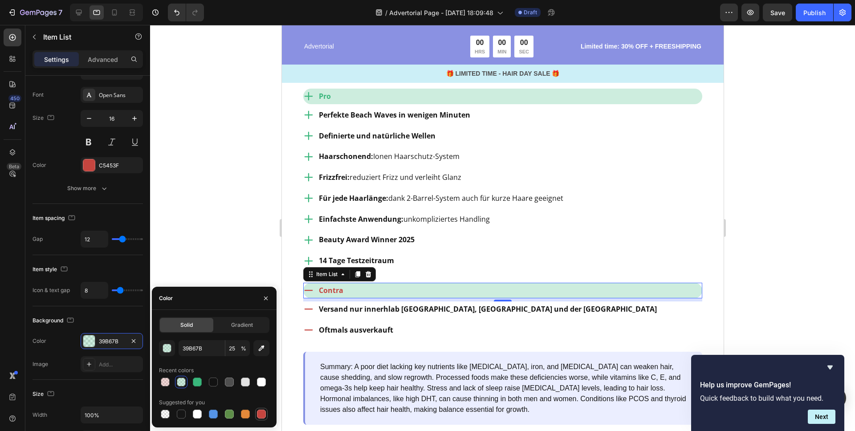
click at [262, 414] on div at bounding box center [261, 414] width 9 height 9
type input "C5453F"
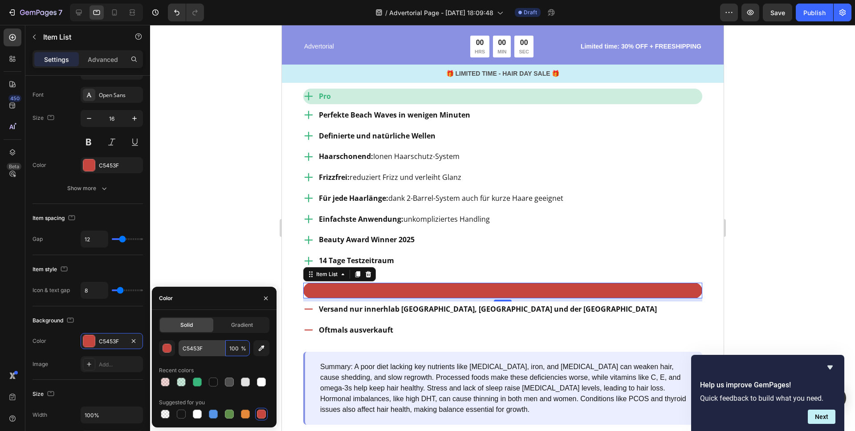
drag, startPoint x: 232, startPoint y: 346, endPoint x: 218, endPoint y: 341, distance: 15.2
click at [216, 343] on div "C5453F 100 %" at bounding box center [213, 348] width 71 height 16
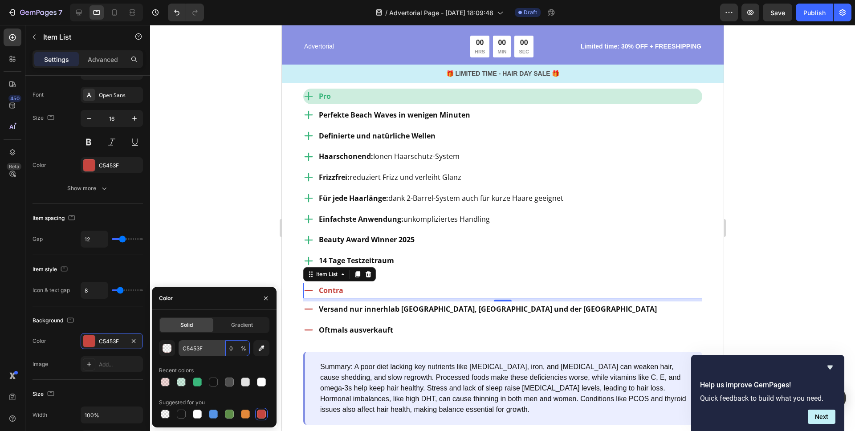
type input "20"
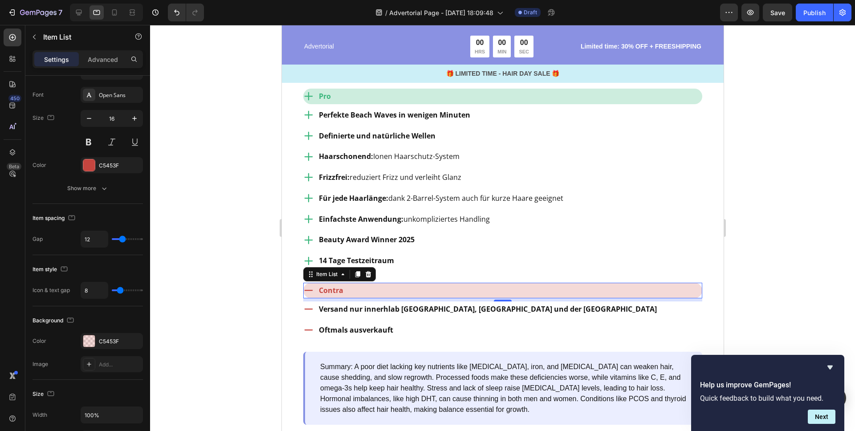
click at [215, 201] on div at bounding box center [502, 228] width 705 height 406
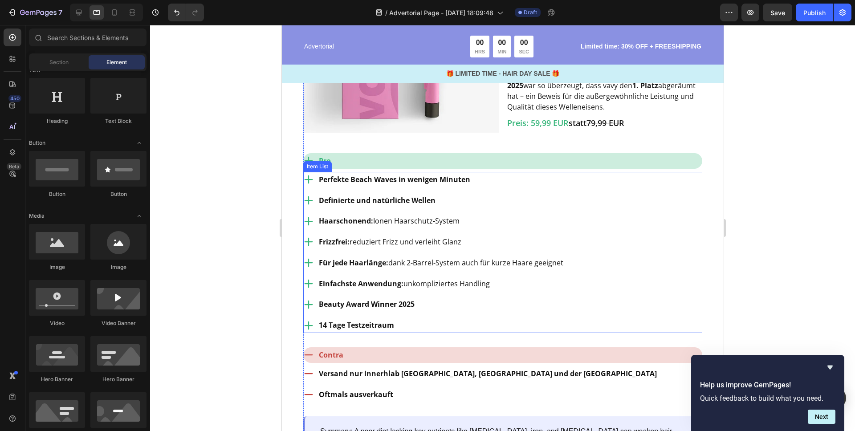
scroll to position [1021, 0]
click at [355, 156] on div "Pro" at bounding box center [502, 162] width 399 height 16
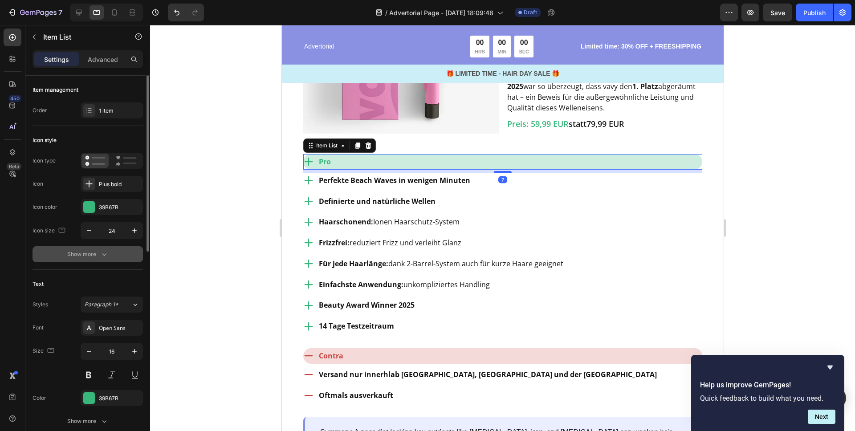
click at [109, 255] on button "Show more" at bounding box center [87, 254] width 110 height 16
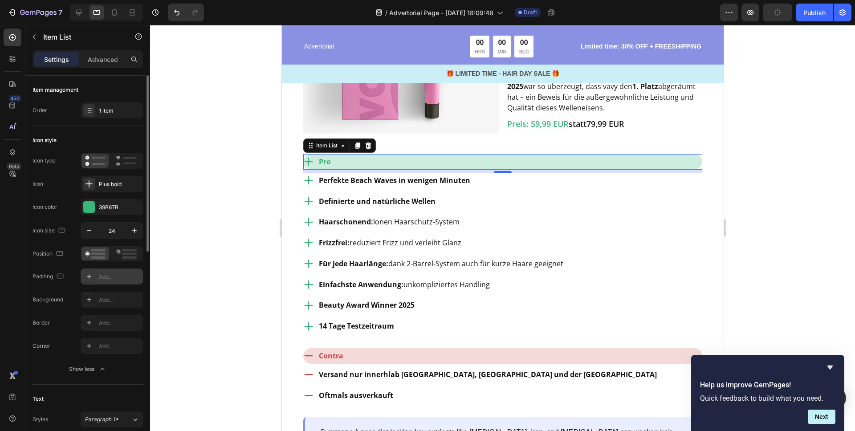
click at [113, 273] on div "Add..." at bounding box center [120, 277] width 42 height 8
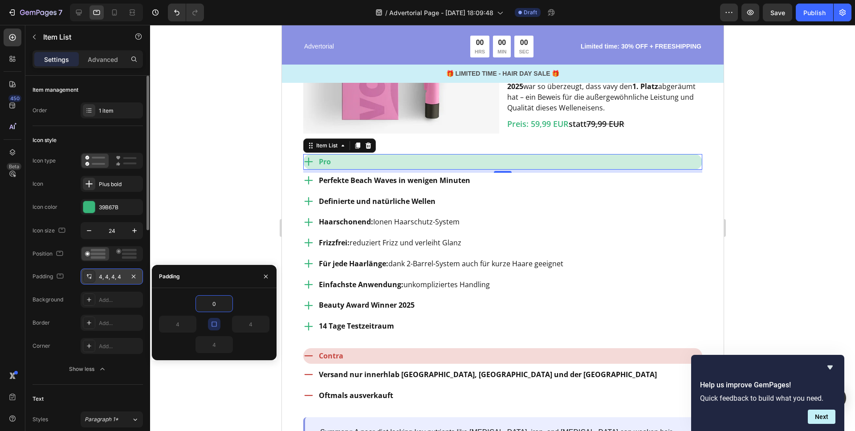
type input "0"
click at [213, 323] on icon "button" at bounding box center [214, 323] width 7 height 7
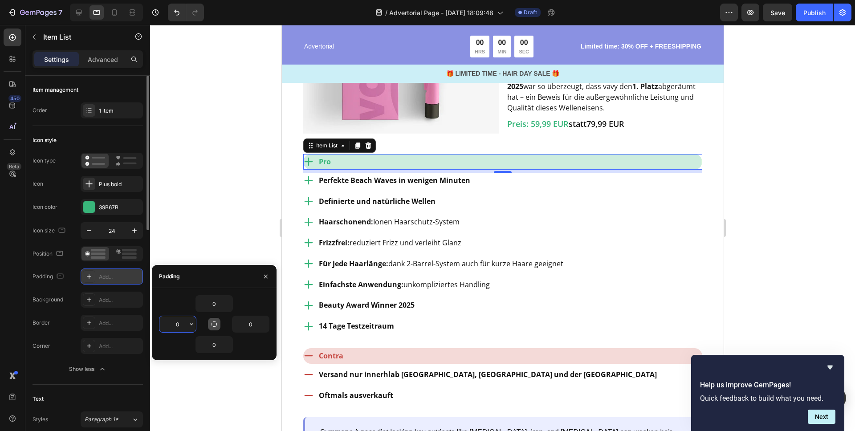
drag, startPoint x: 176, startPoint y: 324, endPoint x: 186, endPoint y: 323, distance: 9.9
click at [186, 323] on input "0" at bounding box center [177, 324] width 37 height 16
type input "6"
click at [560, 194] on div "Definierte und natürliche Wellen" at bounding box center [440, 202] width 247 height 16
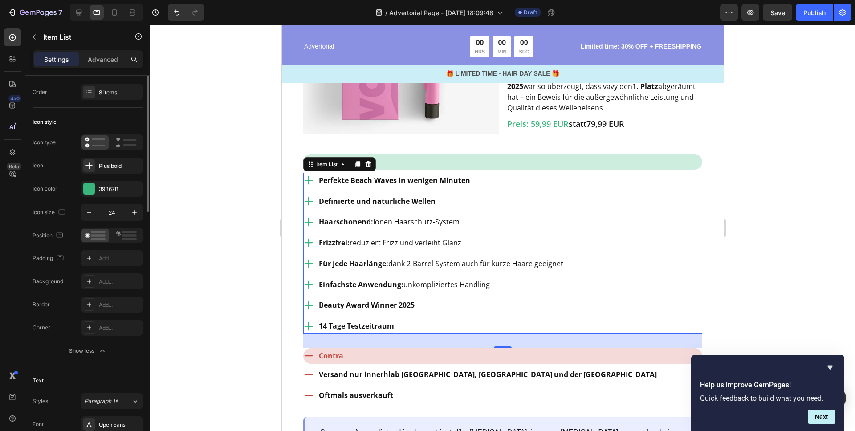
scroll to position [0, 0]
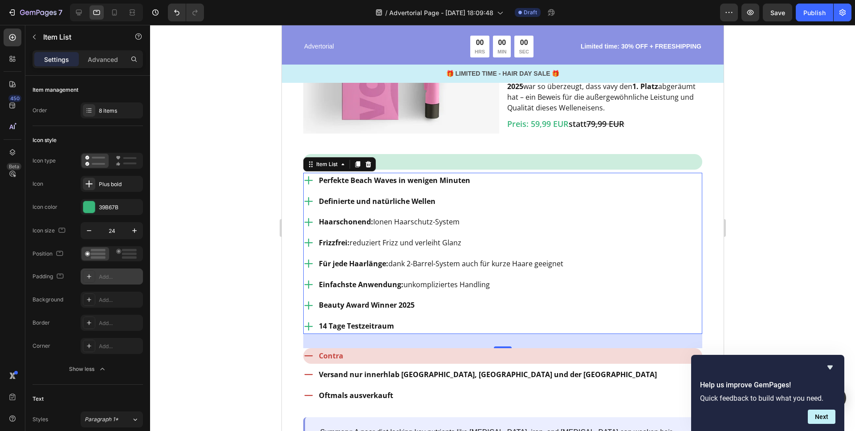
click at [118, 280] on div "Add..." at bounding box center [120, 277] width 42 height 8
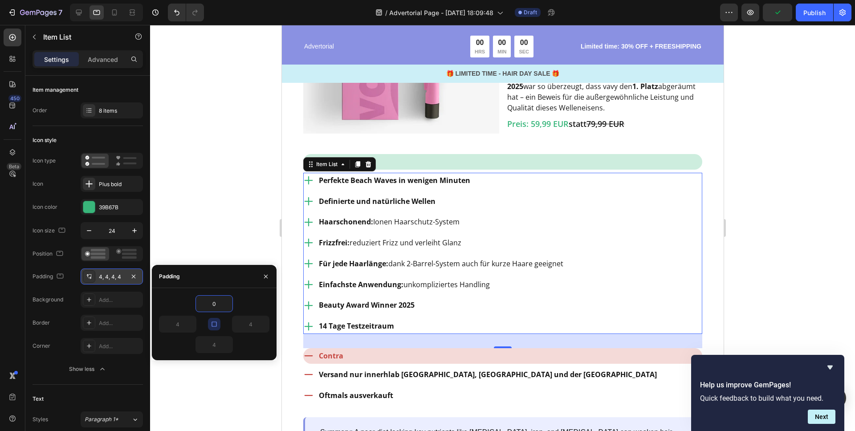
type input "0"
drag, startPoint x: 215, startPoint y: 323, endPoint x: 182, endPoint y: 324, distance: 33.4
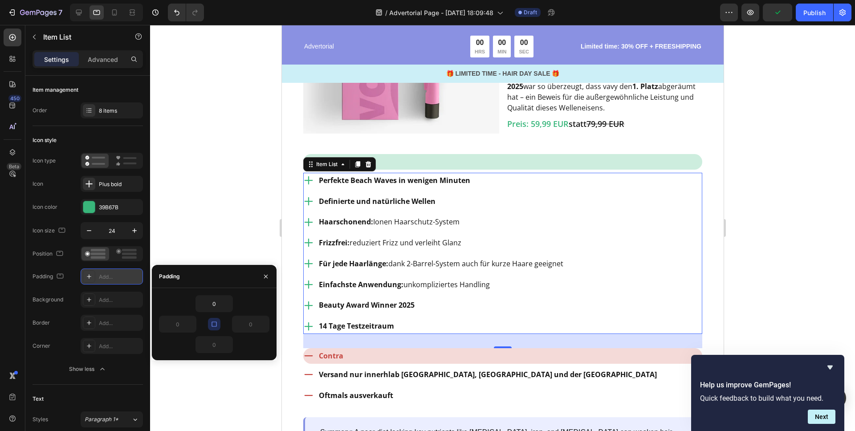
click at [215, 323] on icon "button" at bounding box center [214, 323] width 7 height 7
drag, startPoint x: 182, startPoint y: 324, endPoint x: 138, endPoint y: 317, distance: 43.8
click at [138, 317] on div "450 Beta Sections(18) Elements(83) Section Element Hero Section Product Detail …" at bounding box center [75, 228] width 150 height 406
type input "6"
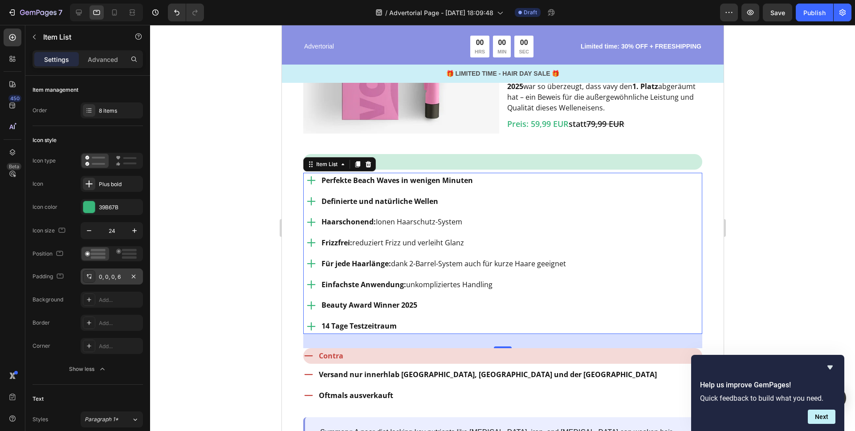
click at [212, 183] on div at bounding box center [502, 228] width 705 height 406
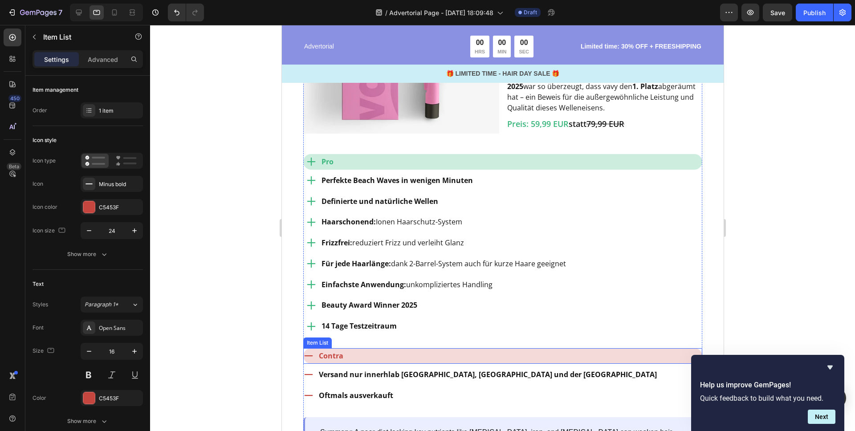
click at [359, 348] on div "Contra" at bounding box center [502, 356] width 399 height 16
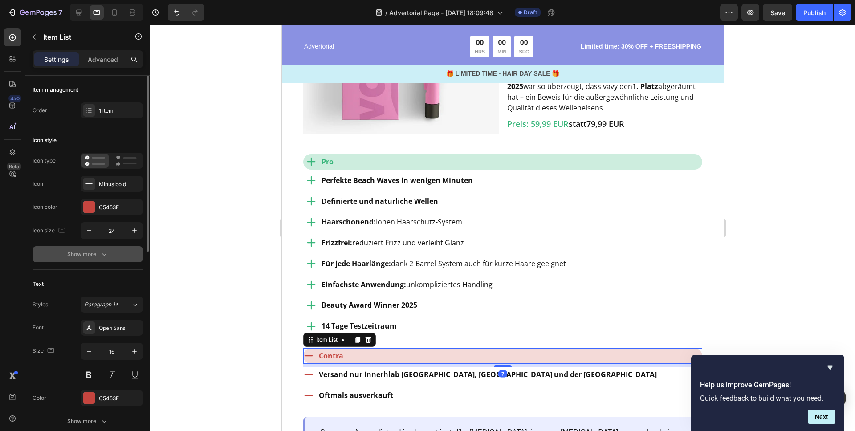
click at [93, 256] on div "Show more" at bounding box center [87, 254] width 41 height 9
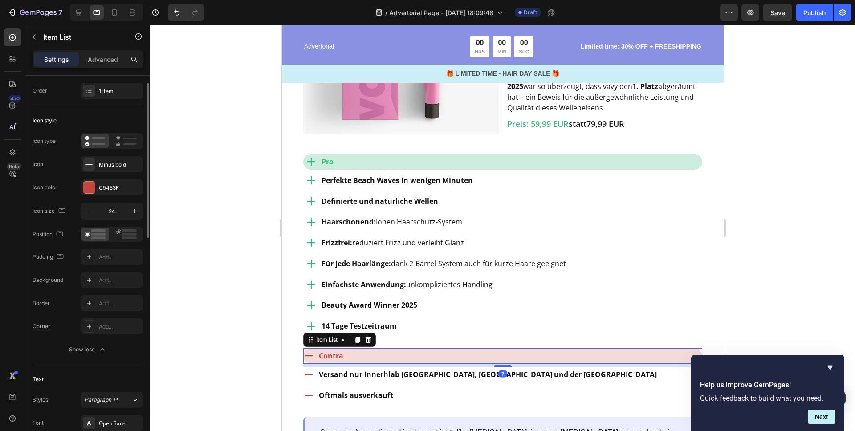
scroll to position [24, 0]
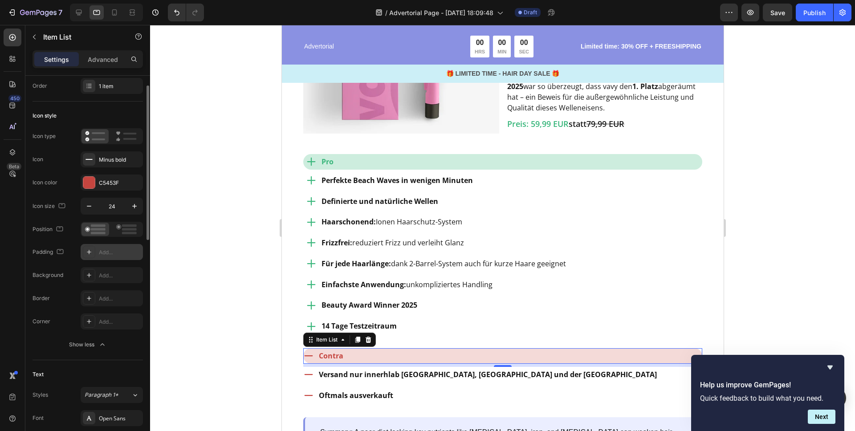
click at [111, 251] on div "Add..." at bounding box center [120, 252] width 42 height 8
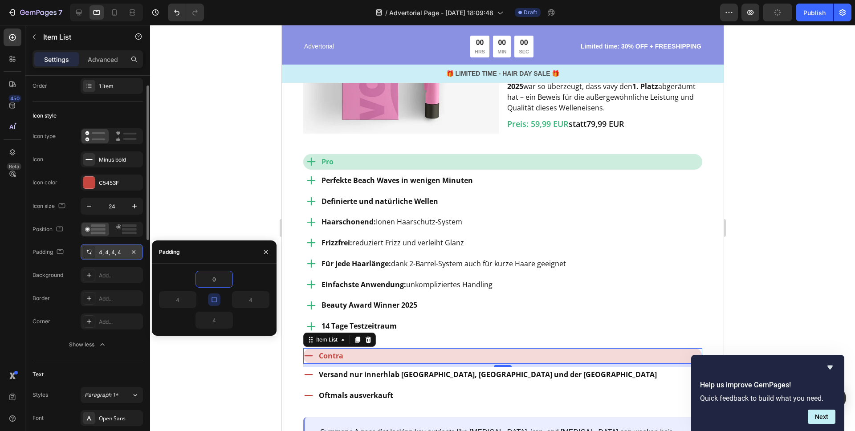
type input "0"
click at [183, 272] on div "0" at bounding box center [214, 279] width 110 height 17
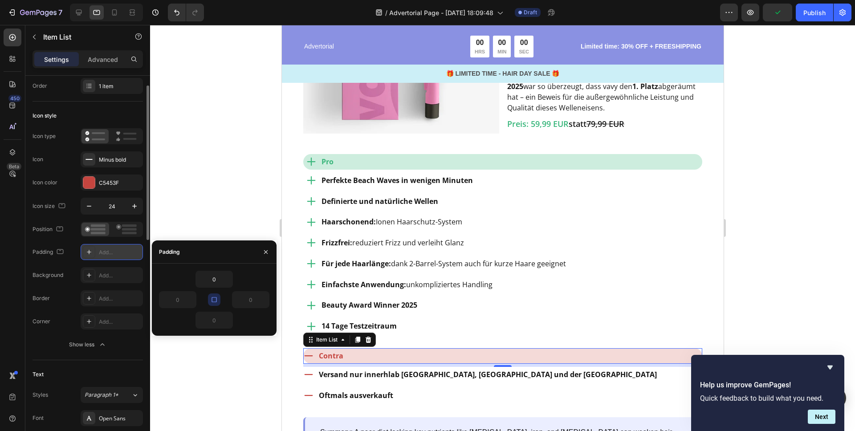
click at [218, 300] on button "button" at bounding box center [214, 299] width 12 height 12
drag, startPoint x: 175, startPoint y: 300, endPoint x: 158, endPoint y: 298, distance: 17.0
click at [158, 299] on div "0 0 0 0" at bounding box center [214, 300] width 125 height 58
type input "6"
click at [574, 369] on div "Versand nur innerhlab [GEOGRAPHIC_DATA], [GEOGRAPHIC_DATA] und der Schweiz Oftm…" at bounding box center [502, 385] width 399 height 37
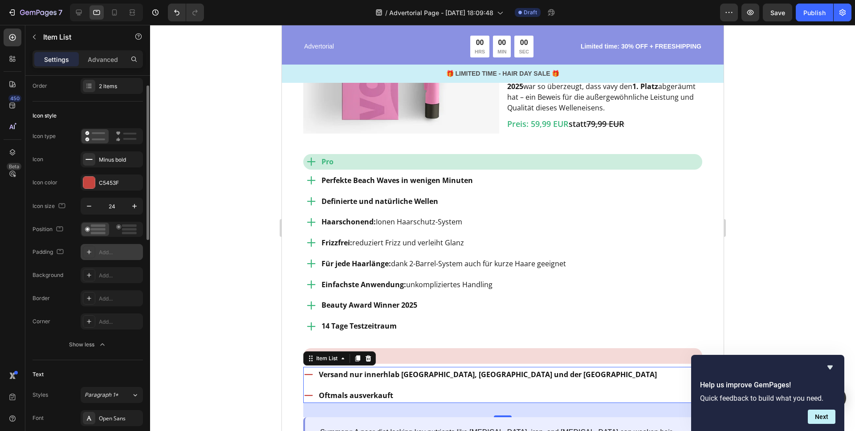
click at [112, 252] on div "Add..." at bounding box center [120, 252] width 42 height 8
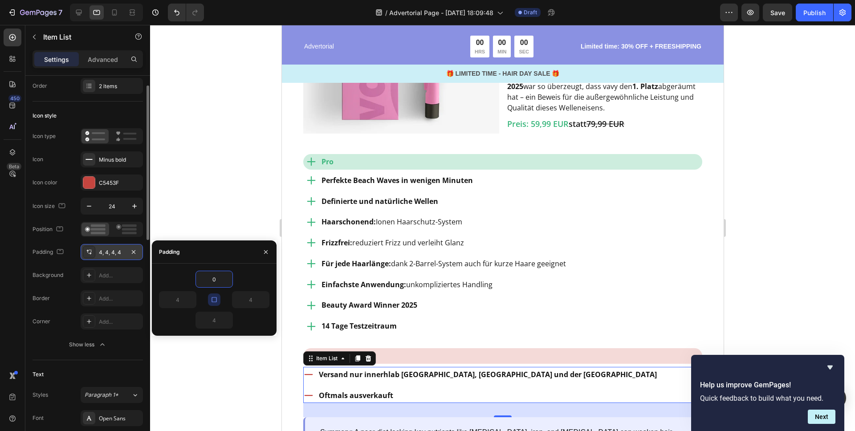
type input "0"
drag, startPoint x: 250, startPoint y: 271, endPoint x: 246, endPoint y: 273, distance: 4.6
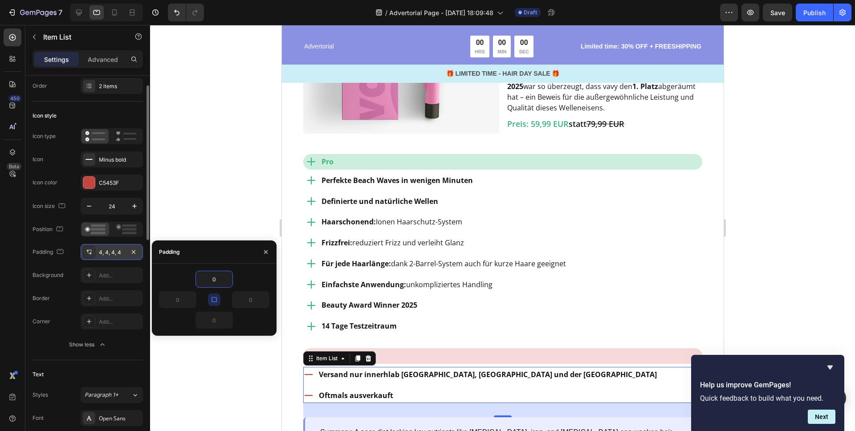
click at [250, 271] on div "0" at bounding box center [214, 279] width 110 height 17
click at [215, 297] on icon "button" at bounding box center [213, 299] width 5 height 5
drag, startPoint x: 181, startPoint y: 299, endPoint x: 150, endPoint y: 290, distance: 31.4
click at [150, 0] on div "7 / Advertorial Page - [DATE] 18:09:48 Draft Preview Save Publish 450 Beta Sect…" at bounding box center [427, 0] width 855 height 0
type input "6"
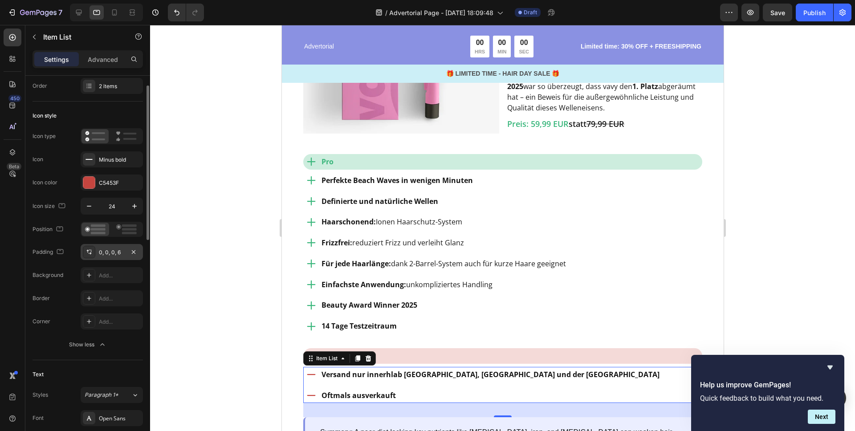
click at [194, 166] on div at bounding box center [502, 228] width 705 height 406
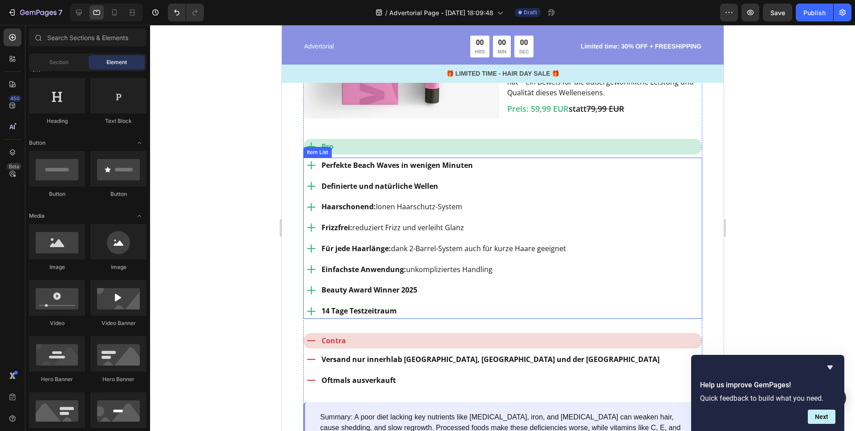
scroll to position [1028, 0]
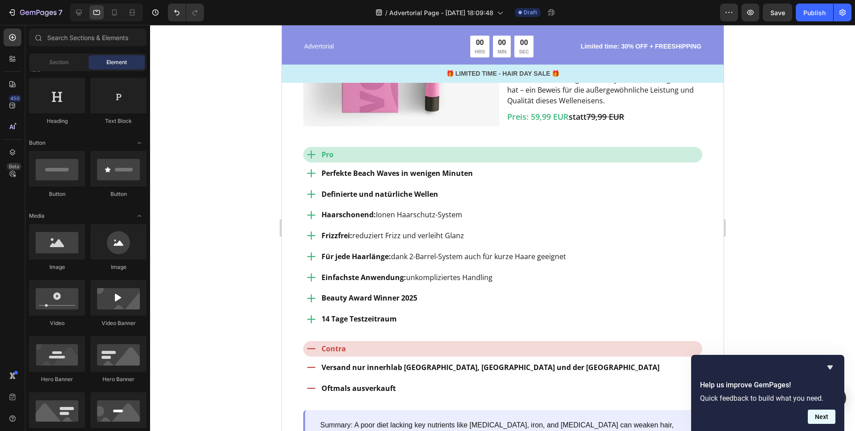
click at [825, 416] on button "Next" at bounding box center [821, 417] width 28 height 14
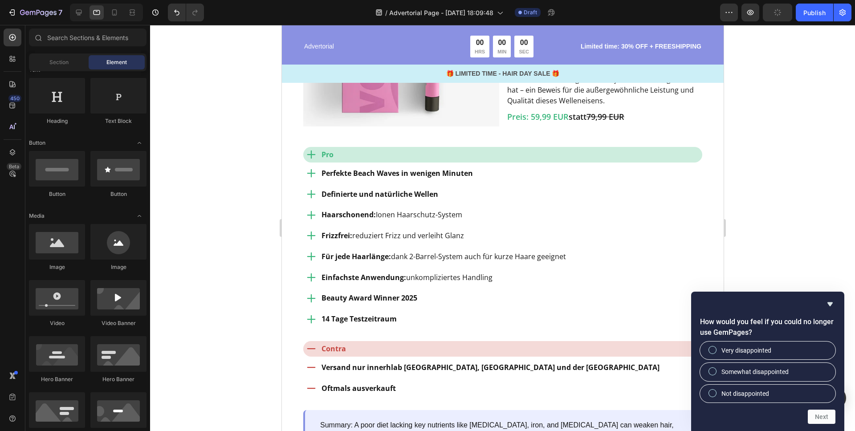
click at [829, 304] on icon "Hide survey" at bounding box center [829, 304] width 5 height 4
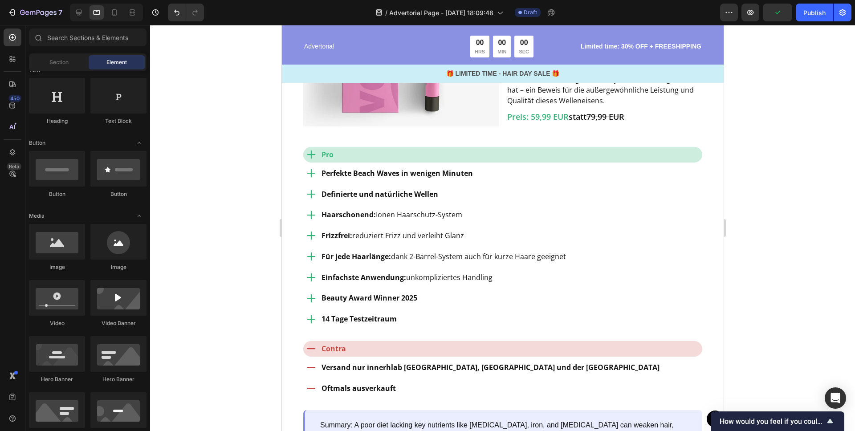
click at [799, 285] on div at bounding box center [502, 228] width 705 height 406
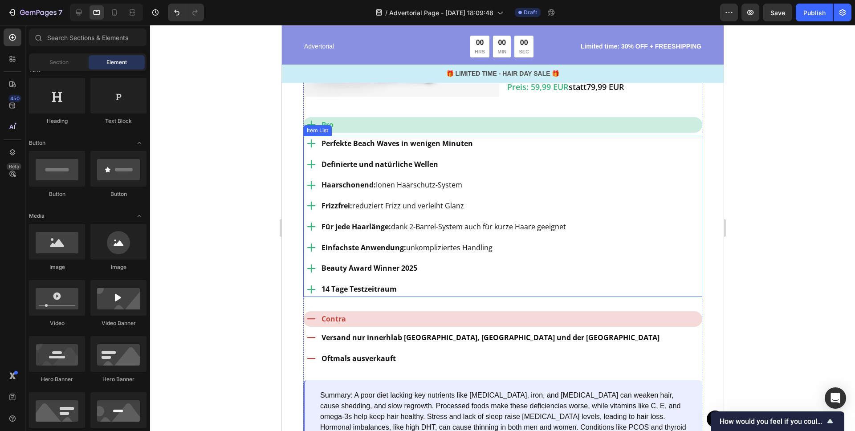
scroll to position [1086, 0]
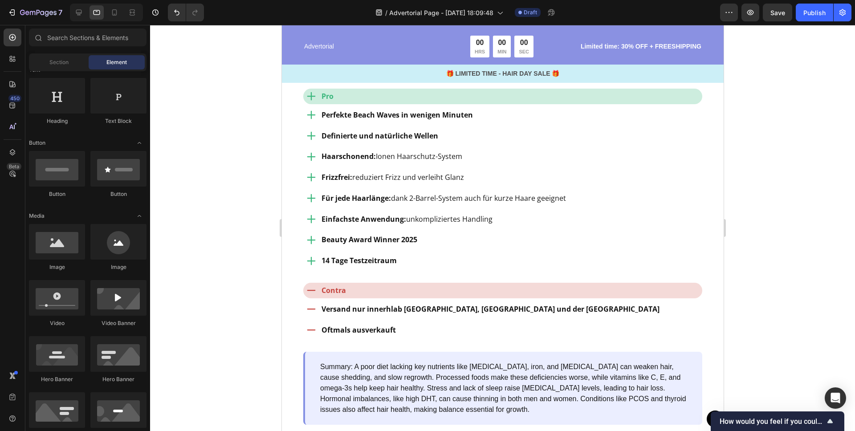
click at [769, 204] on div at bounding box center [502, 228] width 705 height 406
click at [765, 203] on div at bounding box center [502, 228] width 705 height 406
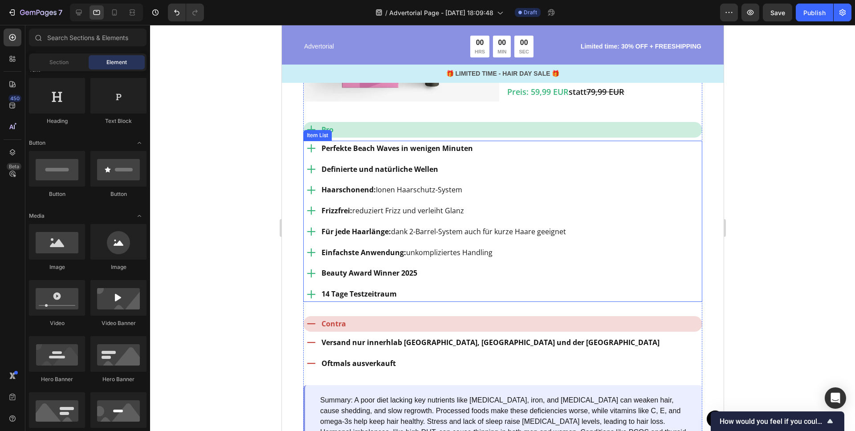
scroll to position [1045, 0]
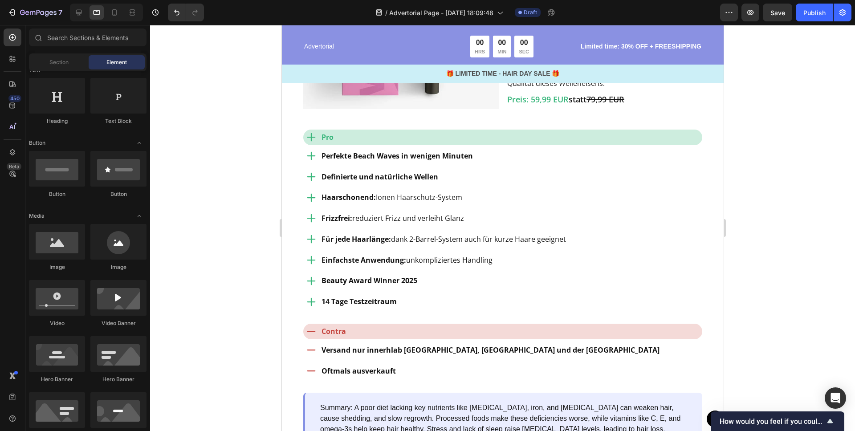
click at [771, 180] on div at bounding box center [502, 228] width 705 height 406
click at [764, 88] on div at bounding box center [502, 228] width 705 height 406
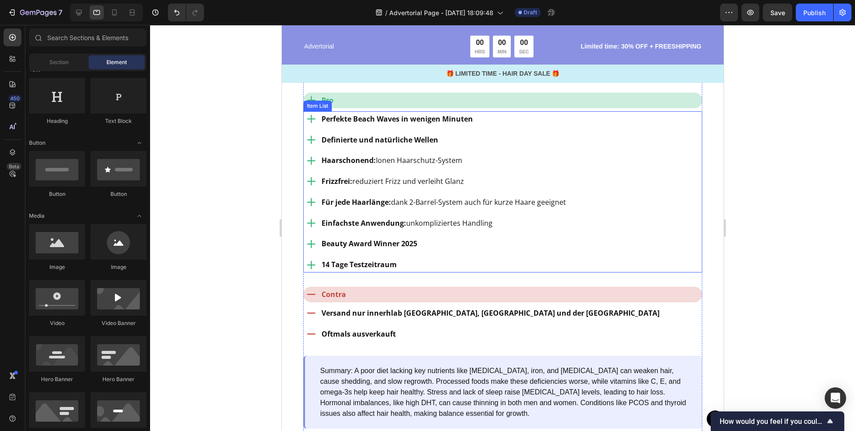
scroll to position [1118, 0]
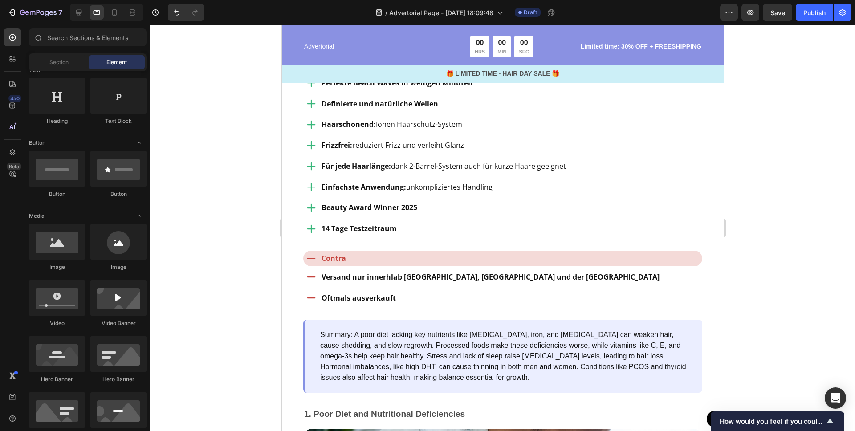
click at [180, 127] on div at bounding box center [502, 228] width 705 height 406
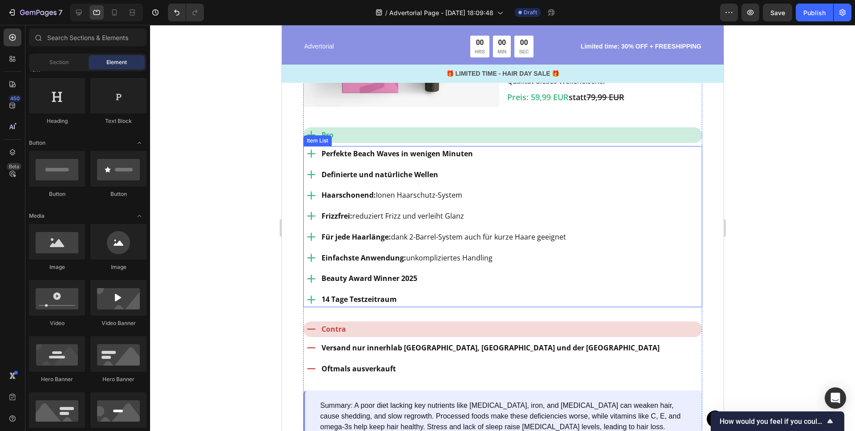
scroll to position [1045, 0]
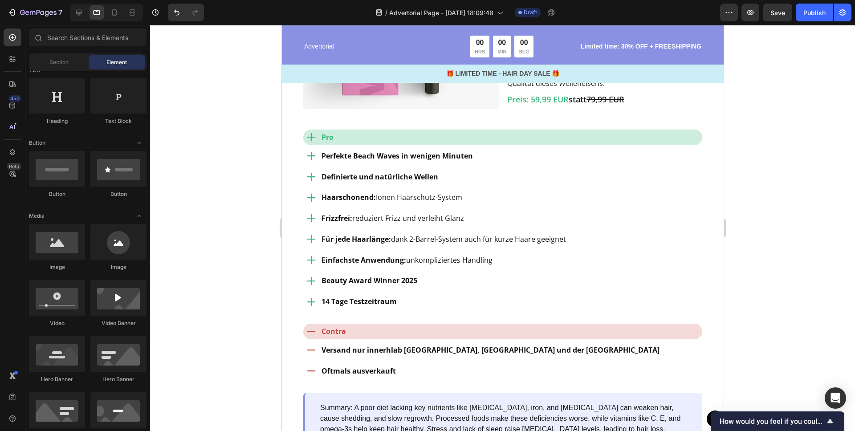
click at [776, 154] on div at bounding box center [502, 228] width 705 height 406
click at [770, 209] on div at bounding box center [502, 228] width 705 height 406
click at [733, 204] on div at bounding box center [502, 228] width 705 height 406
click at [747, 200] on div at bounding box center [502, 228] width 705 height 406
click at [778, 142] on div at bounding box center [502, 228] width 705 height 406
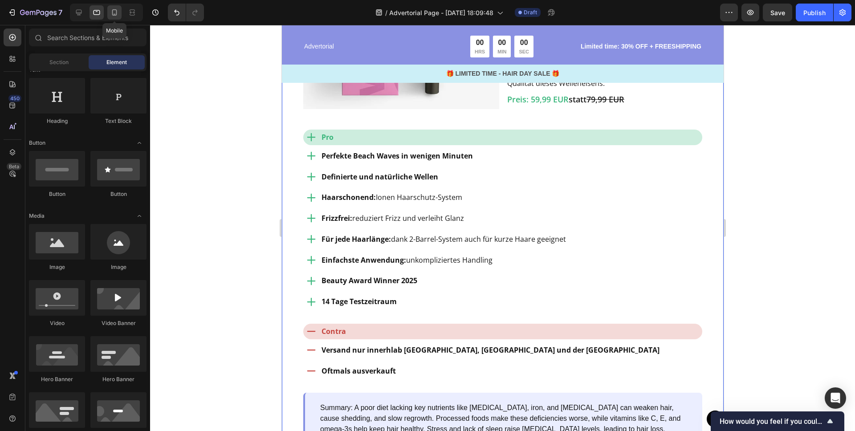
click at [116, 12] on icon at bounding box center [114, 12] width 9 height 9
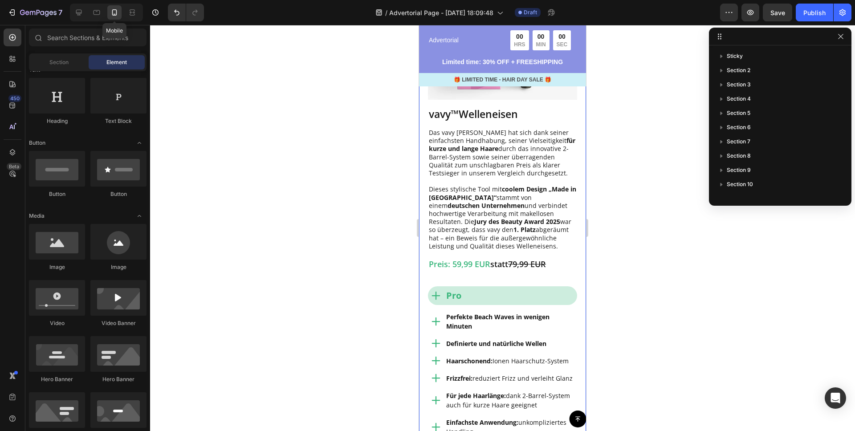
scroll to position [1008, 0]
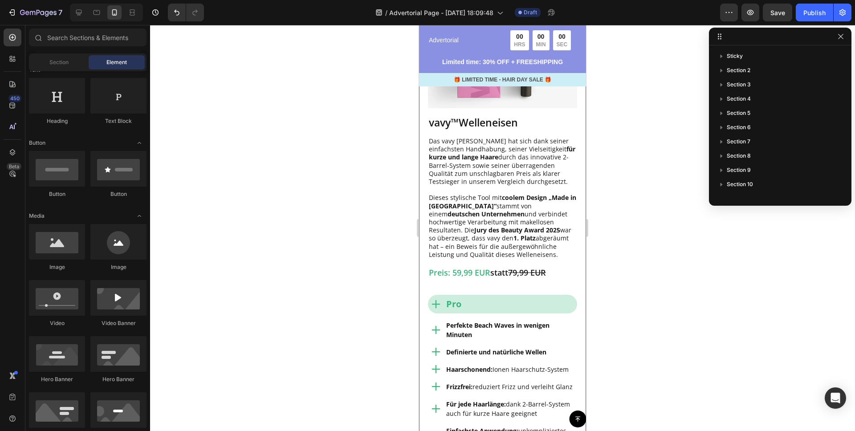
click at [344, 202] on div at bounding box center [502, 228] width 705 height 406
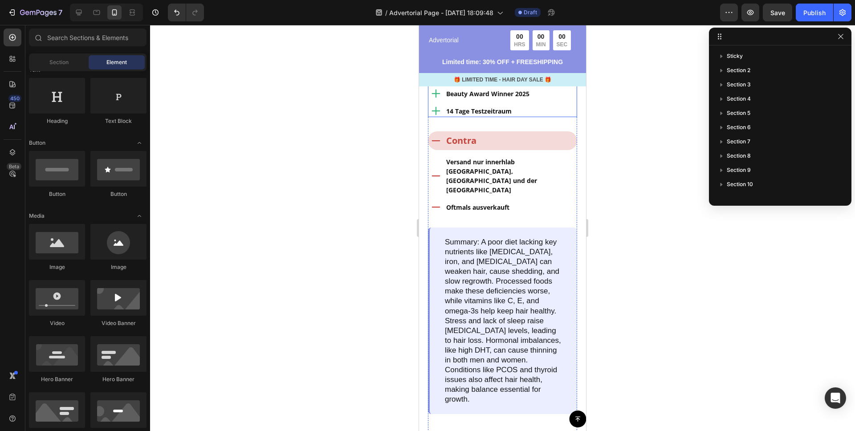
scroll to position [1376, 0]
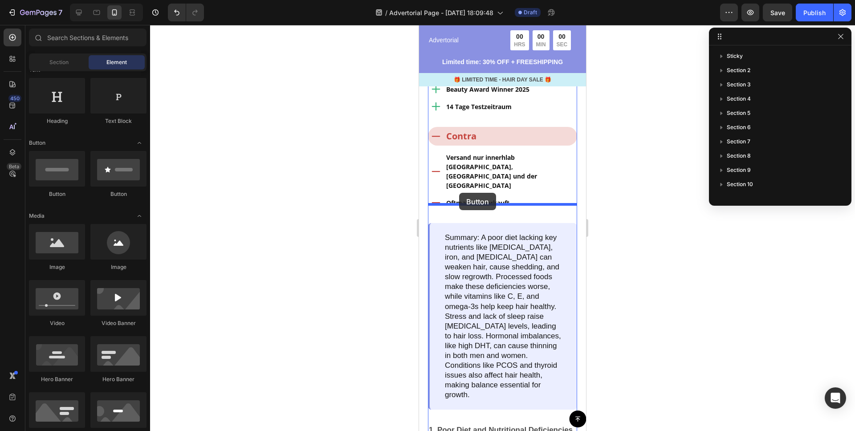
drag, startPoint x: 470, startPoint y: 199, endPoint x: 459, endPoint y: 193, distance: 12.9
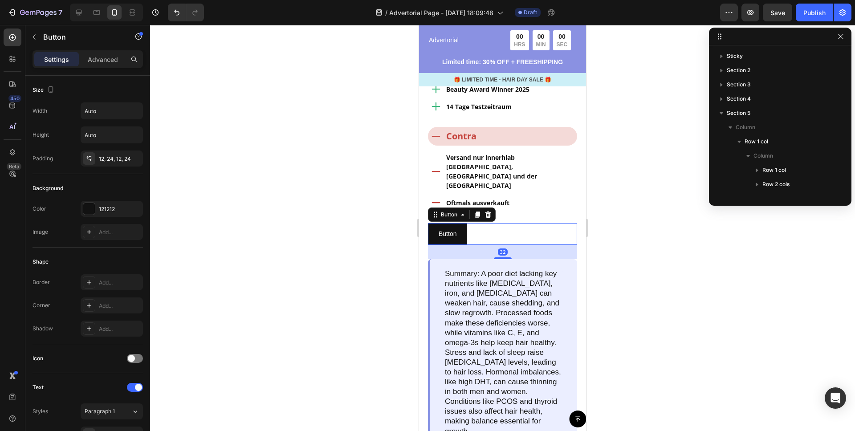
scroll to position [140, 0]
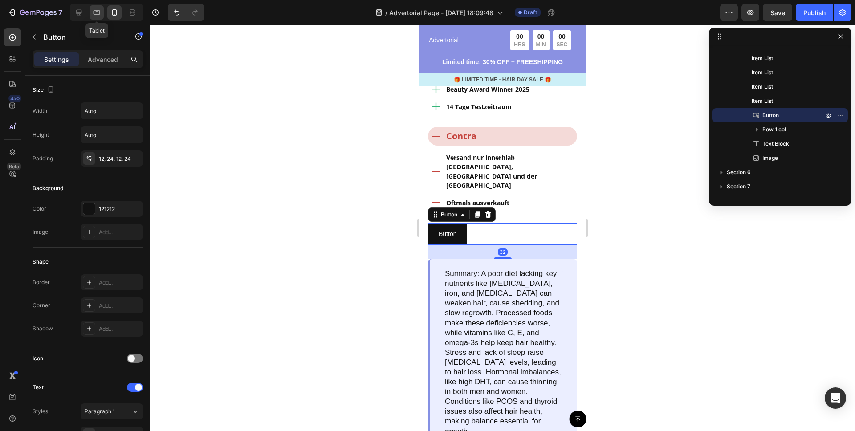
click at [94, 9] on icon at bounding box center [96, 12] width 9 height 9
type input "16"
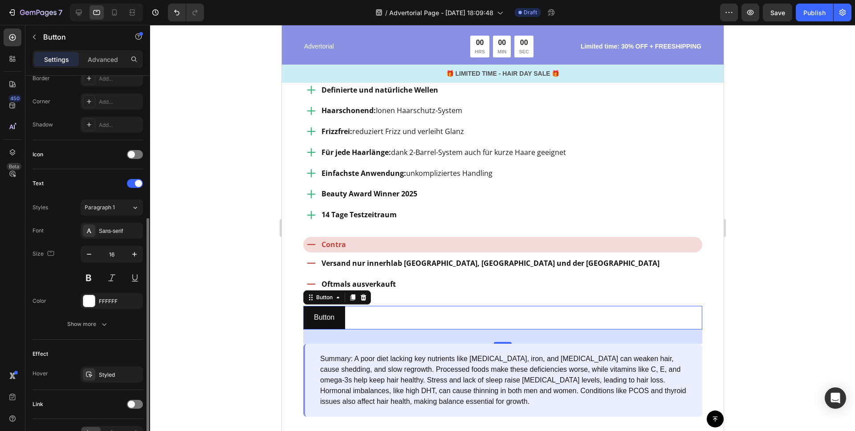
scroll to position [258, 0]
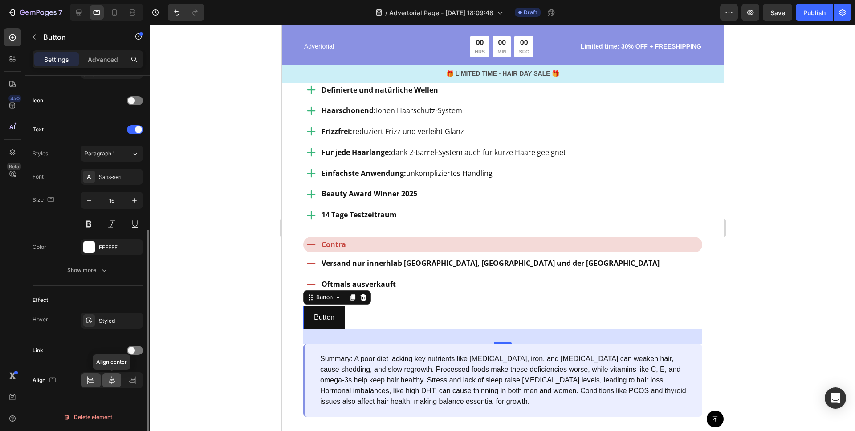
click at [111, 381] on icon at bounding box center [111, 380] width 9 height 9
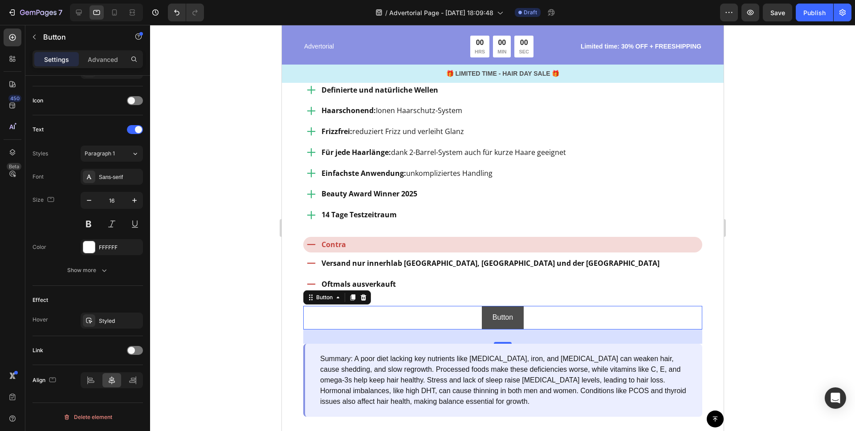
click at [519, 306] on button "Button" at bounding box center [502, 318] width 42 height 24
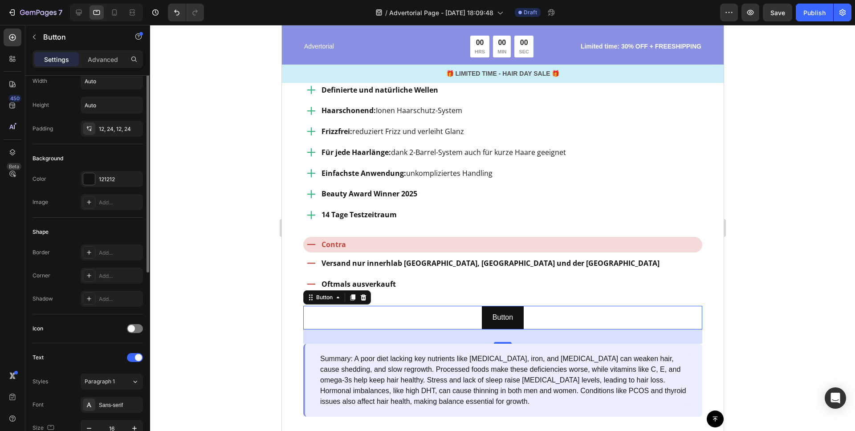
scroll to position [0, 0]
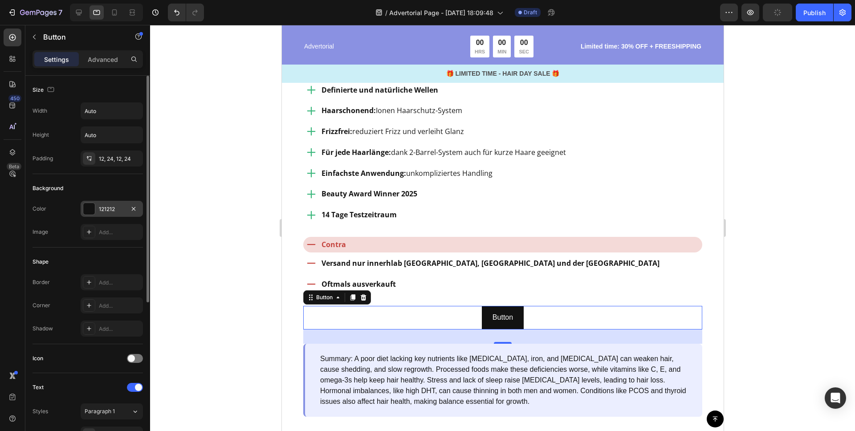
click at [86, 209] on div at bounding box center [89, 209] width 12 height 12
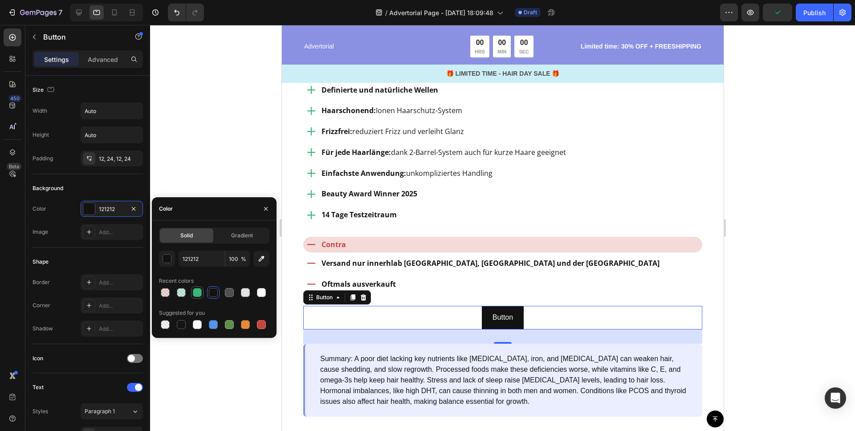
click at [198, 294] on div at bounding box center [197, 292] width 9 height 9
type input "39B67B"
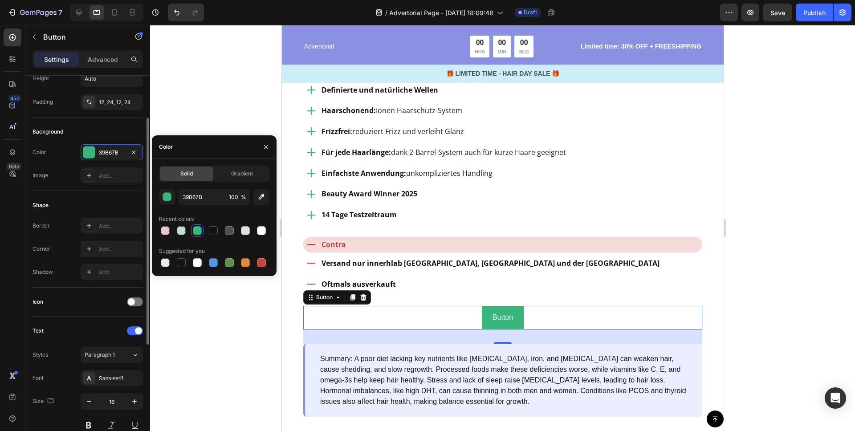
scroll to position [62, 0]
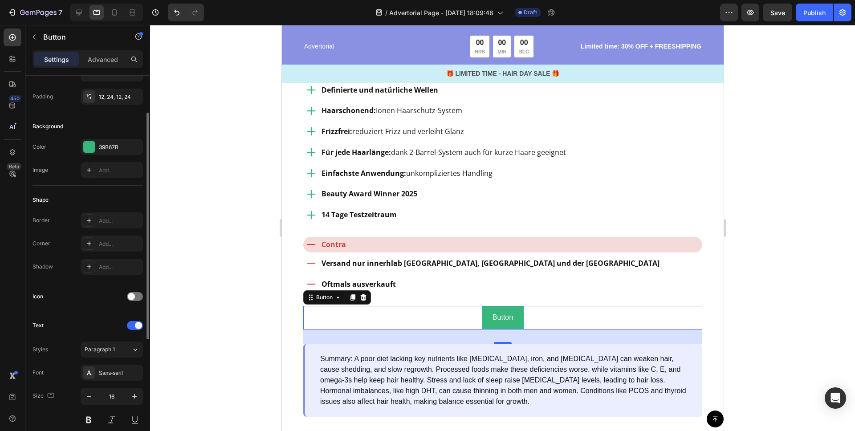
click at [68, 190] on div "Shape Border Add... Corner Add... Shadow Add..." at bounding box center [87, 234] width 110 height 97
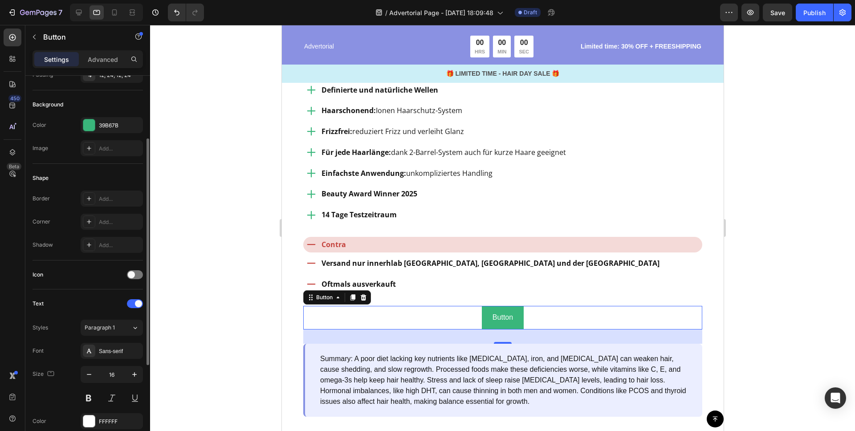
scroll to position [96, 0]
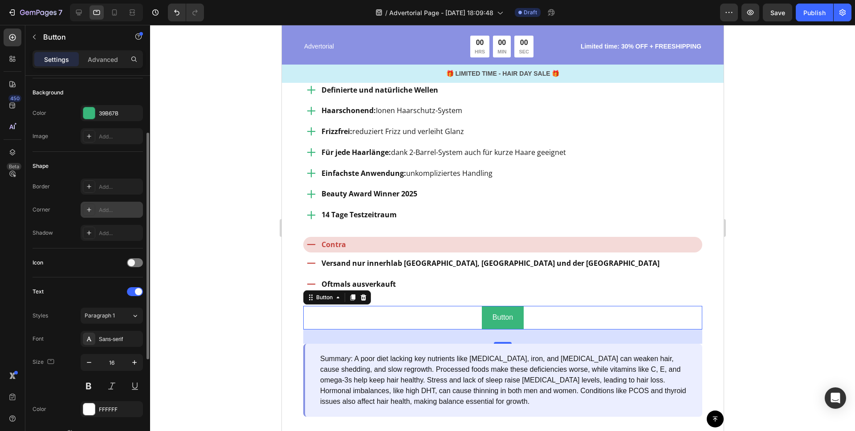
click at [106, 207] on div "Add..." at bounding box center [120, 210] width 42 height 8
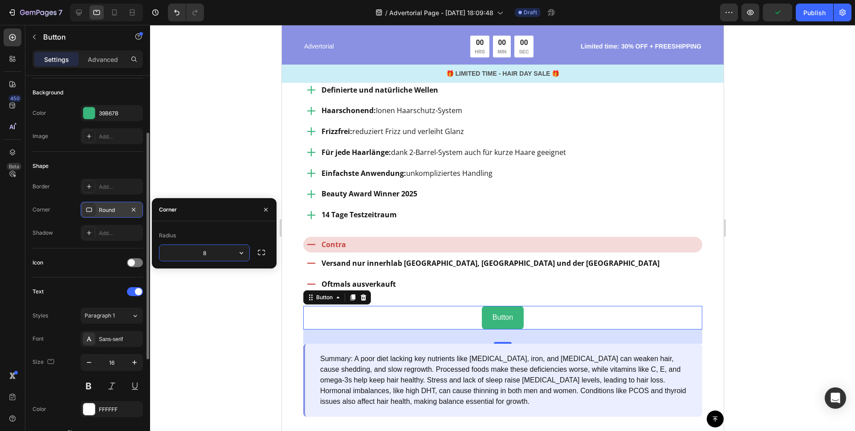
type input "4"
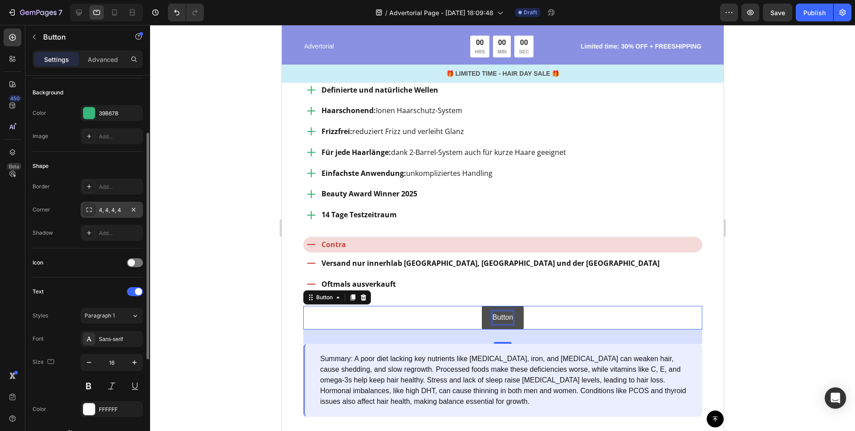
click at [497, 311] on p "Button" at bounding box center [502, 317] width 20 height 13
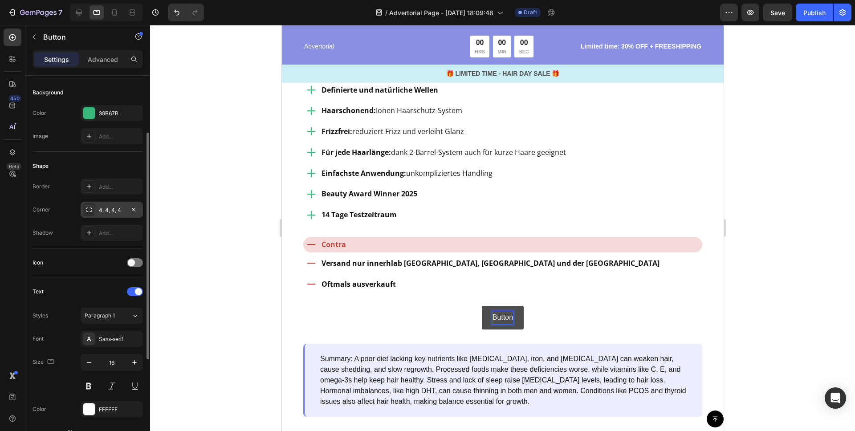
click at [502, 311] on p "Button" at bounding box center [502, 317] width 20 height 13
click at [470, 306] on button "Verfügbarkeit" at bounding box center [501, 318] width 63 height 24
click at [453, 306] on button "Verfügbarkeit Testsieger" at bounding box center [501, 318] width 97 height 24
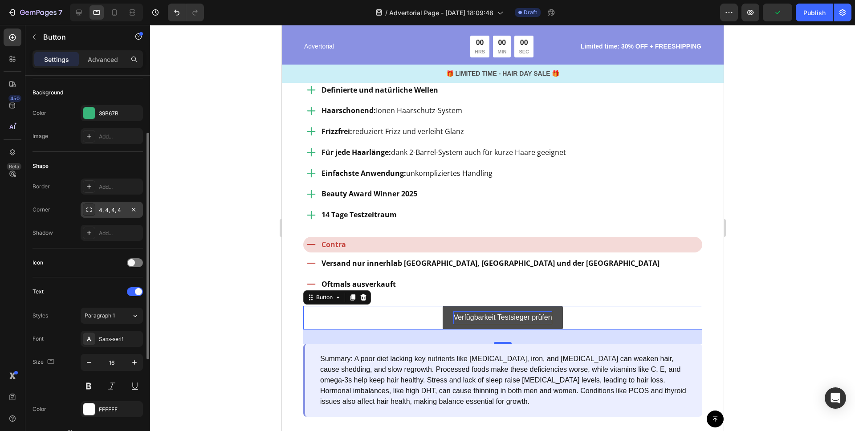
click at [790, 288] on div at bounding box center [502, 228] width 705 height 406
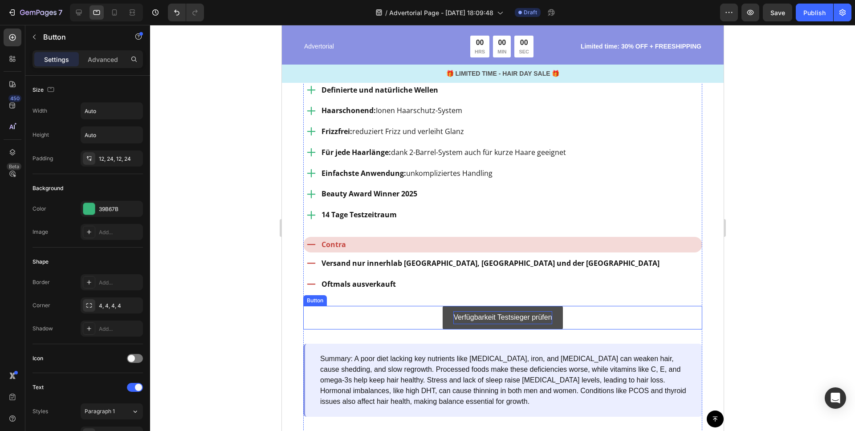
click at [528, 311] on p "Verfügbarkeit Testsieger prüfen" at bounding box center [502, 317] width 98 height 13
click at [521, 311] on p "Verfügbarkeit Testsieger prüfen" at bounding box center [502, 317] width 98 height 13
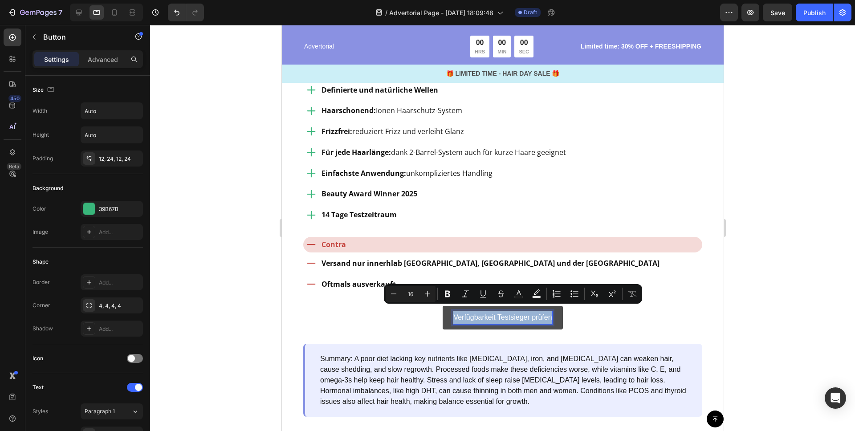
click at [521, 311] on p "Verfügbarkeit Testsieger prüfen" at bounding box center [502, 317] width 98 height 13
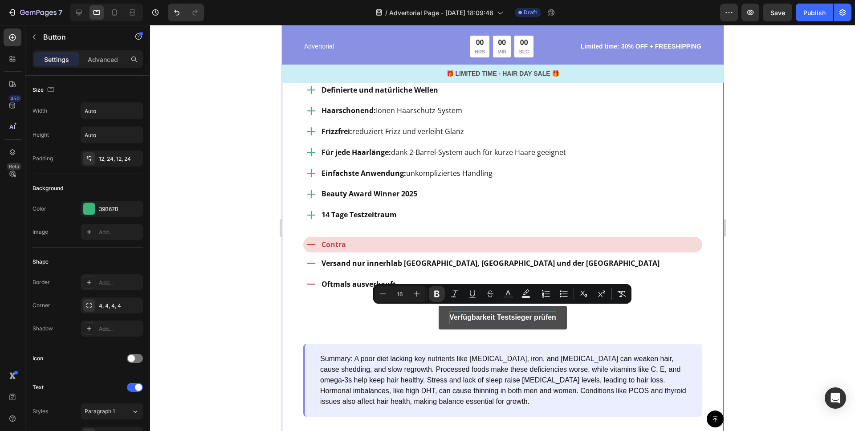
click at [773, 296] on div at bounding box center [502, 228] width 705 height 406
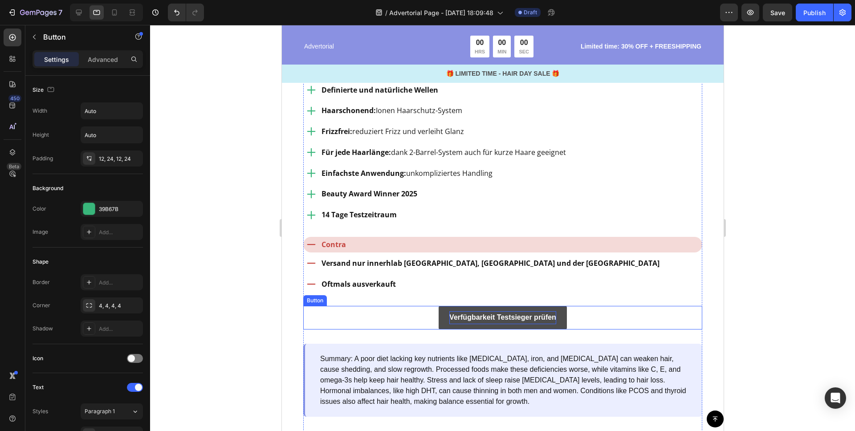
click at [587, 306] on div "Verfügbarkeit Testsieger prüfen Button" at bounding box center [502, 318] width 399 height 24
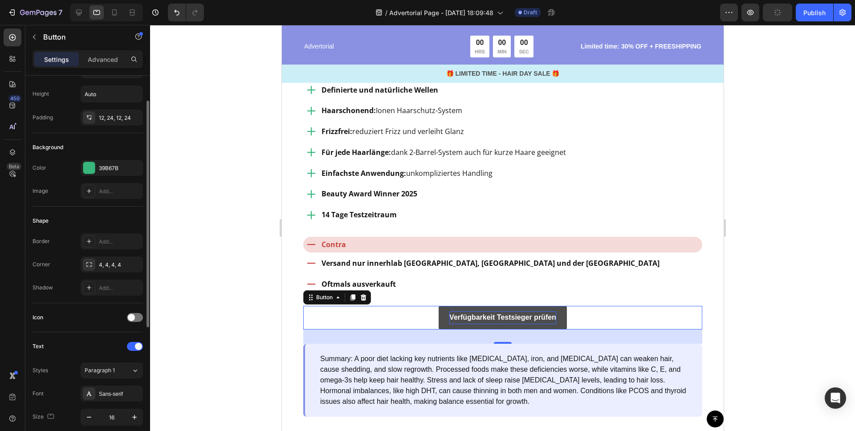
scroll to position [69, 0]
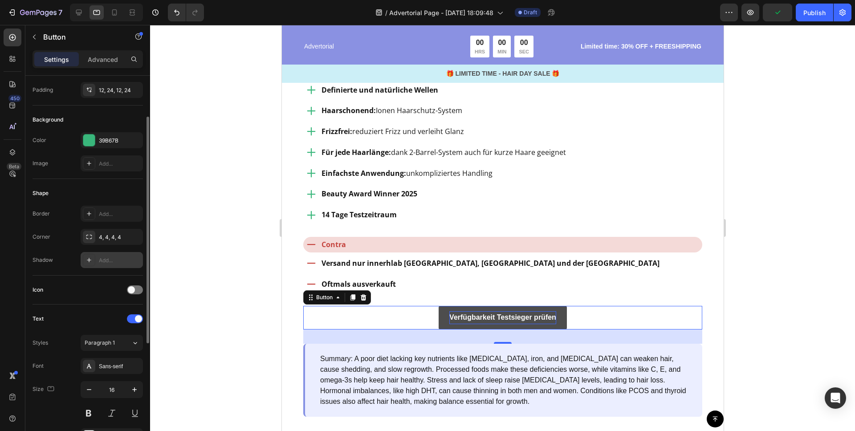
click at [86, 260] on icon at bounding box center [88, 259] width 7 height 7
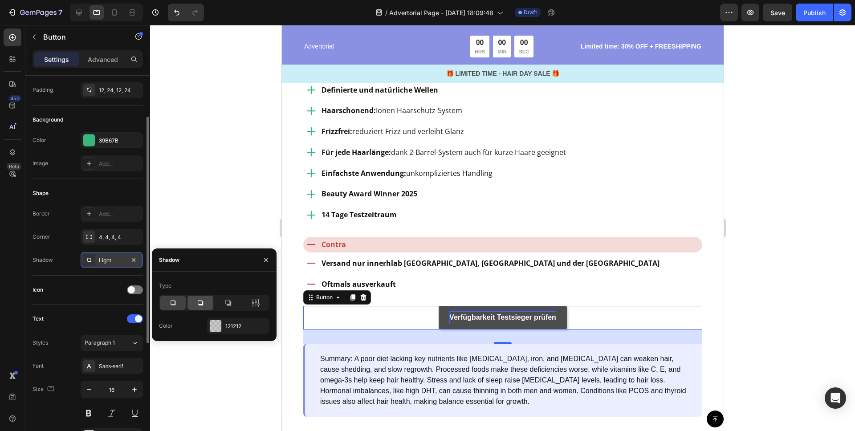
click at [203, 301] on icon at bounding box center [200, 302] width 5 height 5
click at [230, 300] on icon at bounding box center [227, 302] width 9 height 9
click at [199, 304] on icon at bounding box center [200, 302] width 9 height 9
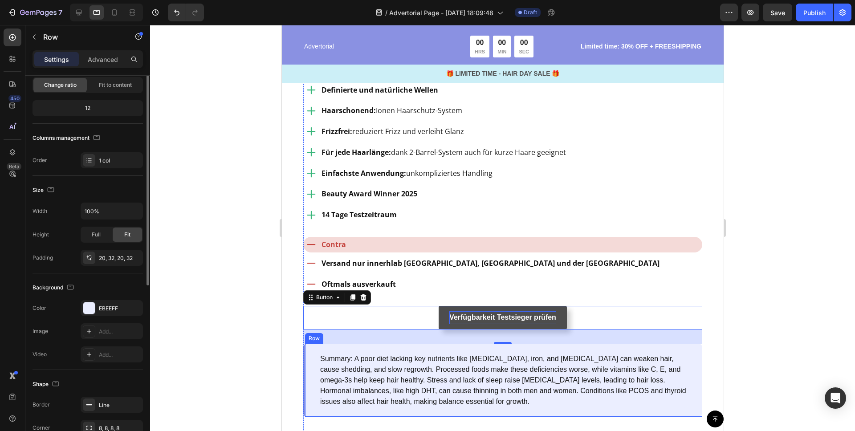
scroll to position [0, 0]
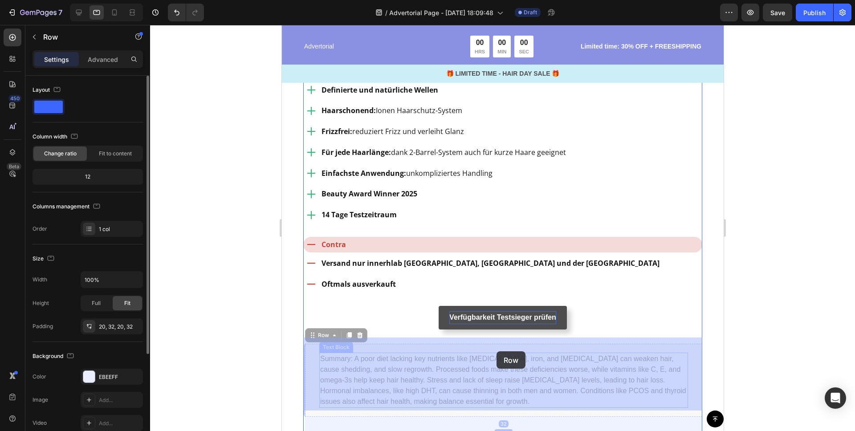
drag, startPoint x: 497, startPoint y: 337, endPoint x: 496, endPoint y: 349, distance: 11.2
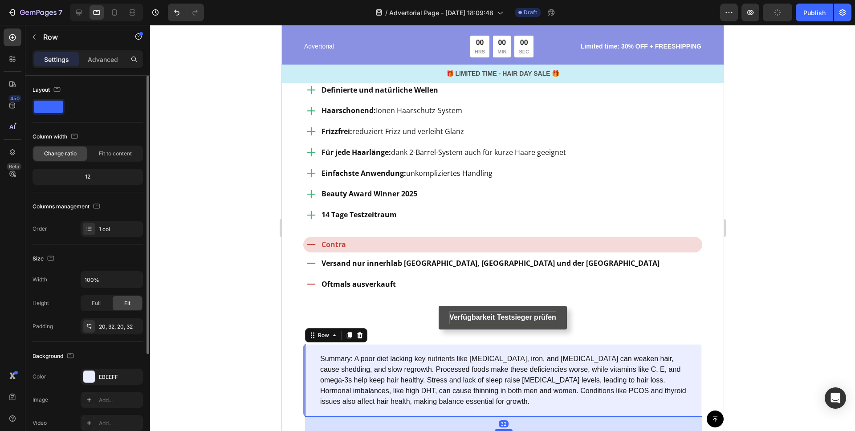
drag, startPoint x: 780, startPoint y: 296, endPoint x: 775, endPoint y: 296, distance: 5.4
click at [780, 296] on div at bounding box center [502, 228] width 705 height 406
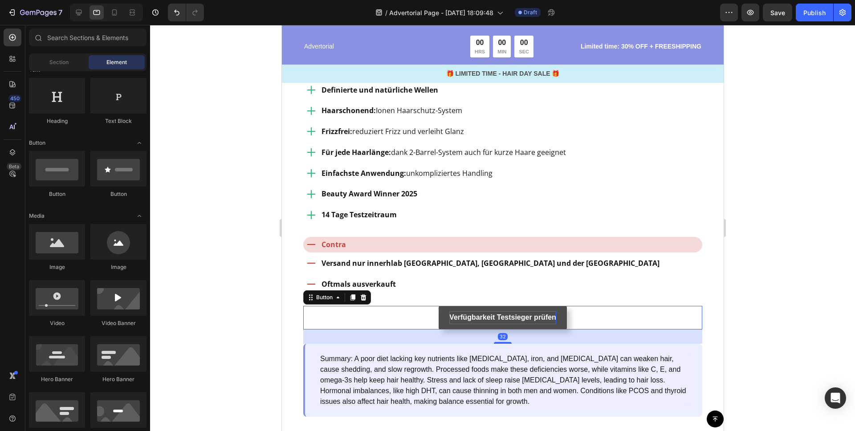
click at [558, 306] on button "Verfügbarkeit Testsieger prüfen" at bounding box center [502, 318] width 128 height 24
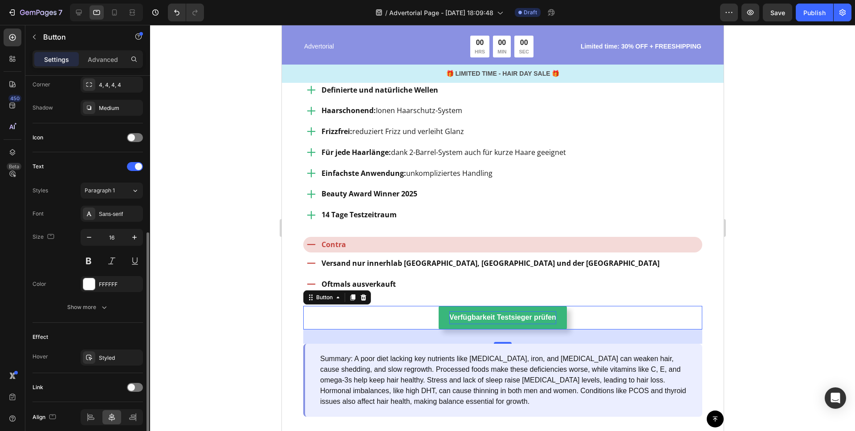
scroll to position [258, 0]
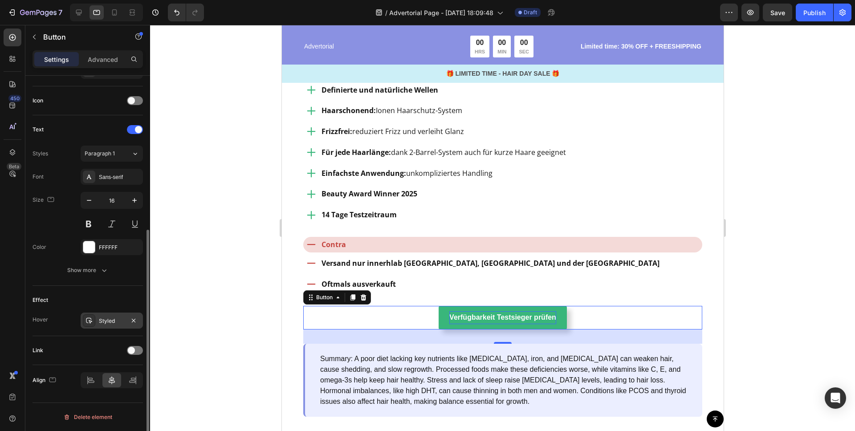
click at [103, 319] on div "Styled" at bounding box center [112, 321] width 26 height 8
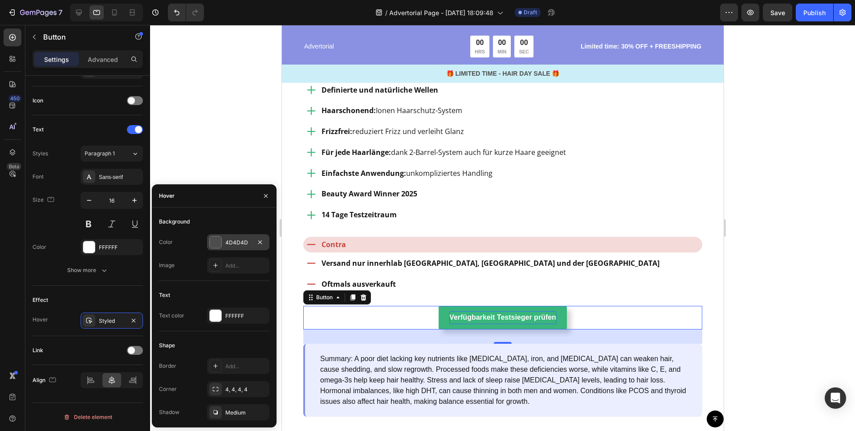
click at [217, 242] on div at bounding box center [216, 242] width 12 height 12
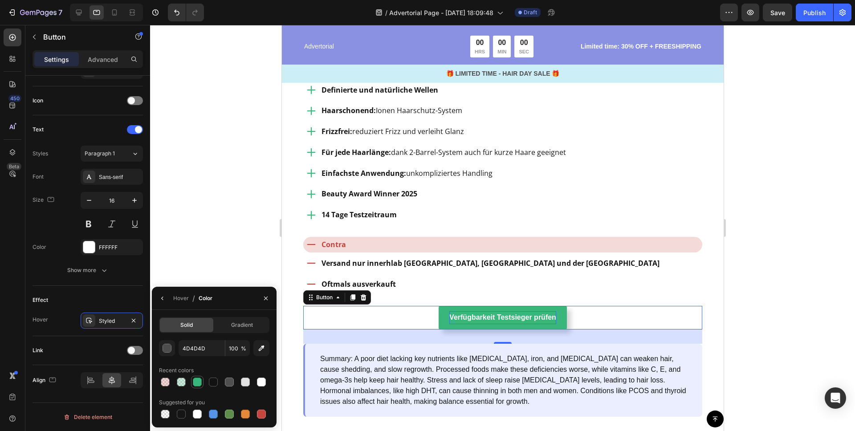
click at [199, 381] on div at bounding box center [197, 381] width 9 height 9
type input "39B67B"
click at [235, 348] on input "100" at bounding box center [237, 348] width 24 height 16
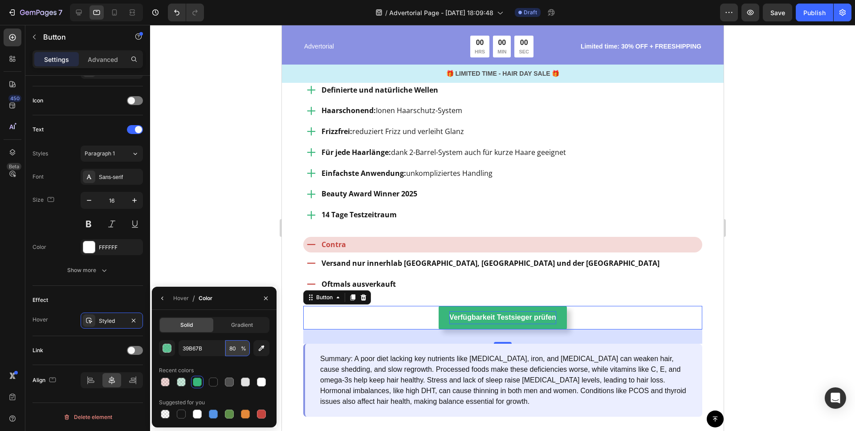
type input "80"
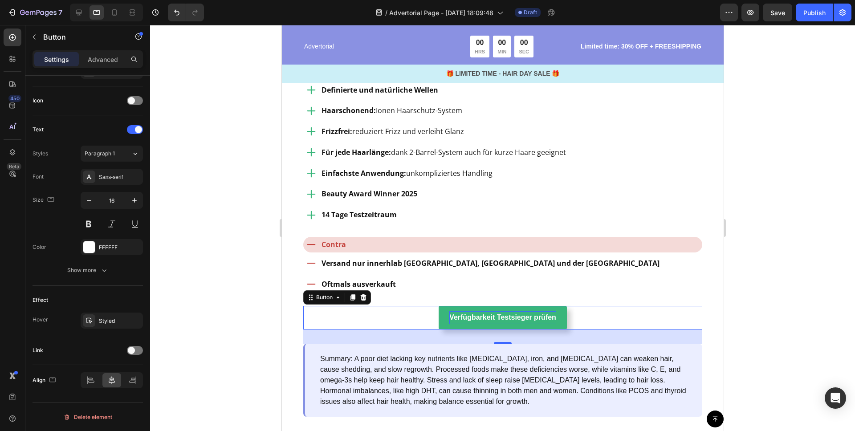
click at [235, 197] on div at bounding box center [502, 228] width 705 height 406
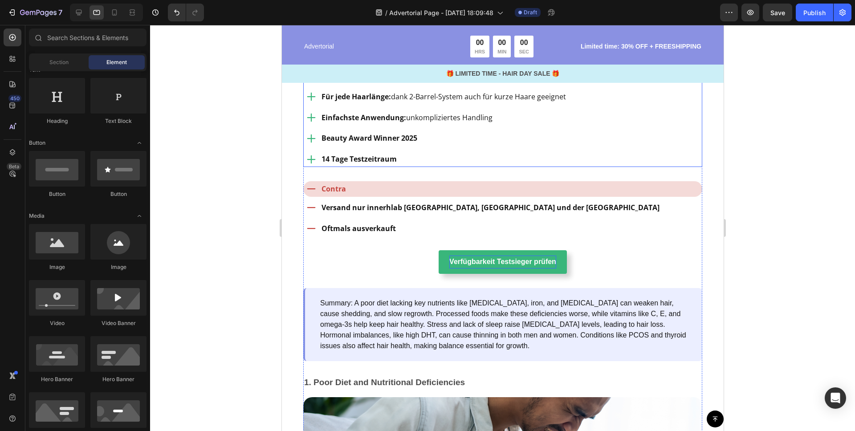
scroll to position [1217, 0]
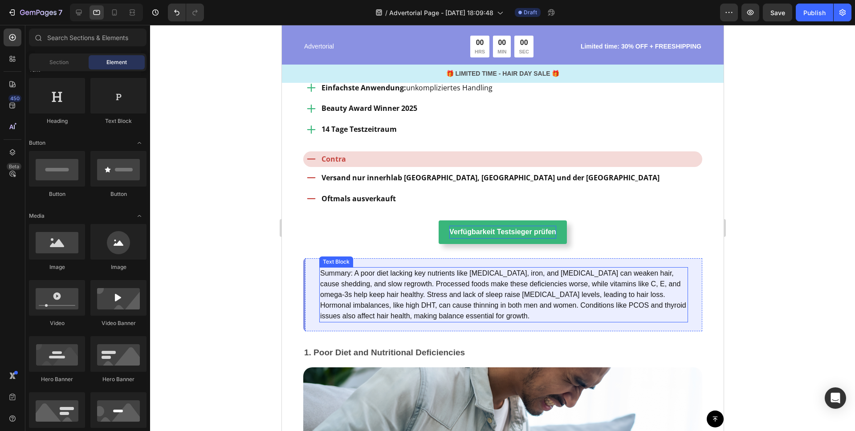
click at [348, 268] on p "Summary: A poor diet lacking key nutrients like [MEDICAL_DATA], iron, and [MEDI…" at bounding box center [503, 294] width 367 height 53
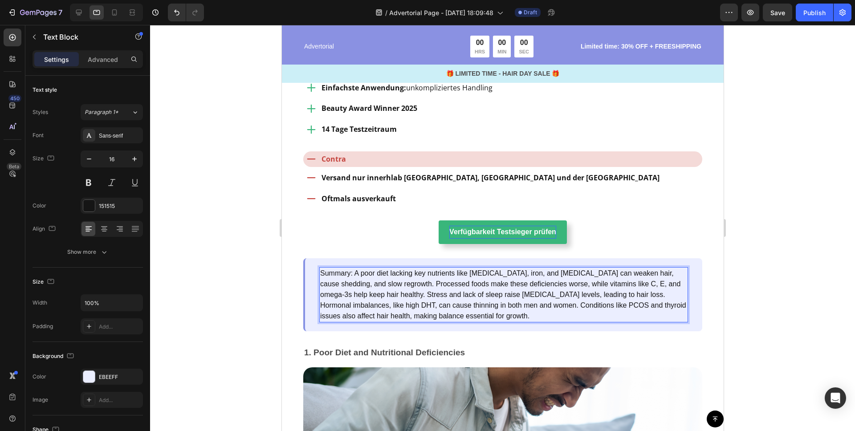
click at [367, 279] on p "Summary: A poor diet lacking key nutrients like [MEDICAL_DATA], iron, and [MEDI…" at bounding box center [503, 294] width 367 height 53
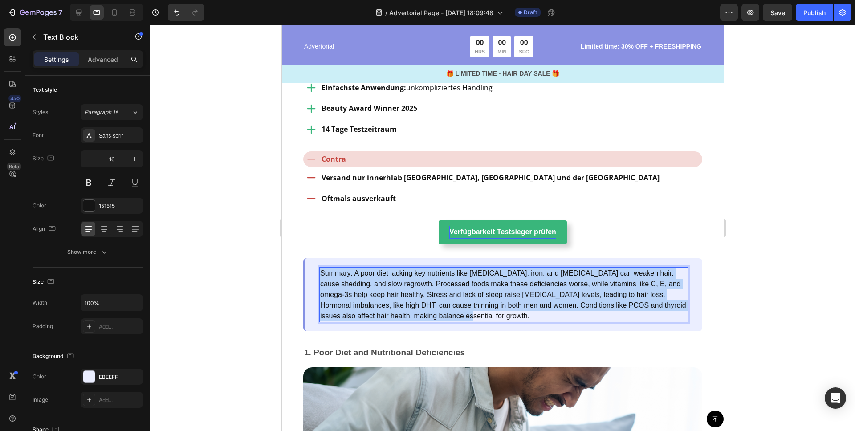
click at [367, 279] on p "Summary: A poor diet lacking key nutrients like [MEDICAL_DATA], iron, and [MEDI…" at bounding box center [503, 294] width 367 height 53
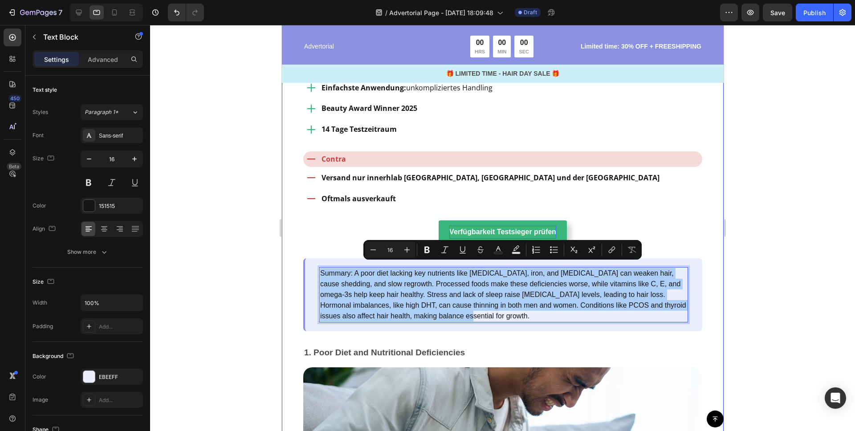
click at [802, 276] on div at bounding box center [502, 228] width 705 height 406
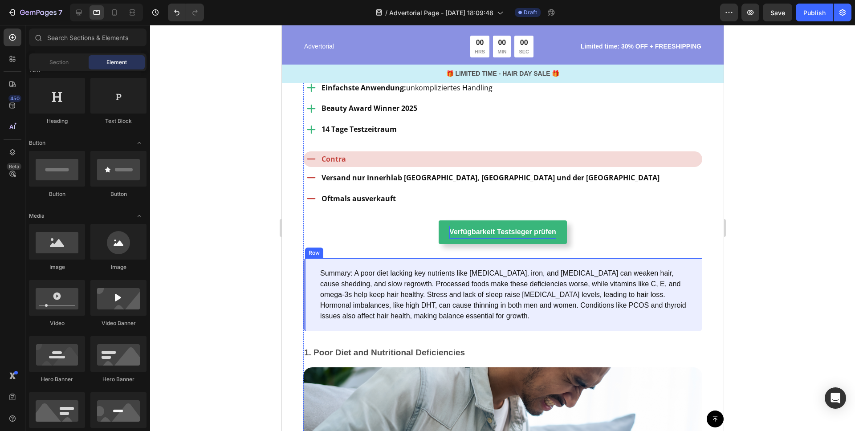
click at [695, 267] on div "Summary: A poor diet lacking key nutrients like [MEDICAL_DATA], iron, and [MEDI…" at bounding box center [502, 294] width 399 height 73
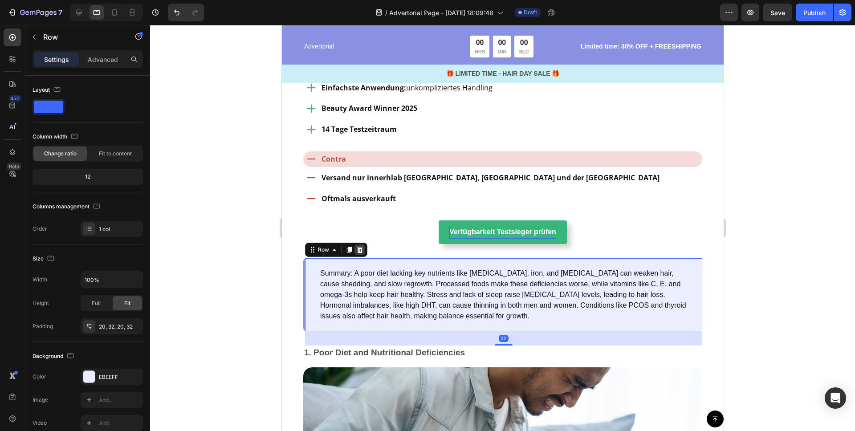
click at [360, 246] on icon at bounding box center [359, 249] width 7 height 7
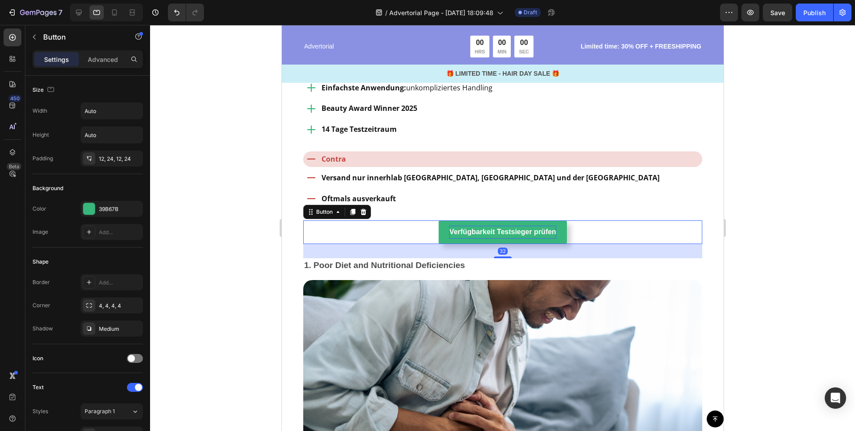
click at [337, 233] on div "Verfügbarkeit Testsieger prüfen Button 32" at bounding box center [502, 232] width 399 height 24
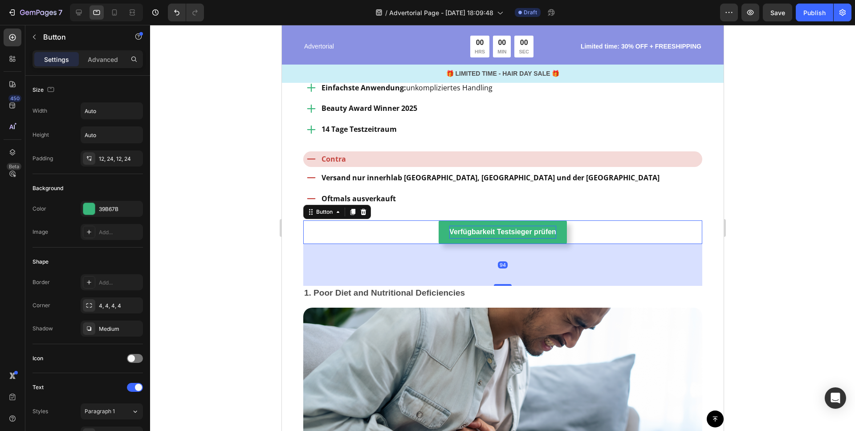
drag, startPoint x: 499, startPoint y: 251, endPoint x: 512, endPoint y: 276, distance: 28.3
click at [498, 284] on div at bounding box center [502, 285] width 18 height 2
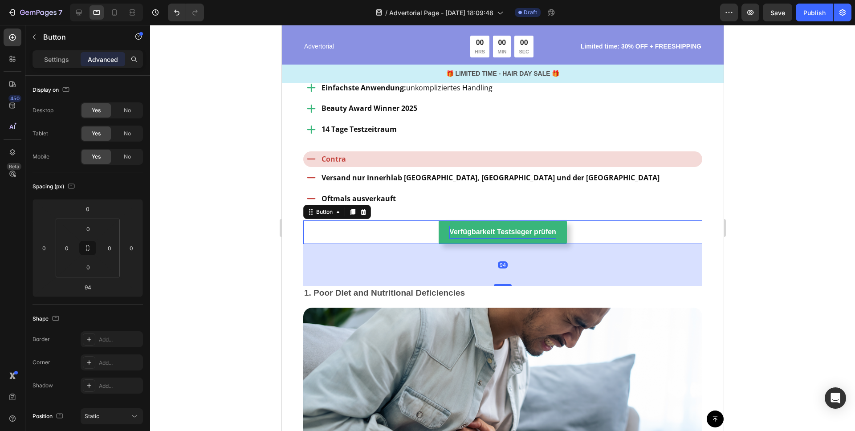
click at [804, 199] on div at bounding box center [502, 228] width 705 height 406
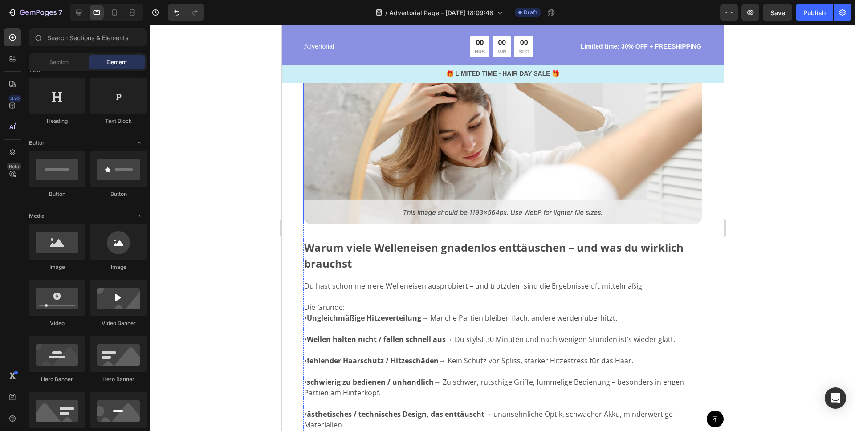
scroll to position [505, 0]
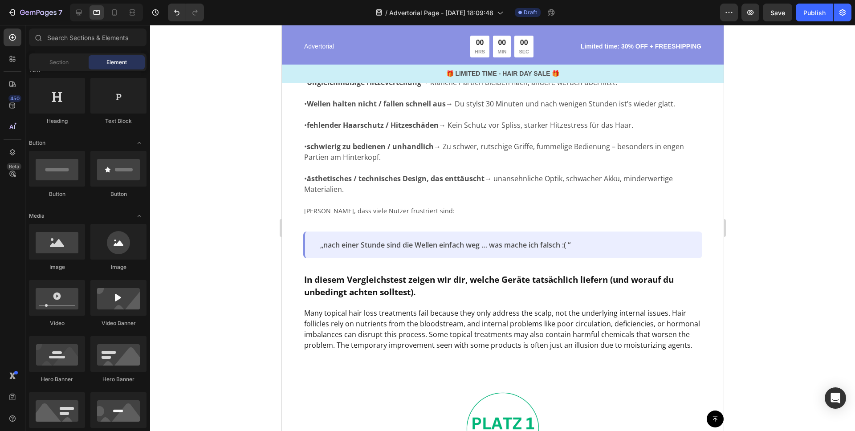
click at [796, 184] on div at bounding box center [502, 228] width 705 height 406
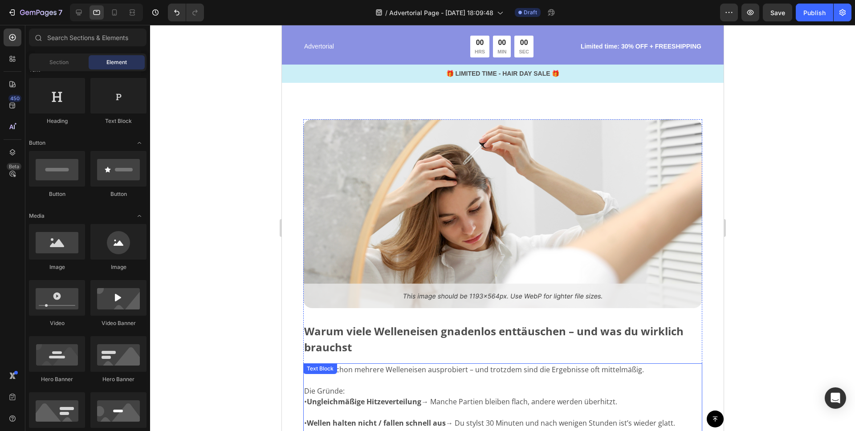
scroll to position [0, 0]
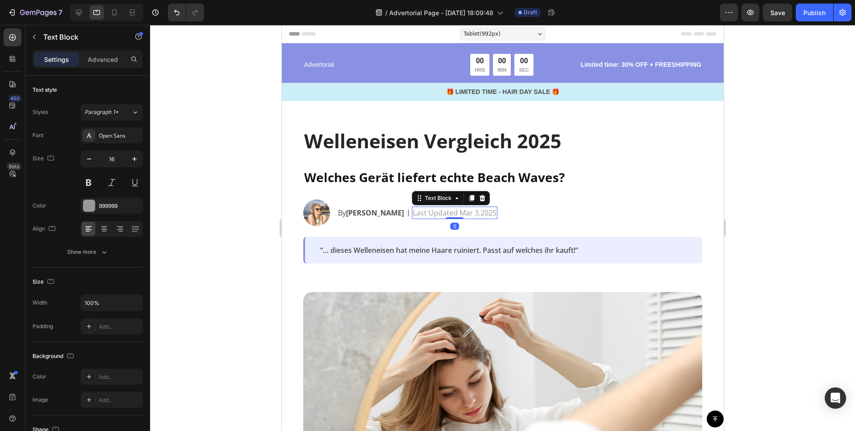
click at [413, 213] on p "Last Updated Mar 3.2025" at bounding box center [454, 212] width 84 height 11
click at [438, 213] on p "Last Updated Mar 3.2025" at bounding box center [454, 212] width 84 height 11
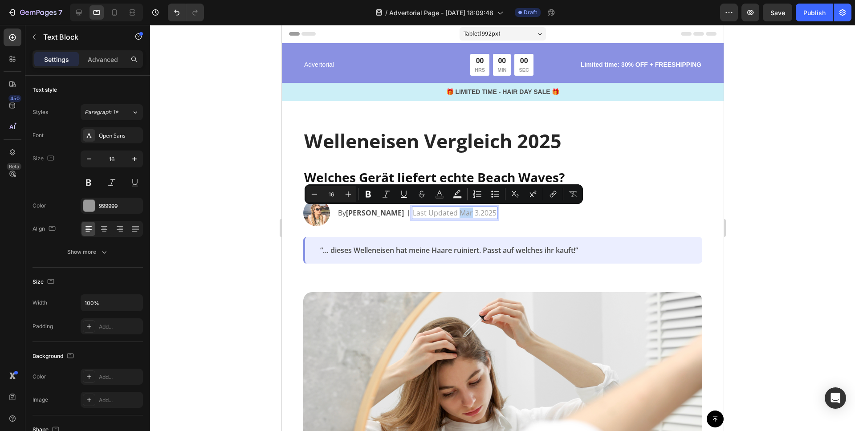
click at [449, 213] on p "Last Updated Mar 3.2025" at bounding box center [454, 212] width 84 height 11
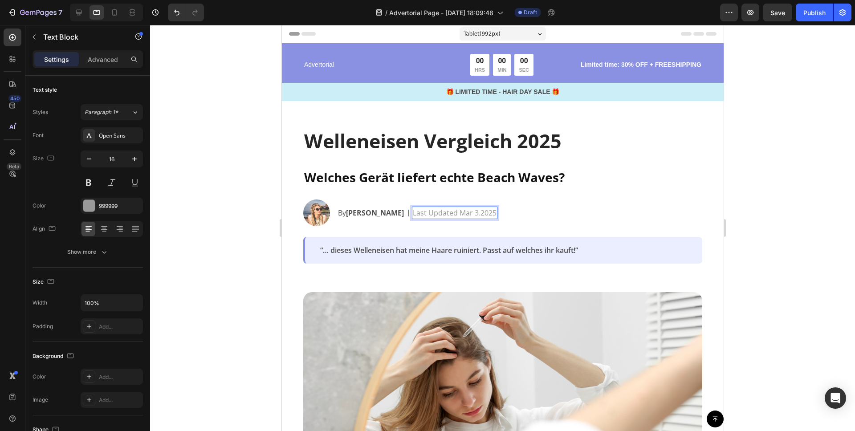
click at [785, 170] on div at bounding box center [502, 228] width 705 height 406
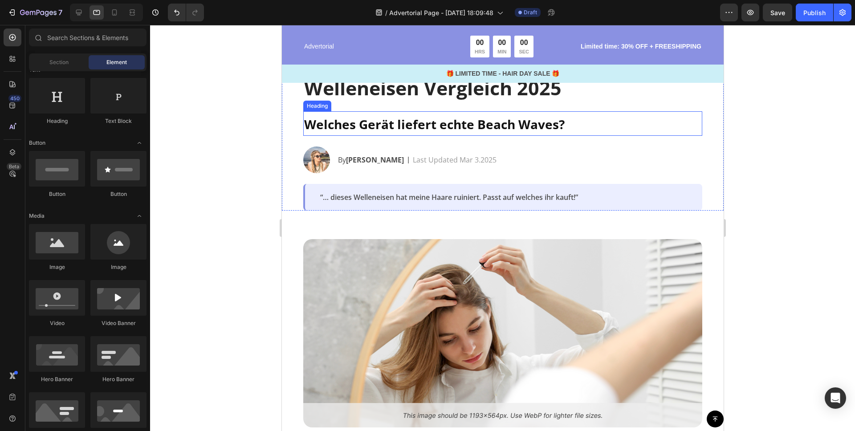
scroll to position [54, 0]
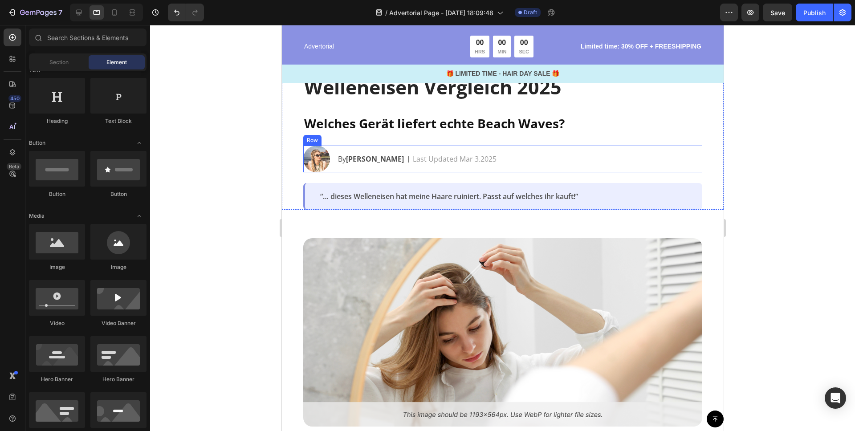
click at [509, 159] on div "Image By [PERSON_NAME] Text Block | Text Block Last Updated [DATE] Text [GEOGRA…" at bounding box center [502, 159] width 399 height 27
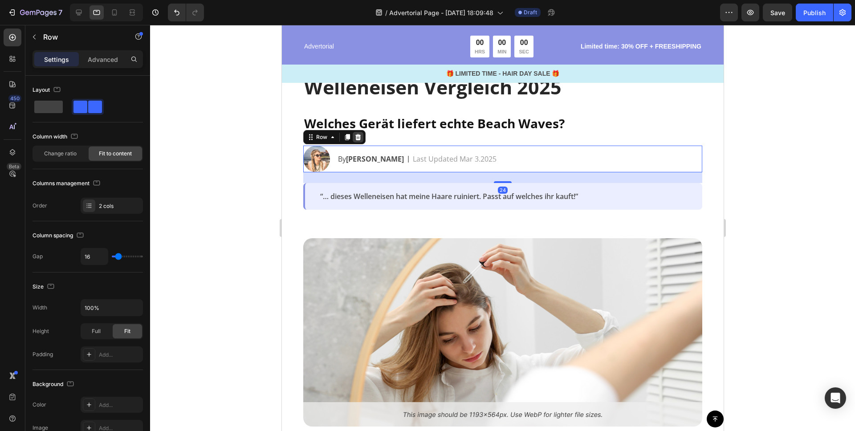
click at [359, 135] on icon at bounding box center [358, 137] width 6 height 6
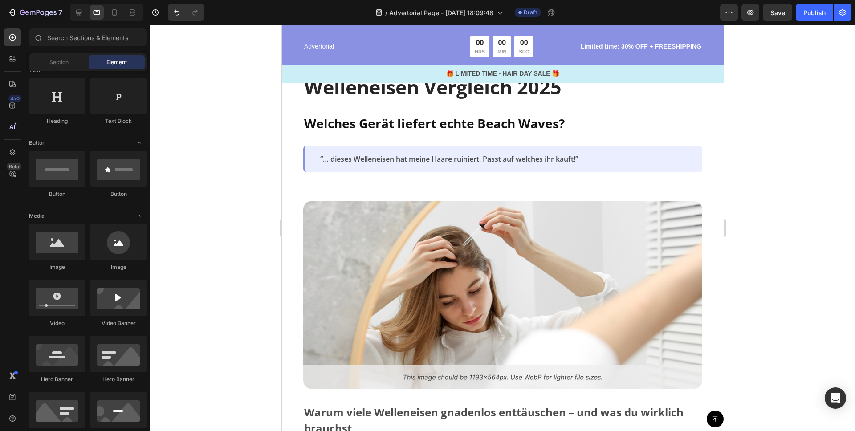
click at [764, 133] on div at bounding box center [502, 228] width 705 height 406
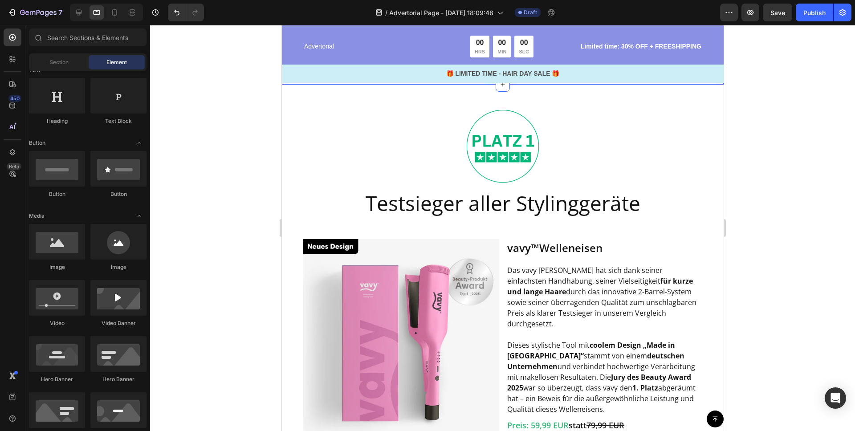
scroll to position [744, 0]
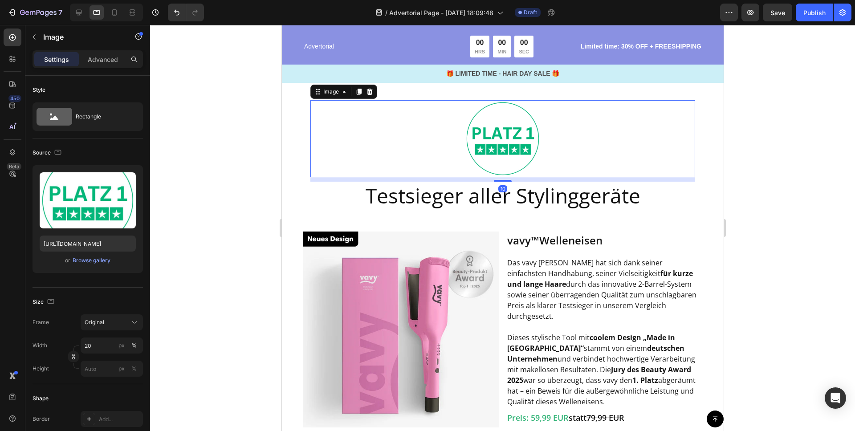
click at [502, 133] on img at bounding box center [502, 138] width 77 height 77
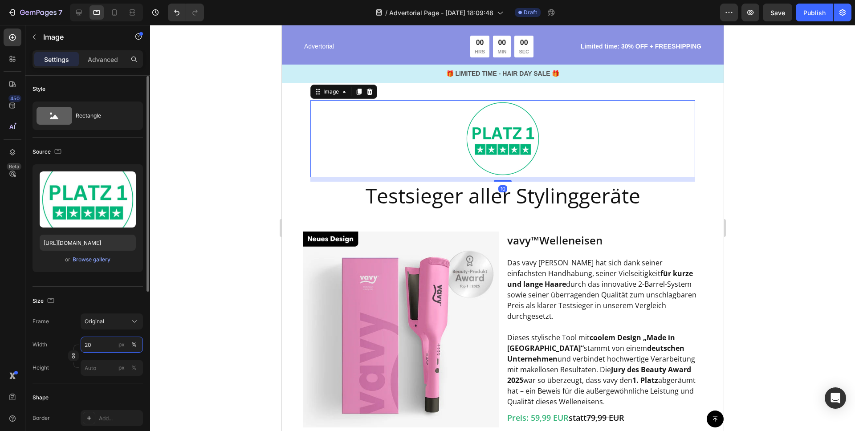
click at [89, 344] on input "20" at bounding box center [112, 345] width 62 height 16
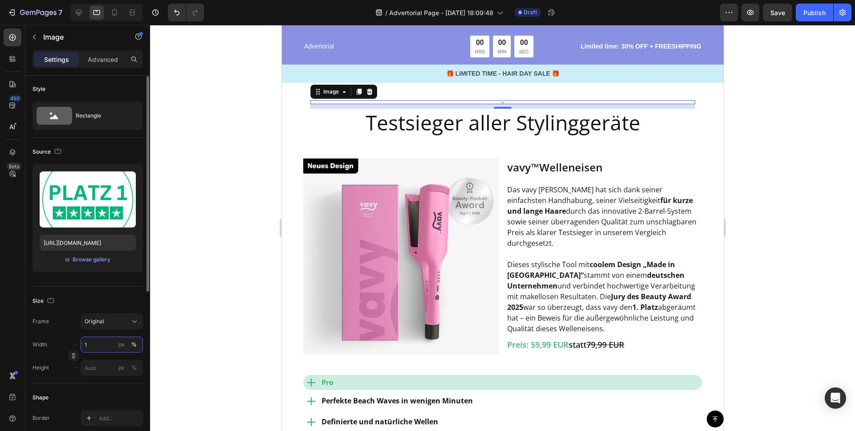
type input "15"
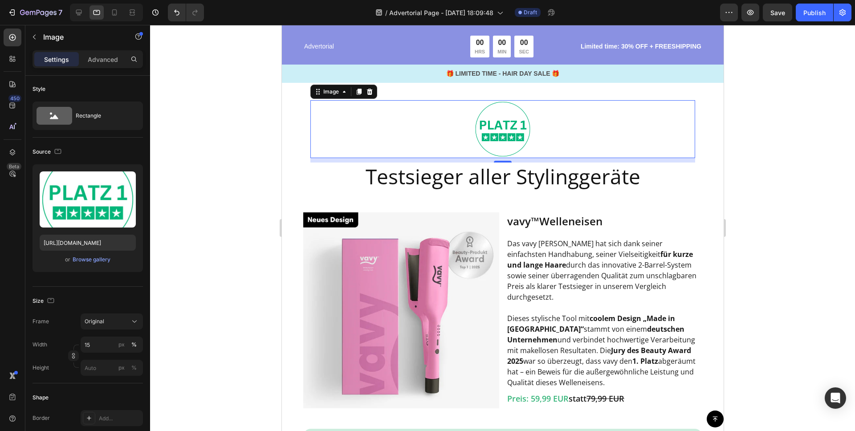
click at [775, 176] on div at bounding box center [502, 228] width 705 height 406
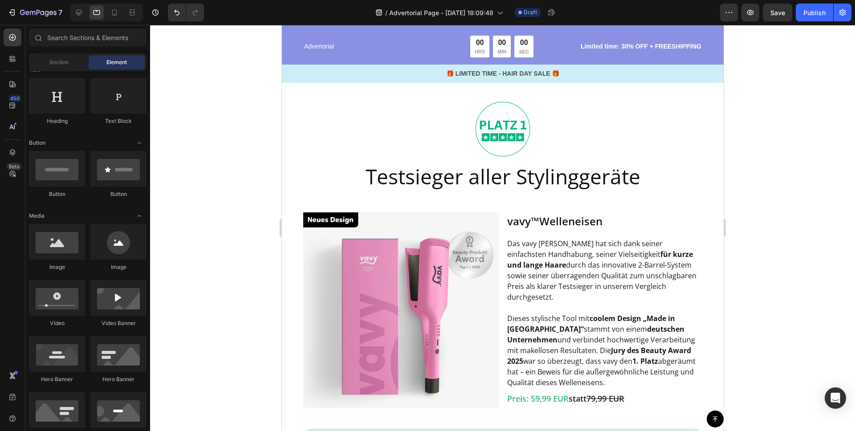
click at [773, 172] on div at bounding box center [502, 228] width 705 height 406
click at [515, 176] on h2 "Testsieger aller Stylinggeräte" at bounding box center [502, 176] width 385 height 28
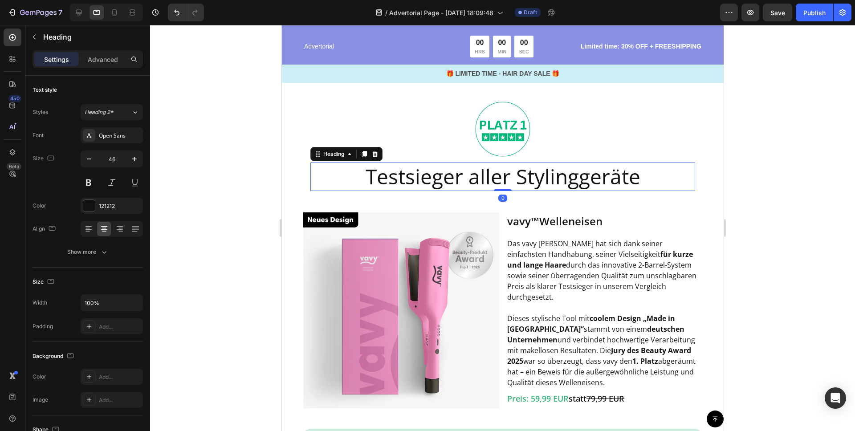
click at [797, 164] on div at bounding box center [502, 228] width 705 height 406
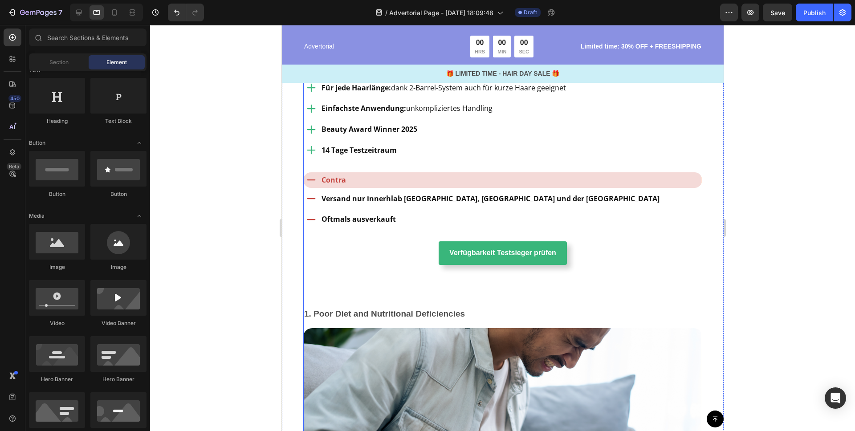
scroll to position [1189, 0]
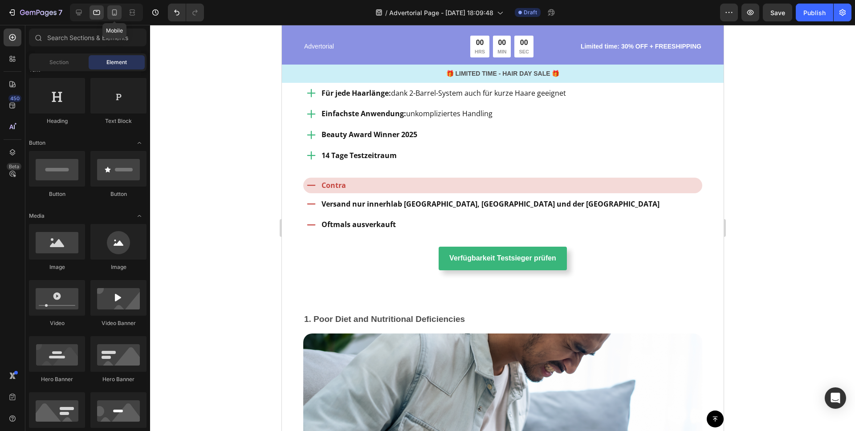
click at [110, 16] on icon at bounding box center [114, 12] width 9 height 9
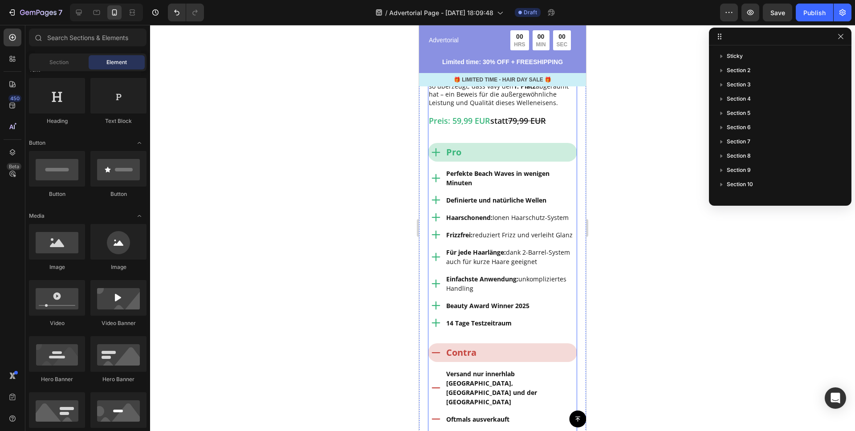
scroll to position [1176, 0]
click at [475, 151] on div "Pro" at bounding box center [502, 152] width 149 height 19
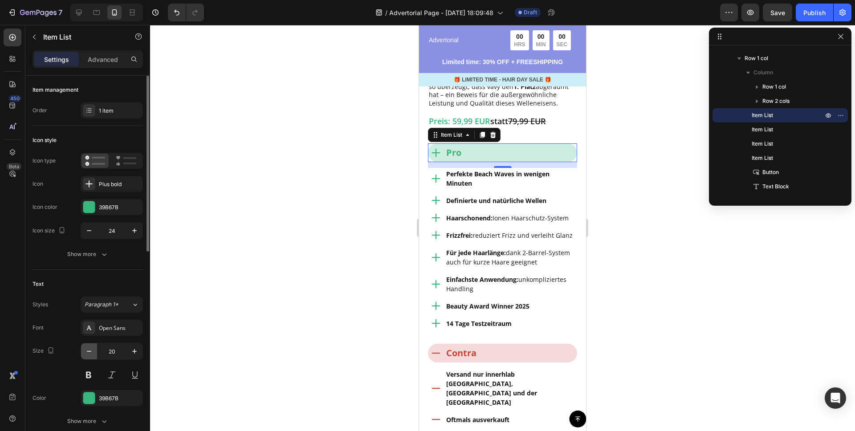
click at [89, 352] on icon "button" at bounding box center [89, 351] width 9 height 9
type input "18"
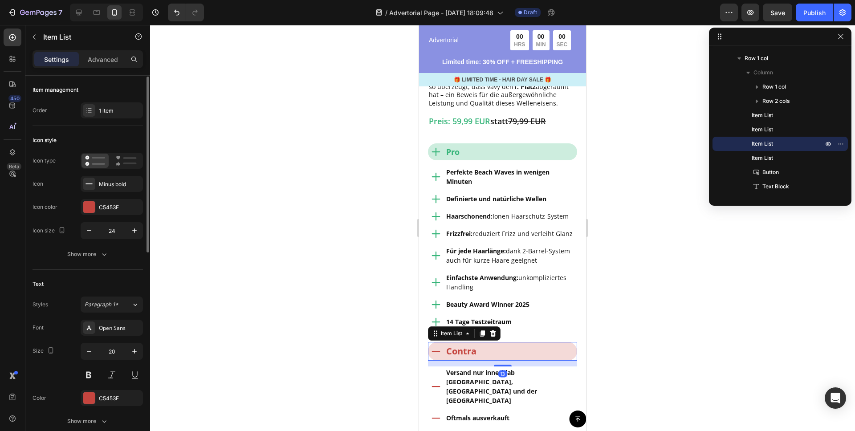
click at [507, 349] on div "Contra" at bounding box center [502, 351] width 149 height 19
click at [90, 351] on icon "button" at bounding box center [89, 350] width 9 height 9
type input "18"
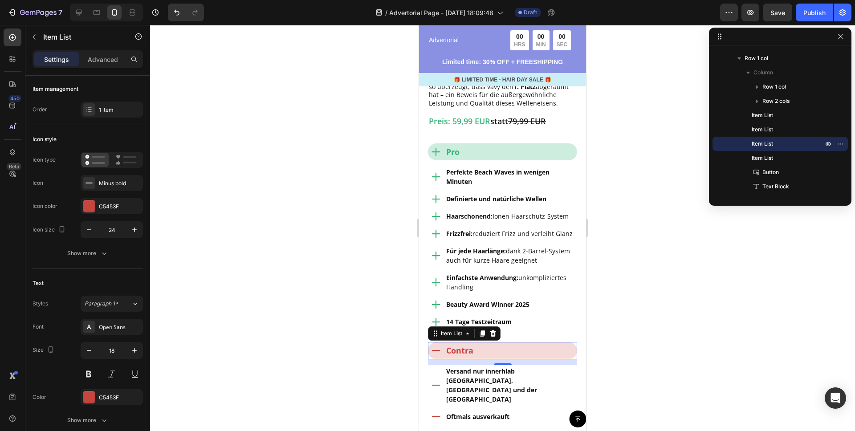
click at [308, 262] on div at bounding box center [502, 228] width 705 height 406
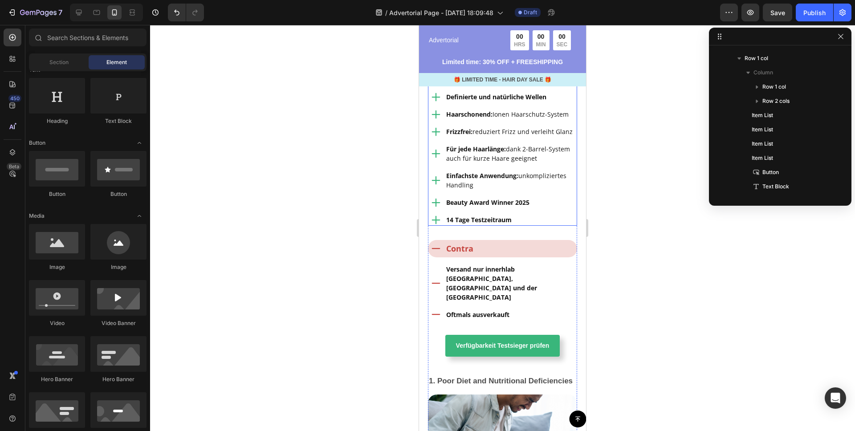
scroll to position [1287, 0]
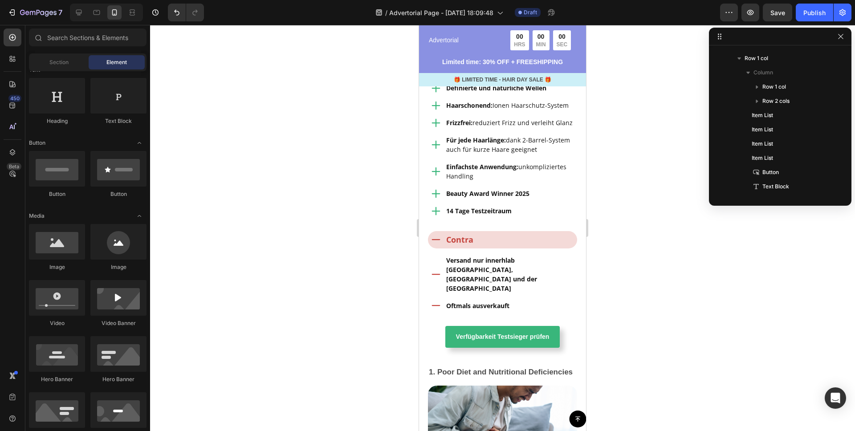
click at [640, 228] on div at bounding box center [502, 228] width 705 height 406
click at [675, 162] on div at bounding box center [502, 228] width 705 height 406
click at [673, 105] on div at bounding box center [502, 228] width 705 height 406
click at [843, 37] on icon "button" at bounding box center [840, 36] width 7 height 7
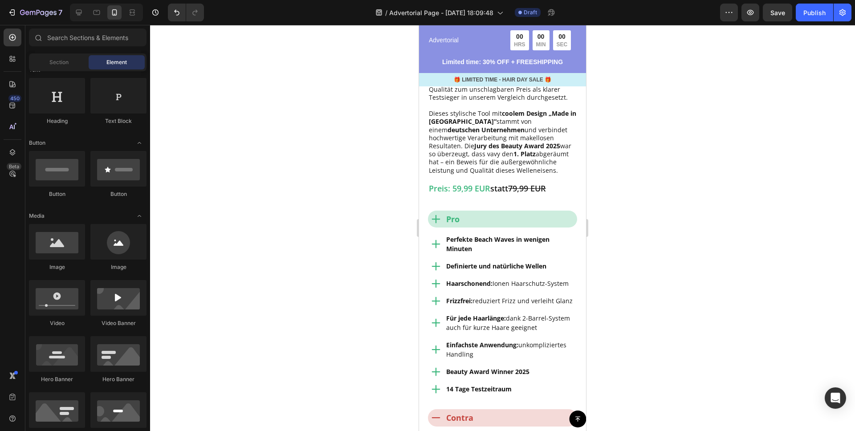
click at [694, 157] on div at bounding box center [502, 228] width 705 height 406
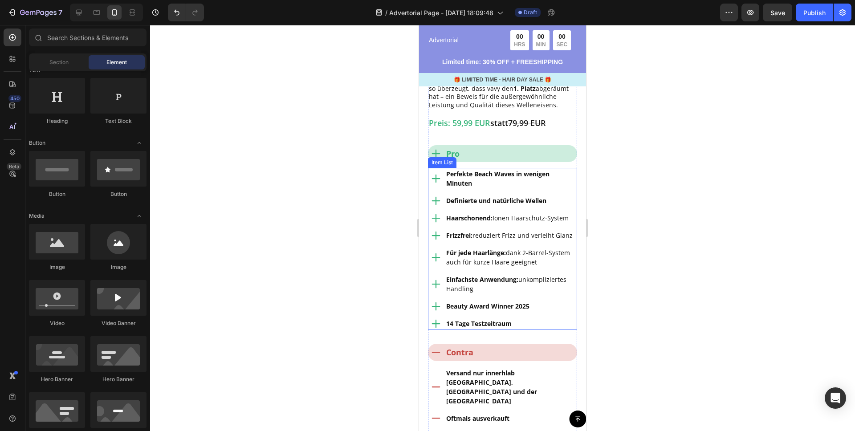
scroll to position [1169, 0]
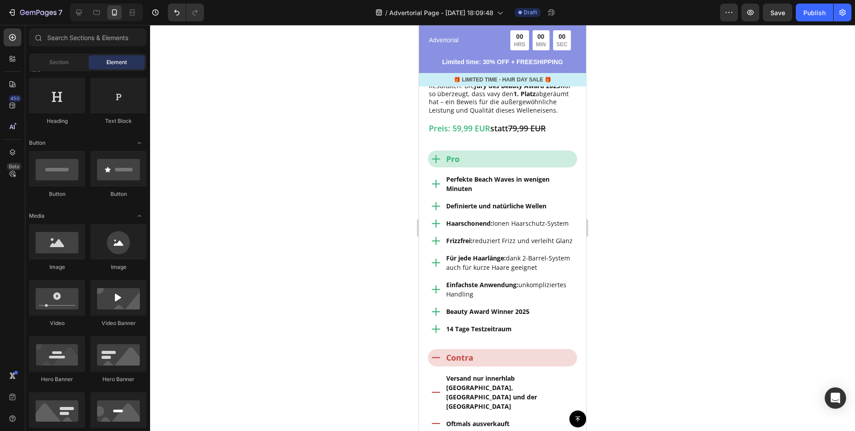
click at [625, 158] on div at bounding box center [502, 228] width 705 height 406
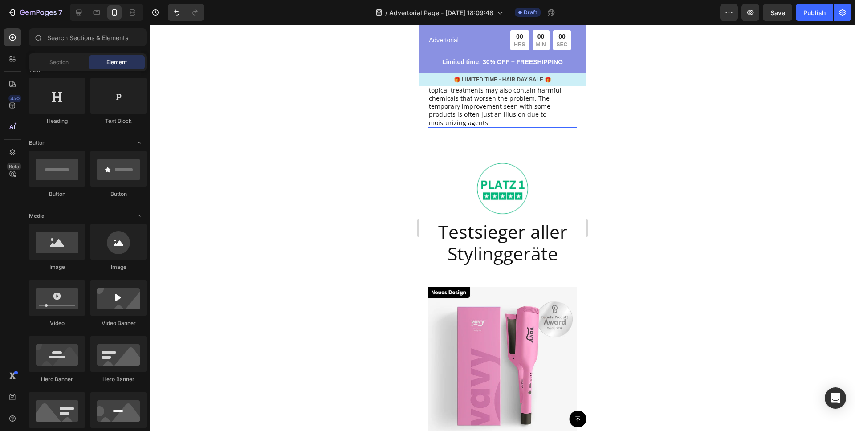
scroll to position [772, 0]
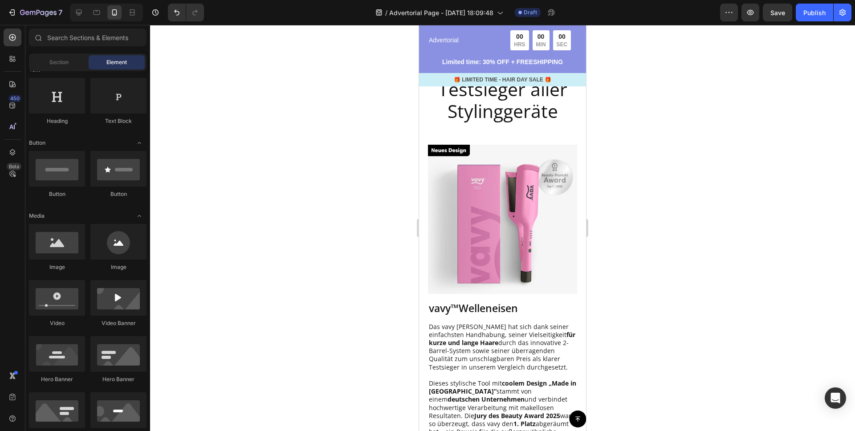
click at [658, 156] on div at bounding box center [502, 228] width 705 height 406
click at [651, 171] on div at bounding box center [502, 228] width 705 height 406
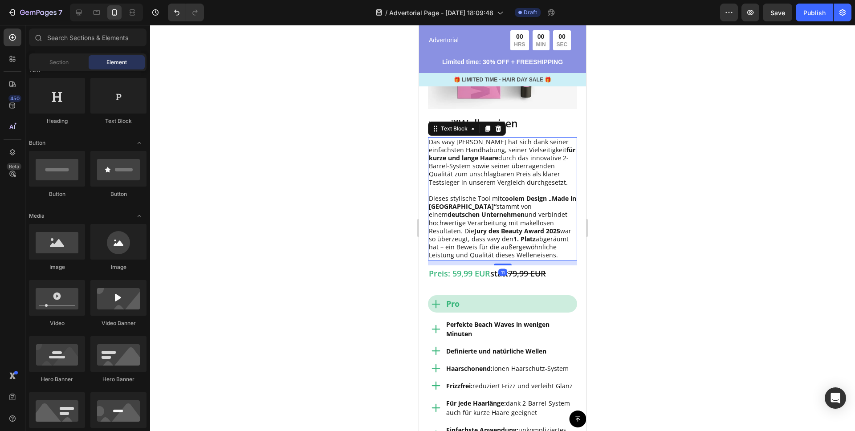
click at [485, 162] on p "Das vavy [PERSON_NAME] hat sich dank seiner einfachsten Handhabung, seiner Viel…" at bounding box center [502, 162] width 147 height 49
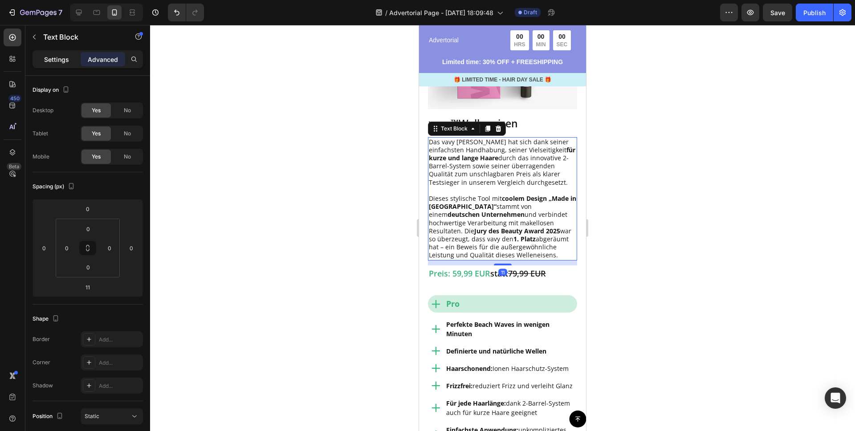
click at [59, 66] on div "Settings" at bounding box center [56, 59] width 45 height 14
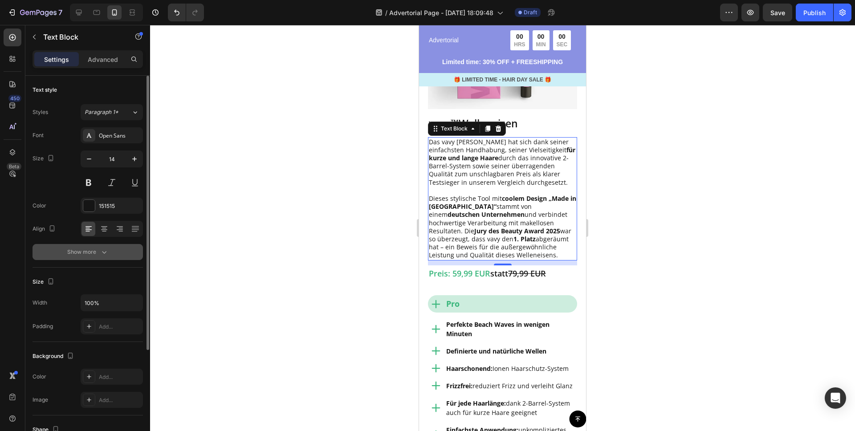
click at [92, 254] on div "Show more" at bounding box center [87, 251] width 41 height 9
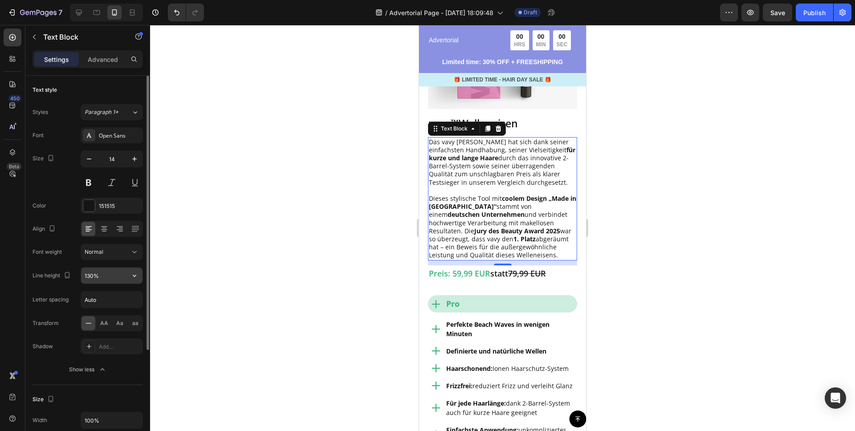
click at [95, 276] on input "130%" at bounding box center [111, 276] width 61 height 16
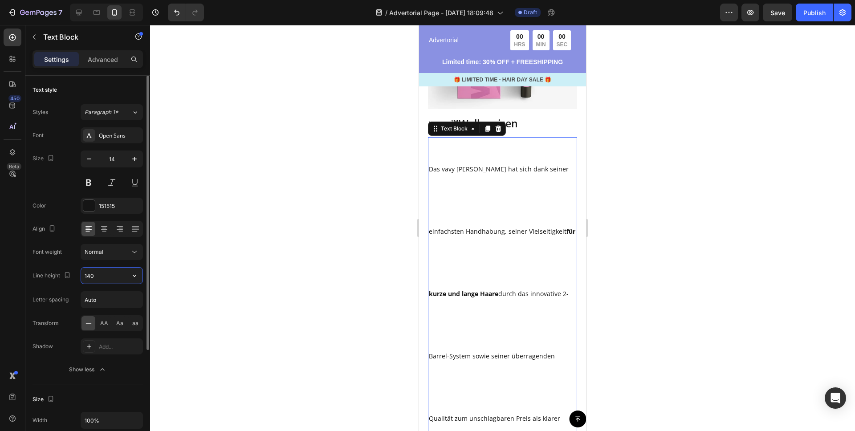
type input "140%"
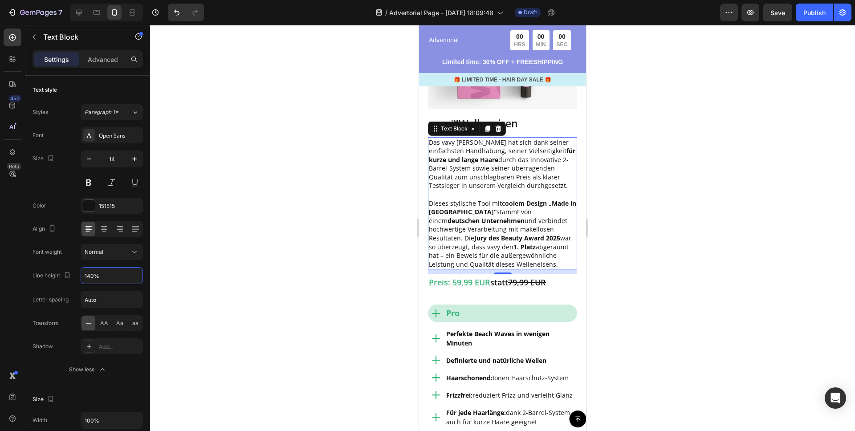
click at [263, 193] on div at bounding box center [502, 228] width 705 height 406
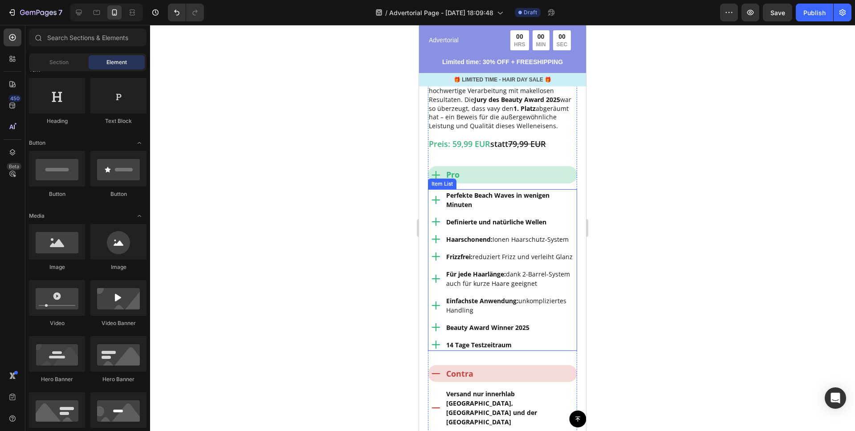
scroll to position [1160, 0]
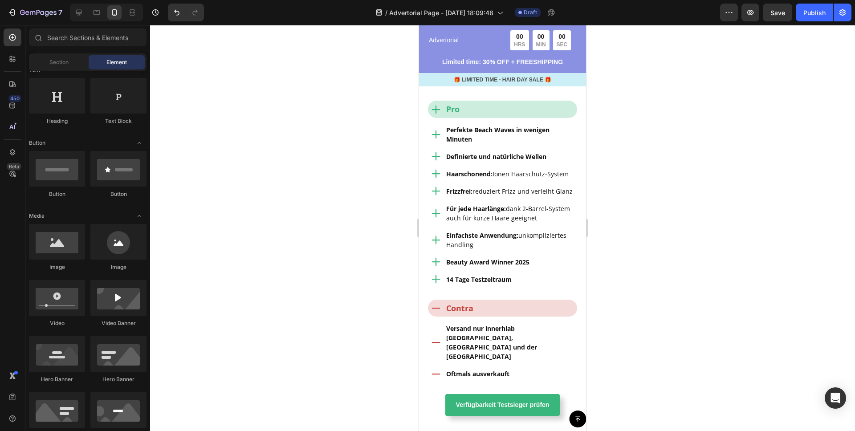
click at [280, 141] on div at bounding box center [502, 228] width 705 height 406
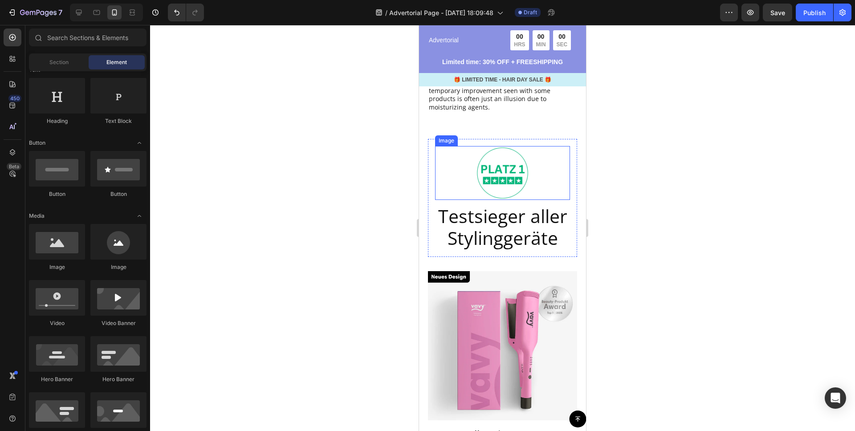
scroll to position [699, 0]
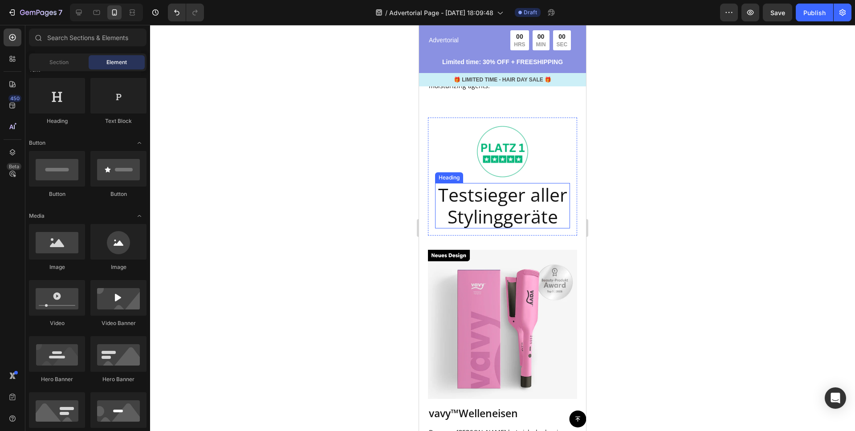
click at [501, 183] on h2 "Testsieger aller Stylinggeräte" at bounding box center [502, 205] width 135 height 45
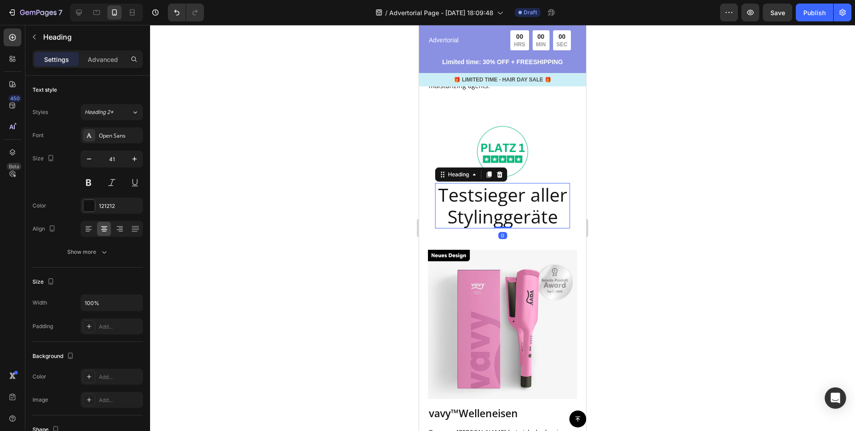
click at [662, 178] on div at bounding box center [502, 228] width 705 height 406
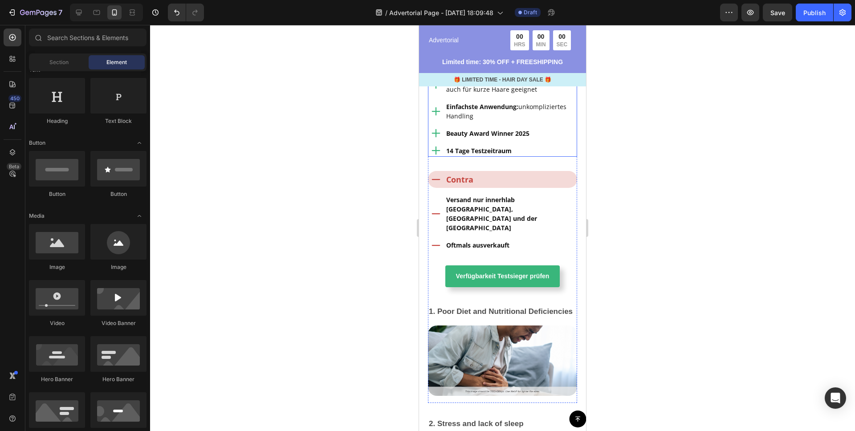
scroll to position [1287, 0]
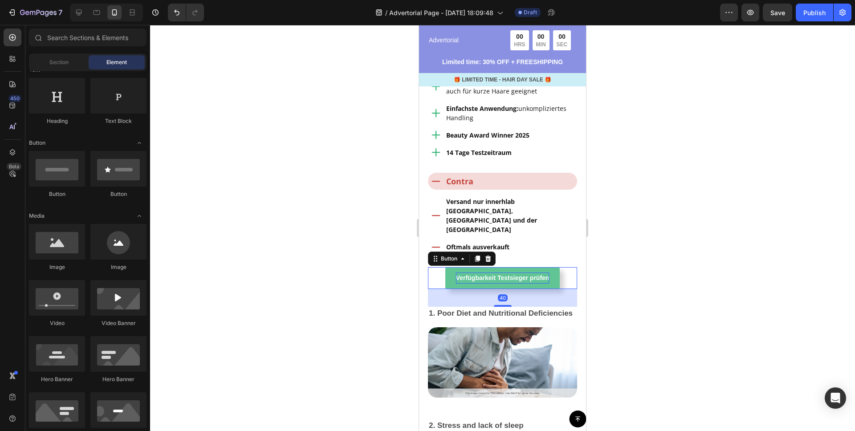
click at [514, 274] on strong "Verfügbarkeit Testsieger prüfen" at bounding box center [502, 277] width 93 height 7
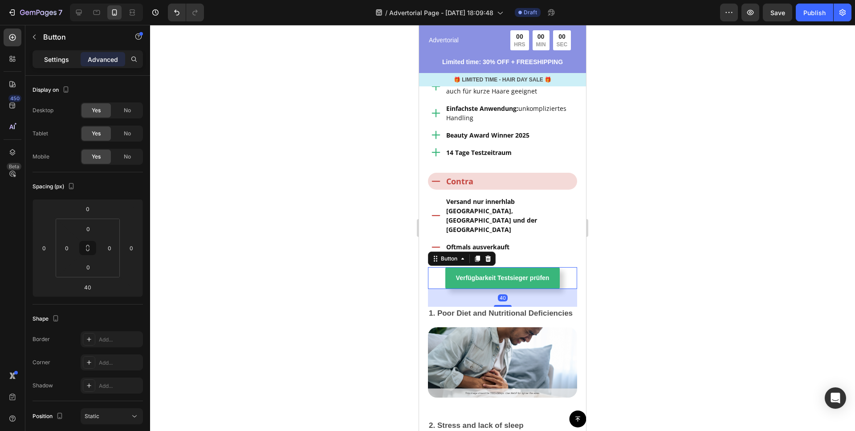
click at [57, 56] on p "Settings" at bounding box center [56, 59] width 25 height 9
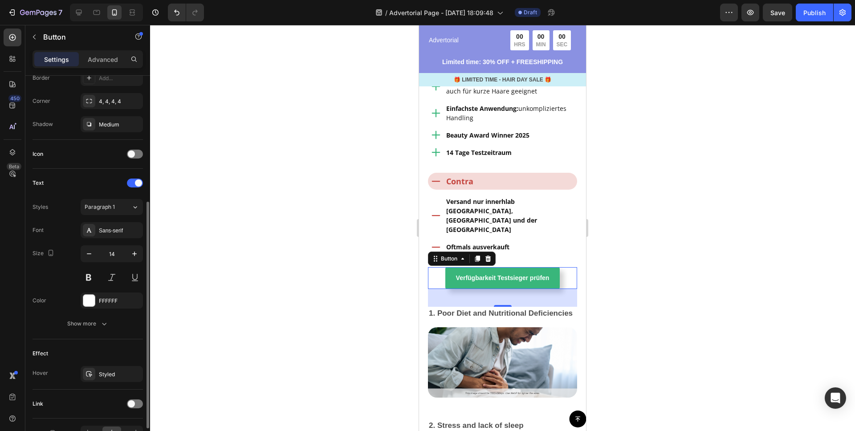
scroll to position [207, 0]
click at [135, 251] on icon "button" at bounding box center [134, 251] width 9 height 9
type input "16"
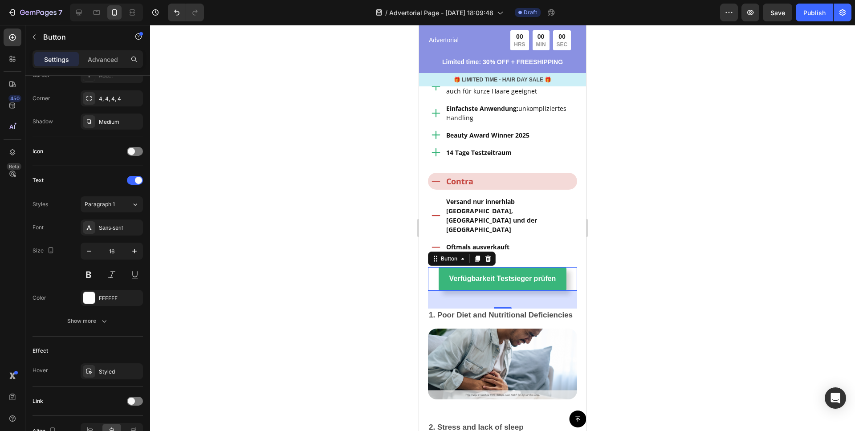
click at [316, 187] on div at bounding box center [502, 228] width 705 height 406
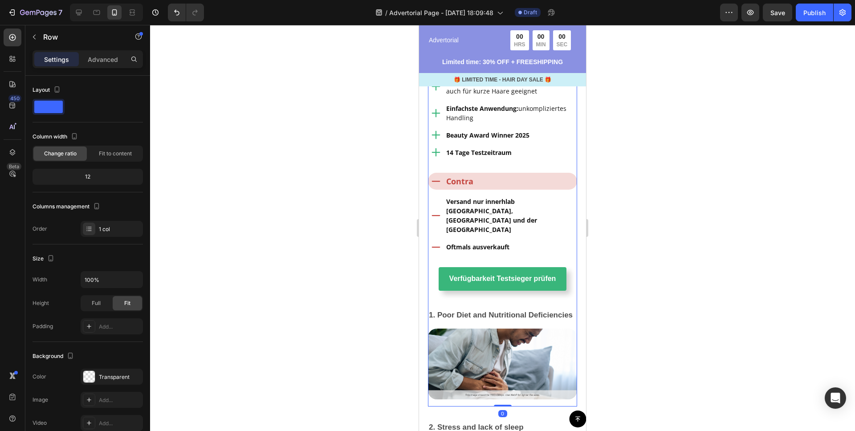
drag, startPoint x: 465, startPoint y: 242, endPoint x: 470, endPoint y: 243, distance: 5.4
click at [93, 9] on icon at bounding box center [96, 12] width 9 height 9
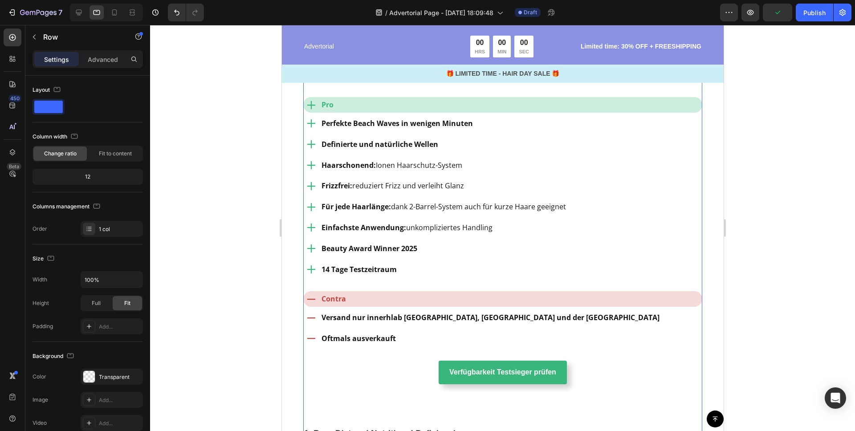
scroll to position [1103, 0]
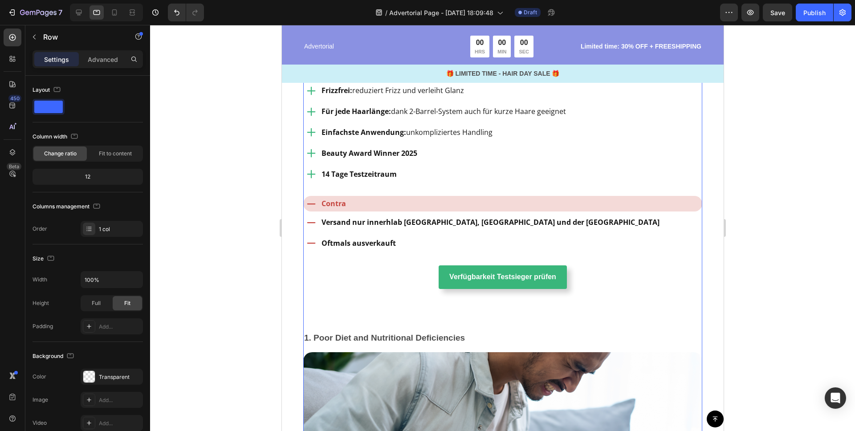
click at [412, 250] on div "Image Testsieger aller Stylinggeräte Heading Row Image vavy ™ Welleneisen Text …" at bounding box center [502, 104] width 399 height 874
click at [425, 265] on div "Verfügbarkeit Testsieger prüfen Button" at bounding box center [502, 277] width 399 height 24
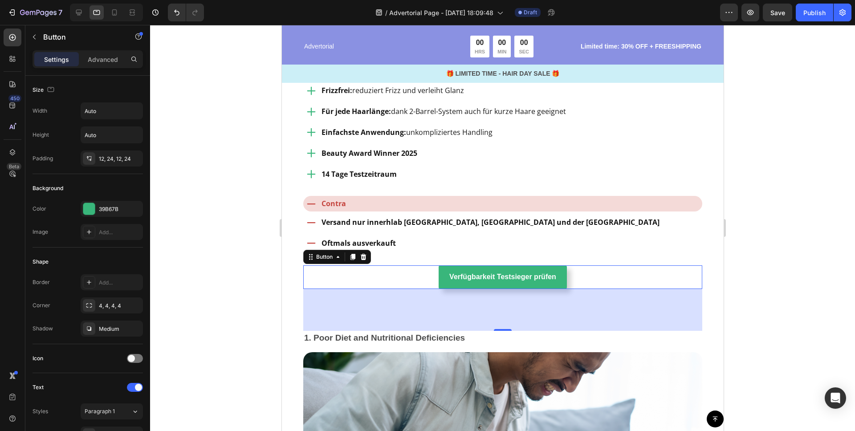
click at [205, 183] on div at bounding box center [502, 228] width 705 height 406
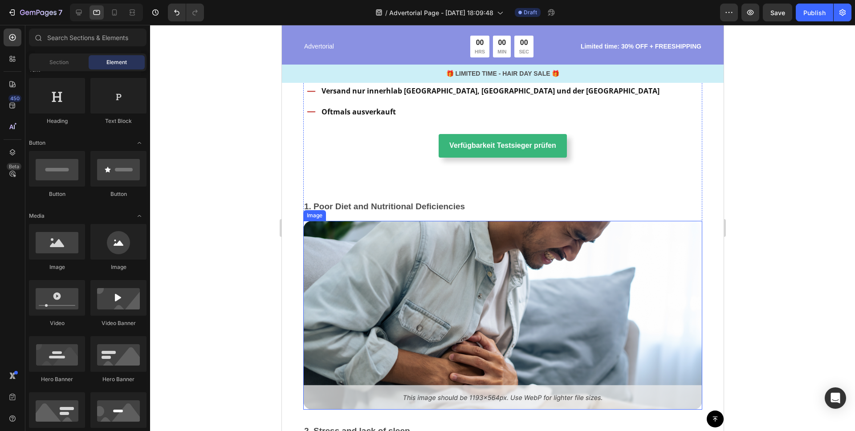
scroll to position [1232, 0]
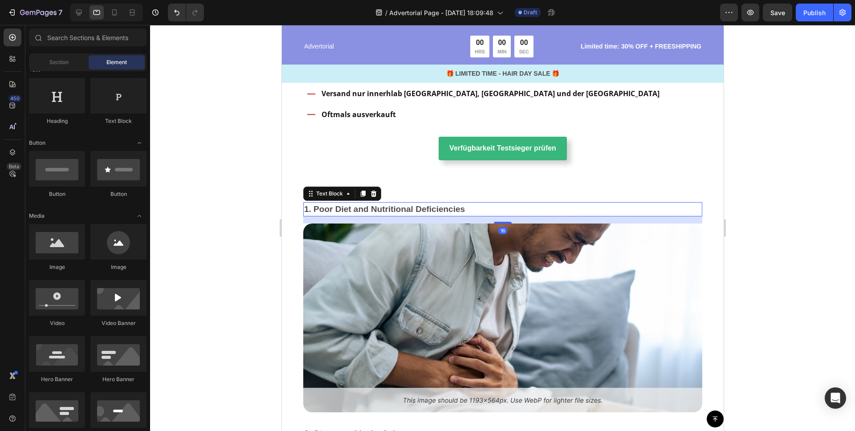
click at [479, 203] on p "1. Poor Diet and Nutritional Deficiencies" at bounding box center [502, 209] width 397 height 13
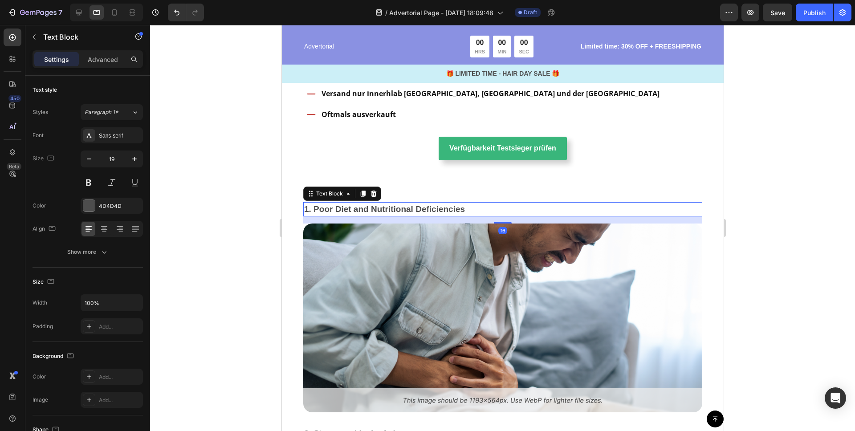
click at [372, 190] on icon at bounding box center [372, 193] width 7 height 7
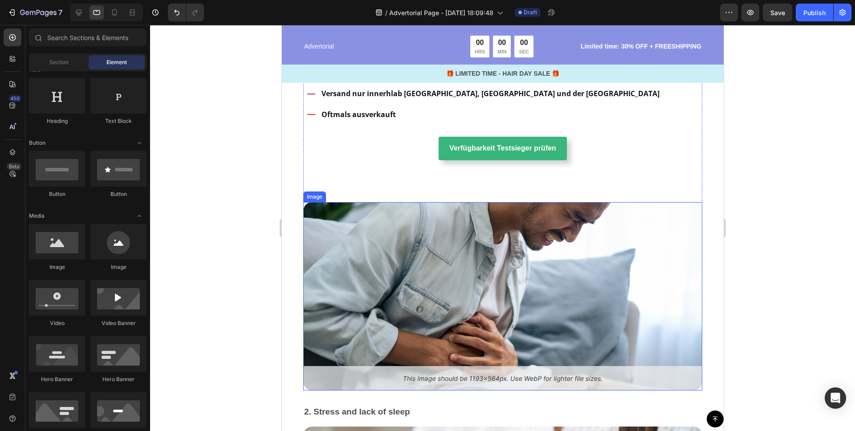
click at [377, 208] on img at bounding box center [502, 296] width 399 height 189
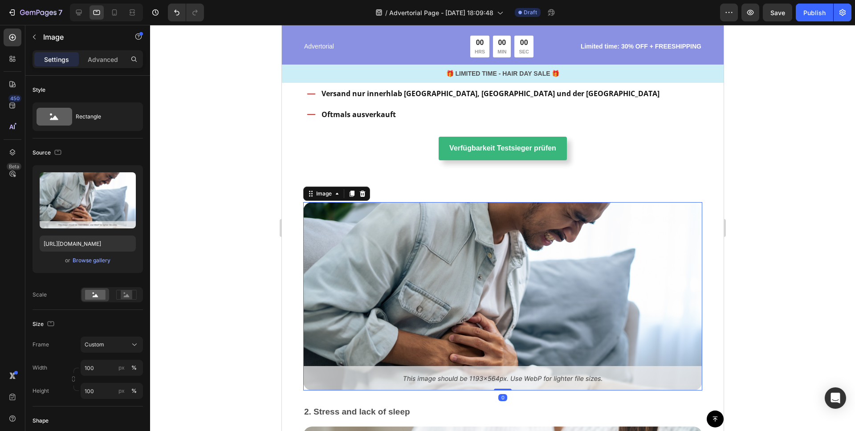
click at [362, 190] on icon at bounding box center [361, 193] width 7 height 7
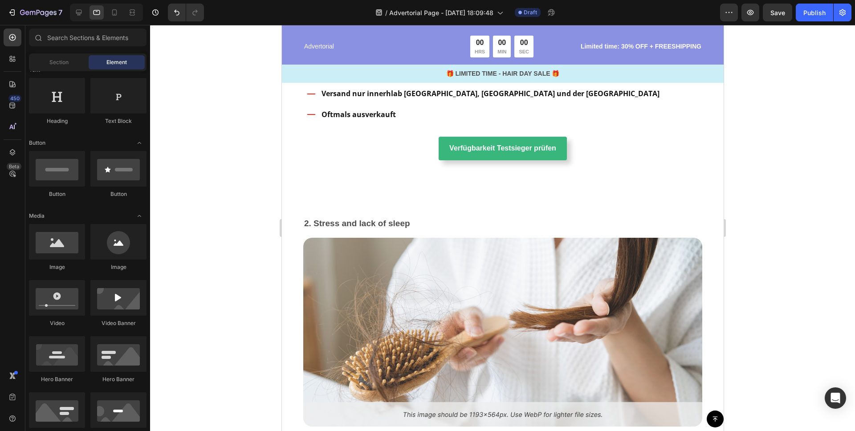
drag, startPoint x: 320, startPoint y: 206, endPoint x: 328, endPoint y: 225, distance: 20.8
click at [328, 225] on div "2. Stress and lack of sleep Text Block Image [MEDICAL_DATA] elevates [MEDICAL_D…" at bounding box center [502, 352] width 399 height 272
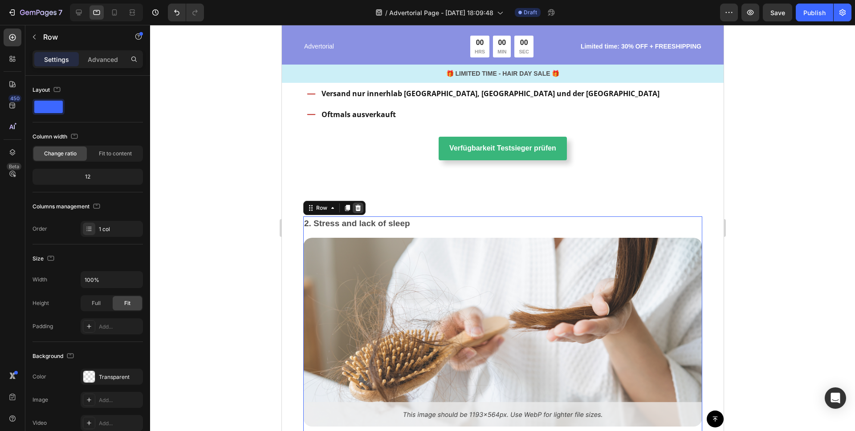
click at [357, 205] on icon at bounding box center [358, 208] width 6 height 6
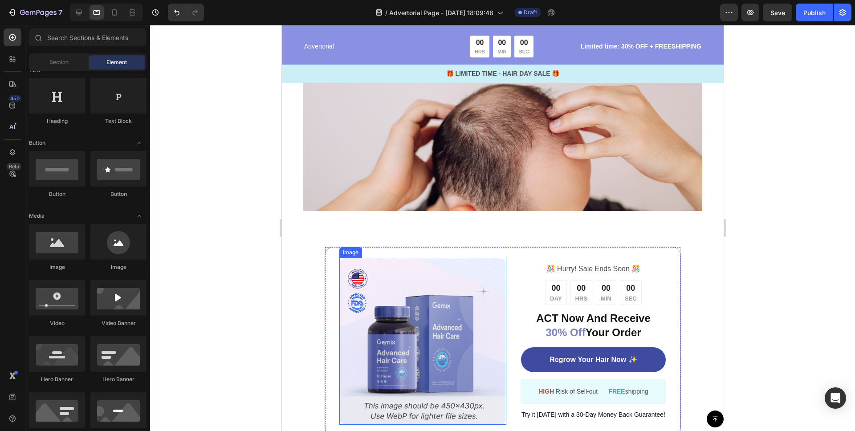
scroll to position [1328, 0]
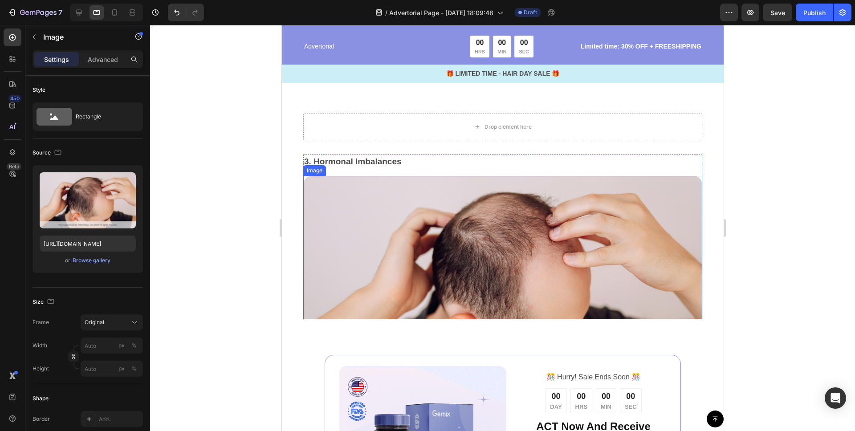
click at [414, 196] on img at bounding box center [502, 270] width 399 height 189
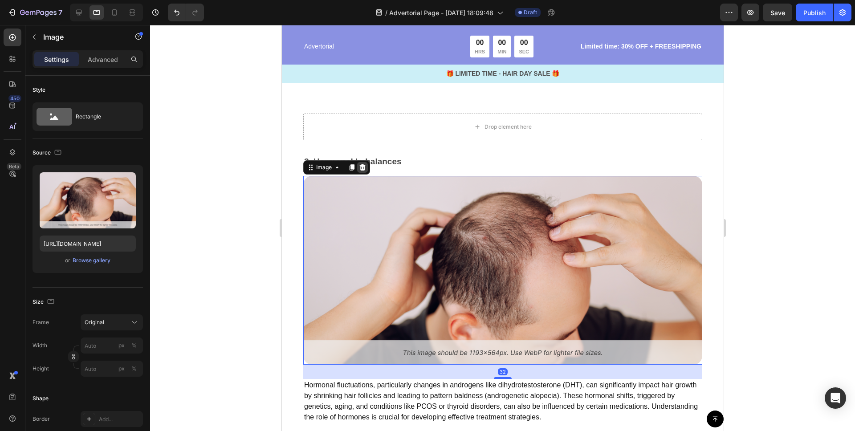
click at [364, 169] on icon at bounding box center [362, 167] width 6 height 6
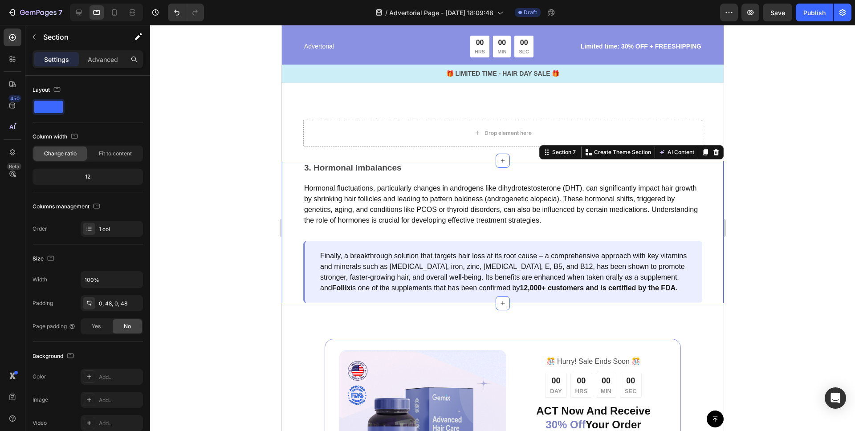
click at [292, 182] on div "3. Hormonal Imbalances Text Block Hormonal fluctuations, particularly changes i…" at bounding box center [502, 232] width 442 height 143
click at [716, 149] on icon at bounding box center [715, 152] width 7 height 7
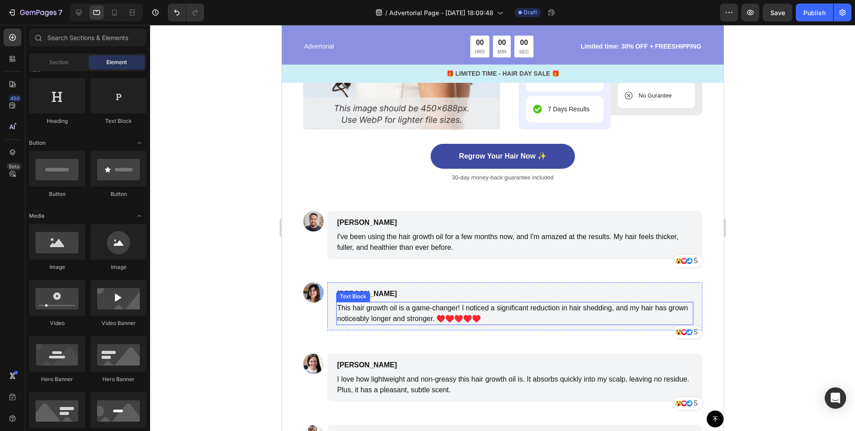
scroll to position [2635, 0]
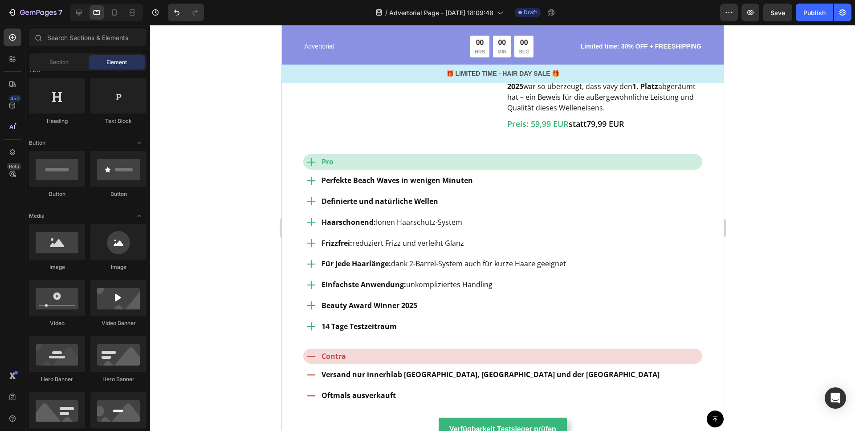
scroll to position [801, 0]
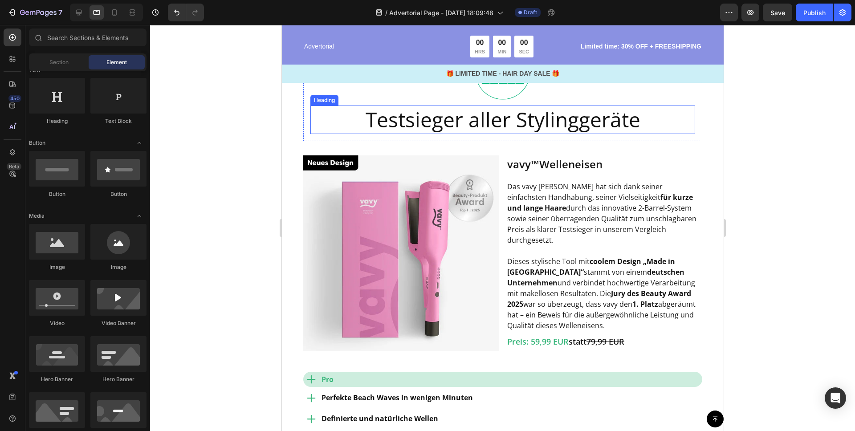
click at [578, 126] on h2 "Testsieger aller Stylinggeräte" at bounding box center [502, 119] width 385 height 28
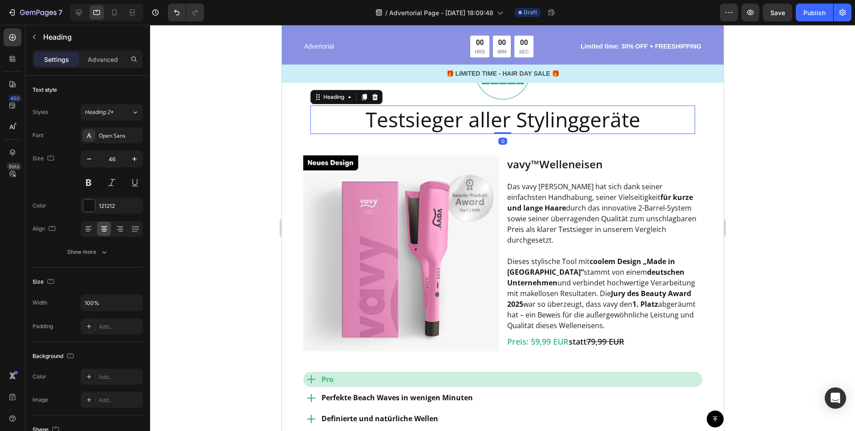
click at [570, 125] on h2 "Testsieger aller Stylinggeräte" at bounding box center [502, 119] width 385 height 28
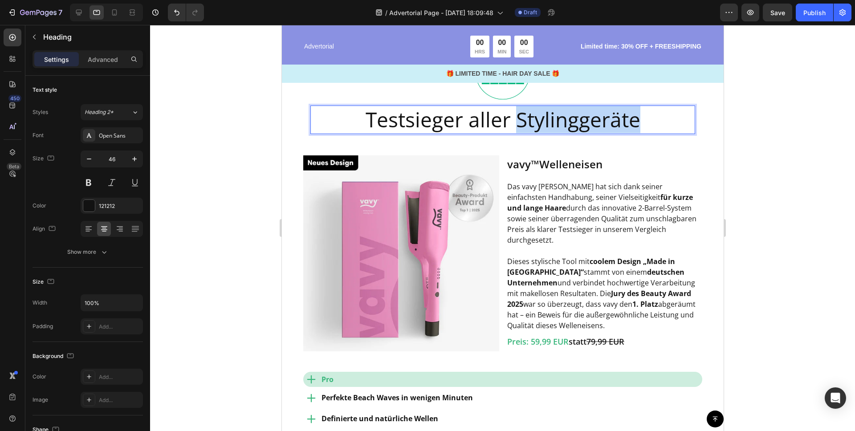
click at [570, 125] on p "Testsieger aller Stylinggeräte" at bounding box center [502, 119] width 383 height 27
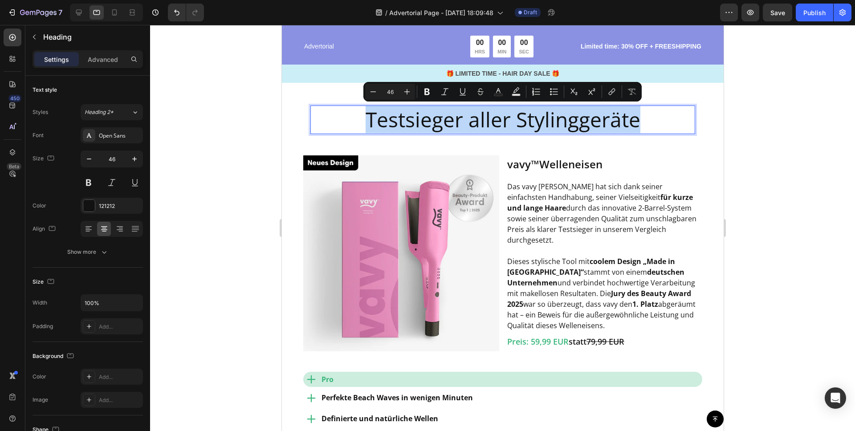
click at [570, 125] on p "Testsieger aller Stylinggeräte" at bounding box center [502, 119] width 383 height 27
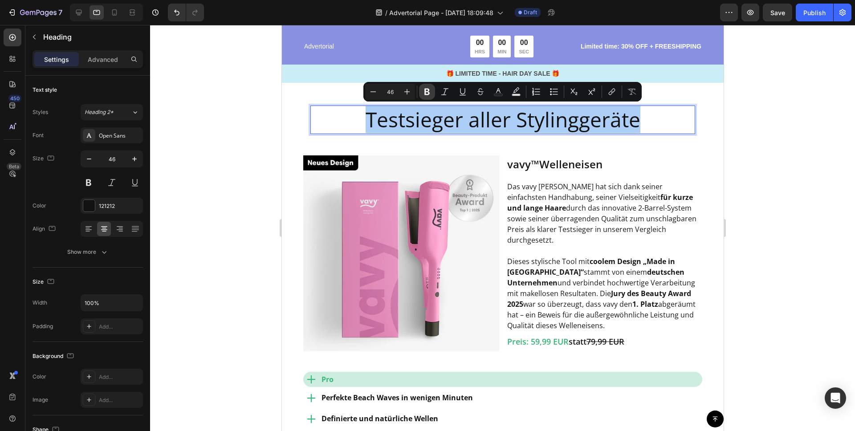
click at [428, 92] on icon "Editor contextual toolbar" at bounding box center [426, 92] width 5 height 7
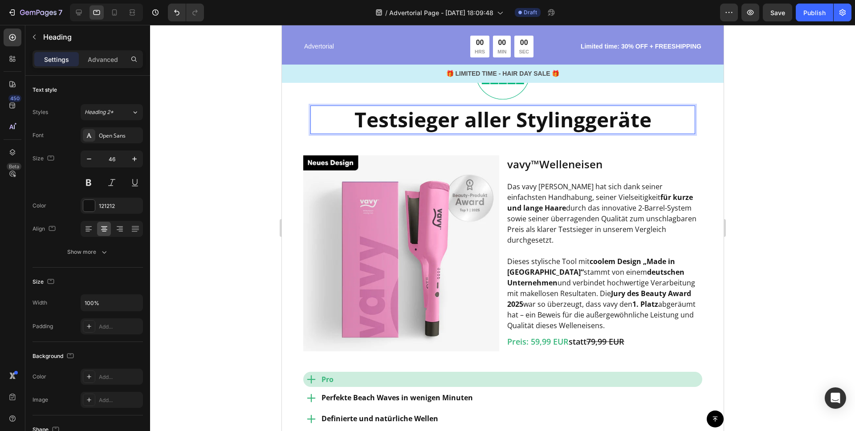
click at [473, 122] on strong "Testsieger aller Stylinggeräte" at bounding box center [502, 119] width 297 height 28
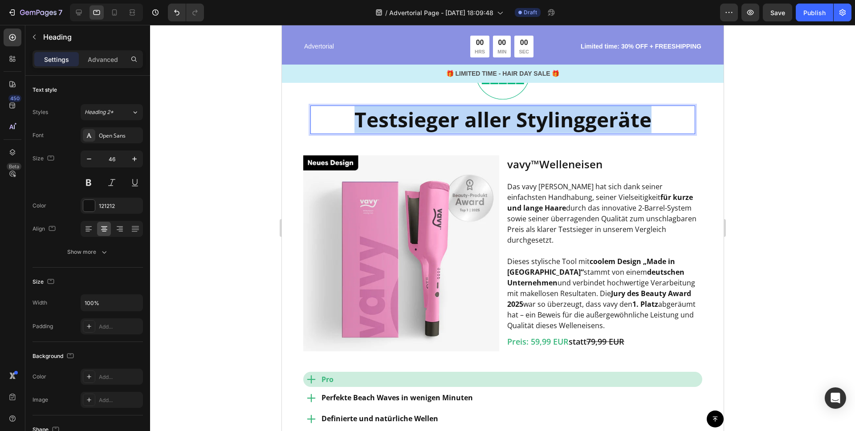
click at [473, 122] on strong "Testsieger aller Stylinggeräte" at bounding box center [502, 119] width 297 height 28
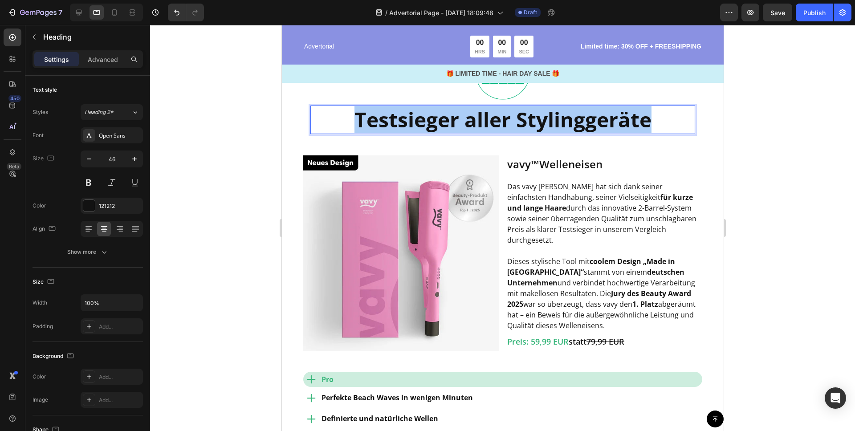
click at [835, 136] on div at bounding box center [502, 228] width 705 height 406
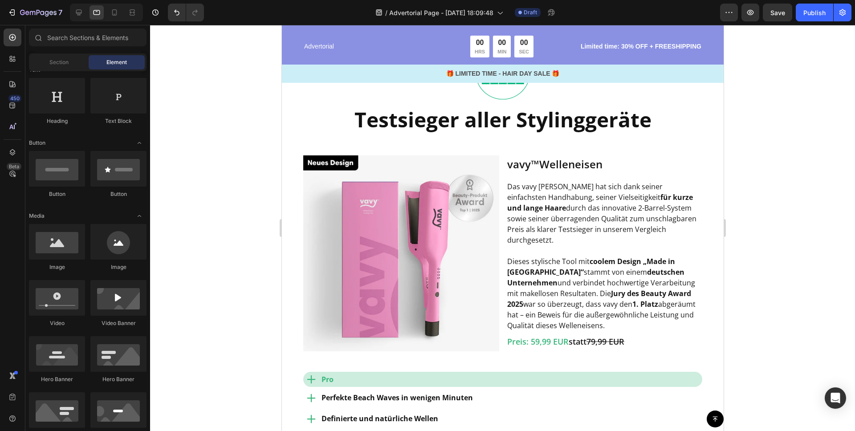
click at [799, 170] on div at bounding box center [502, 228] width 705 height 406
click at [784, 6] on button "Save" at bounding box center [776, 13] width 29 height 18
